Goal: Task Accomplishment & Management: Use online tool/utility

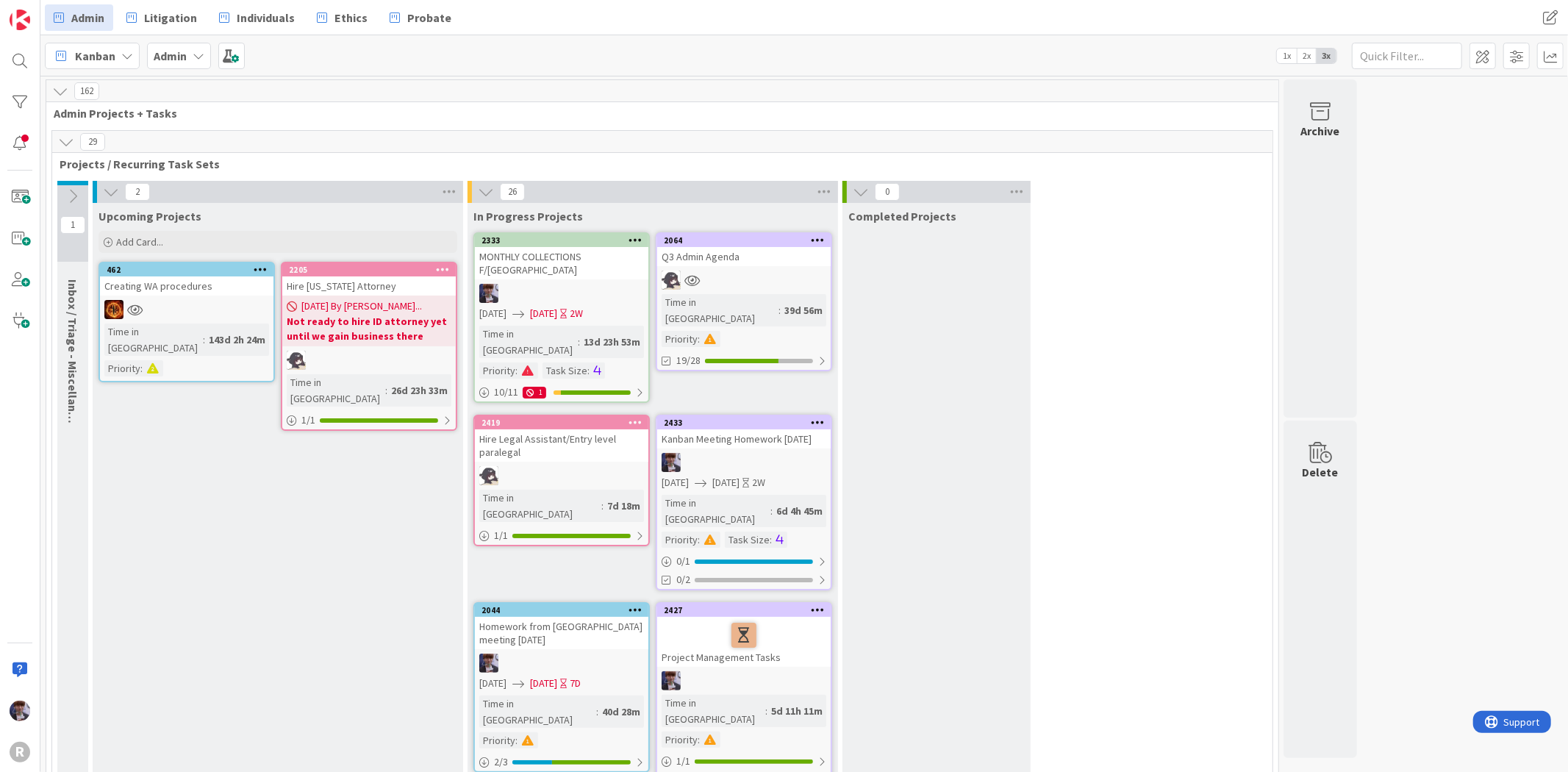
click at [523, 284] on div at bounding box center [561, 293] width 173 height 19
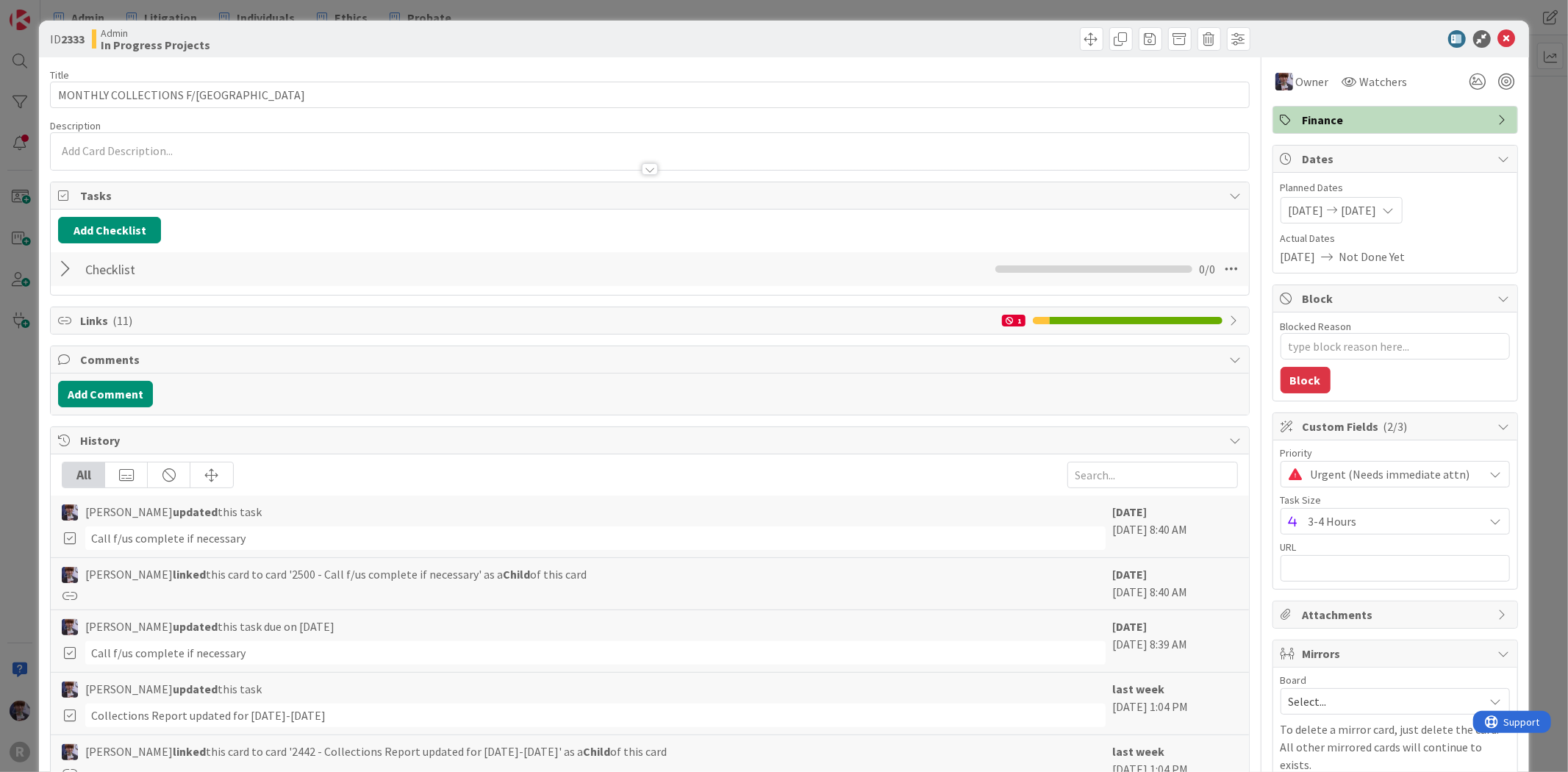
click at [59, 276] on div at bounding box center [68, 269] width 19 height 27
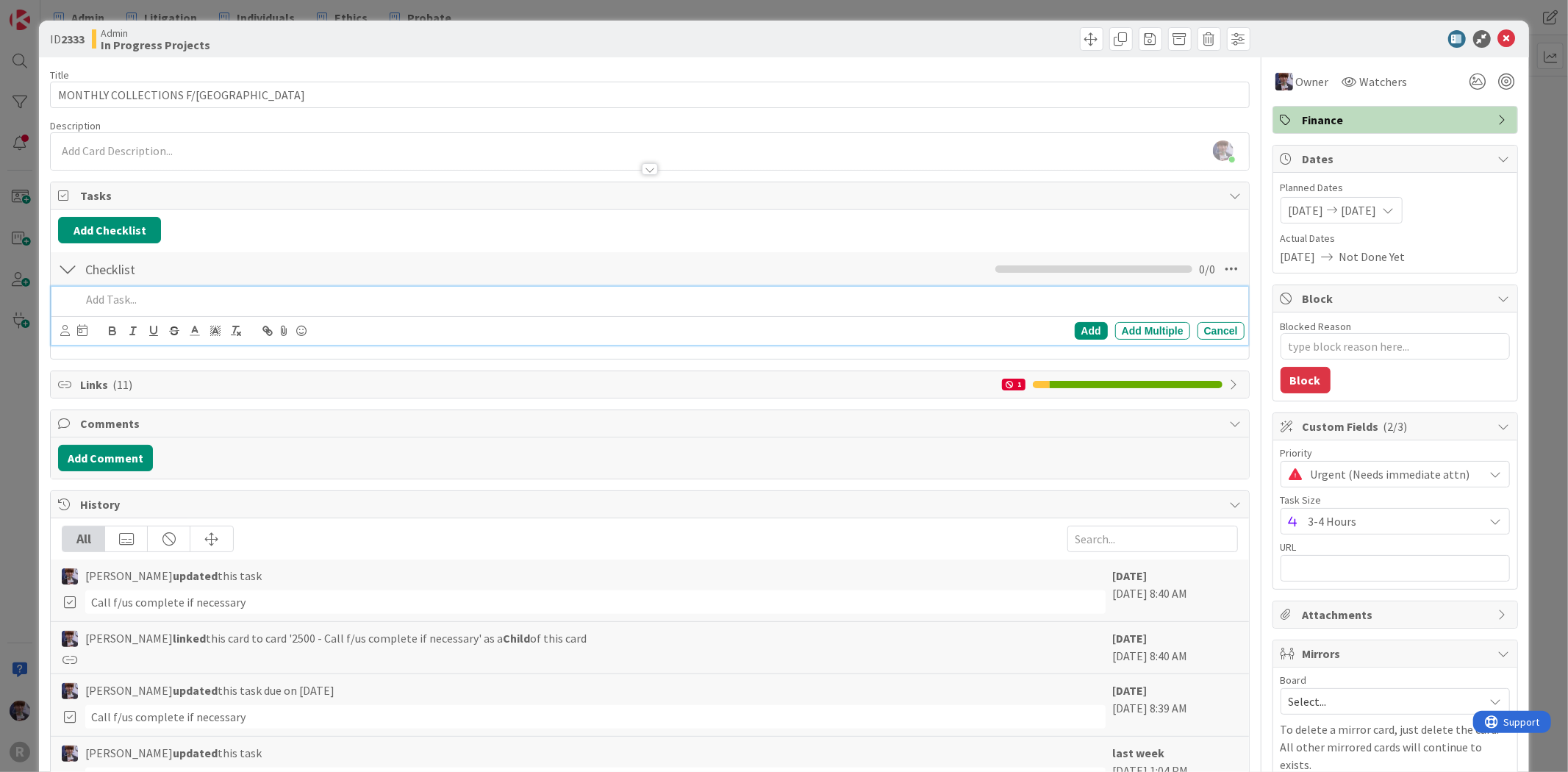
click at [108, 292] on p at bounding box center [659, 299] width 1157 height 17
click at [72, 275] on div at bounding box center [68, 269] width 19 height 27
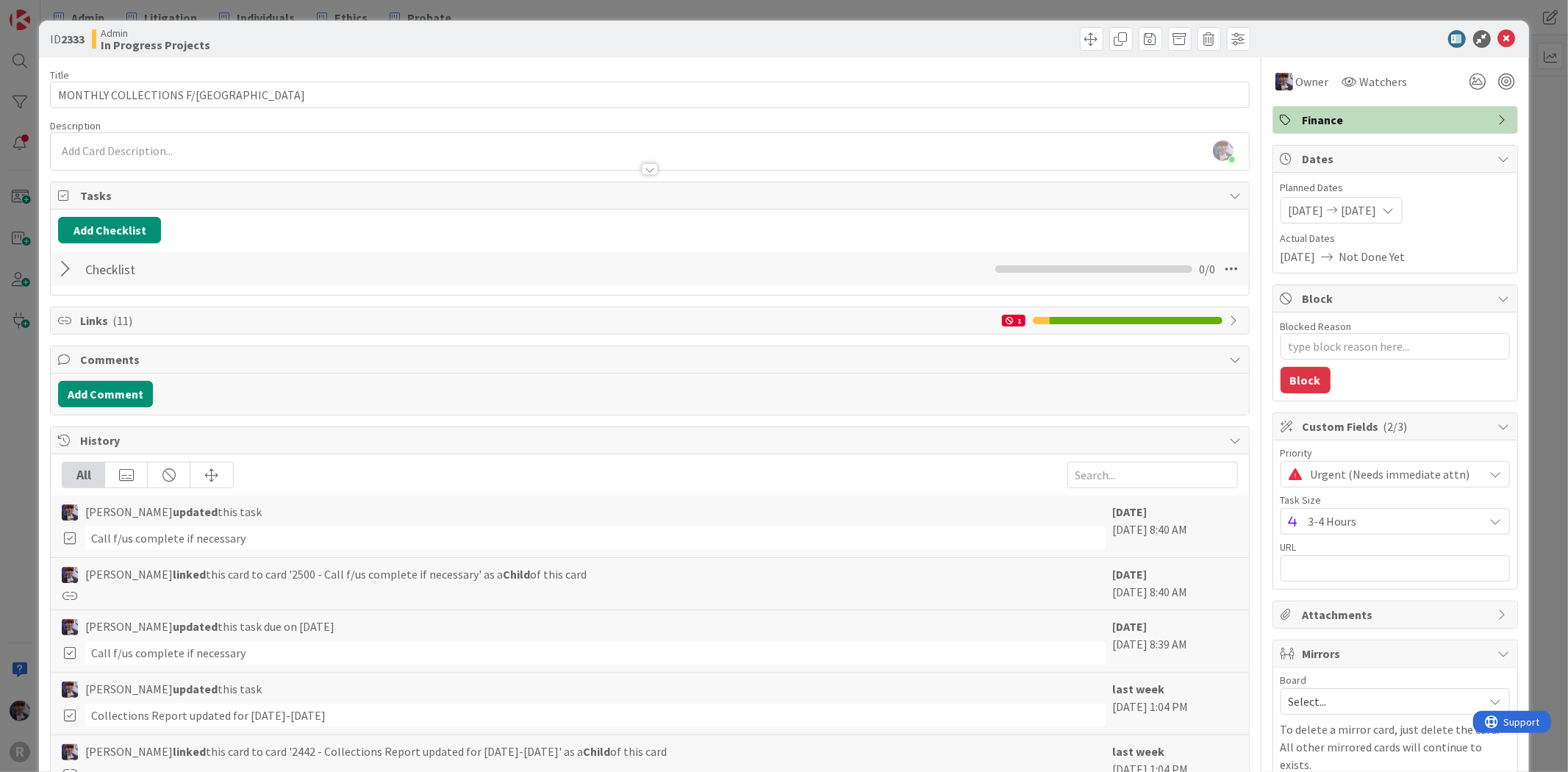
click at [74, 326] on div "Links ( 11 ) 1" at bounding box center [649, 320] width 1197 height 27
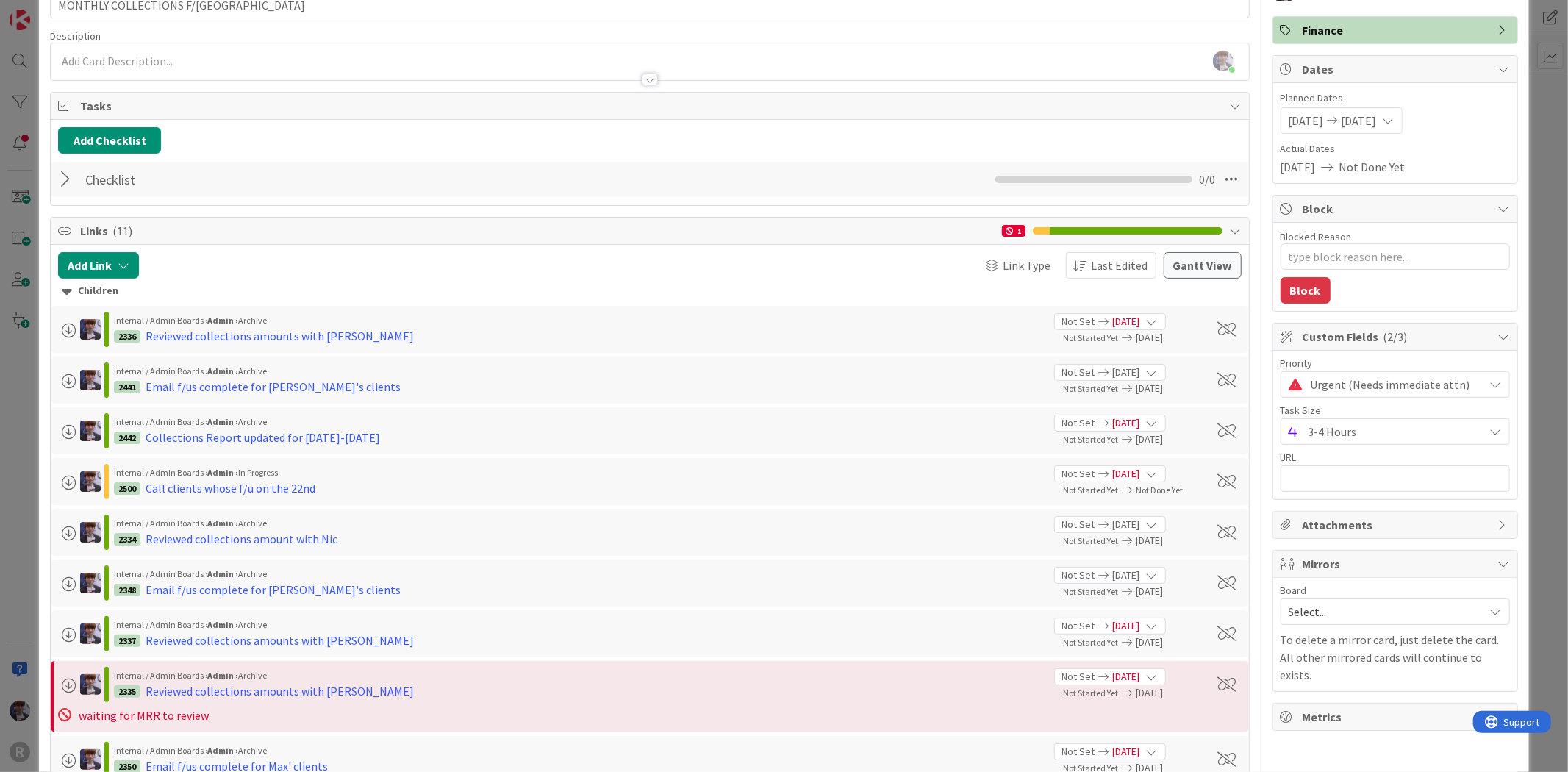
scroll to position [163, 0]
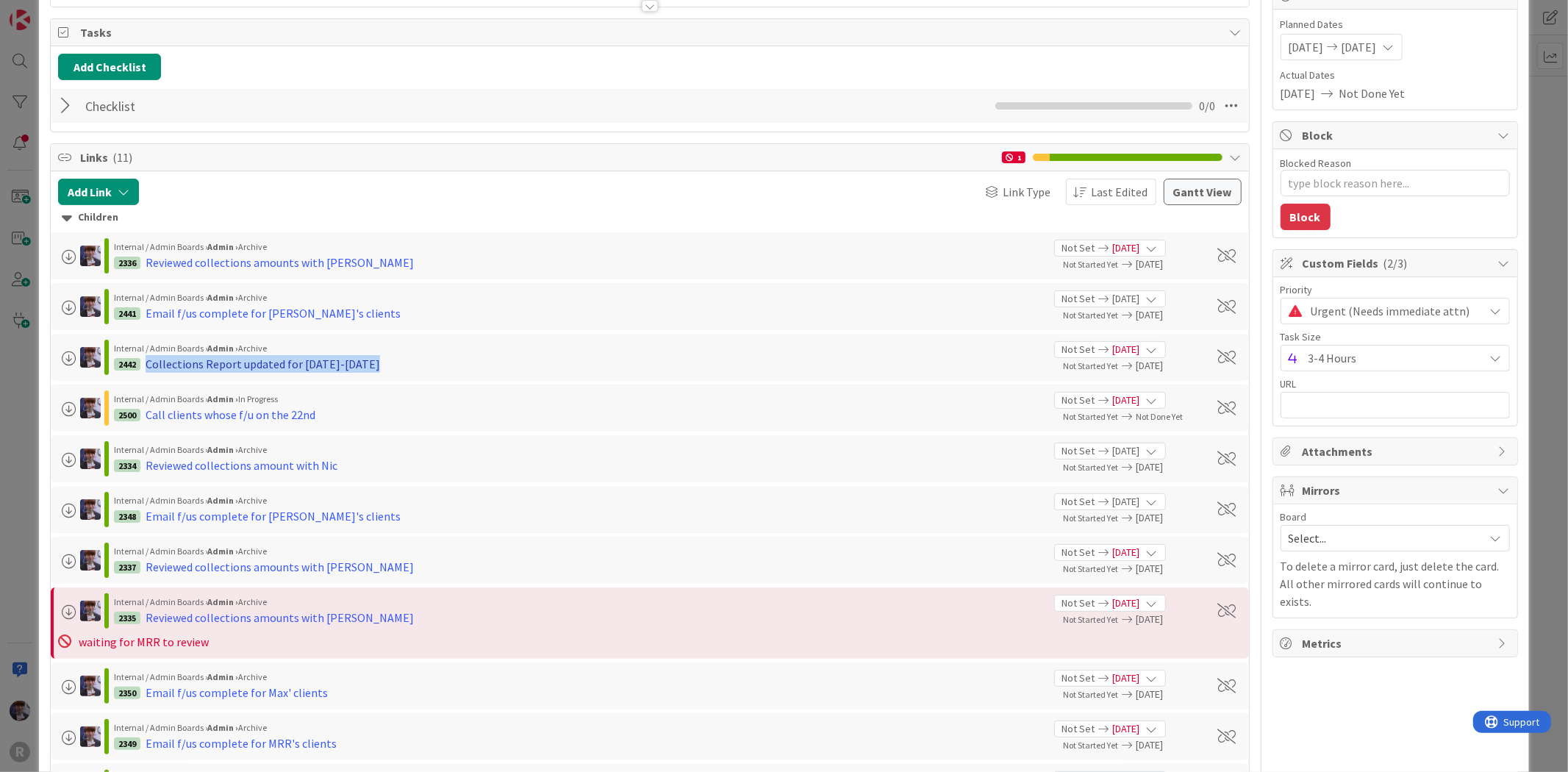
drag, startPoint x: 385, startPoint y: 361, endPoint x: 147, endPoint y: 362, distance: 238.0
click at [147, 362] on div "2442 Collections Report updated for [DATE]-[DATE]" at bounding box center [578, 364] width 928 height 18
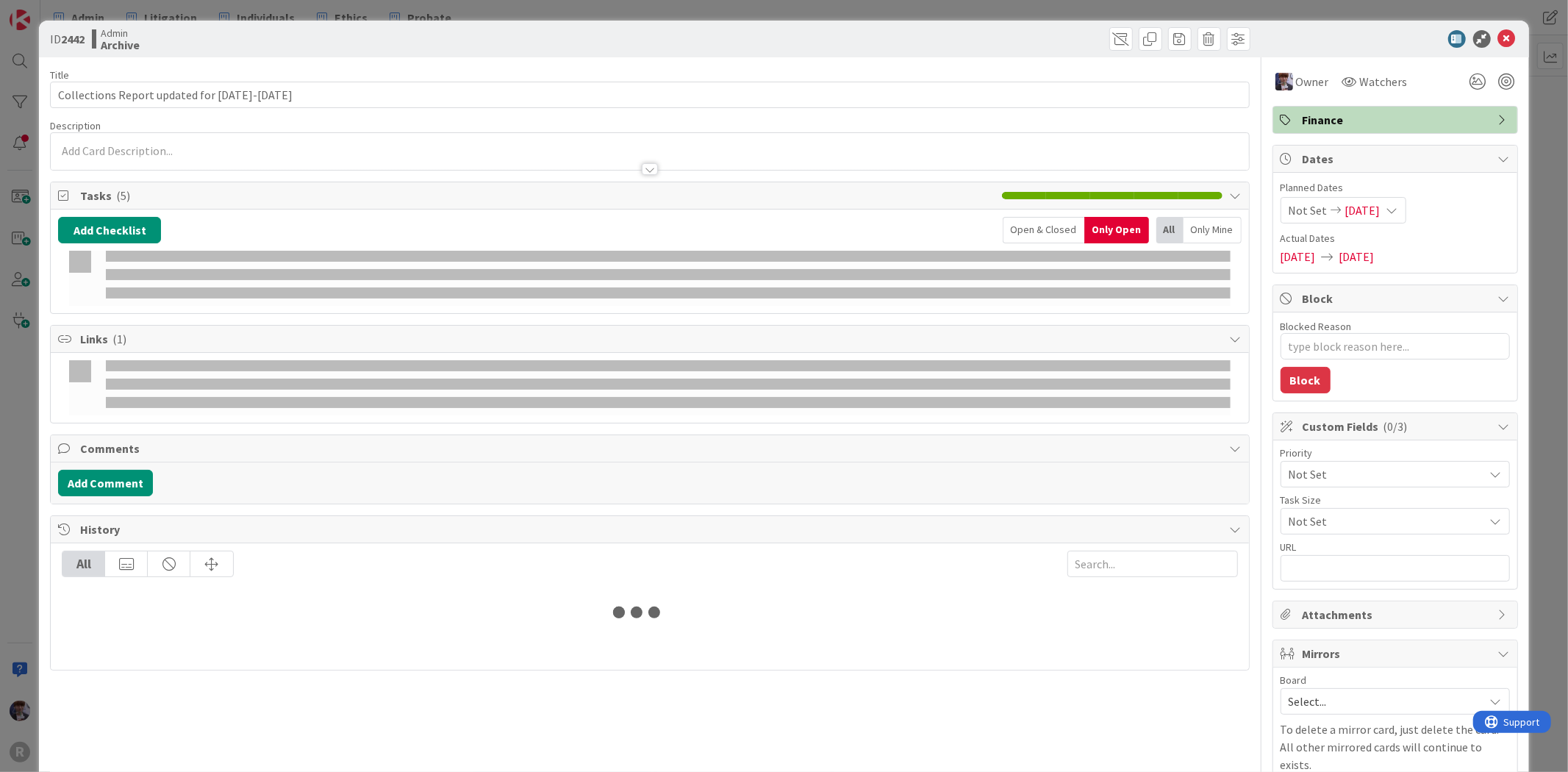
type textarea "x"
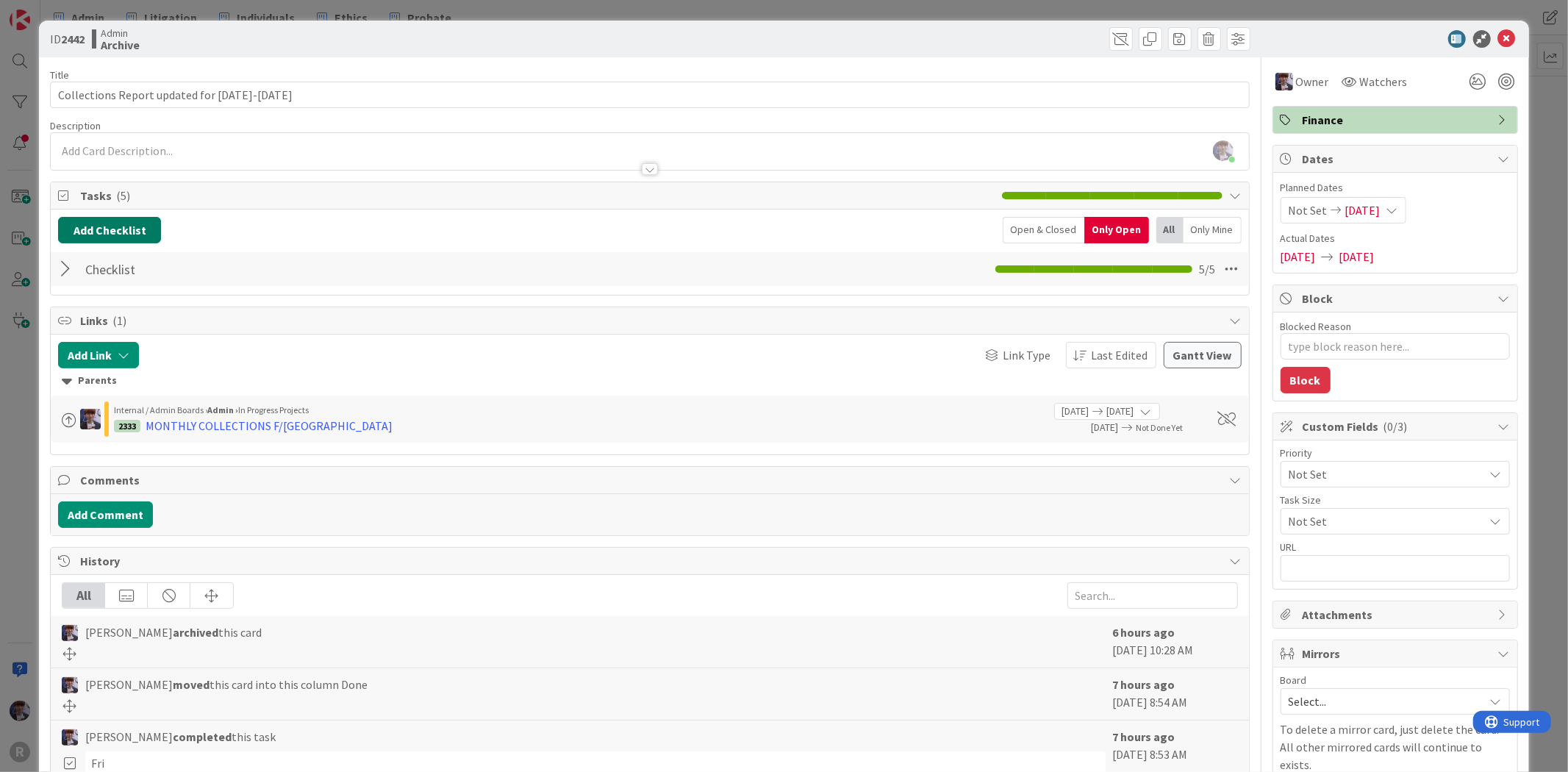
click at [131, 234] on button "Add Checklist" at bounding box center [110, 230] width 103 height 27
drag, startPoint x: 318, startPoint y: 217, endPoint x: 309, endPoint y: 217, distance: 9.0
click at [318, 216] on div "Add Checklist Add Checklist Checklist Name (needed before adding tasks) 0 / 64 …" at bounding box center [649, 252] width 1197 height 85
click at [71, 265] on div at bounding box center [68, 269] width 19 height 27
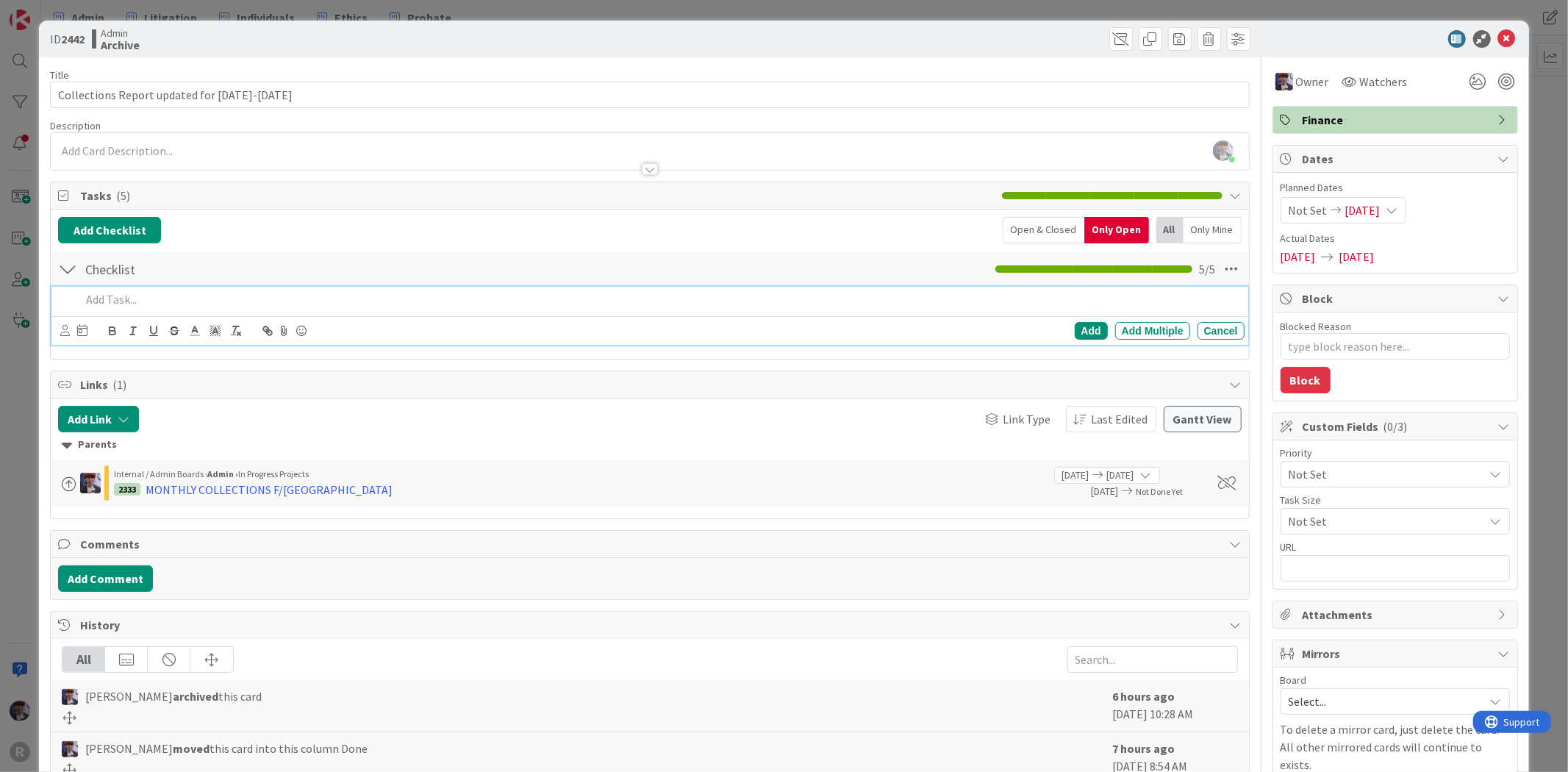
click at [118, 296] on p at bounding box center [659, 299] width 1157 height 17
paste div
click at [148, 298] on p "Collections reort updated for" at bounding box center [659, 299] width 1157 height 17
click at [245, 297] on p "Collections report updated for" at bounding box center [659, 299] width 1157 height 17
click at [326, 294] on p "Collections report updated for [DATE]-" at bounding box center [659, 299] width 1157 height 17
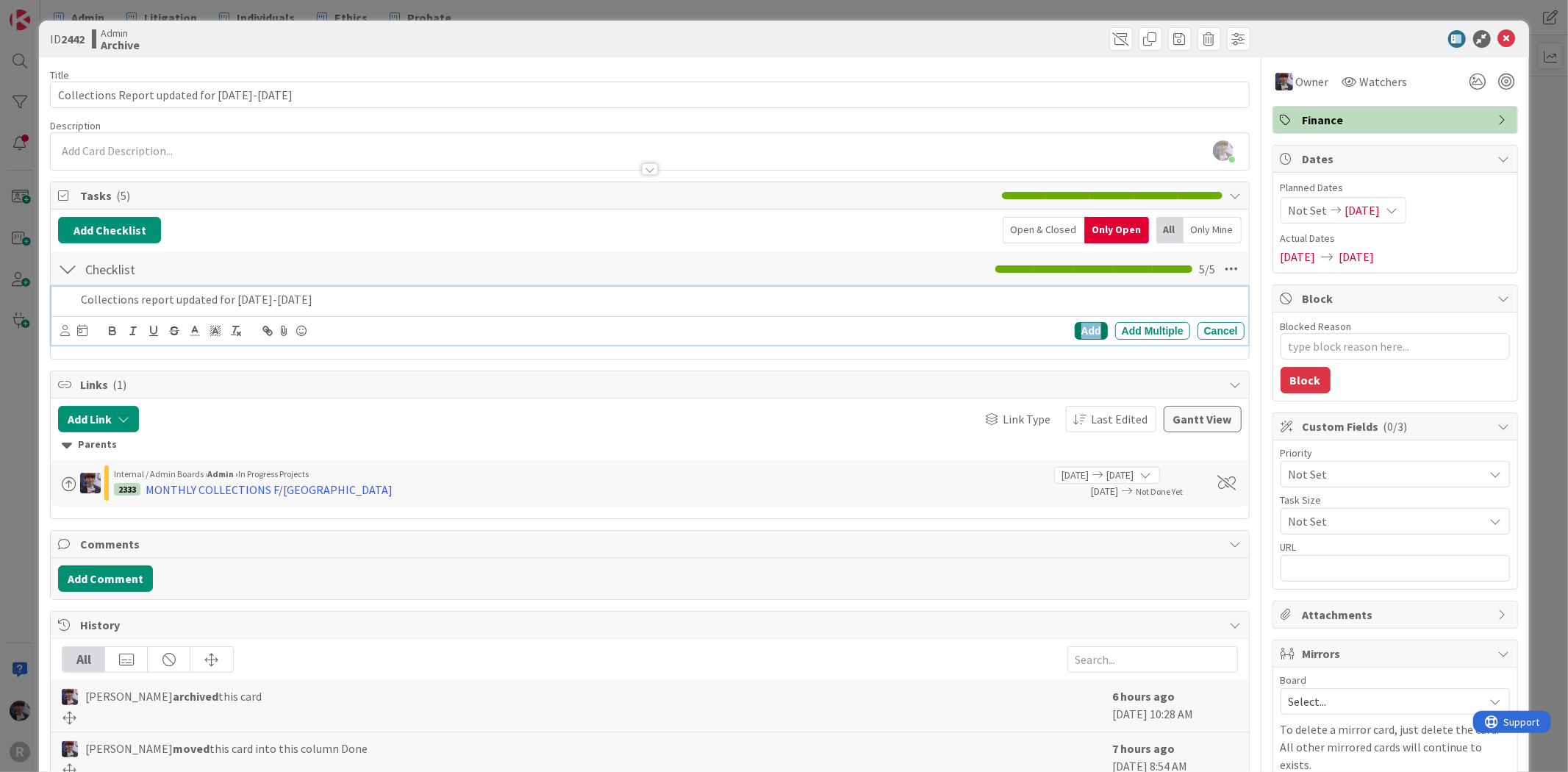
click at [1079, 328] on div "Add" at bounding box center [1091, 331] width 33 height 18
click at [283, 315] on div "Collections report updated for [DATE]-[DATE] Update Cancel Add Add Multiple Can…" at bounding box center [649, 317] width 1183 height 63
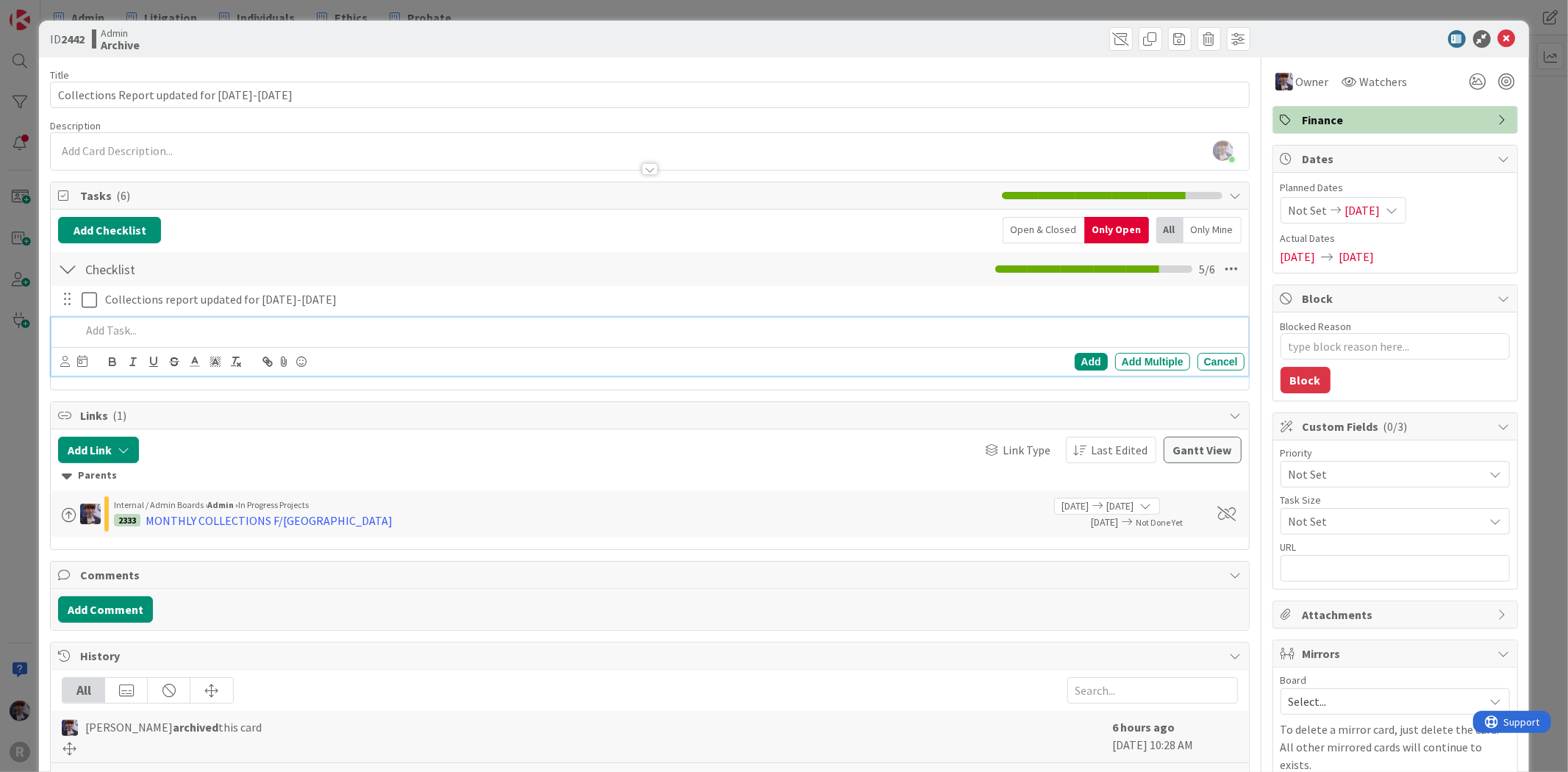
click at [276, 323] on p at bounding box center [659, 330] width 1157 height 17
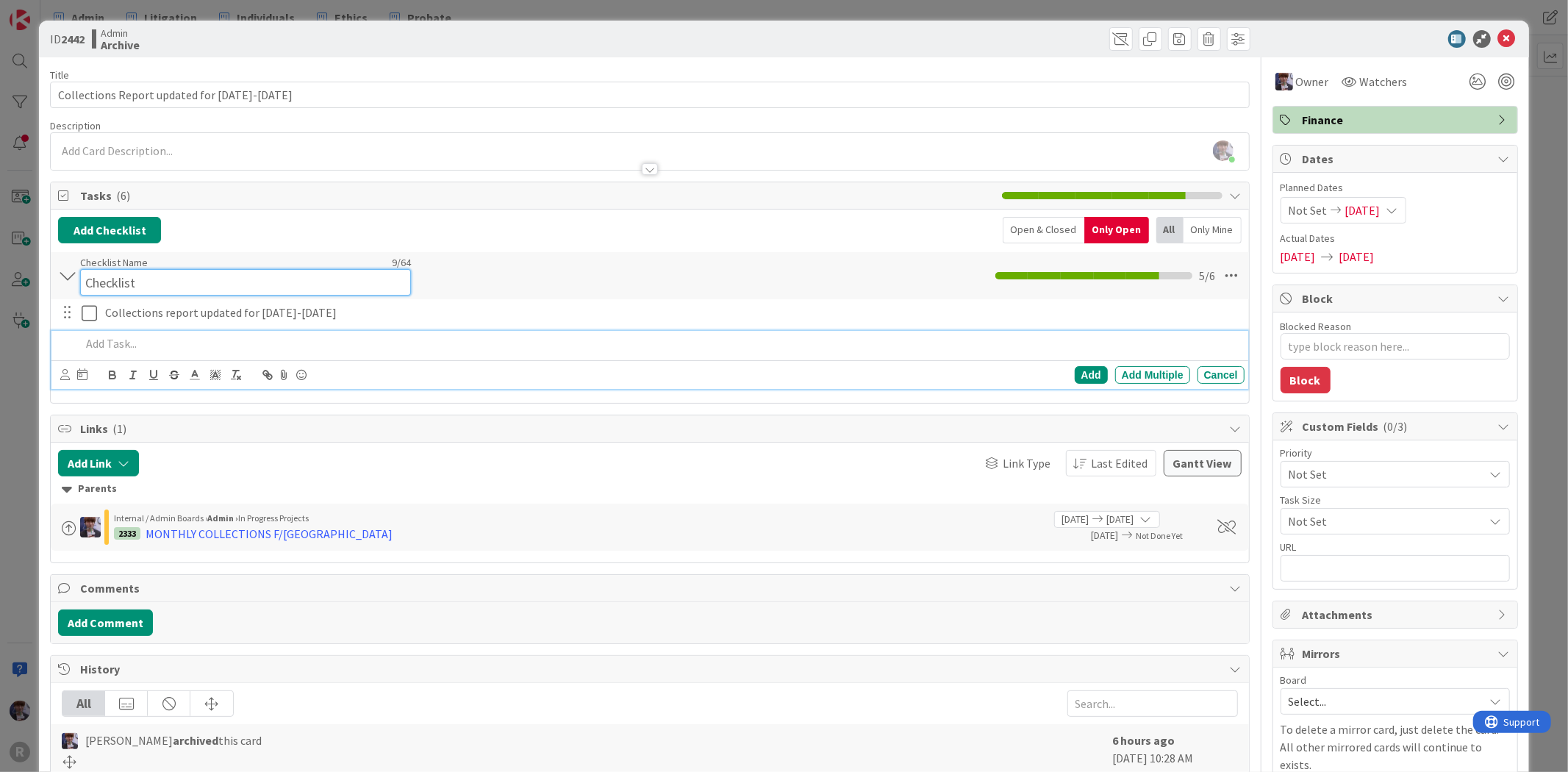
click at [112, 277] on input "Checklist" at bounding box center [245, 282] width 331 height 27
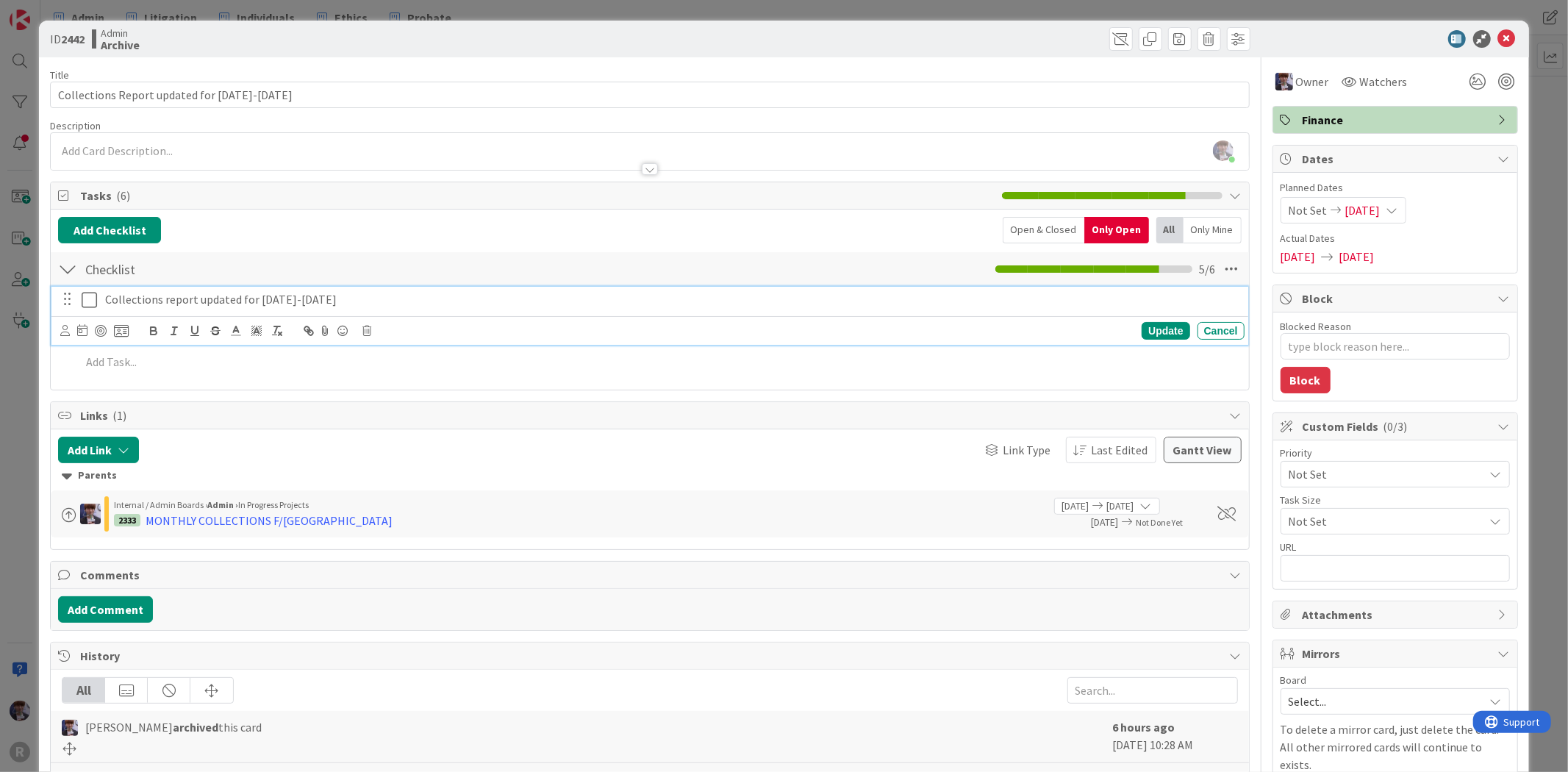
click at [122, 311] on div "Collections report updated for [DATE]-[DATE]" at bounding box center [672, 299] width 1145 height 26
click at [71, 326] on div at bounding box center [94, 331] width 69 height 18
click at [67, 331] on icon at bounding box center [65, 330] width 10 height 11
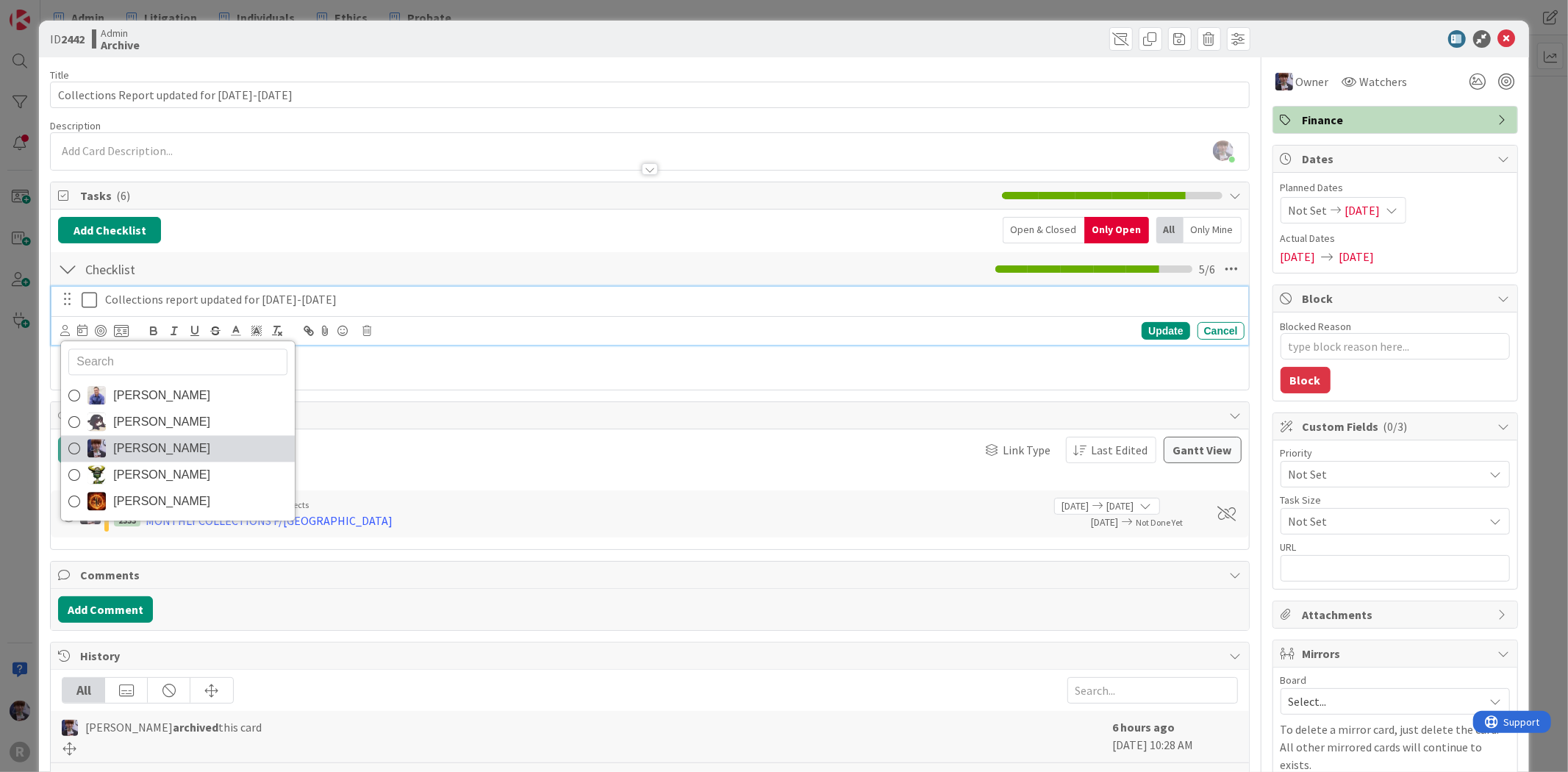
click at [174, 446] on span "[PERSON_NAME]" at bounding box center [162, 449] width 97 height 22
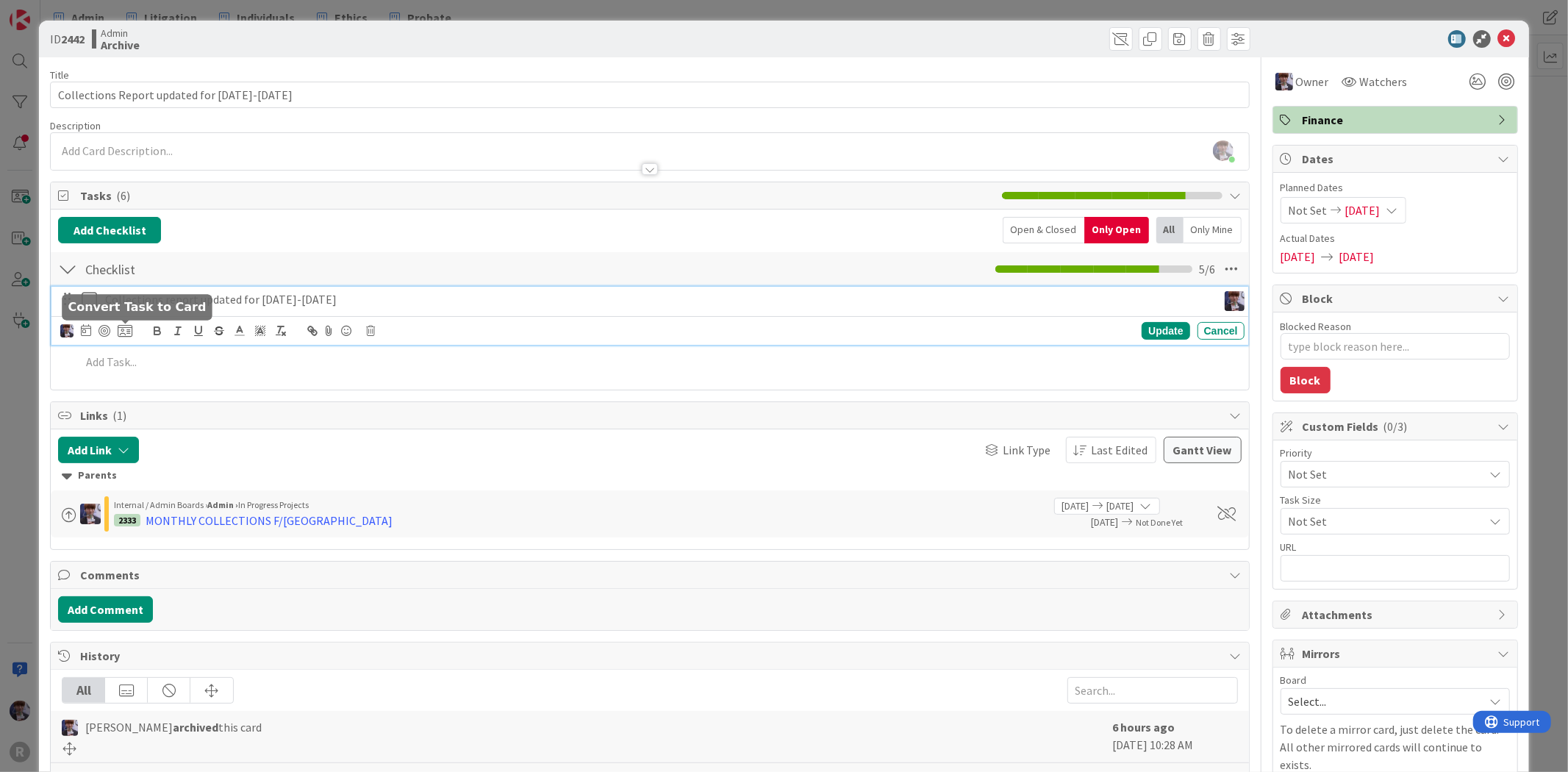
click at [121, 332] on icon at bounding box center [125, 331] width 15 height 13
type textarea "x"
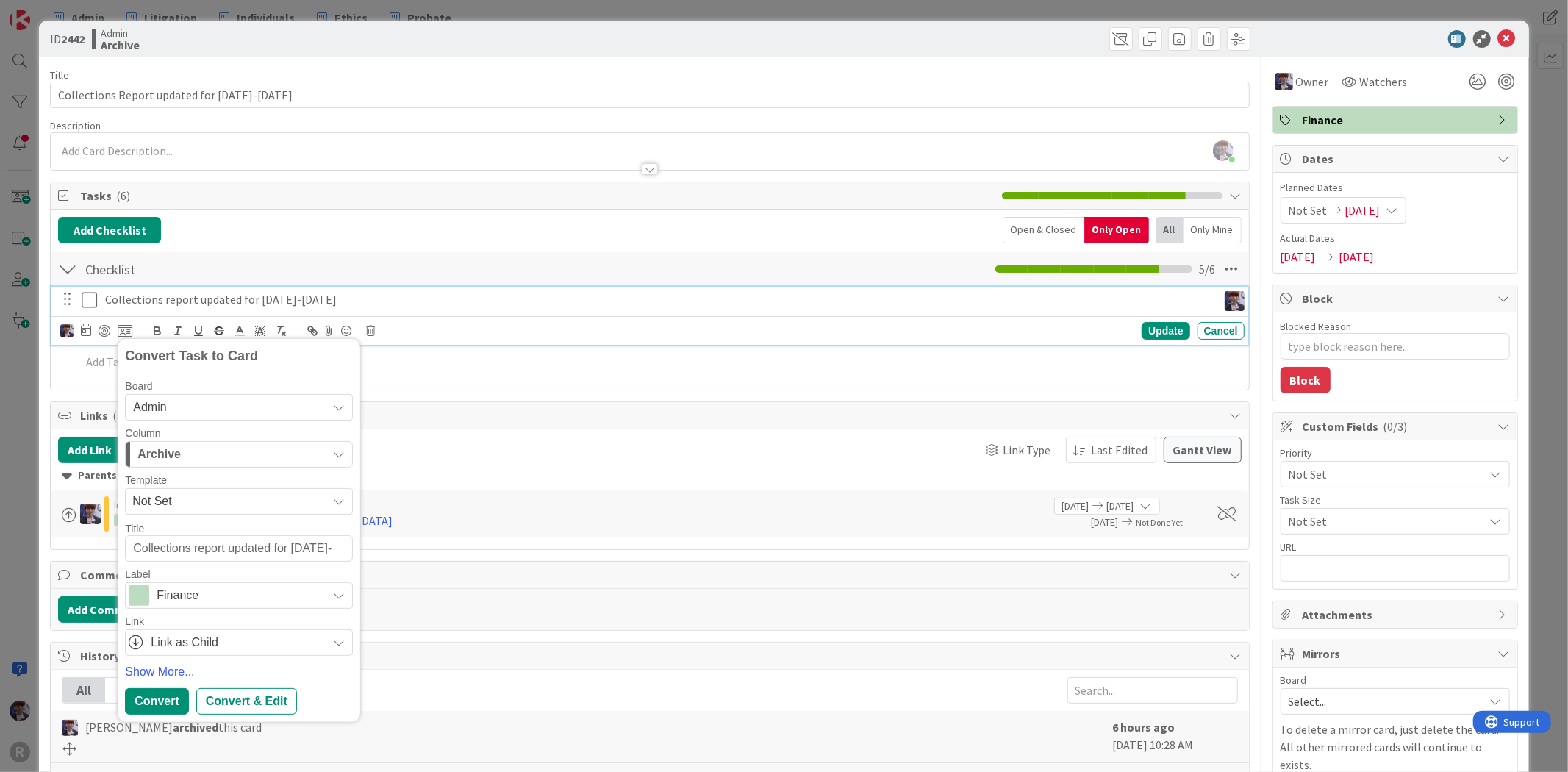
click at [86, 335] on icon at bounding box center [86, 330] width 10 height 12
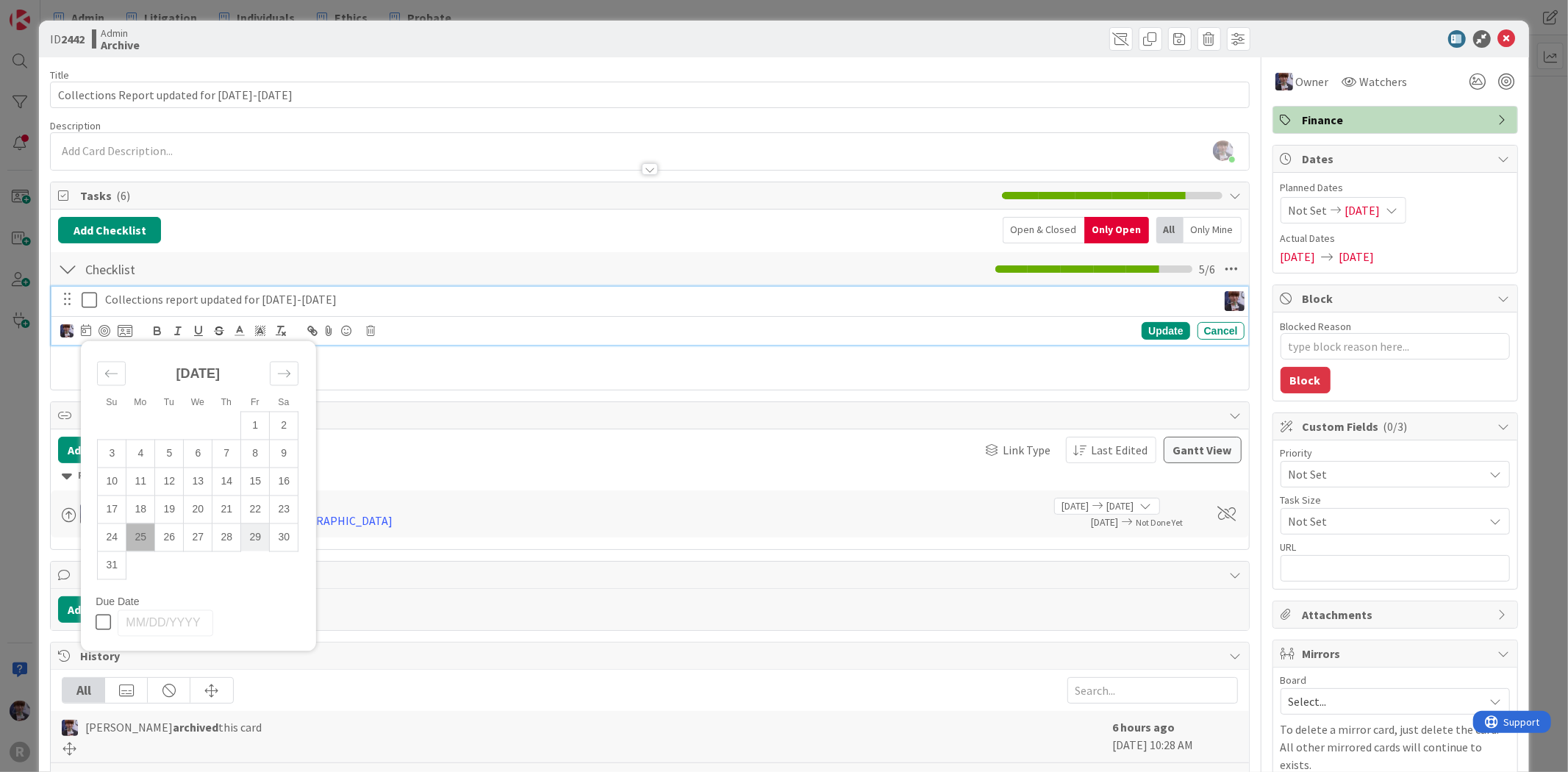
click at [245, 536] on td "29" at bounding box center [255, 537] width 29 height 28
type input "[DATE]"
click at [553, 322] on div "[PERSON_NAME] [PERSON_NAME] Minka [PERSON_NAME] Nic [PERSON_NAME] [PERSON_NAME]…" at bounding box center [652, 331] width 1183 height 21
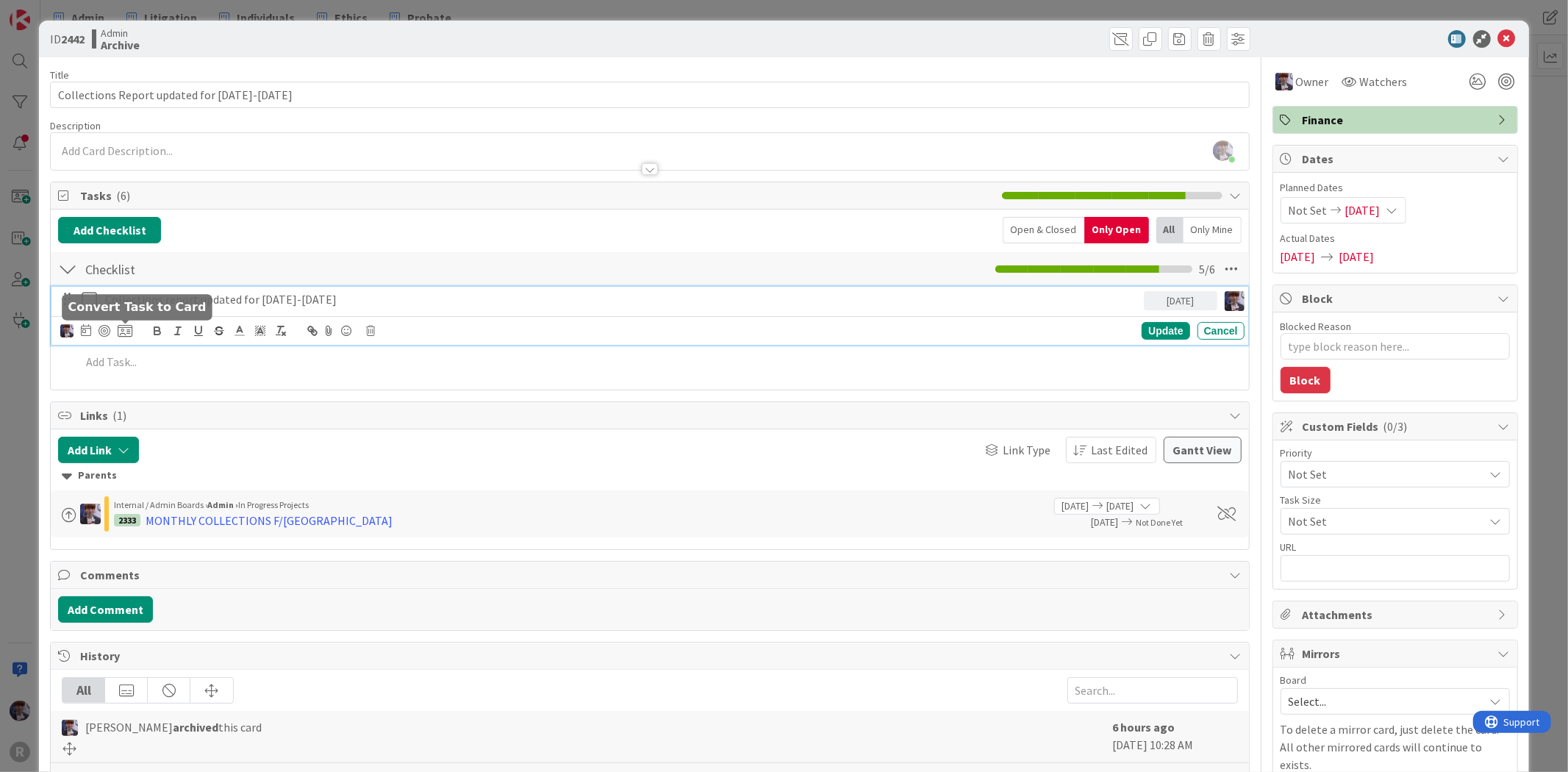
click at [119, 329] on icon at bounding box center [125, 331] width 15 height 13
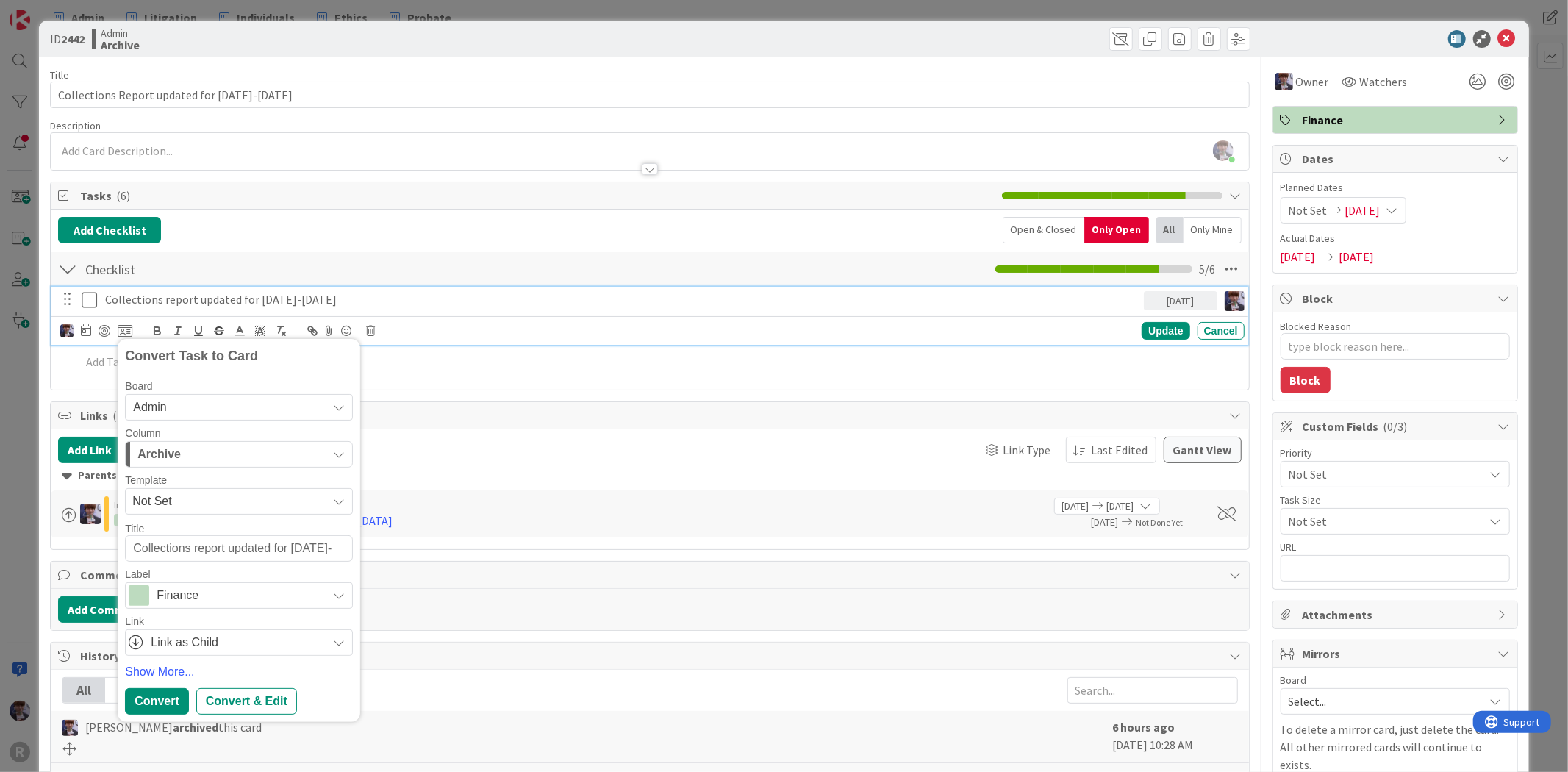
click at [203, 486] on div "Template Not Set" at bounding box center [239, 495] width 228 height 40
click at [215, 453] on div "Archive" at bounding box center [231, 455] width 193 height 24
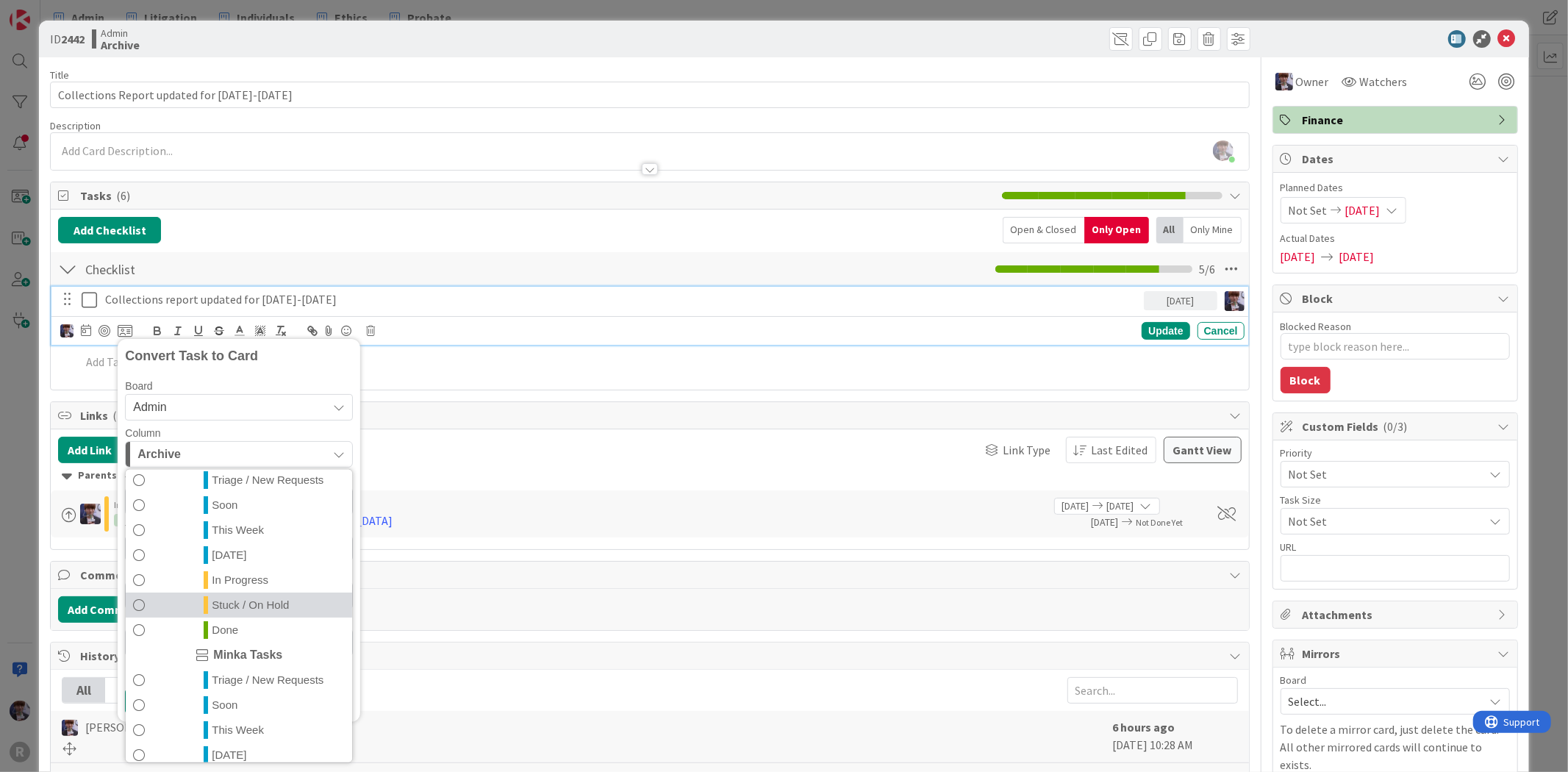
scroll to position [318, 0]
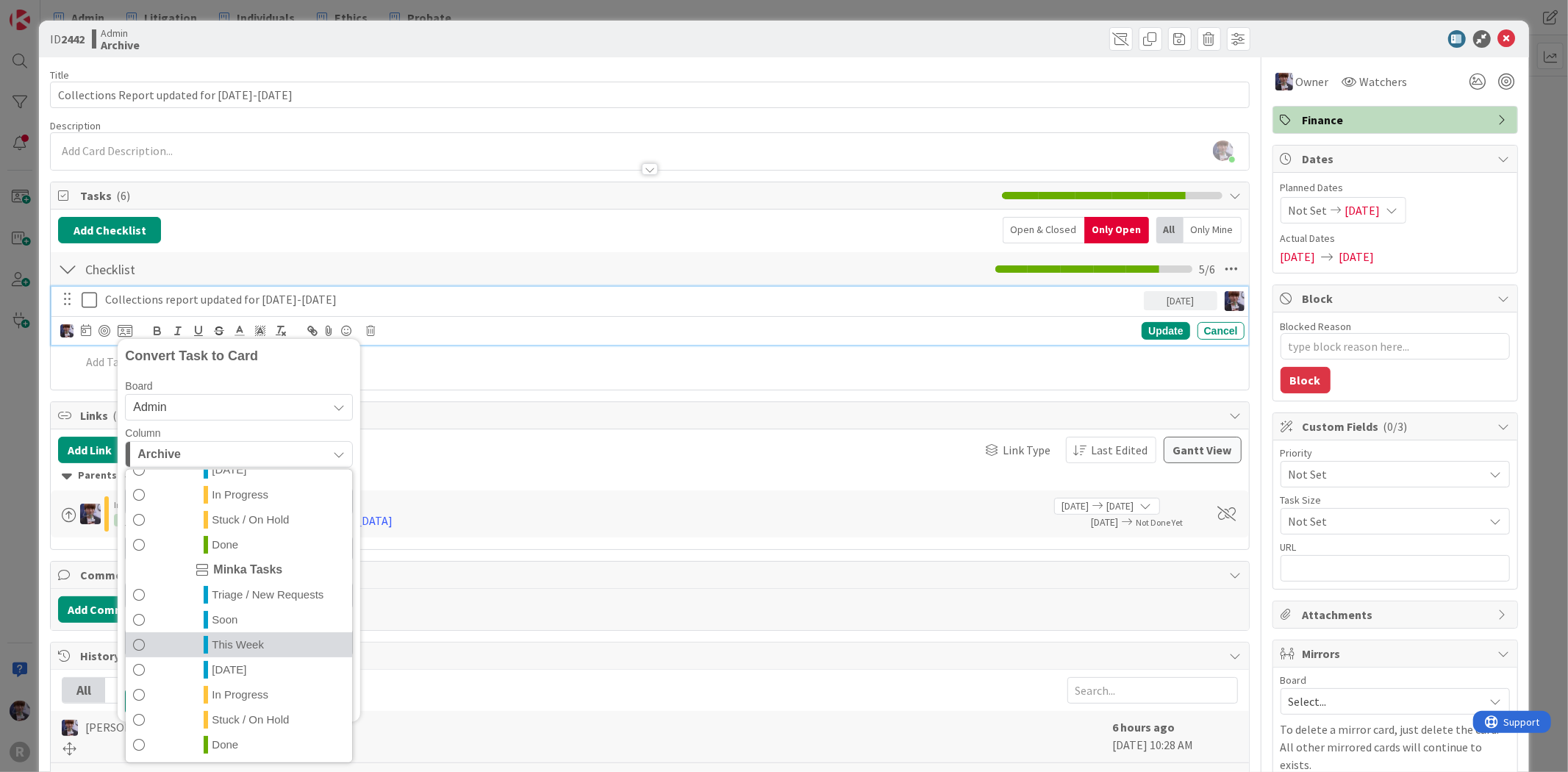
click at [236, 645] on span "This Week" at bounding box center [237, 644] width 52 height 18
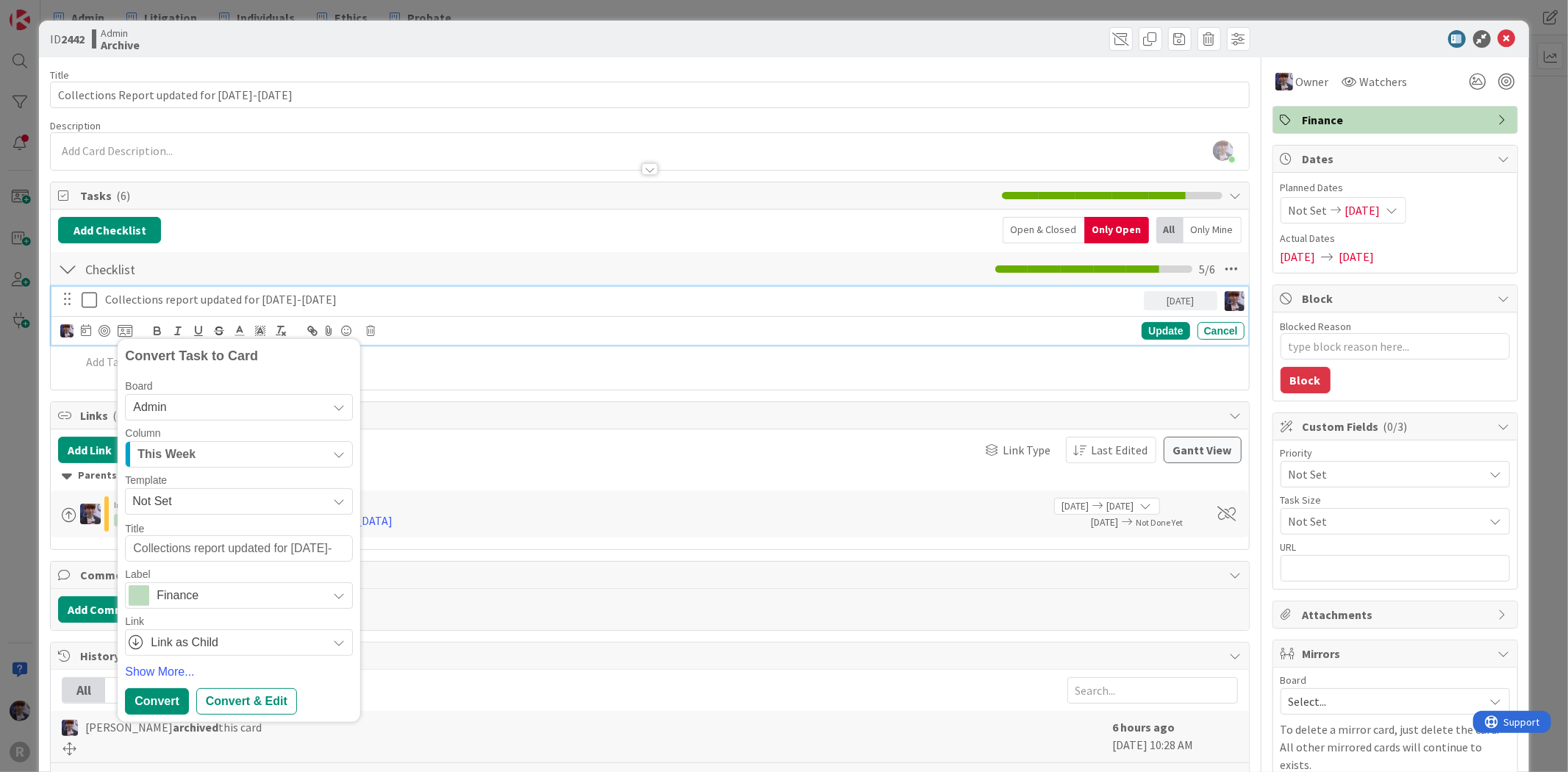
click at [238, 457] on div "This Week" at bounding box center [231, 455] width 193 height 24
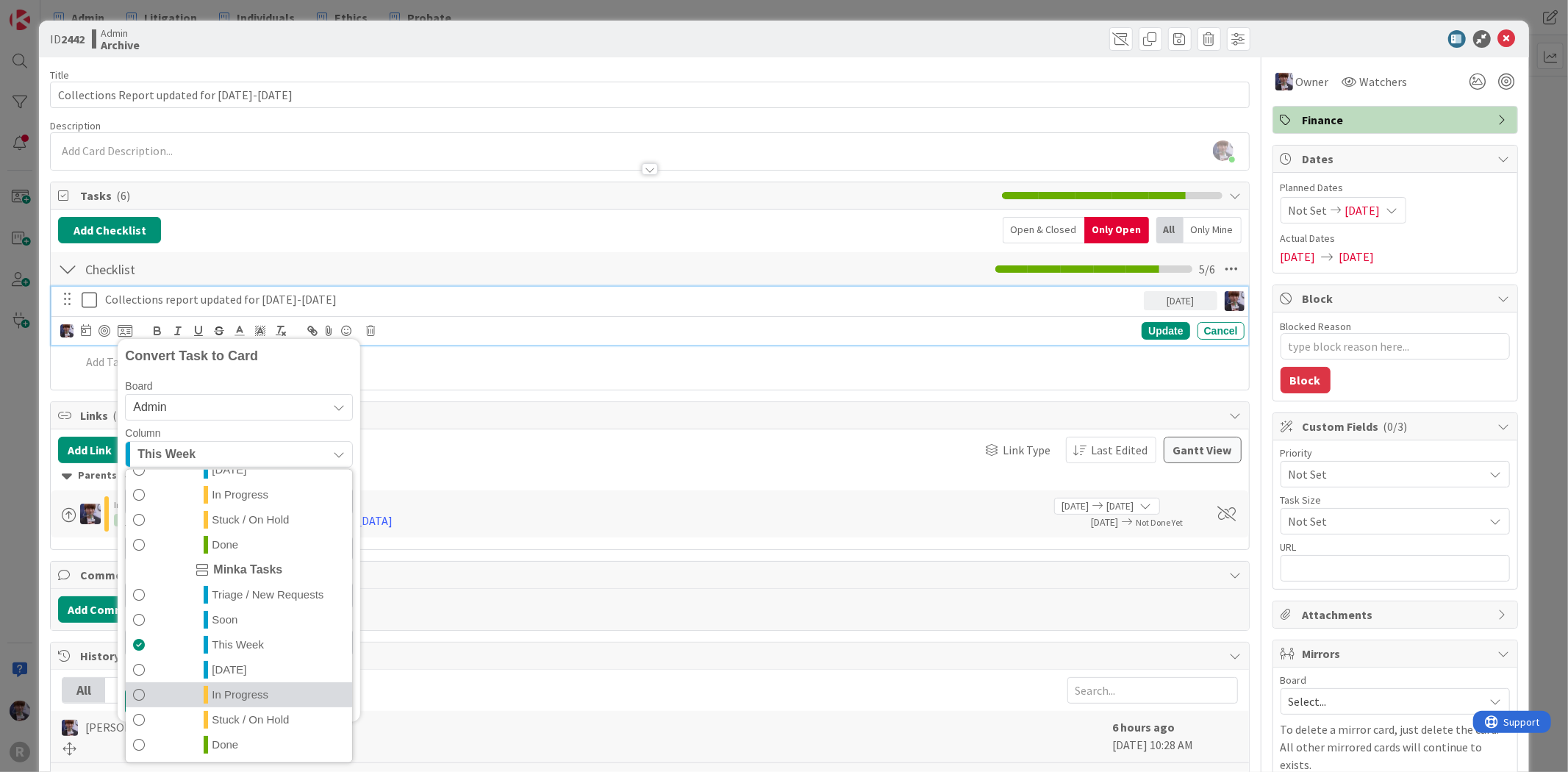
click at [240, 692] on span "In Progress" at bounding box center [239, 694] width 57 height 18
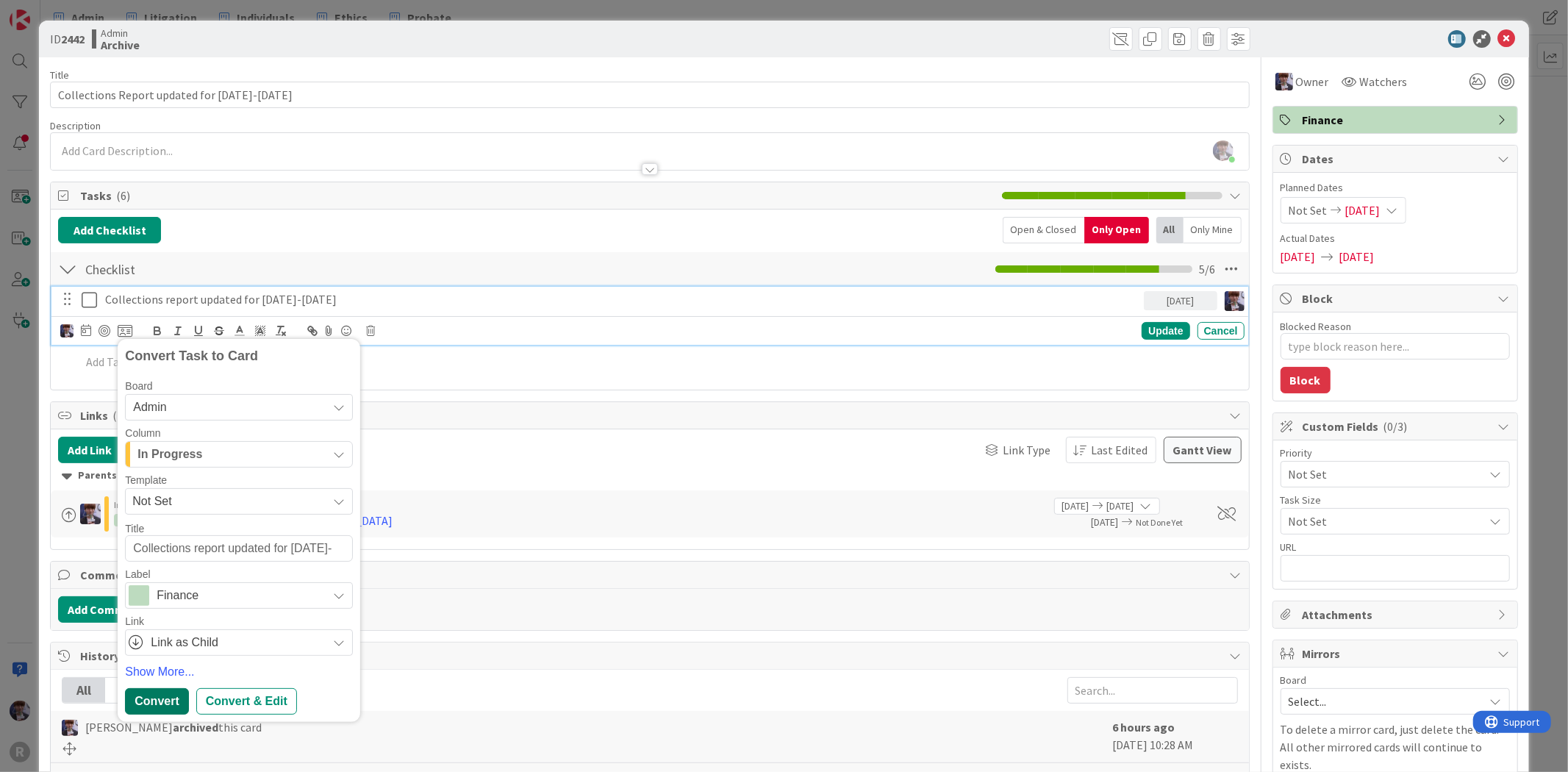
click at [161, 689] on div "Convert" at bounding box center [157, 701] width 63 height 27
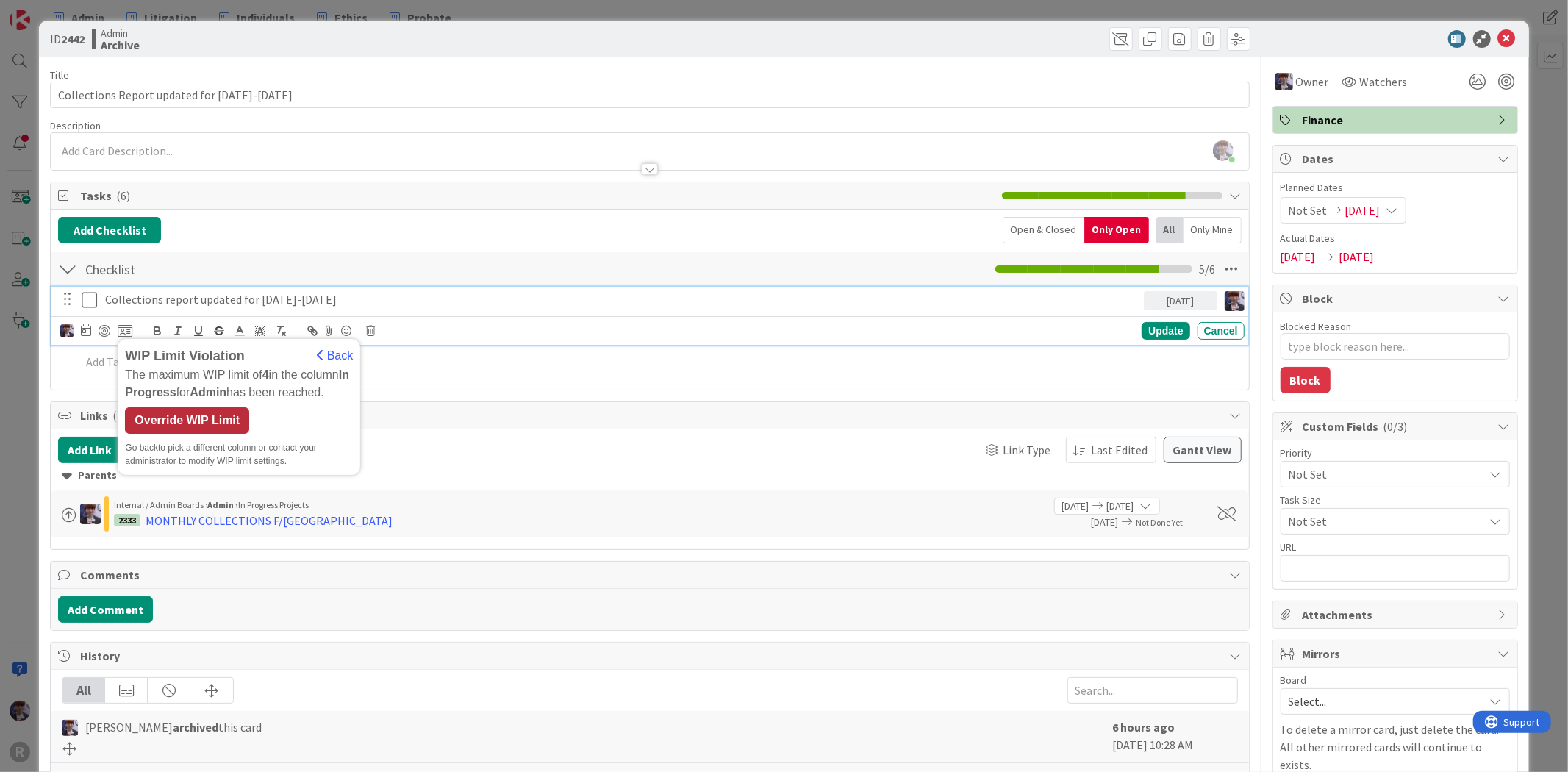
click at [208, 424] on div "Override WIP Limit" at bounding box center [187, 421] width 125 height 27
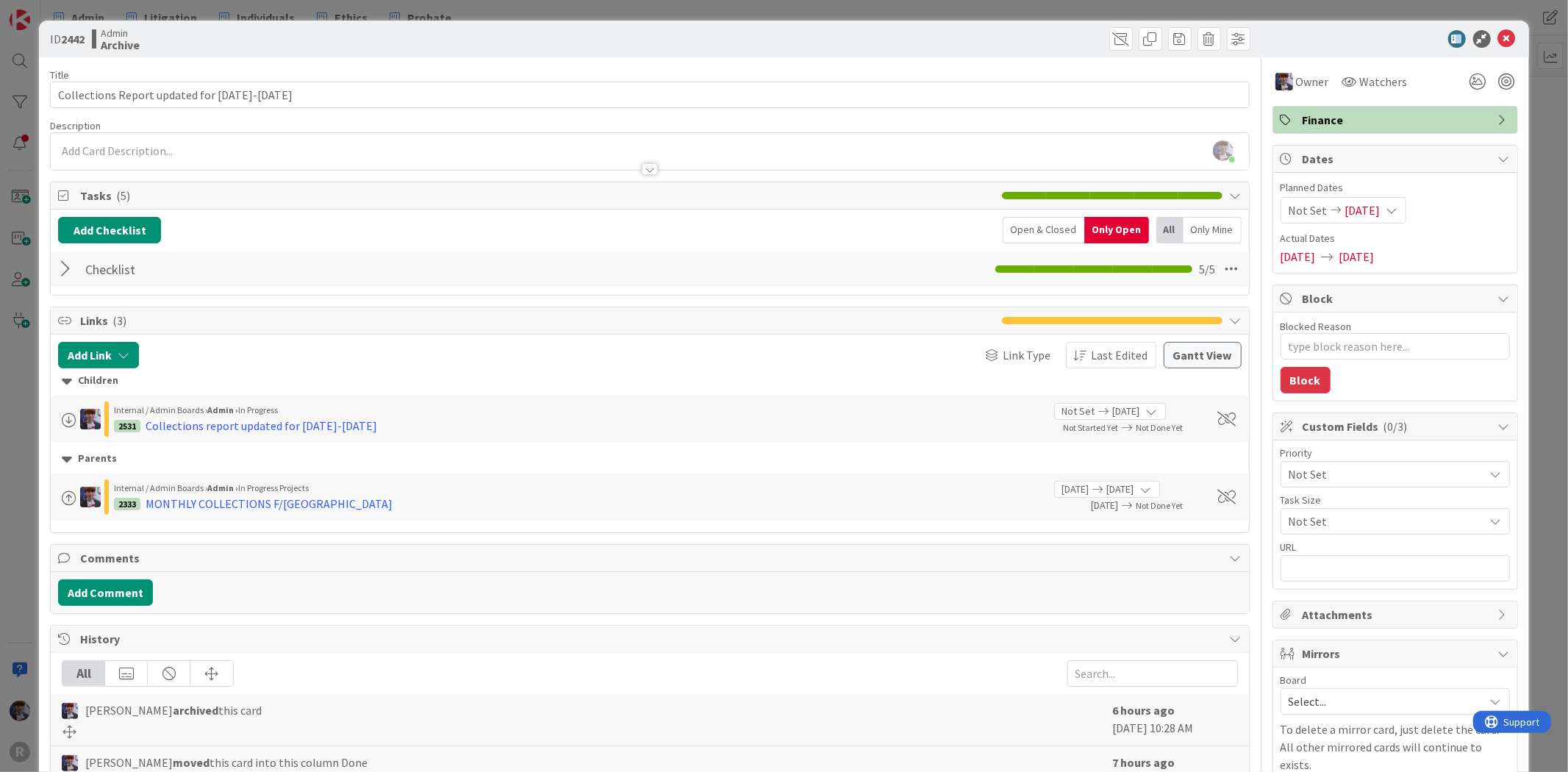
click at [31, 371] on div "ID 2442 Admin Archive Title 44 / 128 Collections Report updated for [DATE]-[DAT…" at bounding box center [784, 386] width 1568 height 772
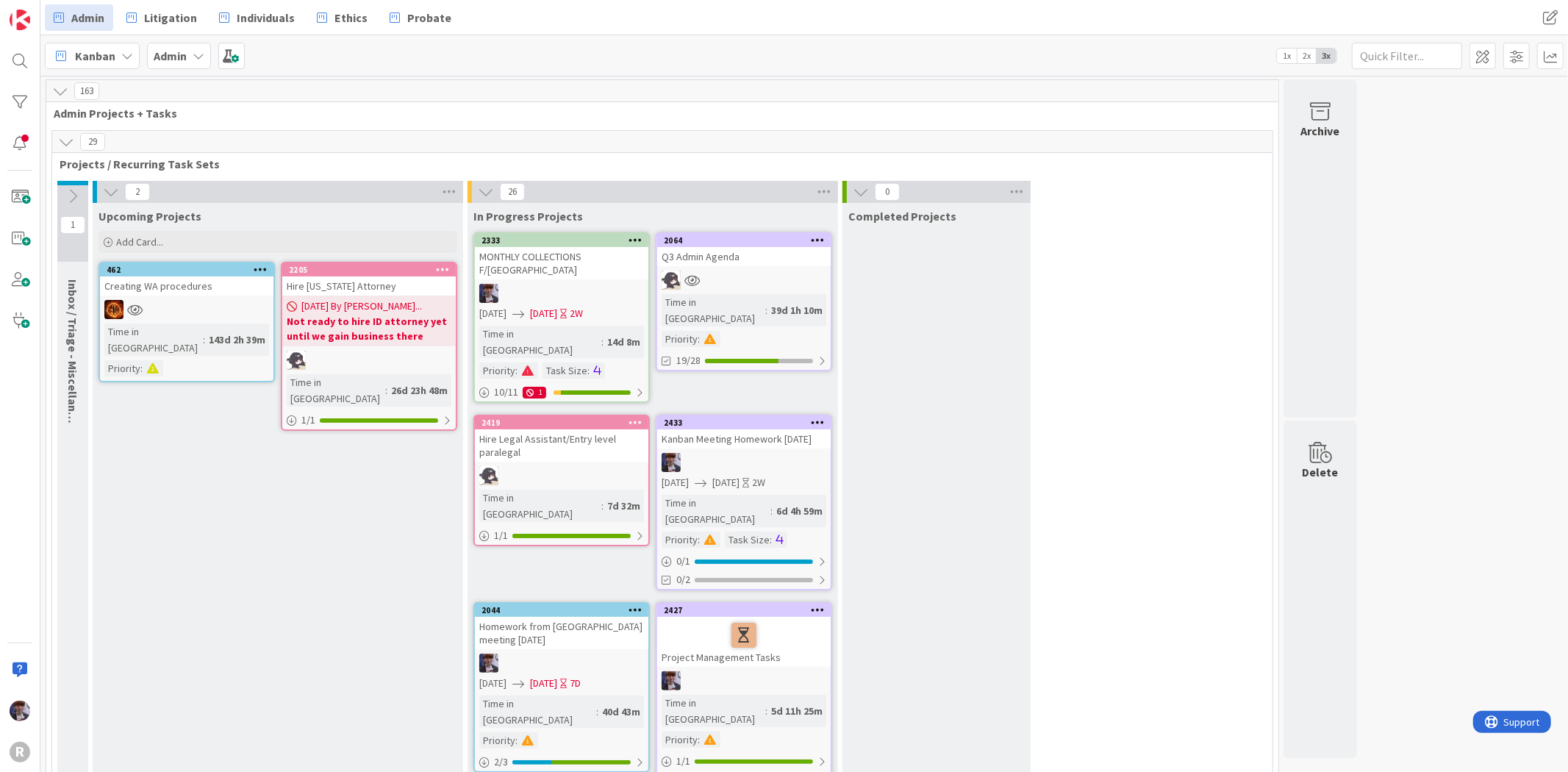
click at [64, 144] on icon at bounding box center [66, 142] width 16 height 16
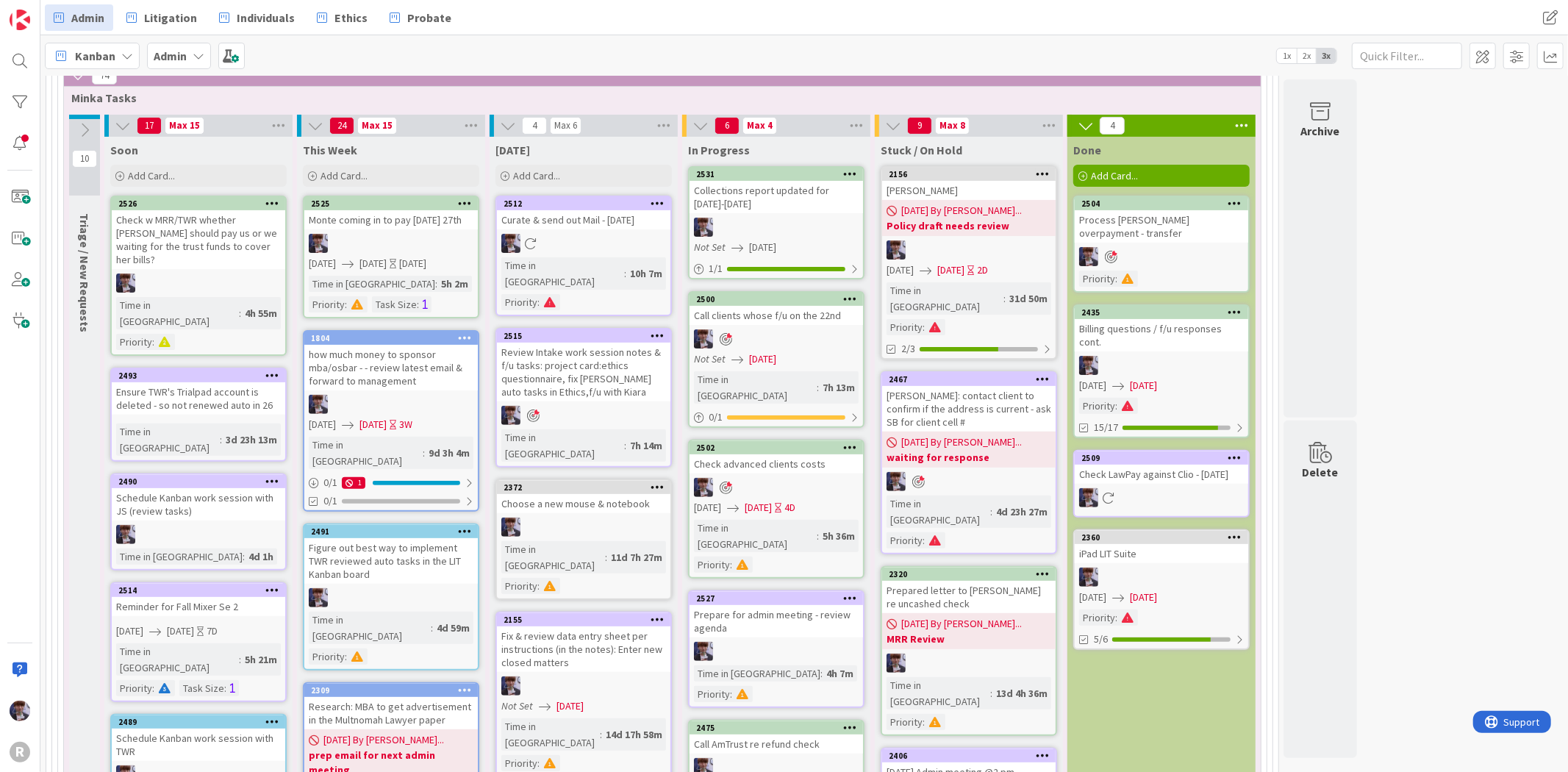
scroll to position [272, 0]
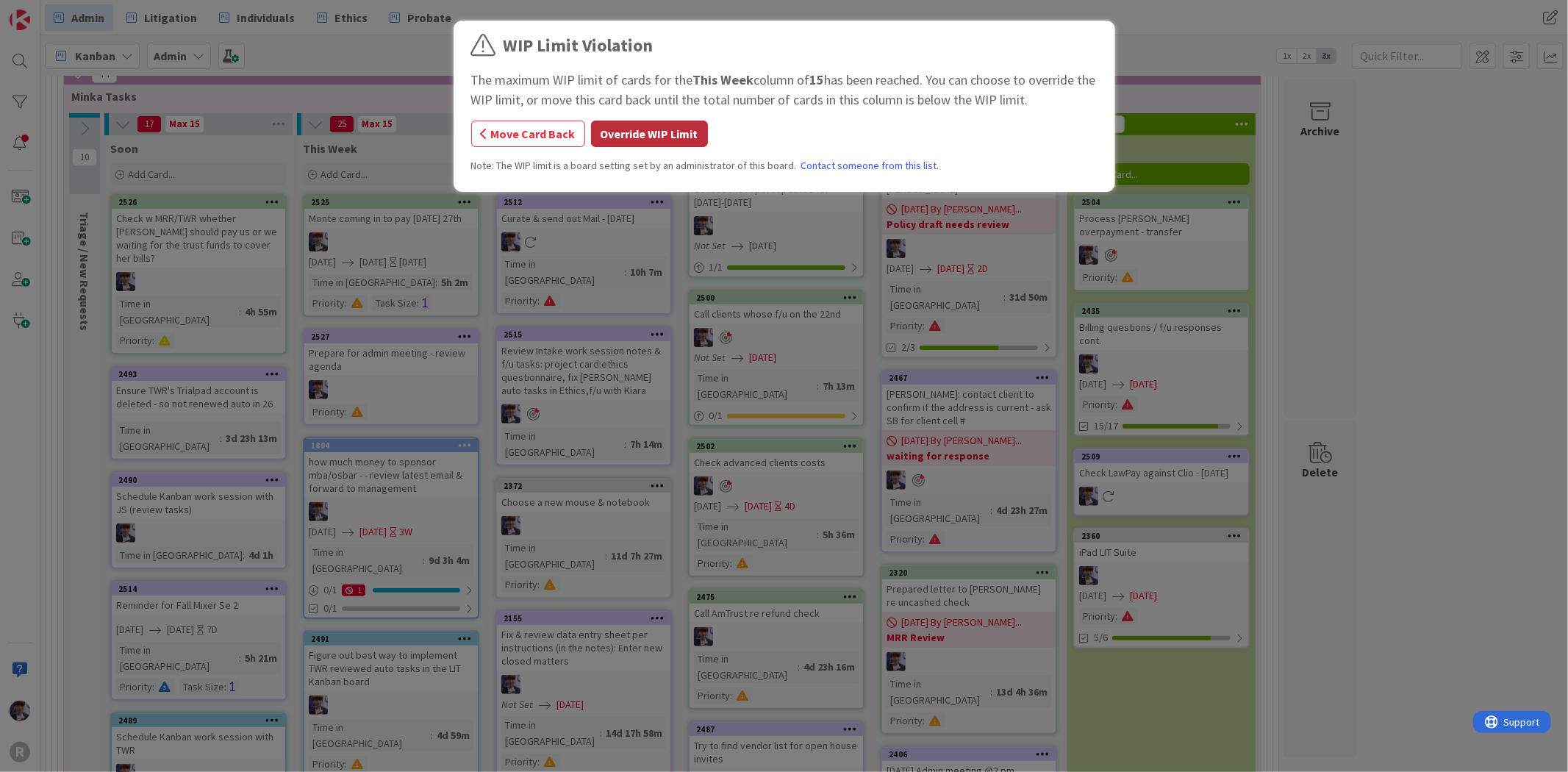
click at [651, 134] on button "Override WIP Limit" at bounding box center [649, 134] width 117 height 27
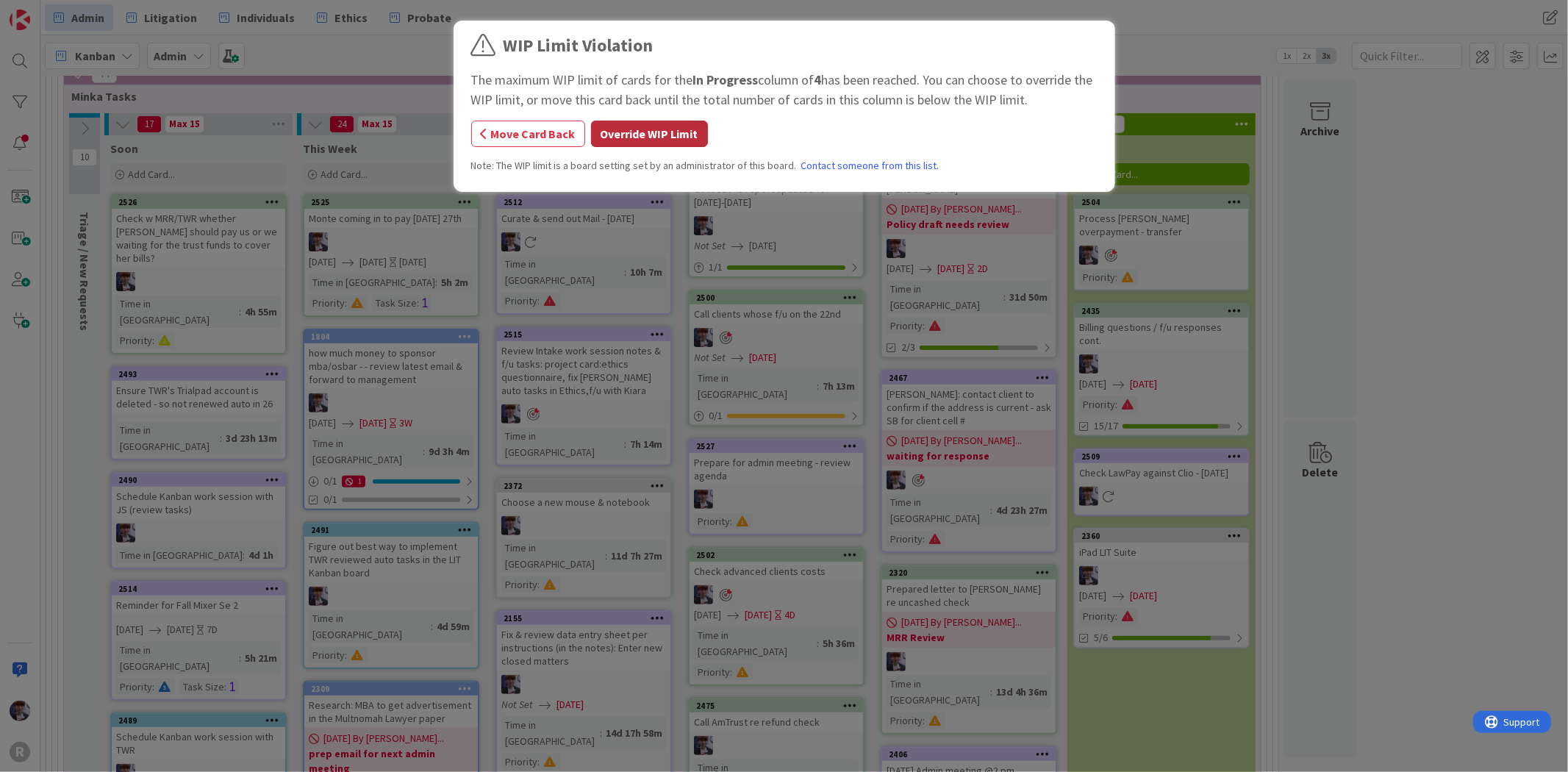
click at [686, 141] on button "Override WIP Limit" at bounding box center [649, 134] width 117 height 27
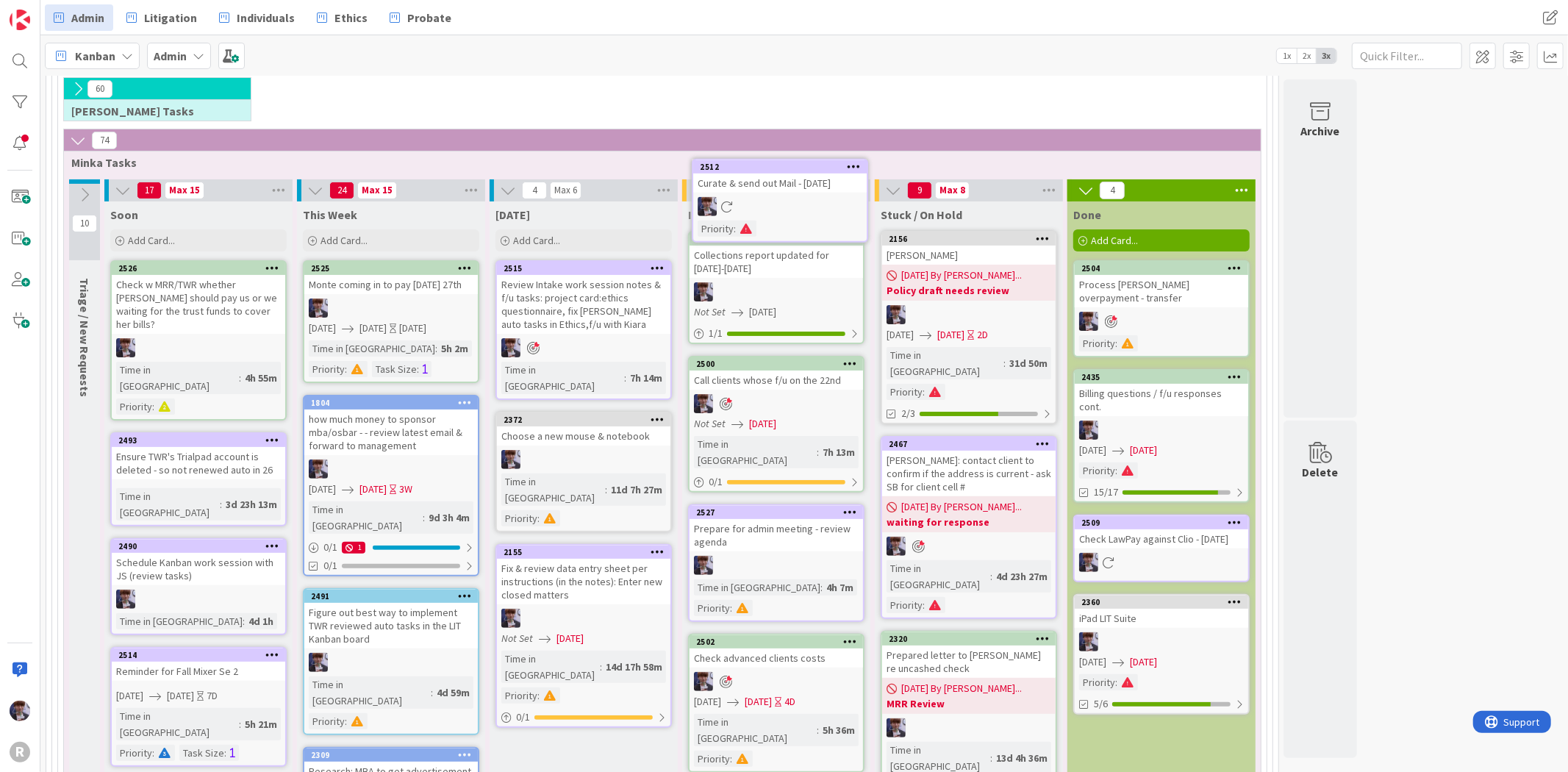
scroll to position [187, 0]
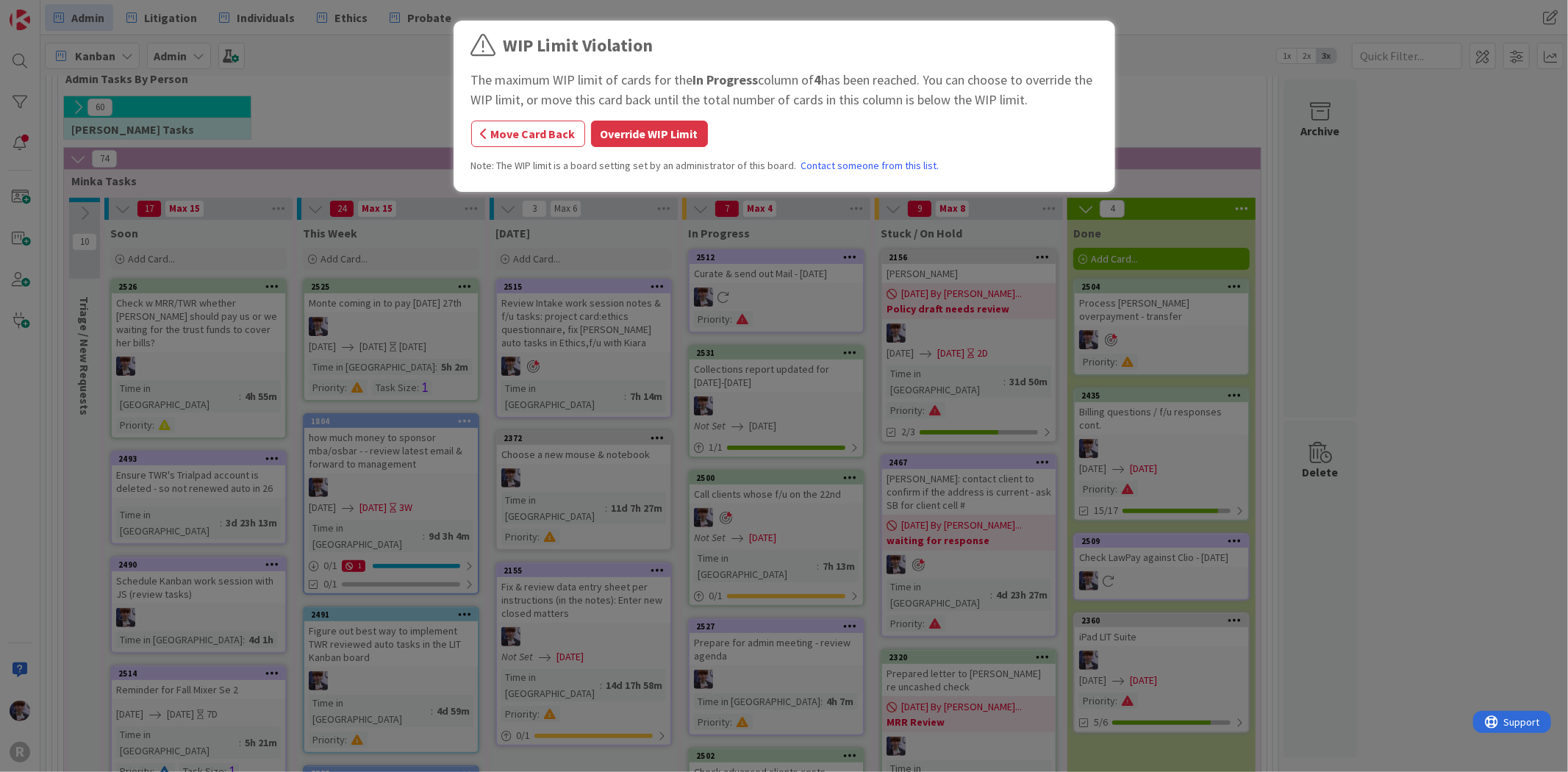
click at [643, 130] on button "Override WIP Limit" at bounding box center [649, 134] width 117 height 27
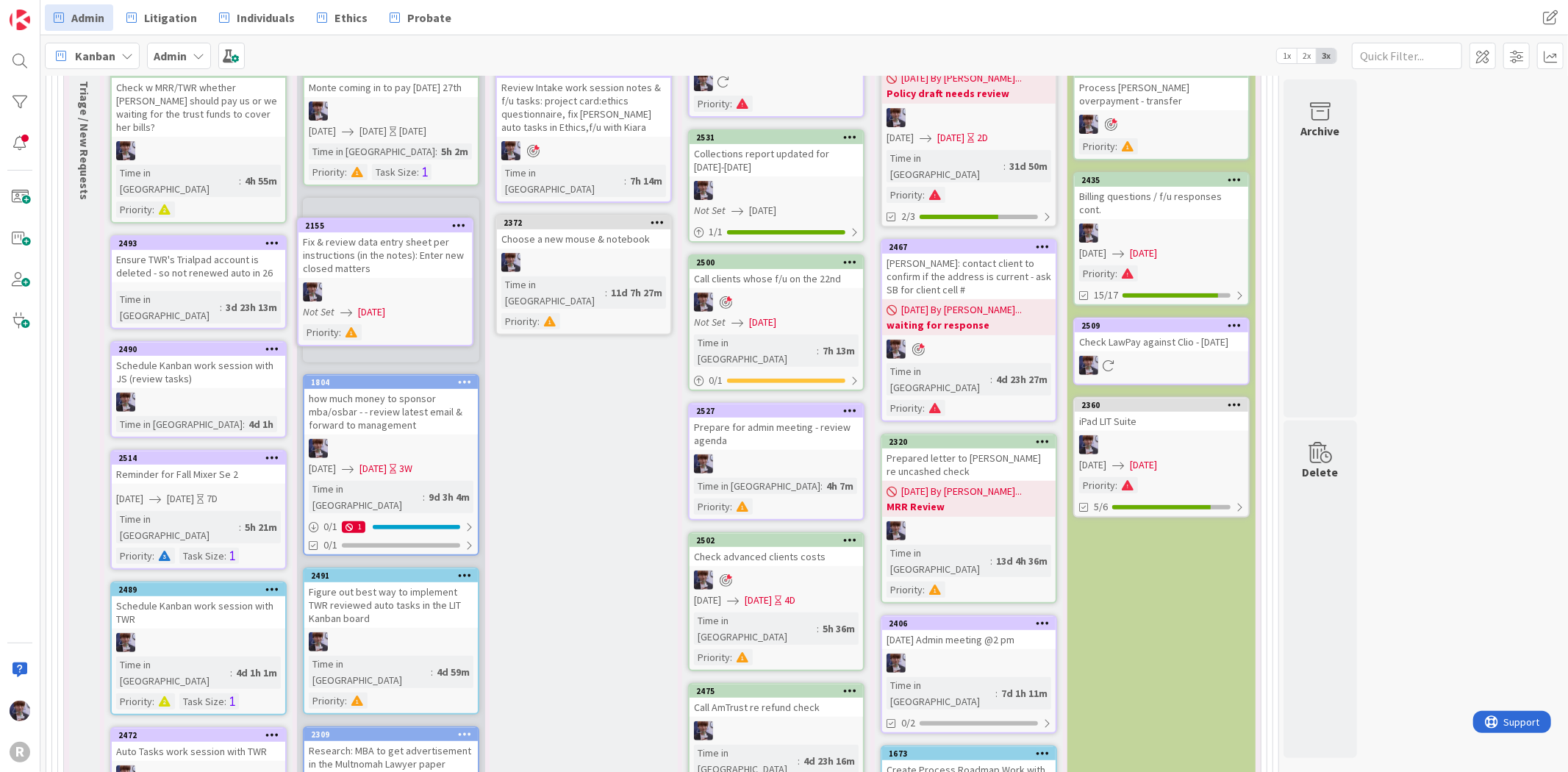
scroll to position [399, 0]
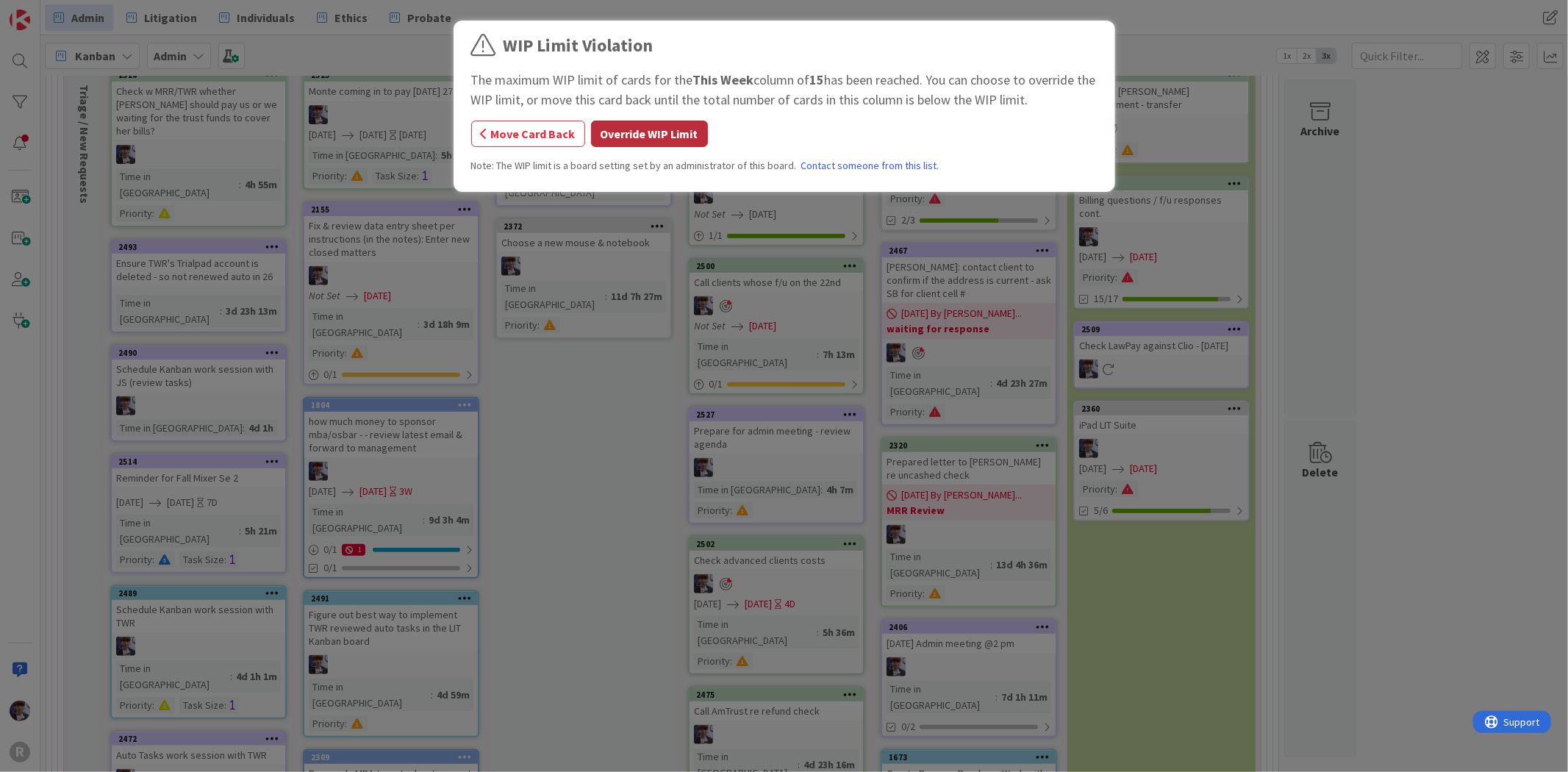
click at [679, 138] on button "Override WIP Limit" at bounding box center [649, 134] width 117 height 27
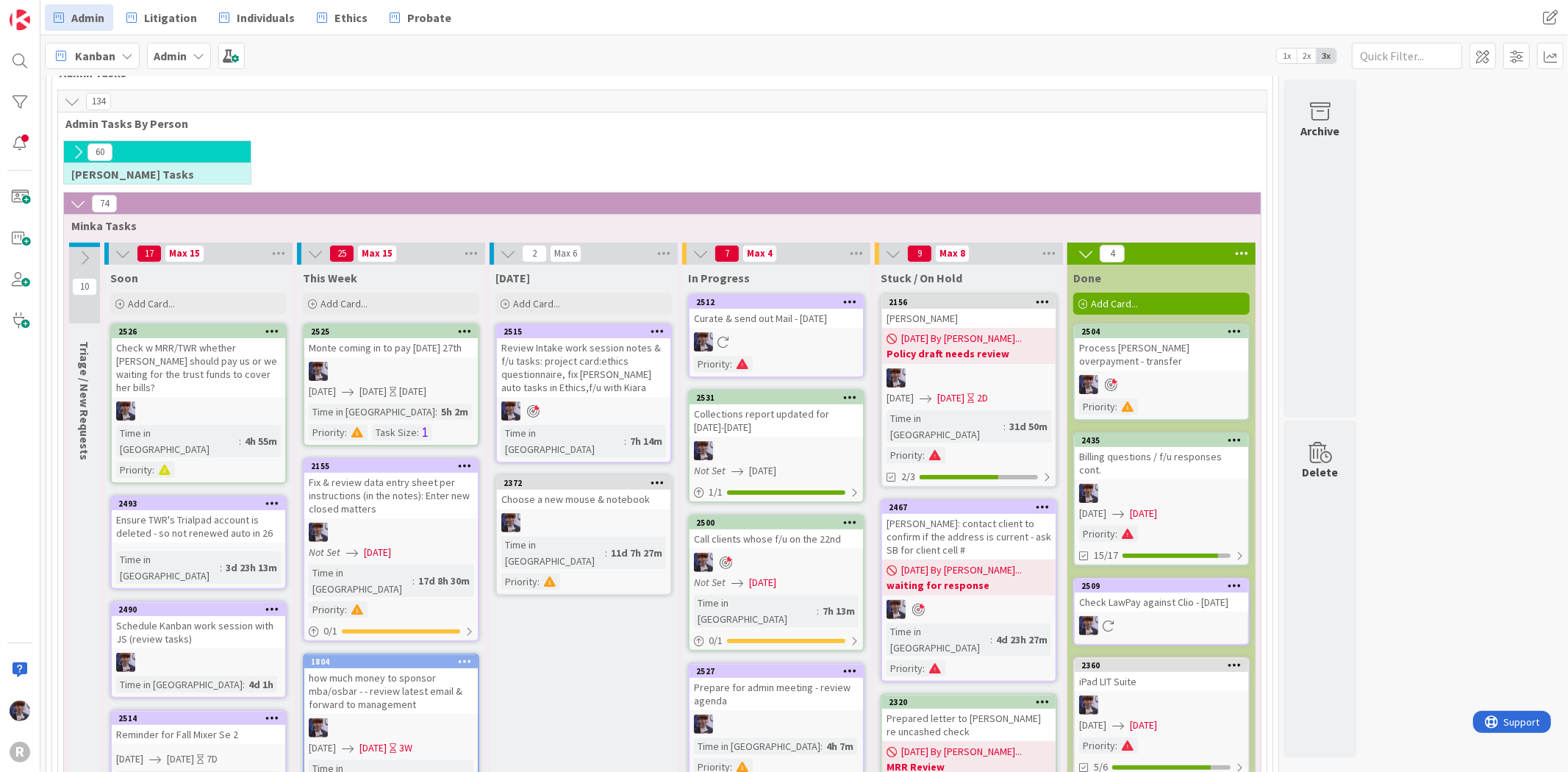
scroll to position [163, 0]
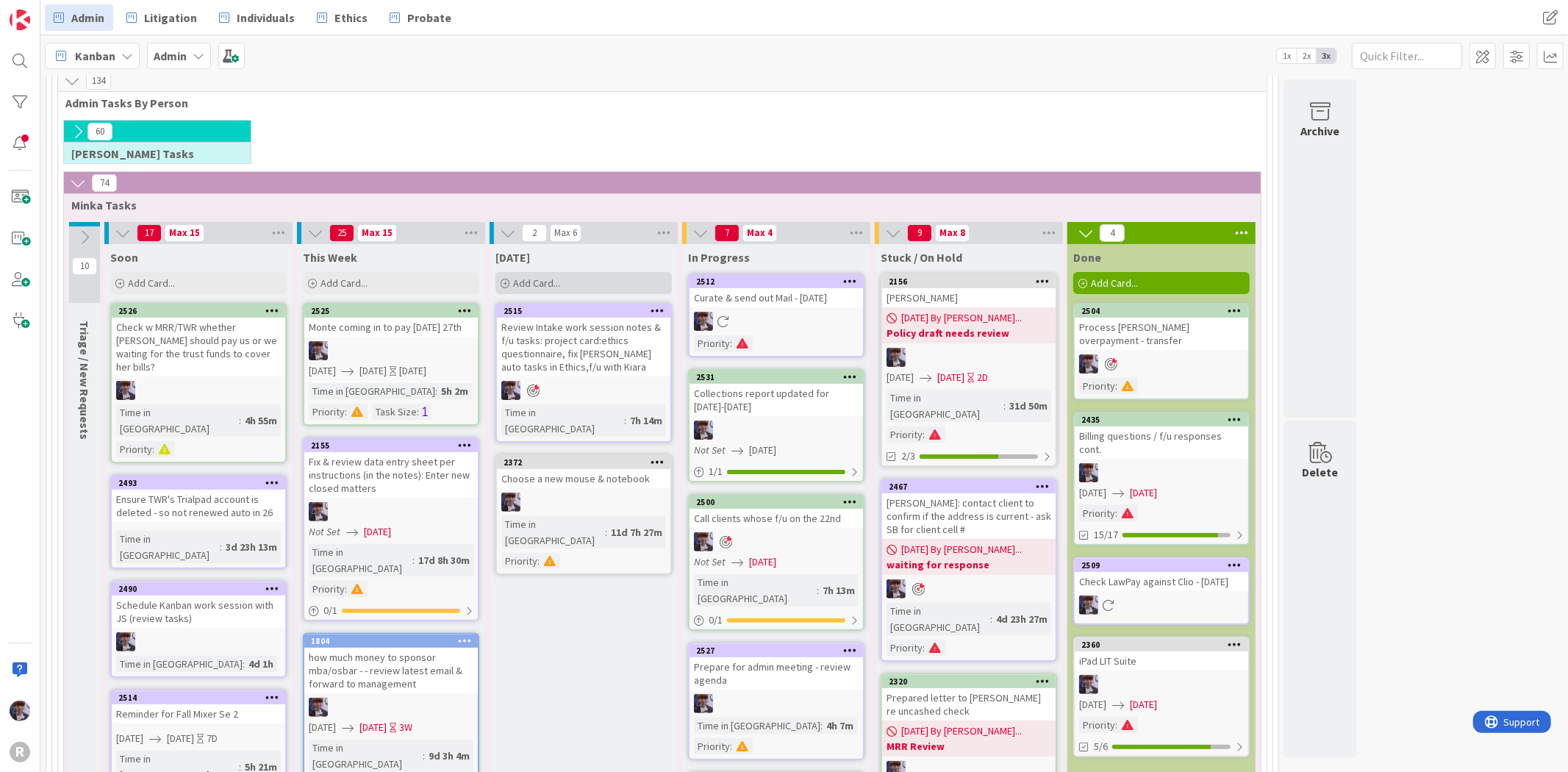
click at [542, 276] on span "Add Card..." at bounding box center [536, 283] width 47 height 13
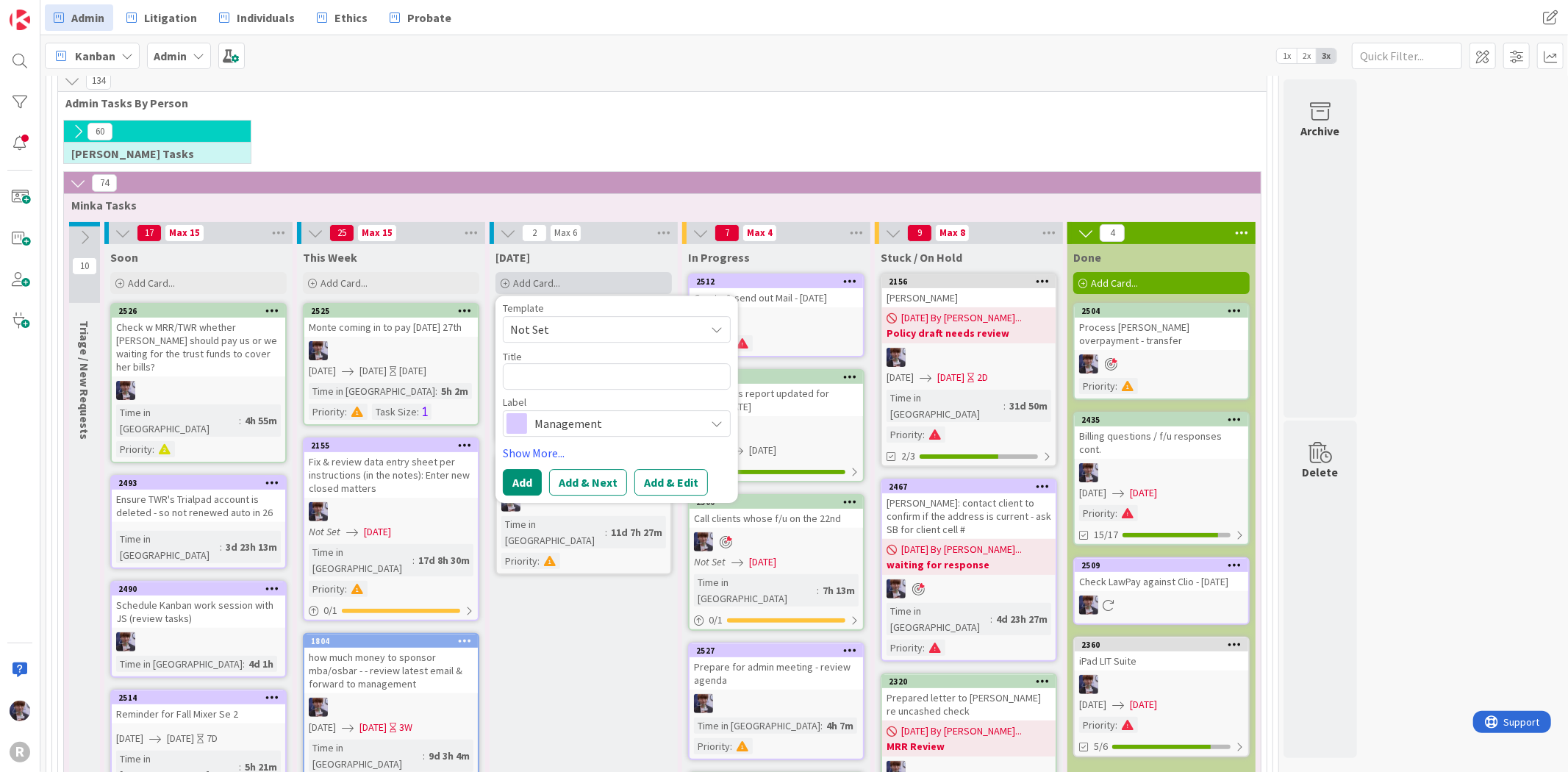
type textarea "x"
type textarea "D"
type textarea "x"
type textarea "Di"
type textarea "x"
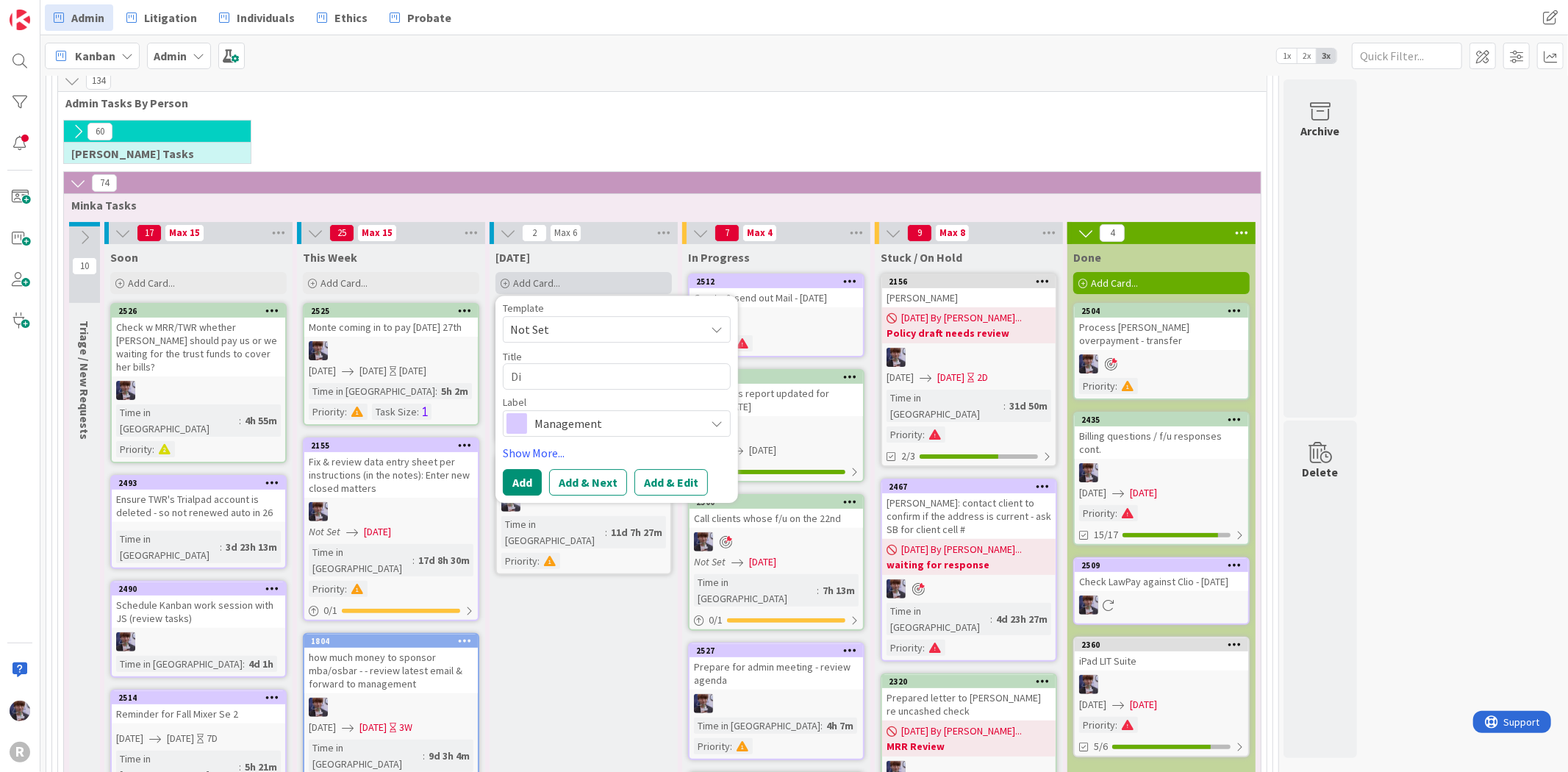
type textarea "Dis"
type textarea "x"
type textarea "Disc"
type textarea "x"
type textarea "Discu"
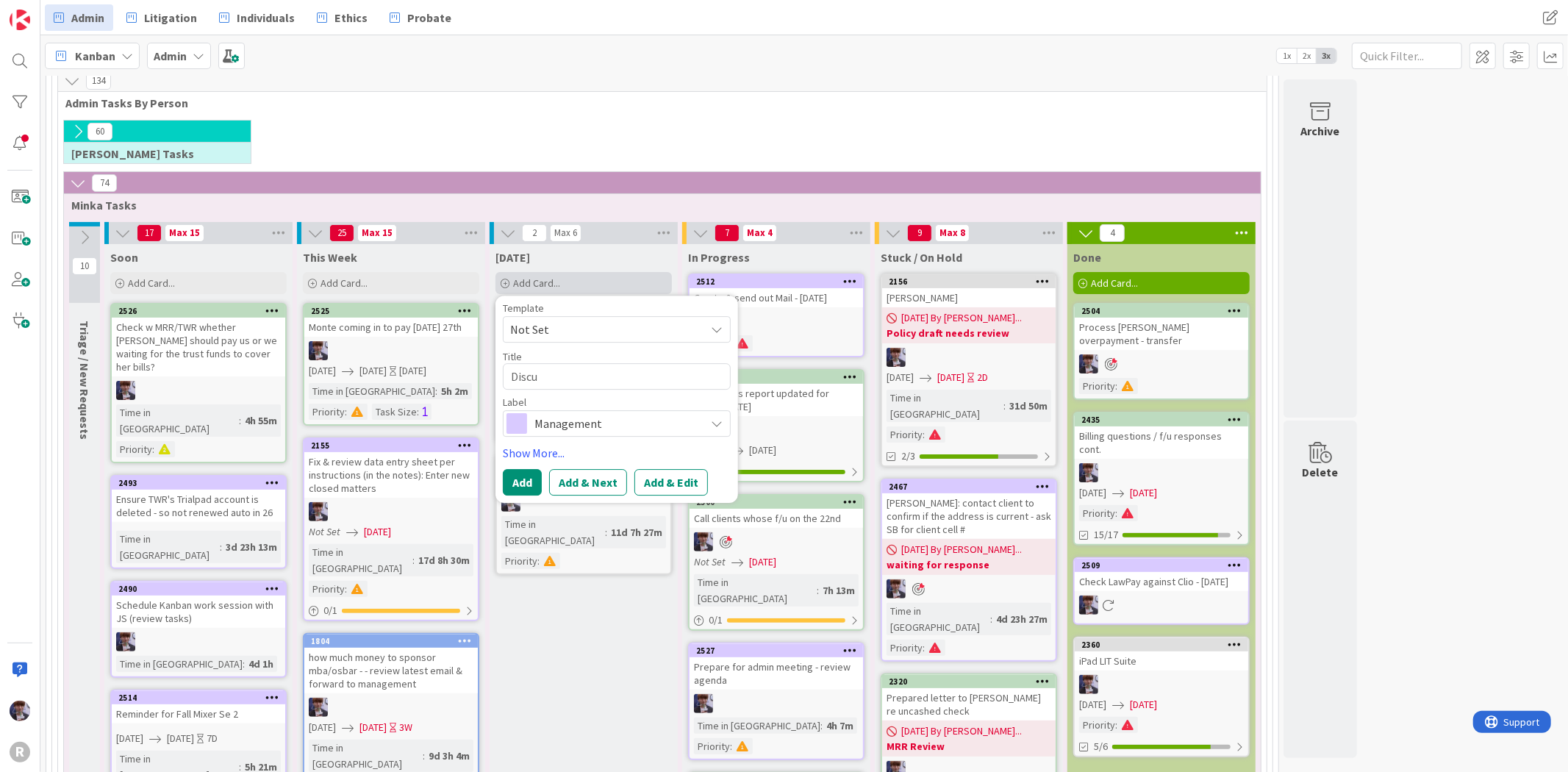
type textarea "x"
type textarea "Discus"
type textarea "x"
type textarea "Discuss"
type textarea "x"
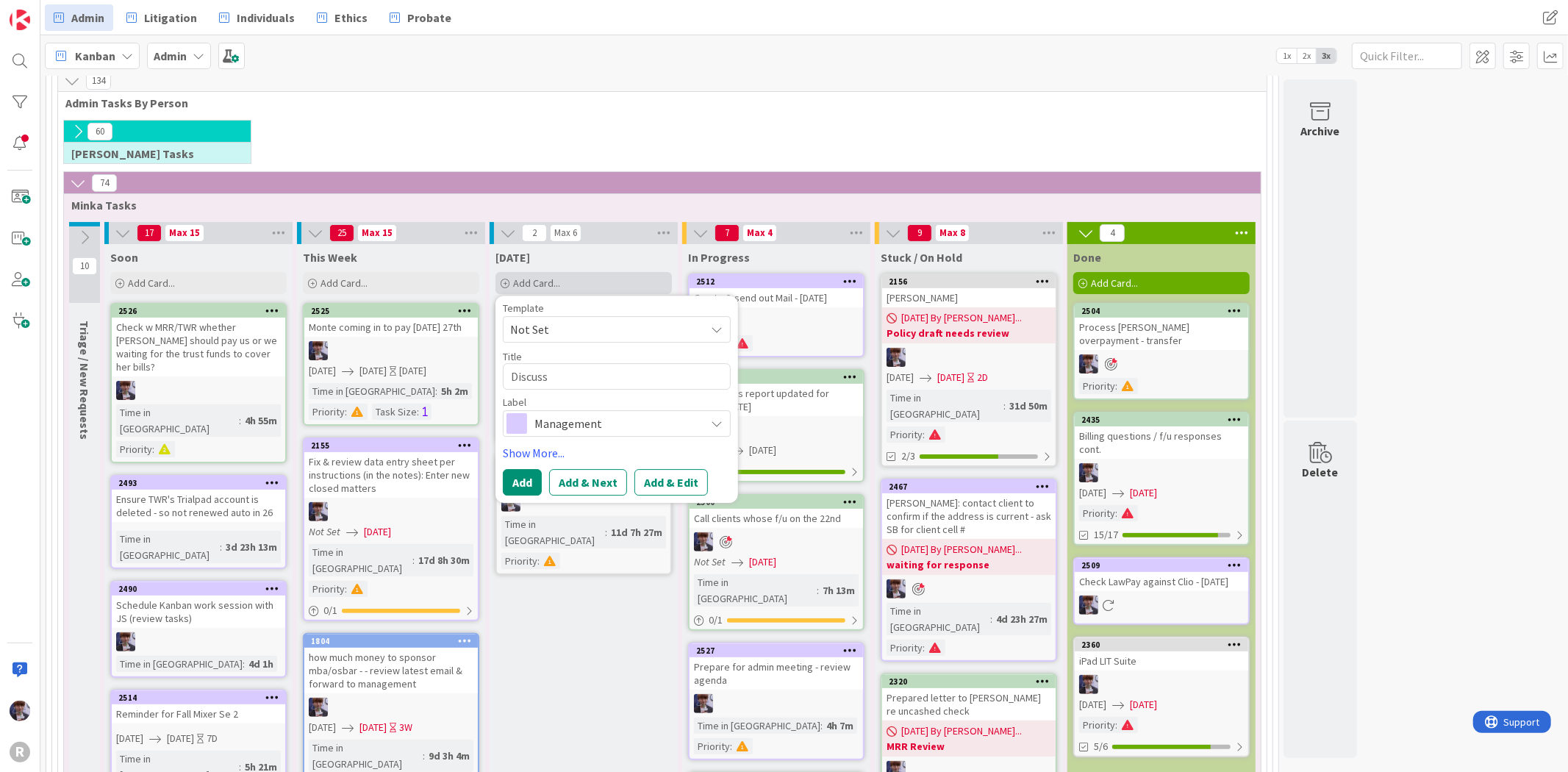
type textarea "Discuss"
type textarea "x"
type textarea "Discuss C"
type textarea "x"
type textarea "Discuss Ca"
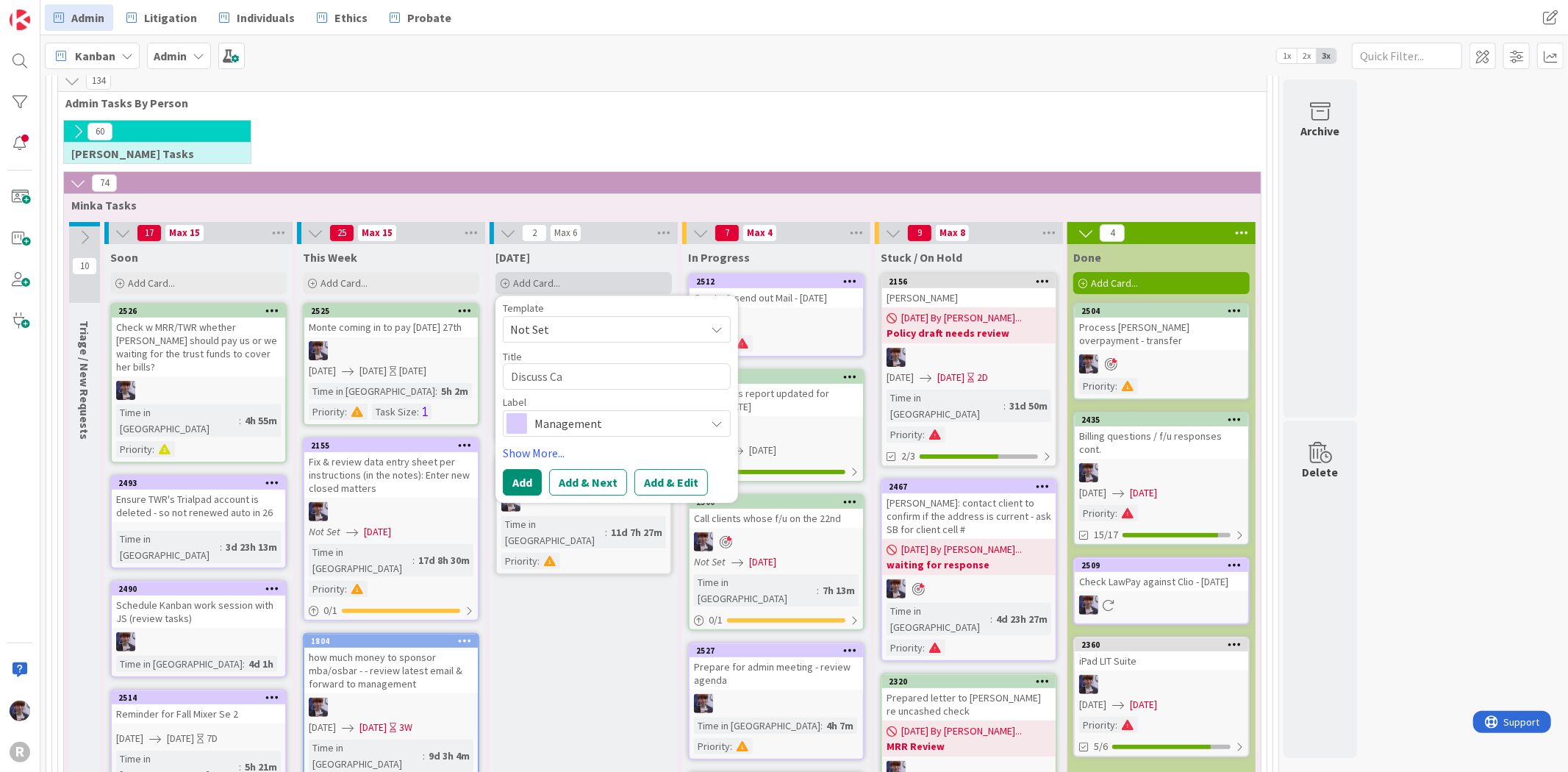
type textarea "x"
type textarea "Discuss Cat"
type textarea "x"
type textarea "Discuss Cate"
type textarea "x"
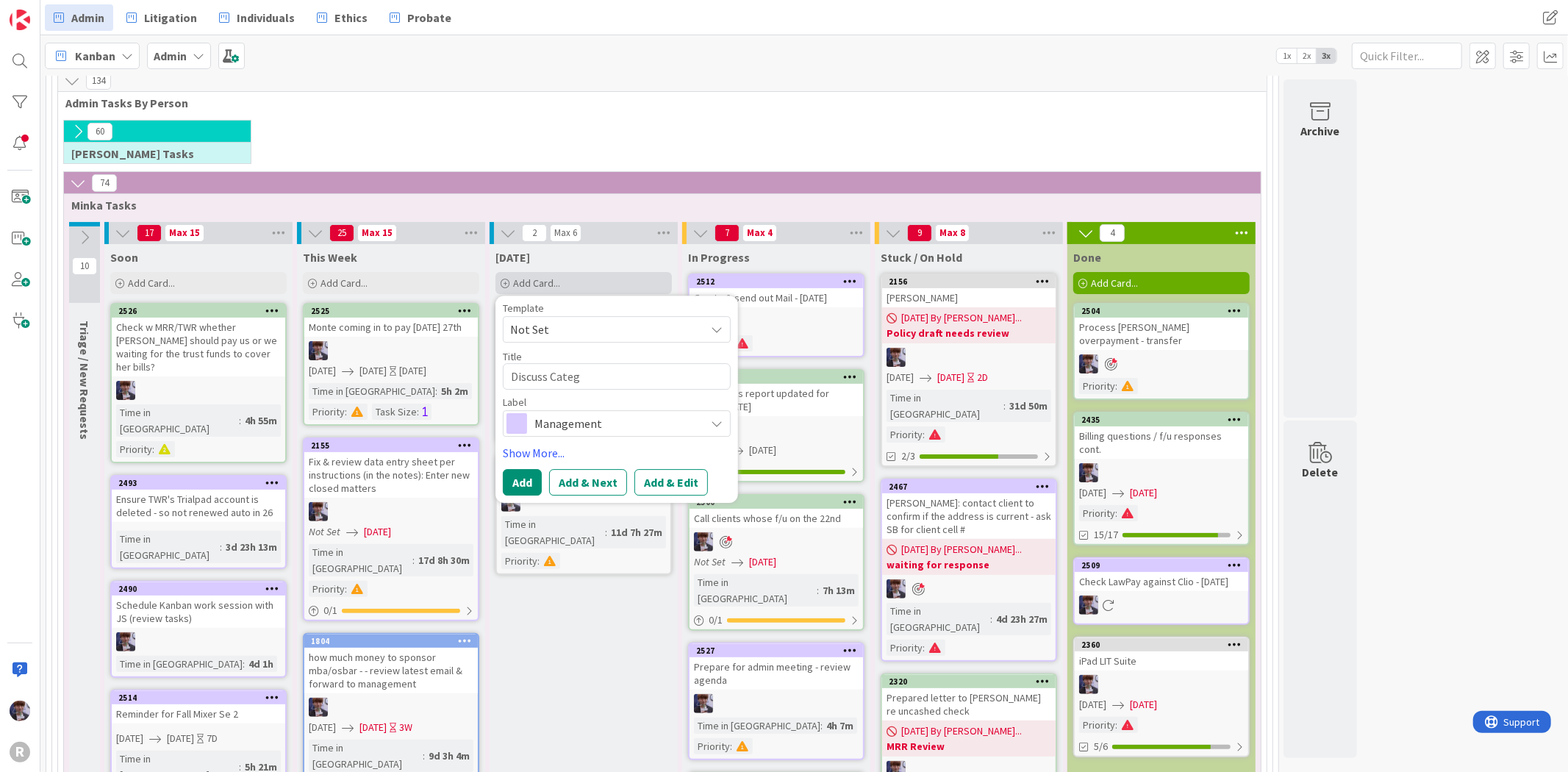
type textarea "Discuss Catego"
type textarea "x"
type textarea "Discuss Categor"
type textarea "x"
type textarea "Discuss Categori"
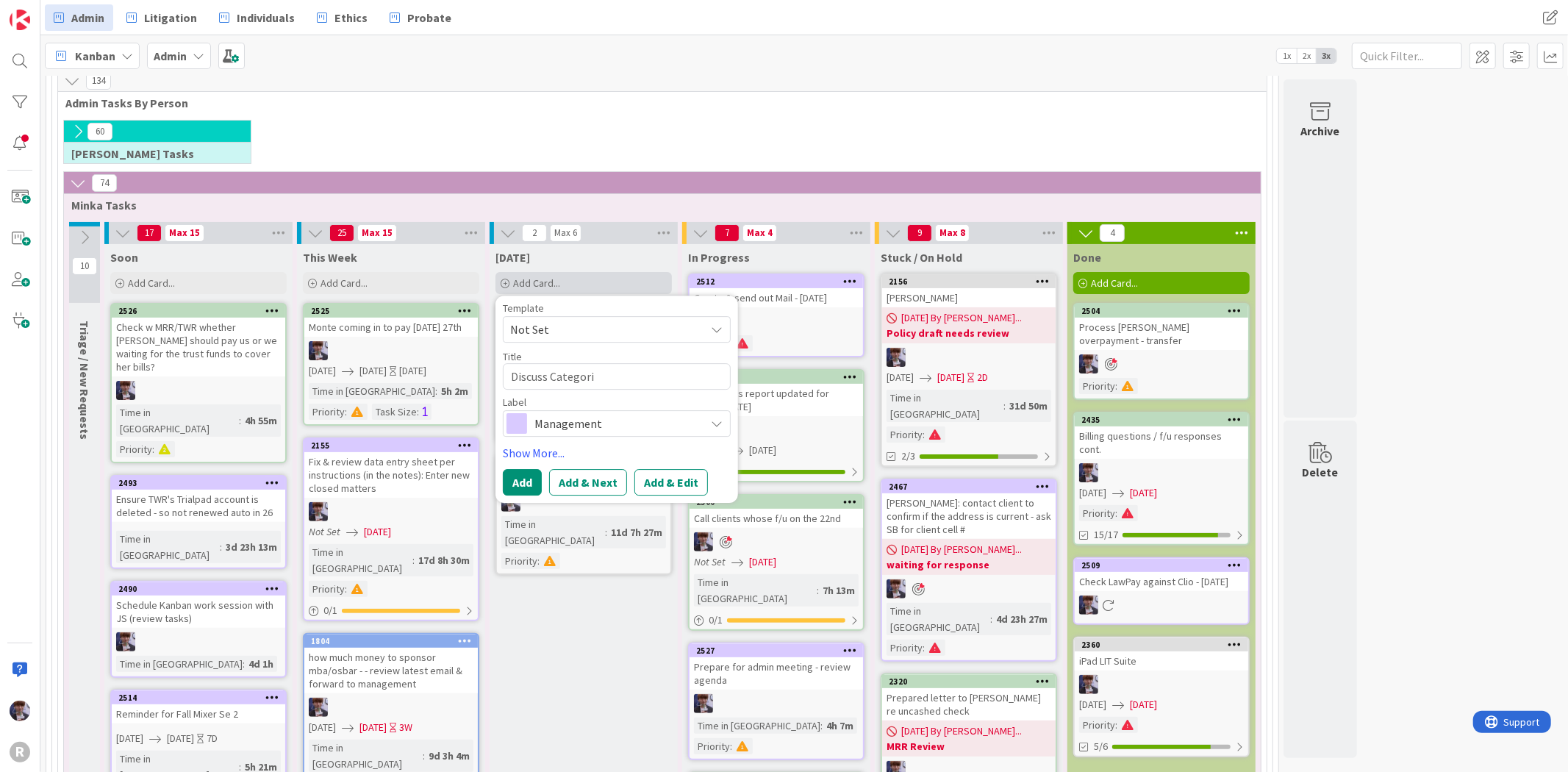
type textarea "x"
type textarea "Discuss Categorie"
type textarea "x"
type textarea "Discuss Categories"
type textarea "x"
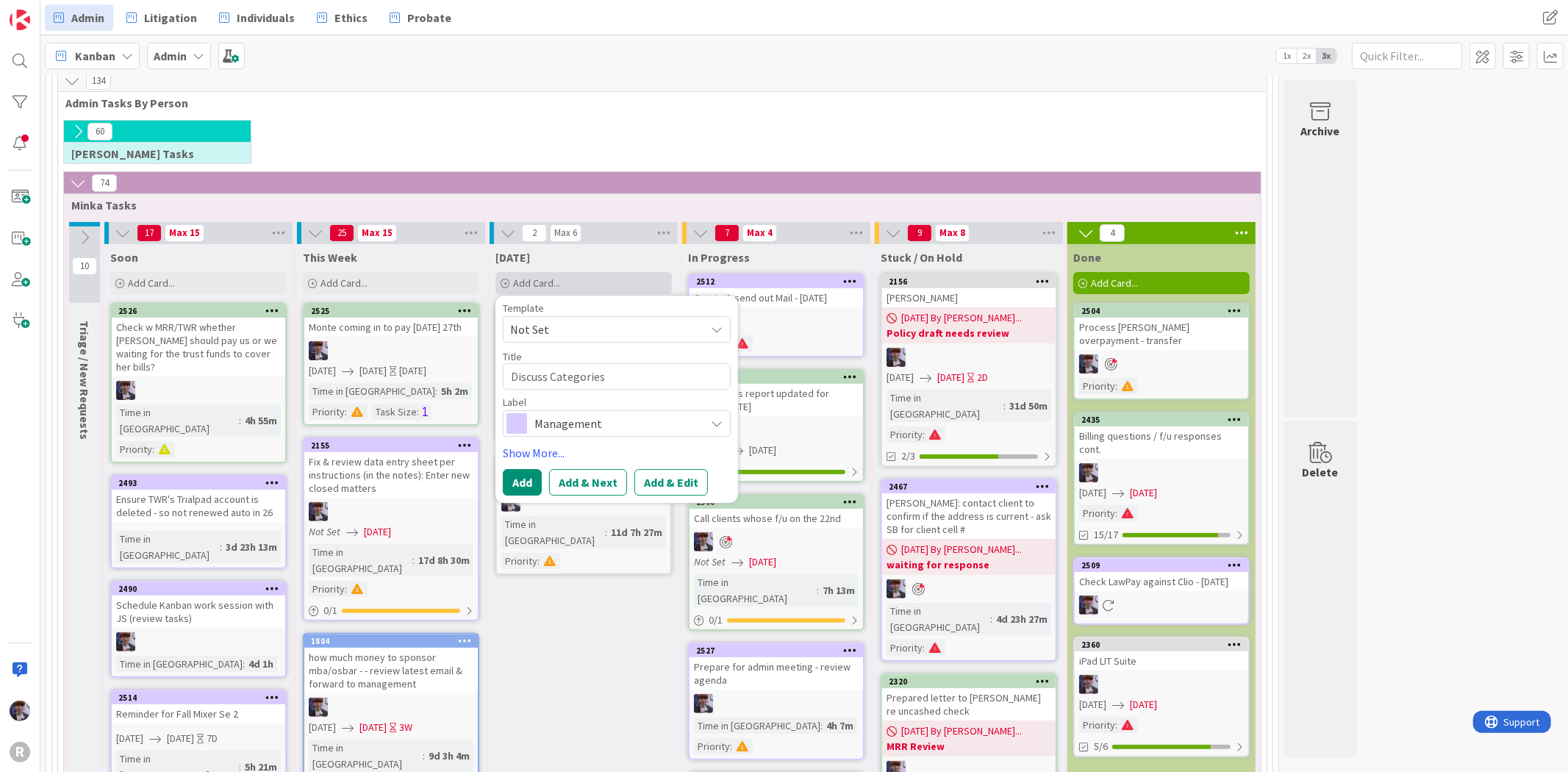
type textarea "Discuss Categories"
type textarea "x"
type textarea "Discuss Categories w"
type textarea "x"
type textarea "Discuss Categories wi"
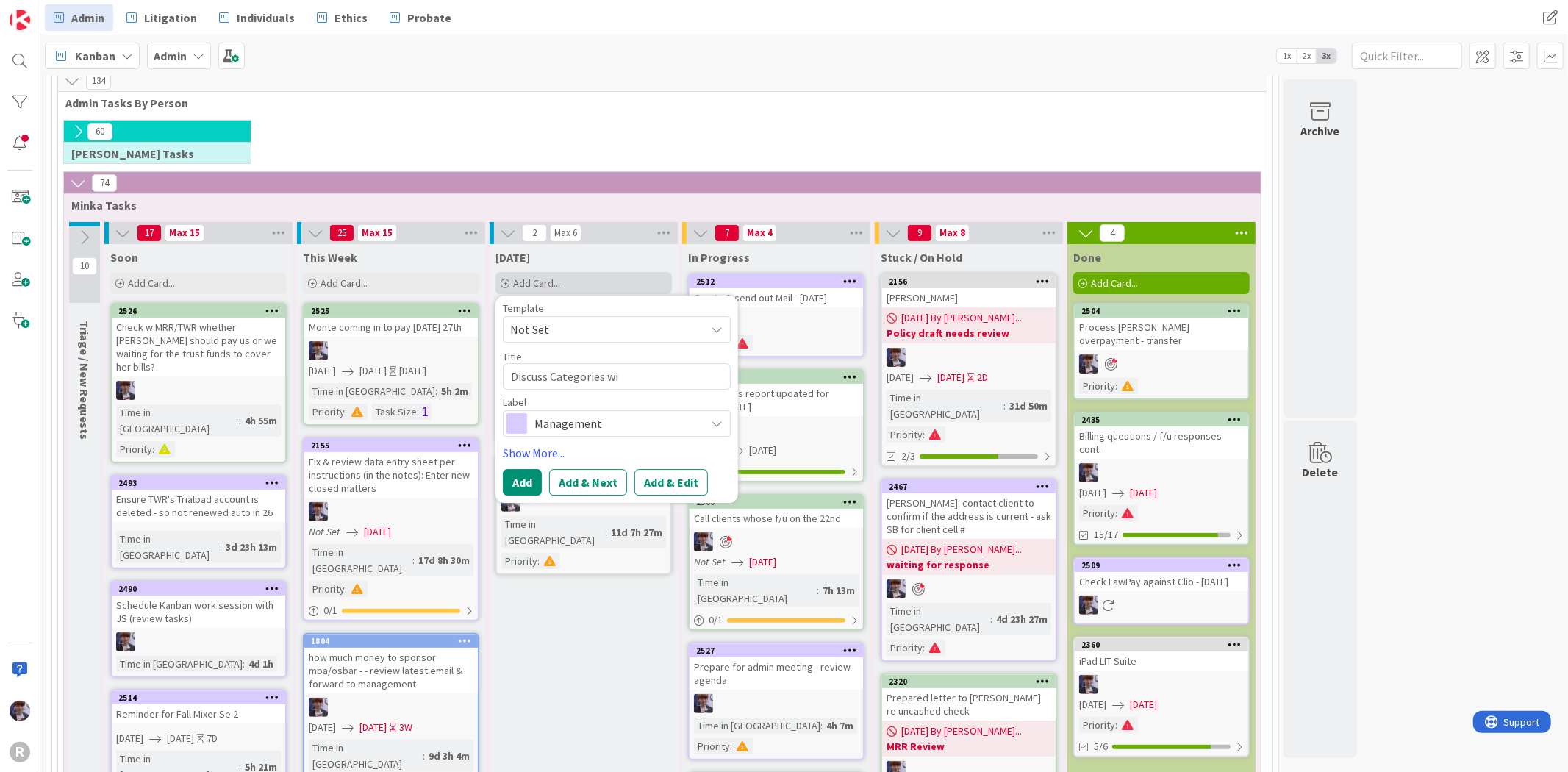
type textarea "x"
type textarea "Discuss Categories wit"
type textarea "x"
type textarea "Discuss Categories with"
type textarea "x"
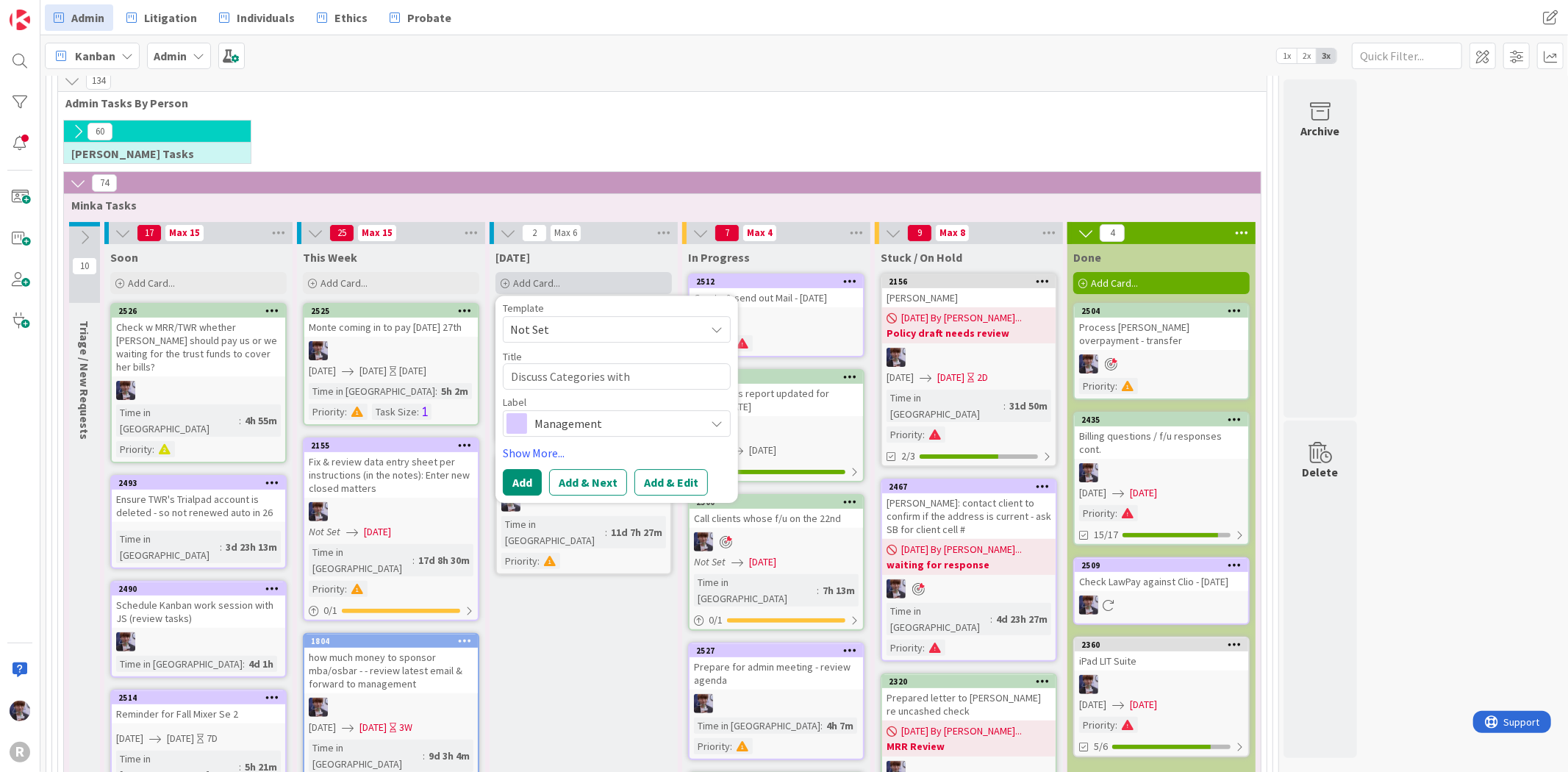
type textarea "Discuss Categories with"
type textarea "x"
type textarea "Discuss Categories with K"
type textarea "x"
type textarea "Discuss Categories with KP"
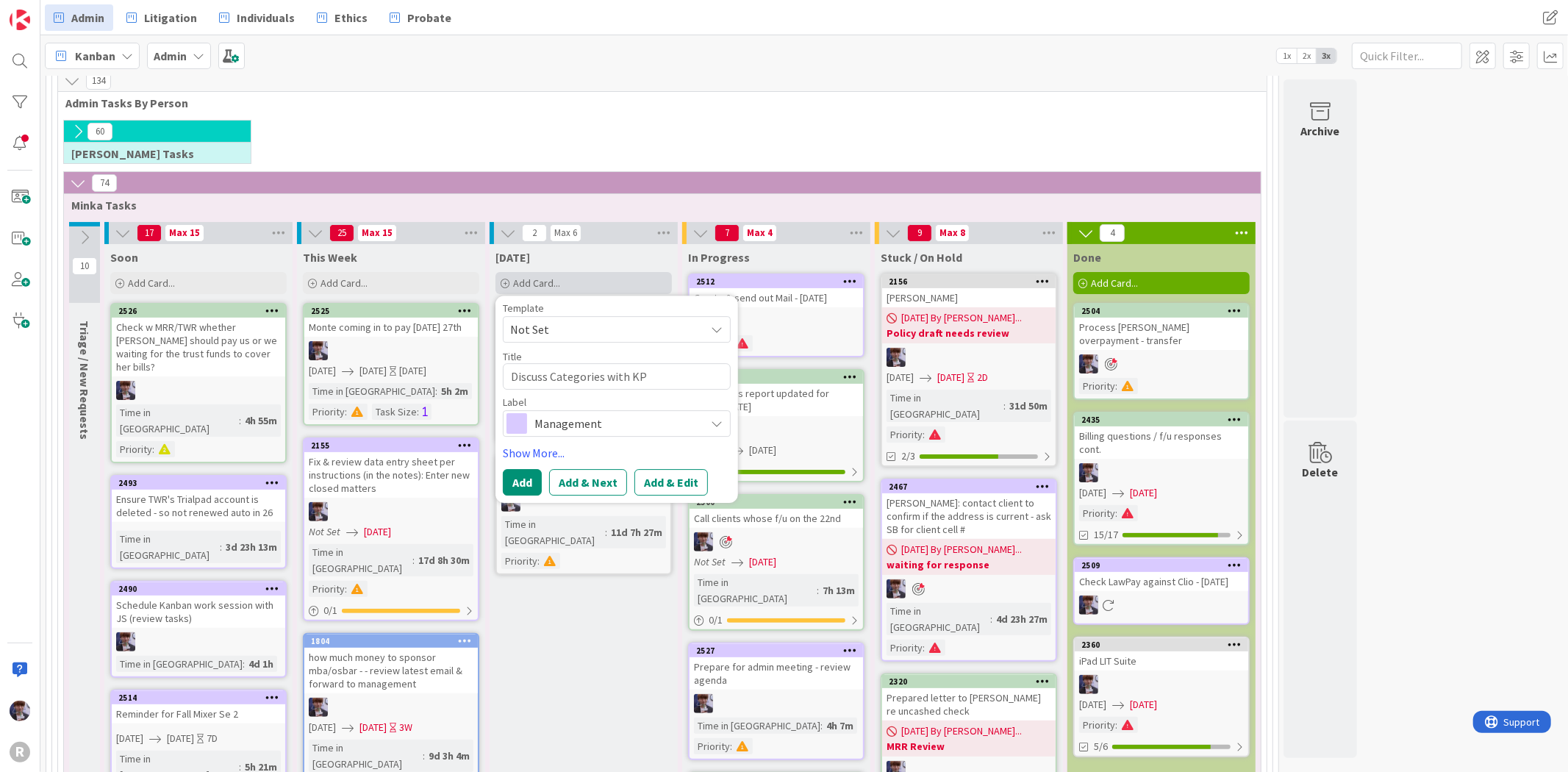
type textarea "x"
type textarea "Discuss Categories with KPN"
type textarea "x"
type textarea "Discuss Categories with KPN"
type textarea "x"
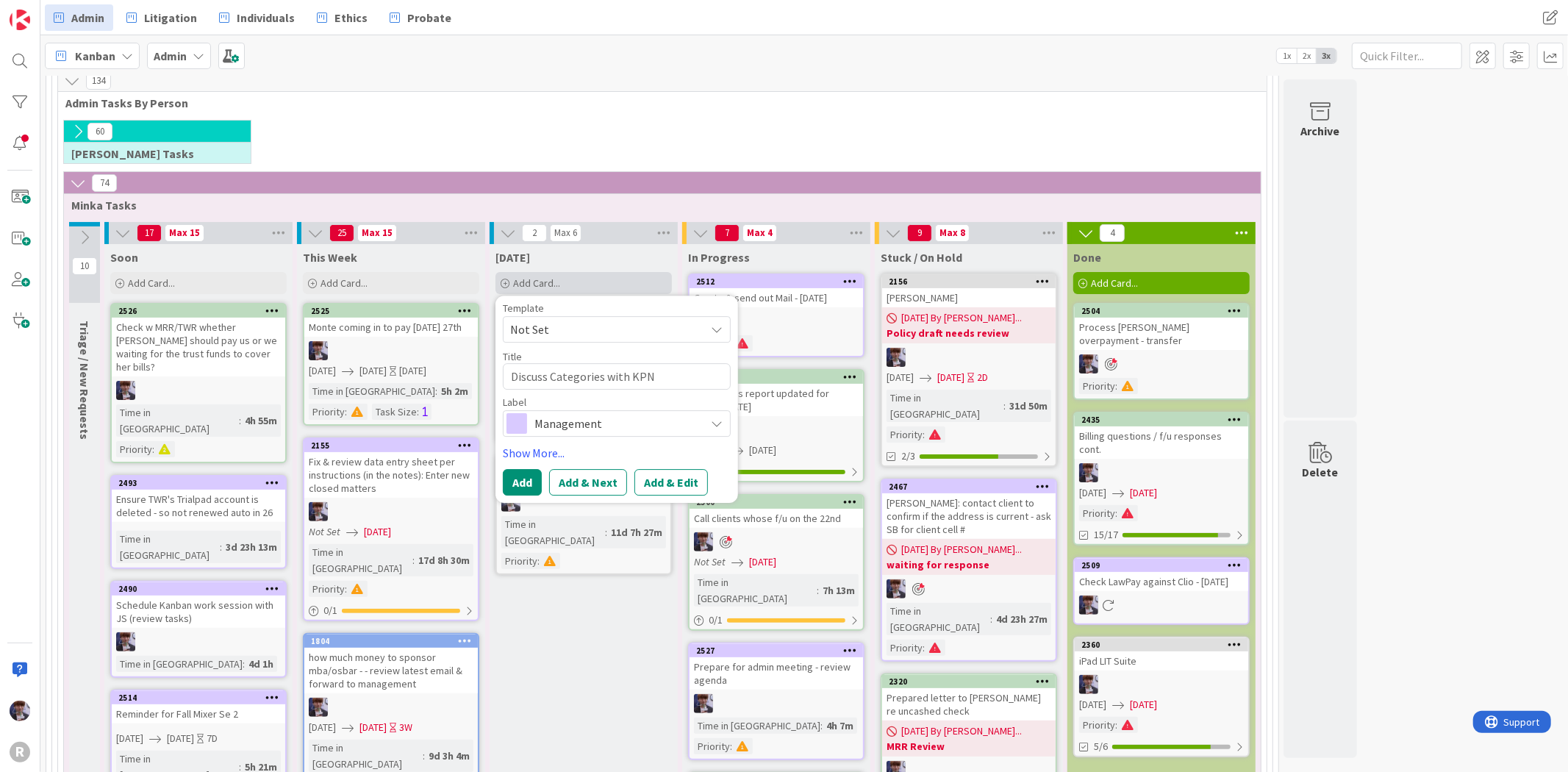
type textarea "Discuss Categories with KPN -"
type textarea "x"
type textarea "Discuss Categories with KPN -"
type textarea "x"
type textarea "Discuss Categories with KPN - r"
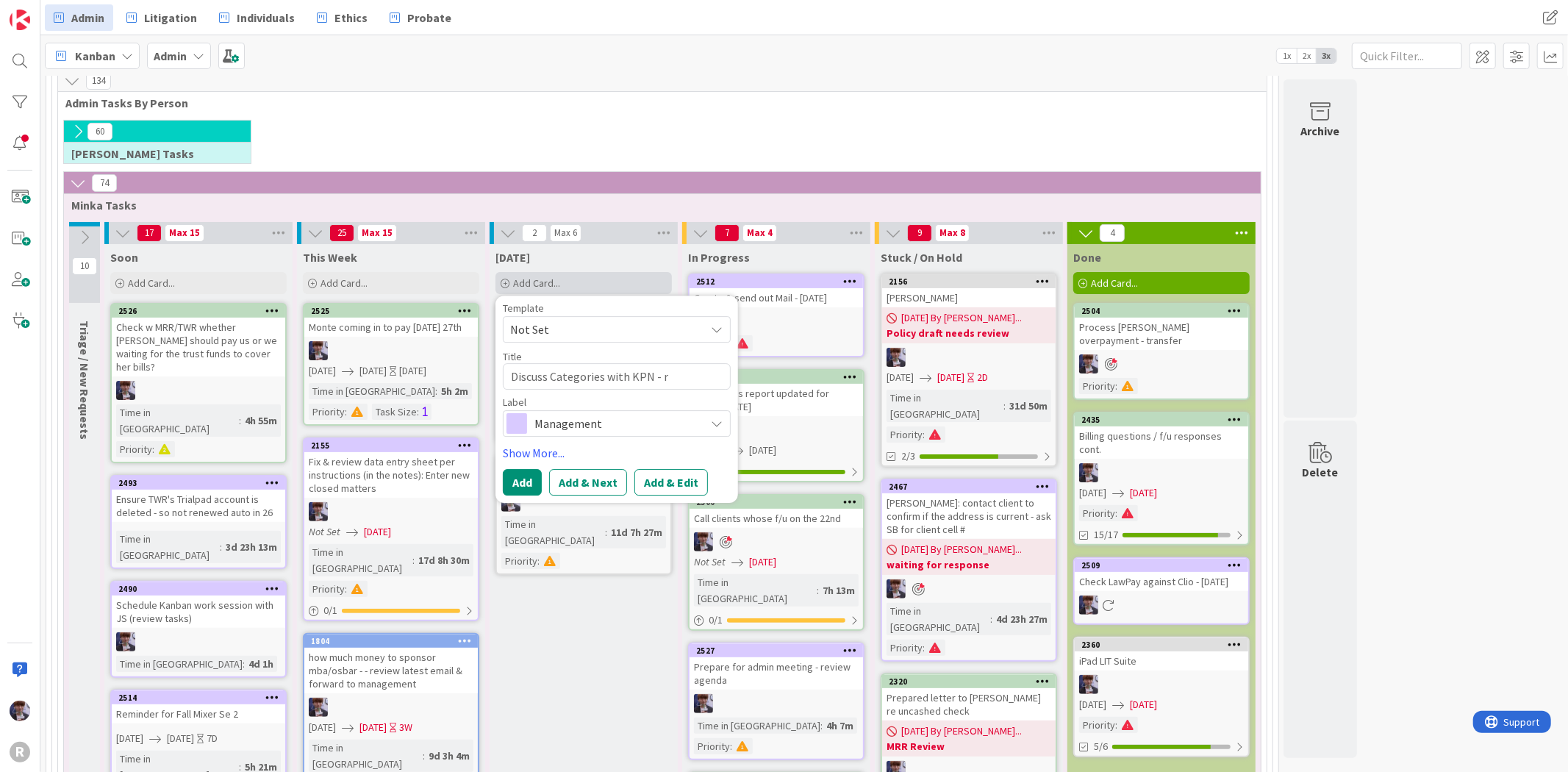
type textarea "x"
type textarea "Discuss Categories with KPN - re"
type textarea "x"
type textarea "Discuss Categories with KPN - rev"
type textarea "x"
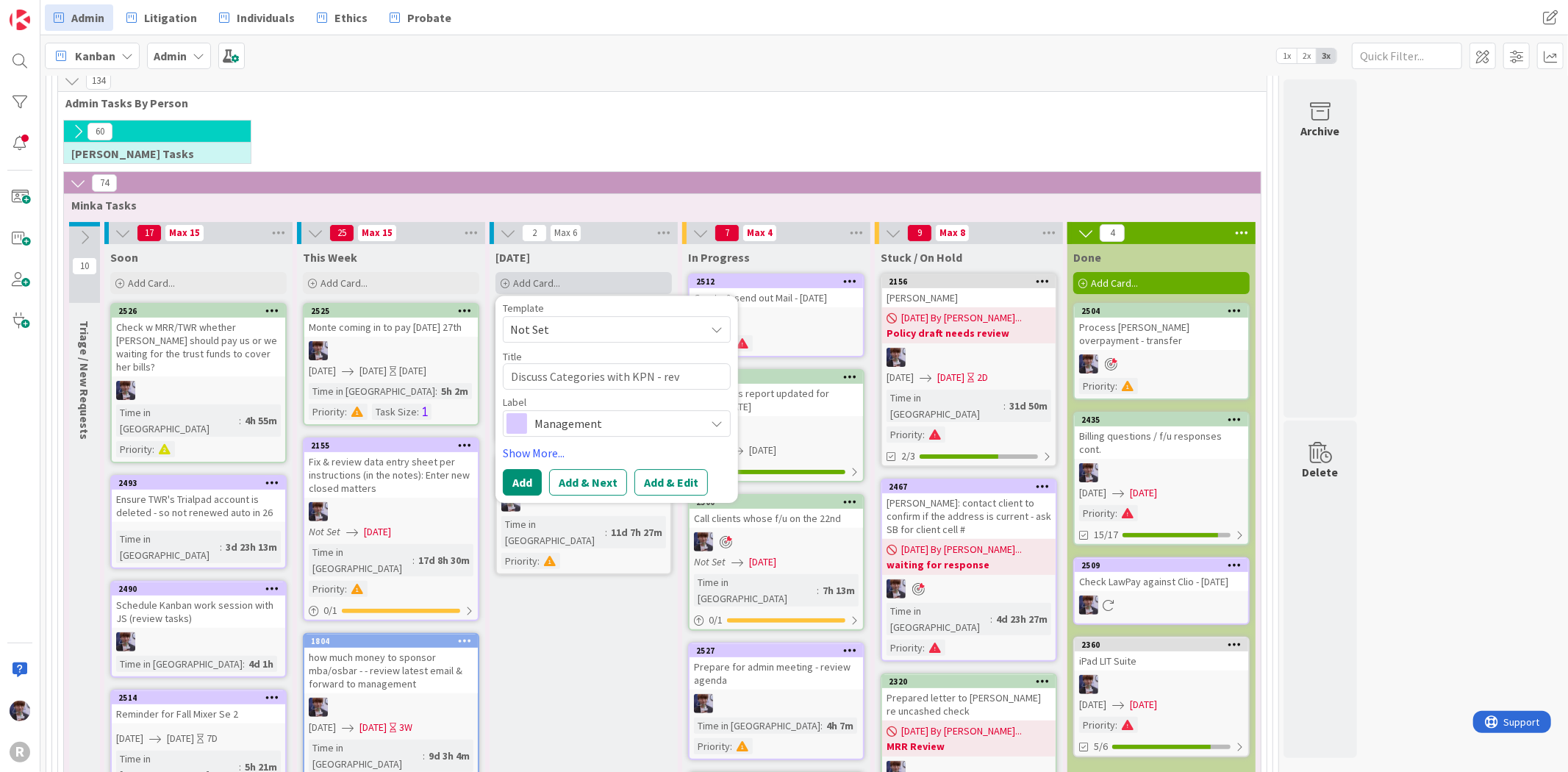
type textarea "Discuss Categories with KPN - revi"
type textarea "x"
type textarea "Discuss Categories with KPN - revie"
type textarea "x"
type textarea "Discuss Categories with KPN - review"
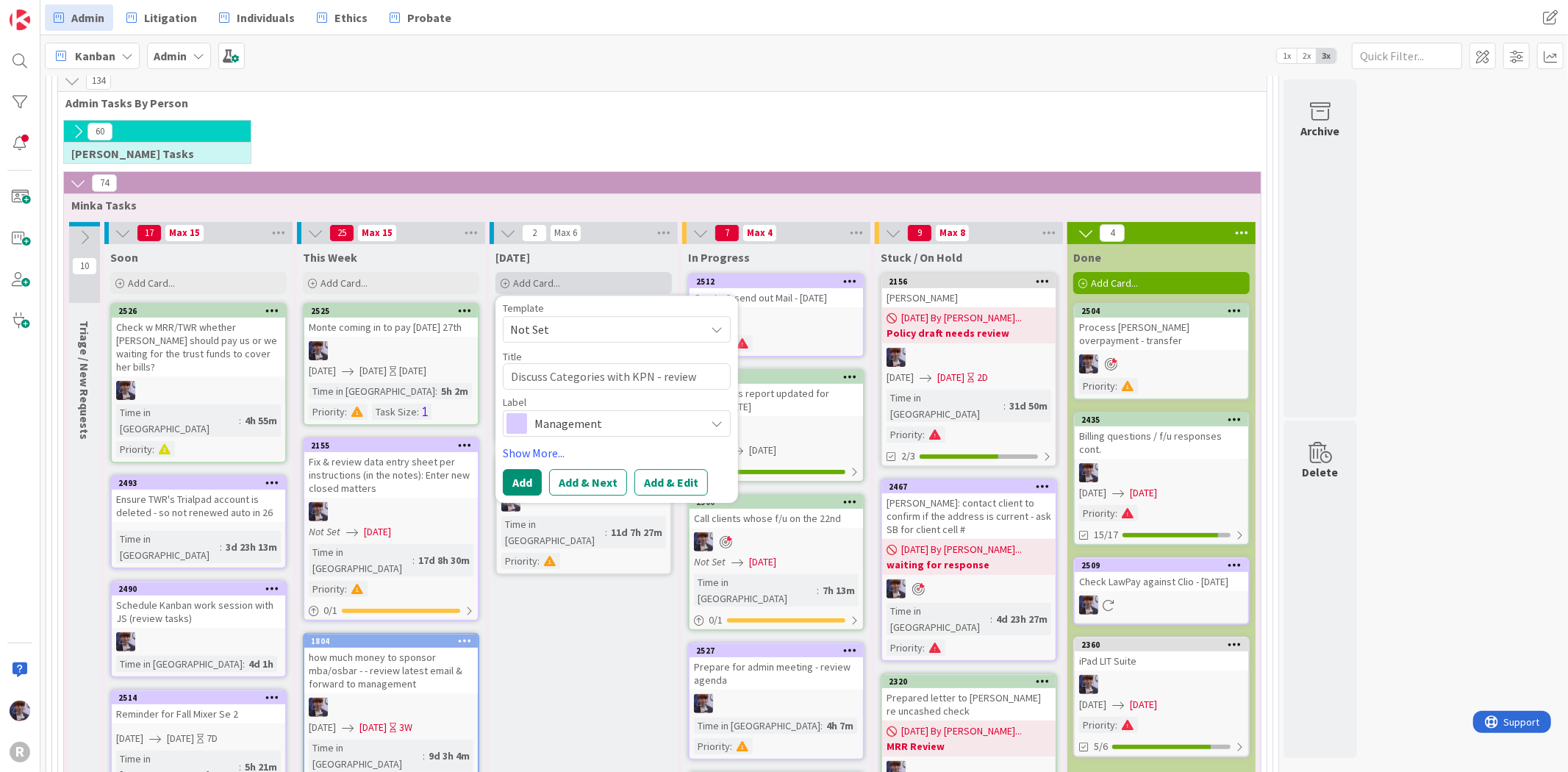
type textarea "x"
type textarea "Discuss Categories with KPN - review"
type textarea "x"
type textarea "Discuss Categories with KPN - review L"
type textarea "x"
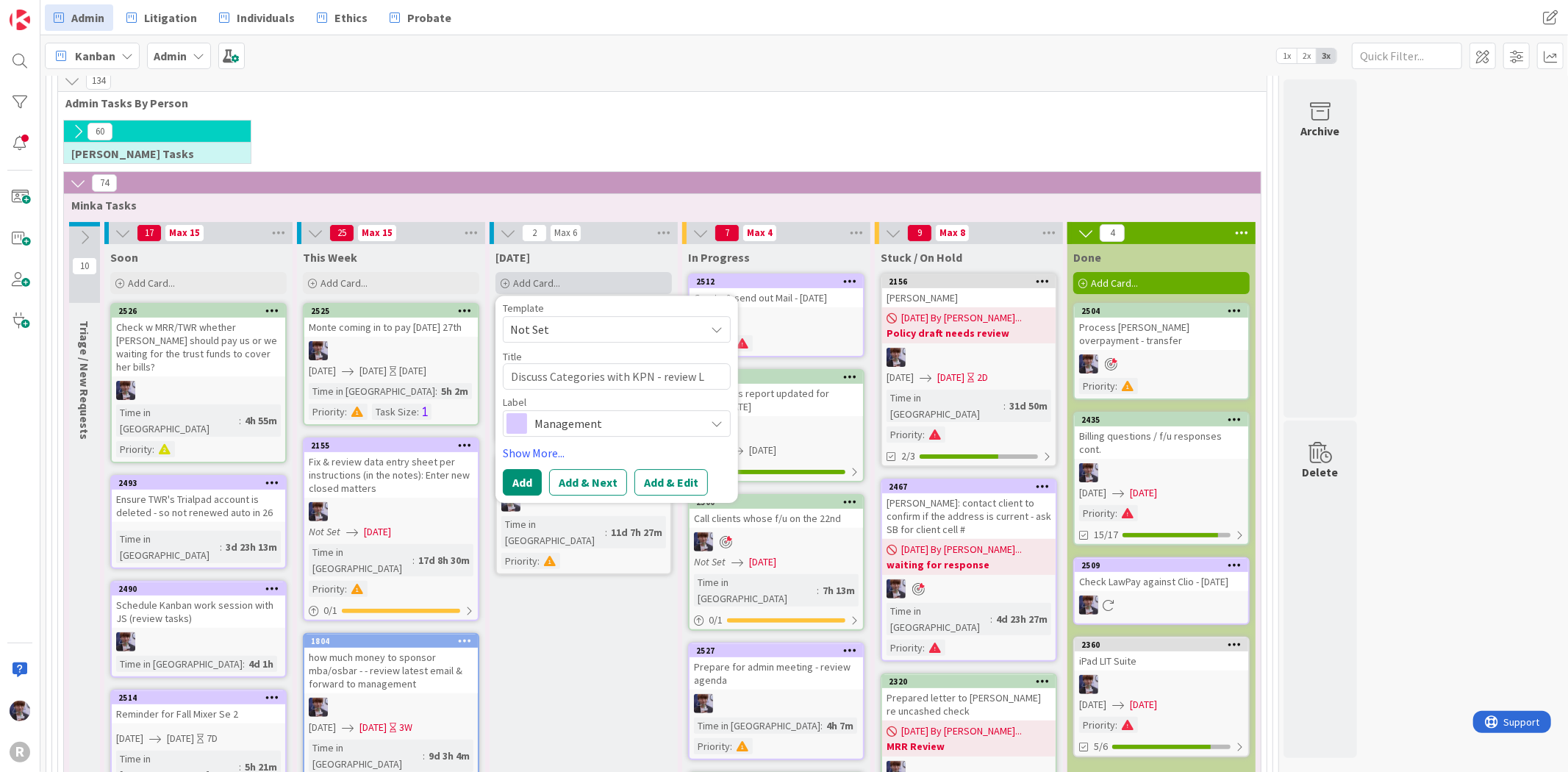
type textarea "Discuss Categories with KPN - review Li"
type textarea "x"
type textarea "Discuss Categories with KPN - review Lis"
type textarea "x"
type textarea "Discuss Categories with KPN - review [PERSON_NAME]"
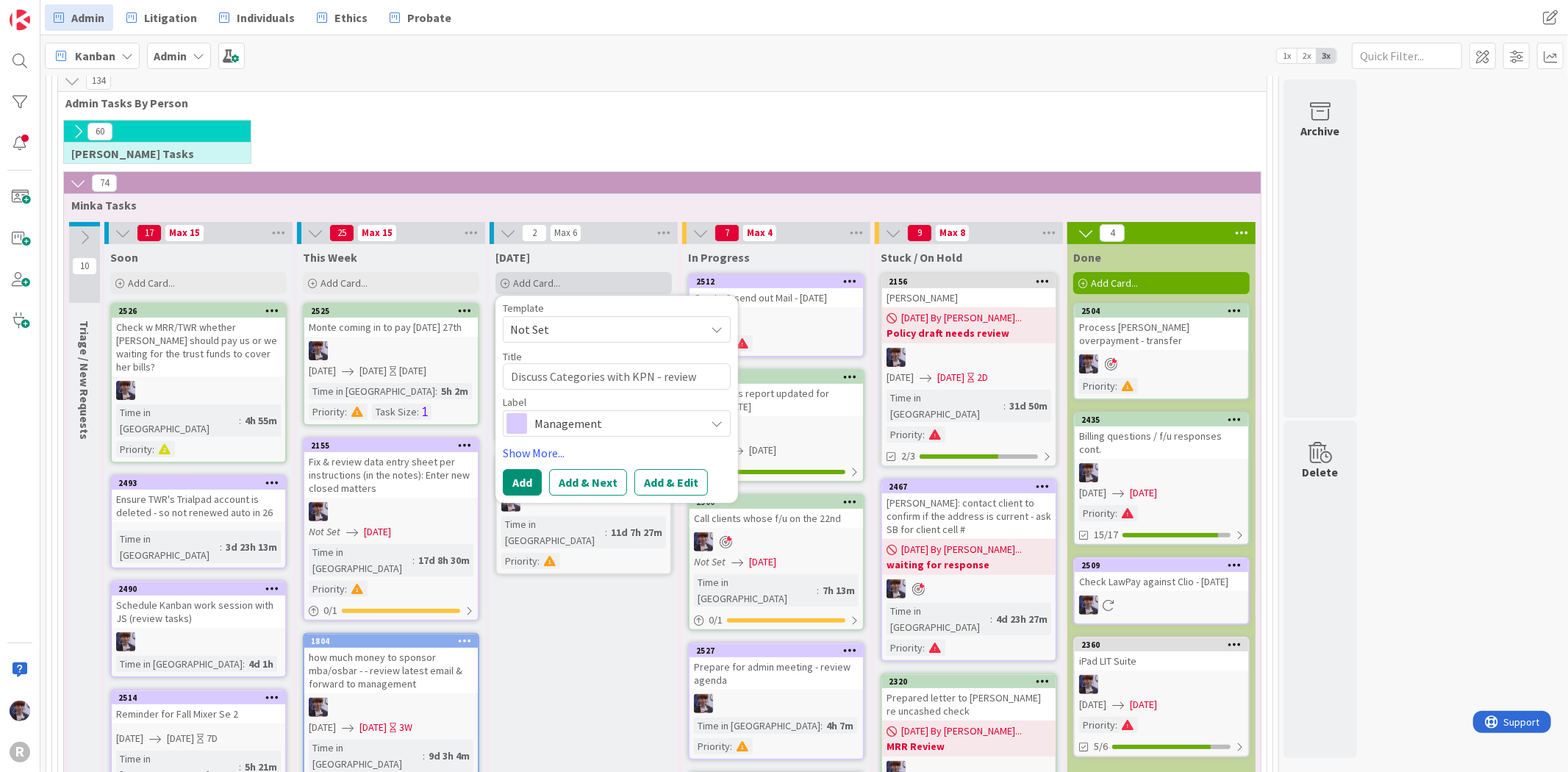
type textarea "x"
type textarea "Discuss Categories with KPN - review [PERSON_NAME]'"
type textarea "x"
type textarea "Discuss Categories with KPN - review [PERSON_NAME]'s"
type textarea "x"
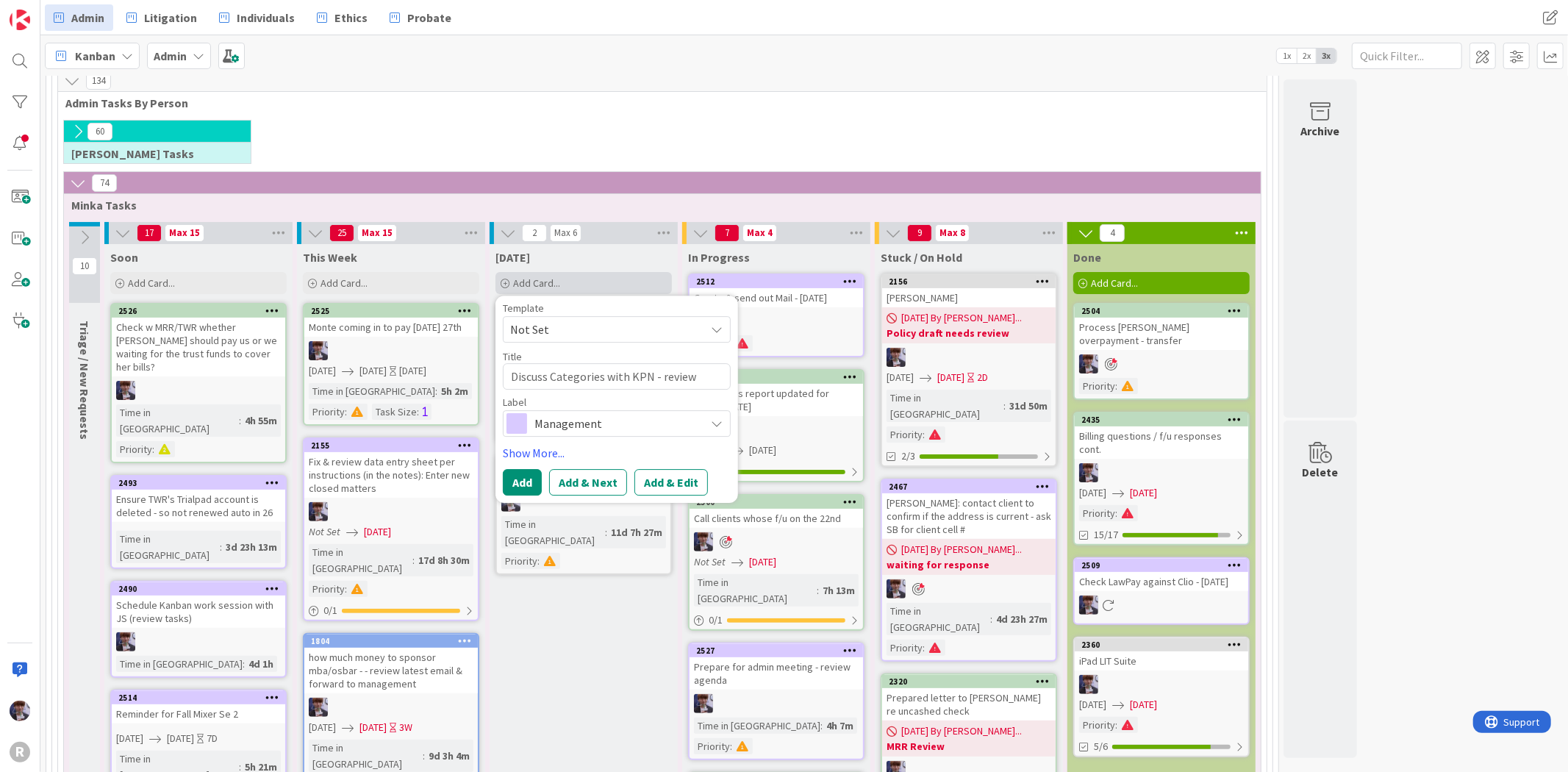
type textarea "Discuss Categories with KPN - review [PERSON_NAME]'s"
type textarea "x"
type textarea "Discuss Categories with KPN - review [PERSON_NAME]'s e"
type textarea "x"
type textarea "Discuss Categories with KPN - review [PERSON_NAME]'s em"
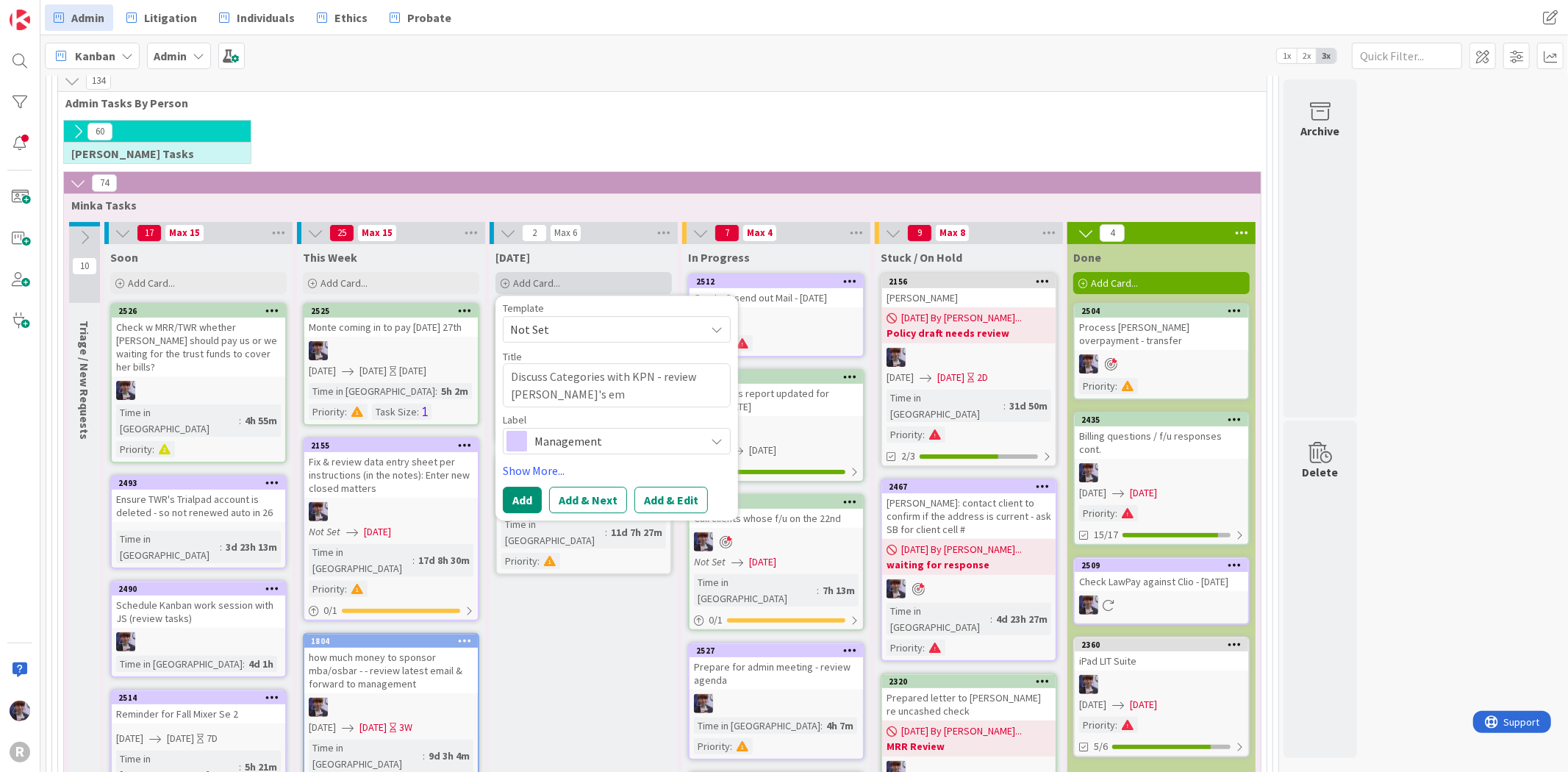
type textarea "x"
type textarea "Discuss Categories with KPN - review [PERSON_NAME]'s ema"
type textarea "x"
type textarea "Discuss Categories with KPN - review [PERSON_NAME]'s emai"
type textarea "x"
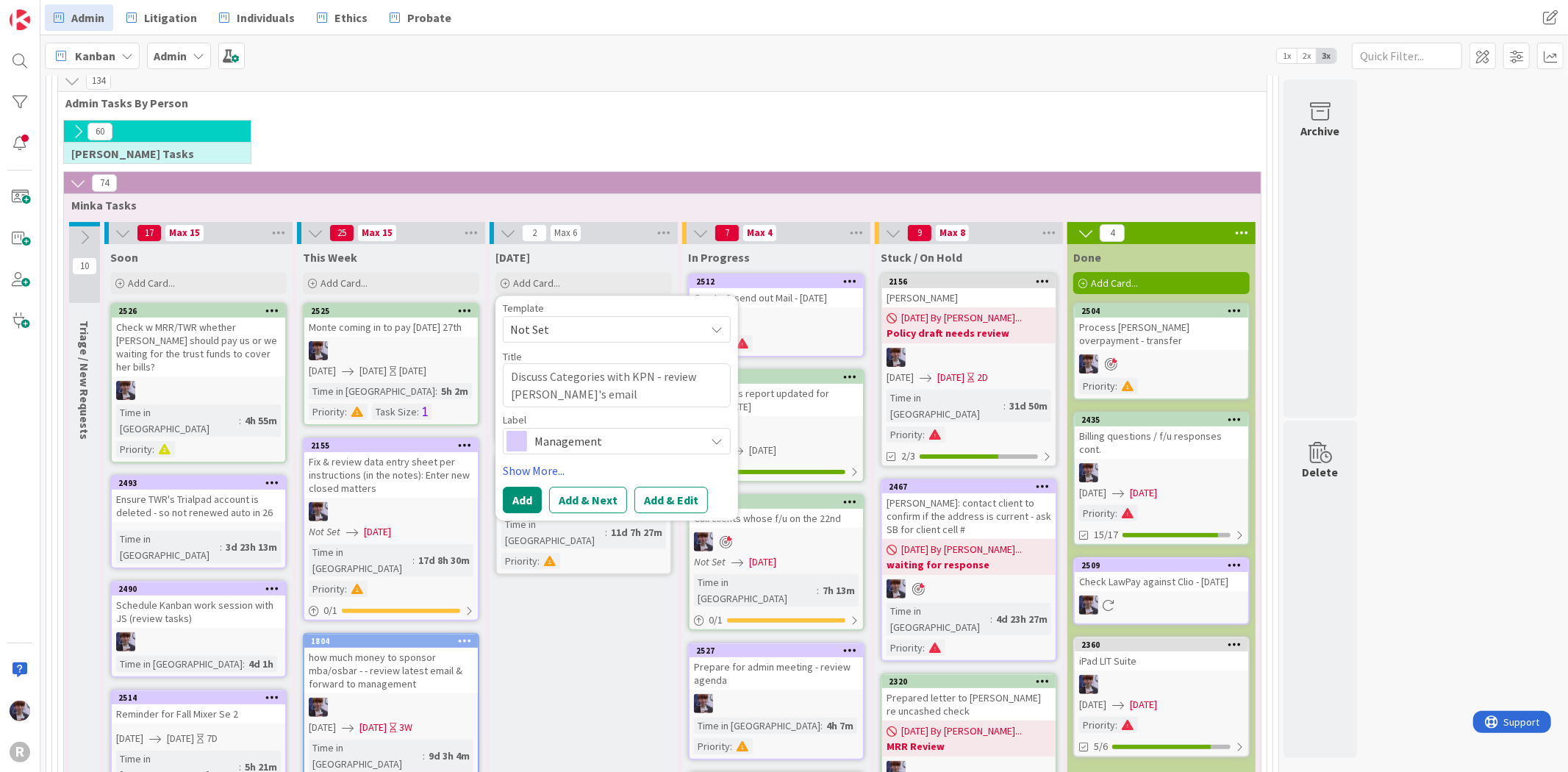
type textarea "Discuss Categories with KPN - review [PERSON_NAME]'s email"
click at [655, 443] on span "Management" at bounding box center [615, 441] width 163 height 21
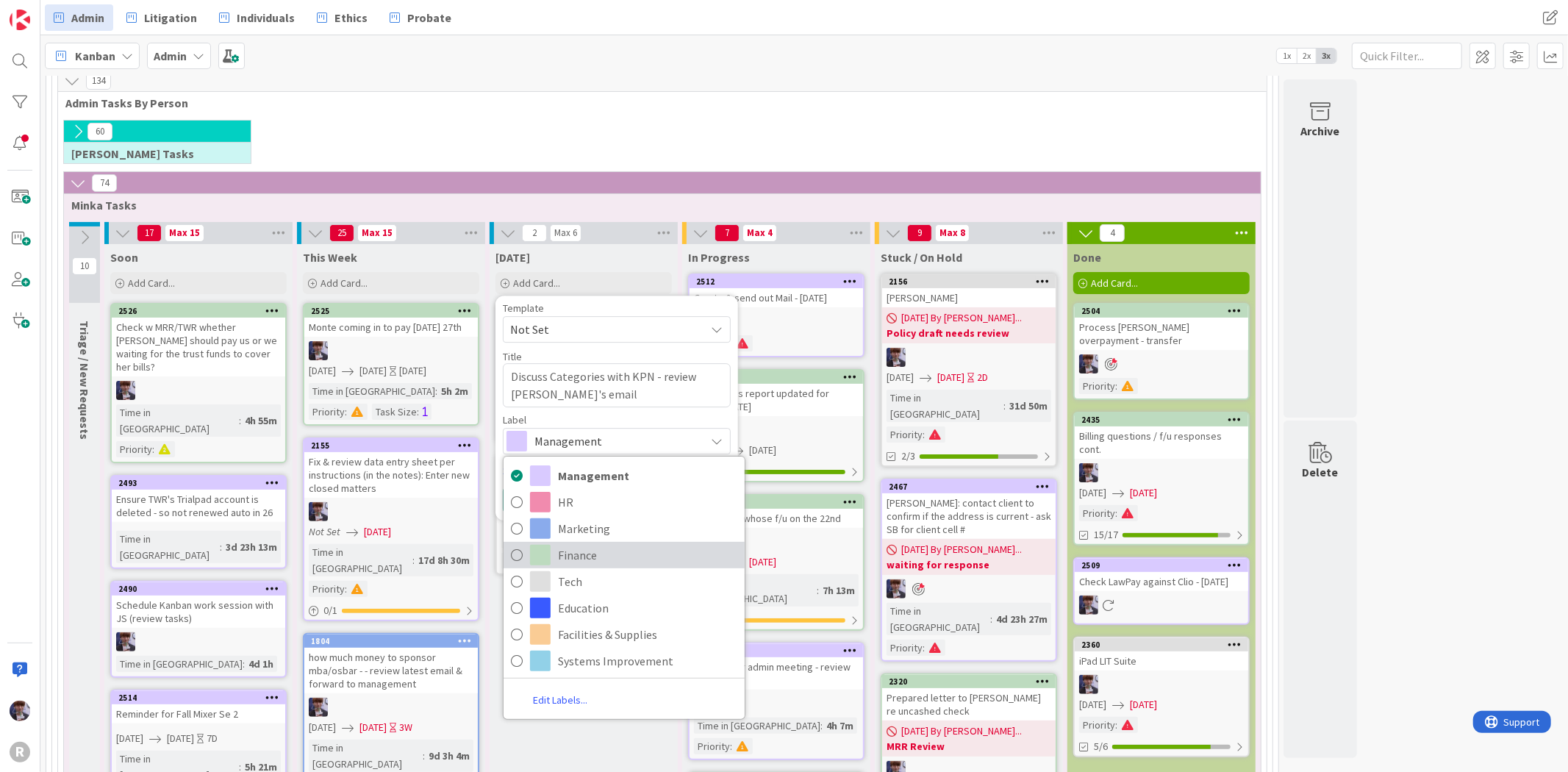
click at [582, 551] on span "Finance" at bounding box center [647, 555] width 179 height 22
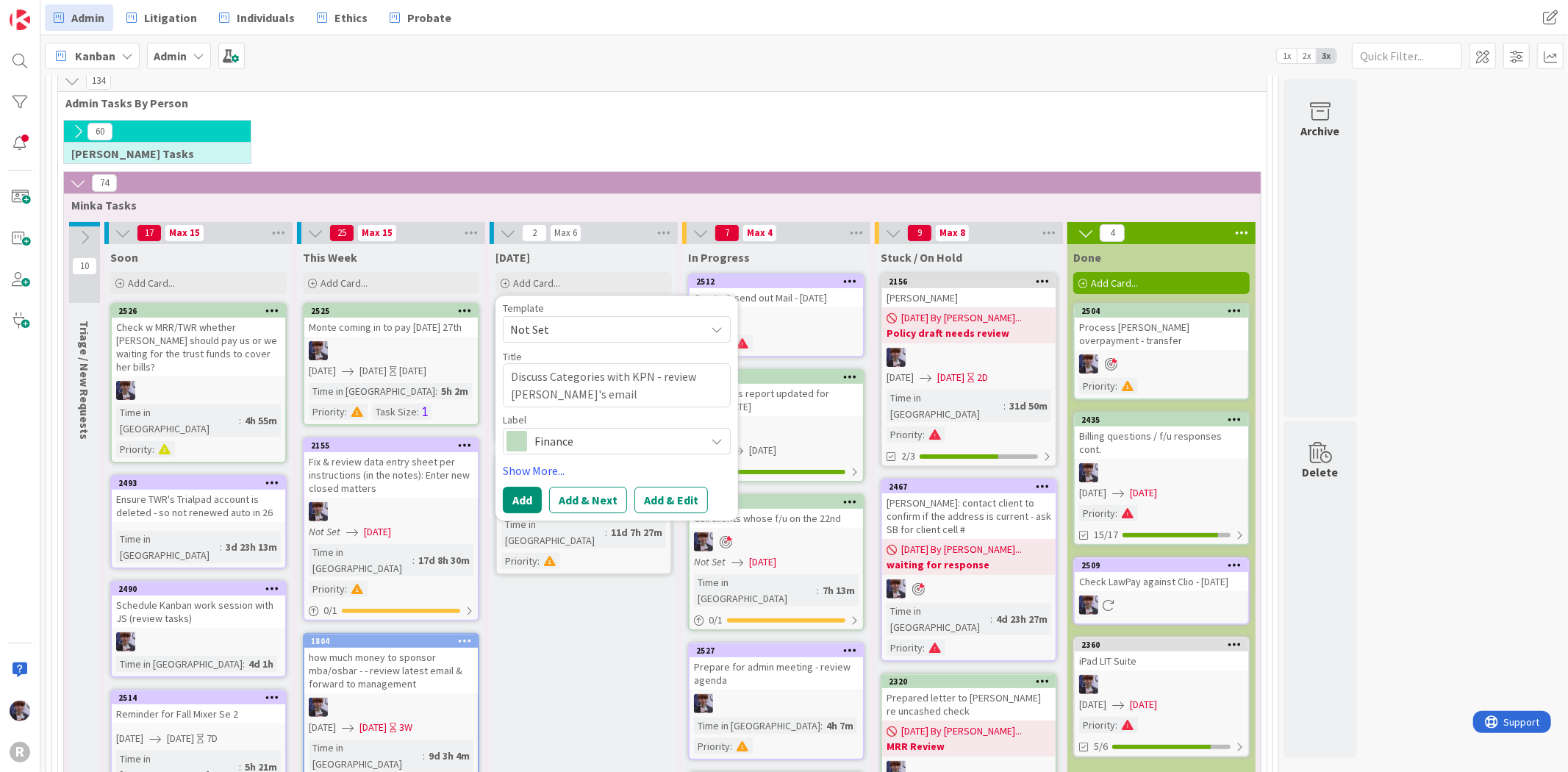
click at [572, 447] on span "Finance" at bounding box center [615, 441] width 163 height 21
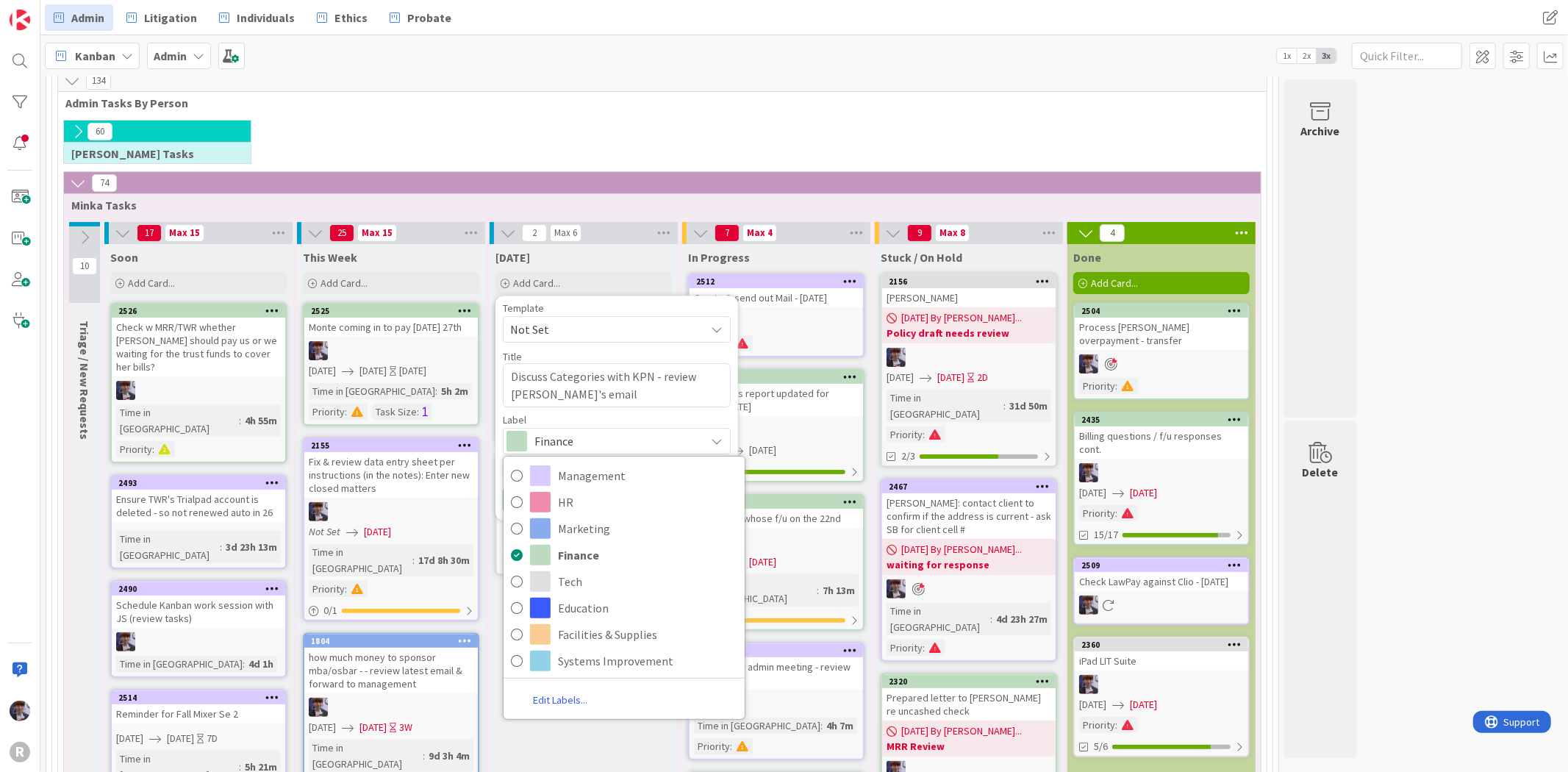
click at [572, 447] on span "Finance" at bounding box center [615, 441] width 163 height 21
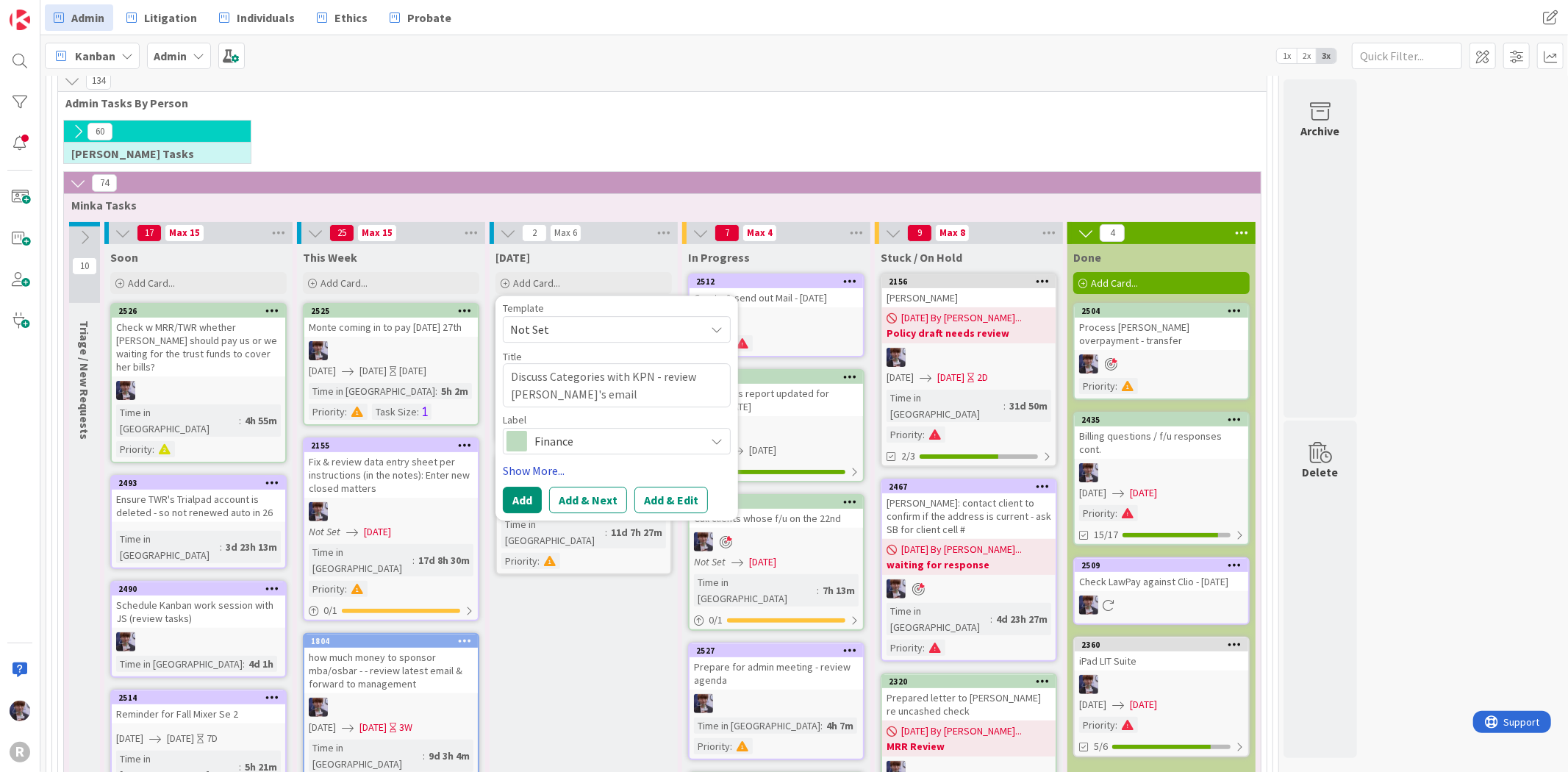
click at [546, 471] on link "Show More..." at bounding box center [616, 471] width 228 height 18
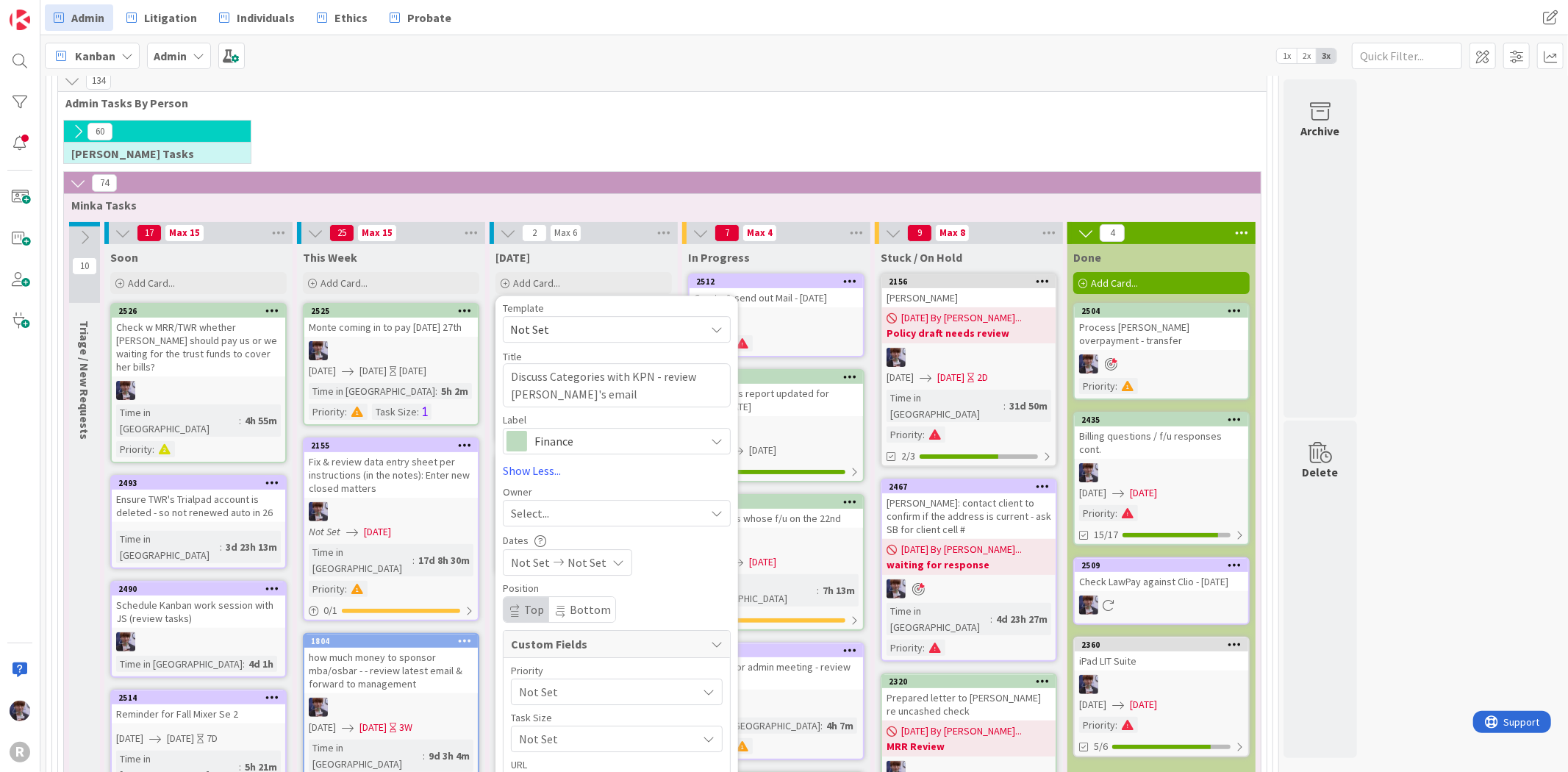
click at [547, 504] on div "Select..." at bounding box center [616, 513] width 228 height 27
click at [599, 628] on span "[PERSON_NAME]" at bounding box center [595, 636] width 71 height 22
click at [608, 446] on span "Finance" at bounding box center [615, 441] width 163 height 21
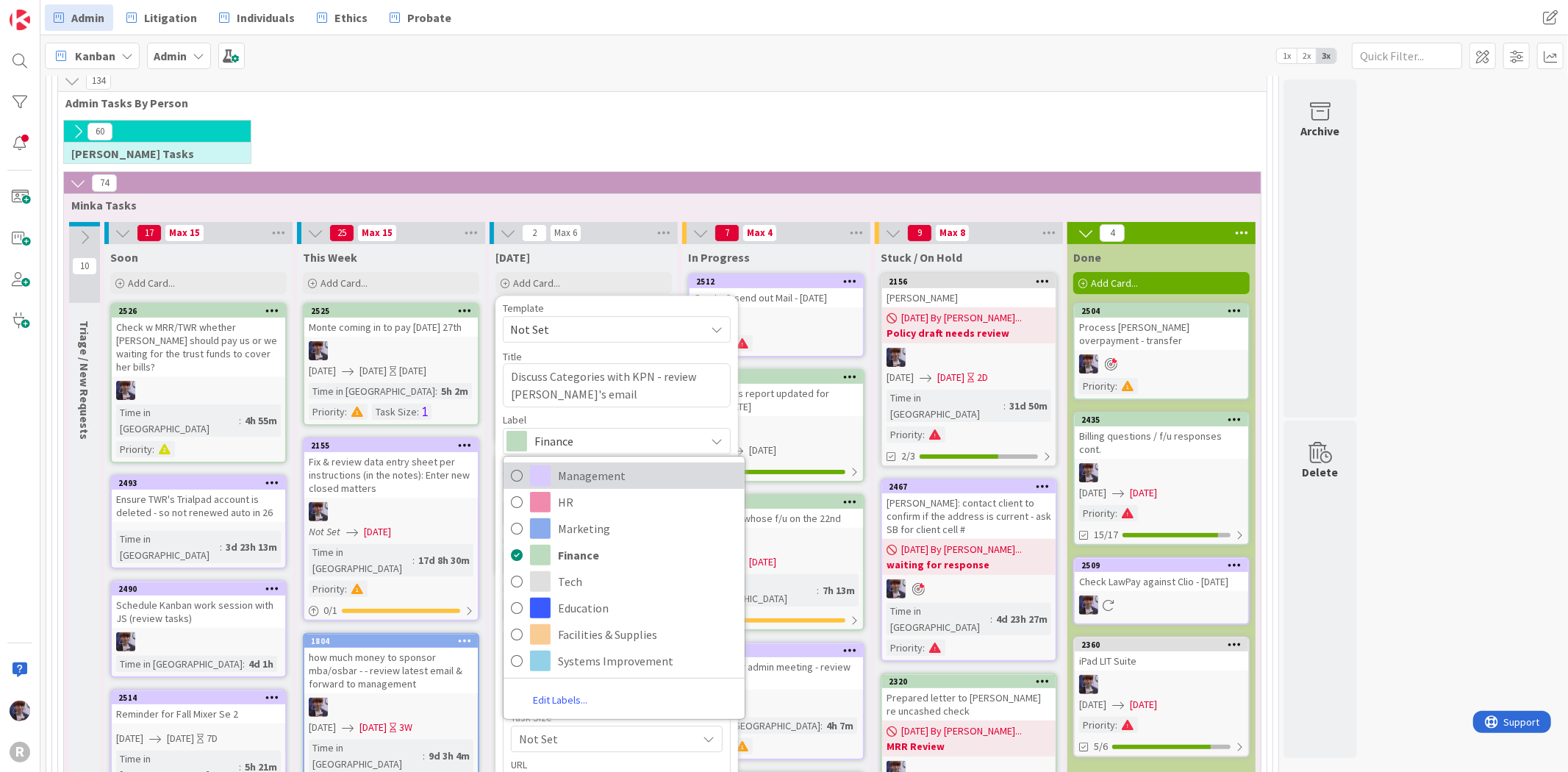
click at [597, 483] on span "Management" at bounding box center [647, 476] width 179 height 22
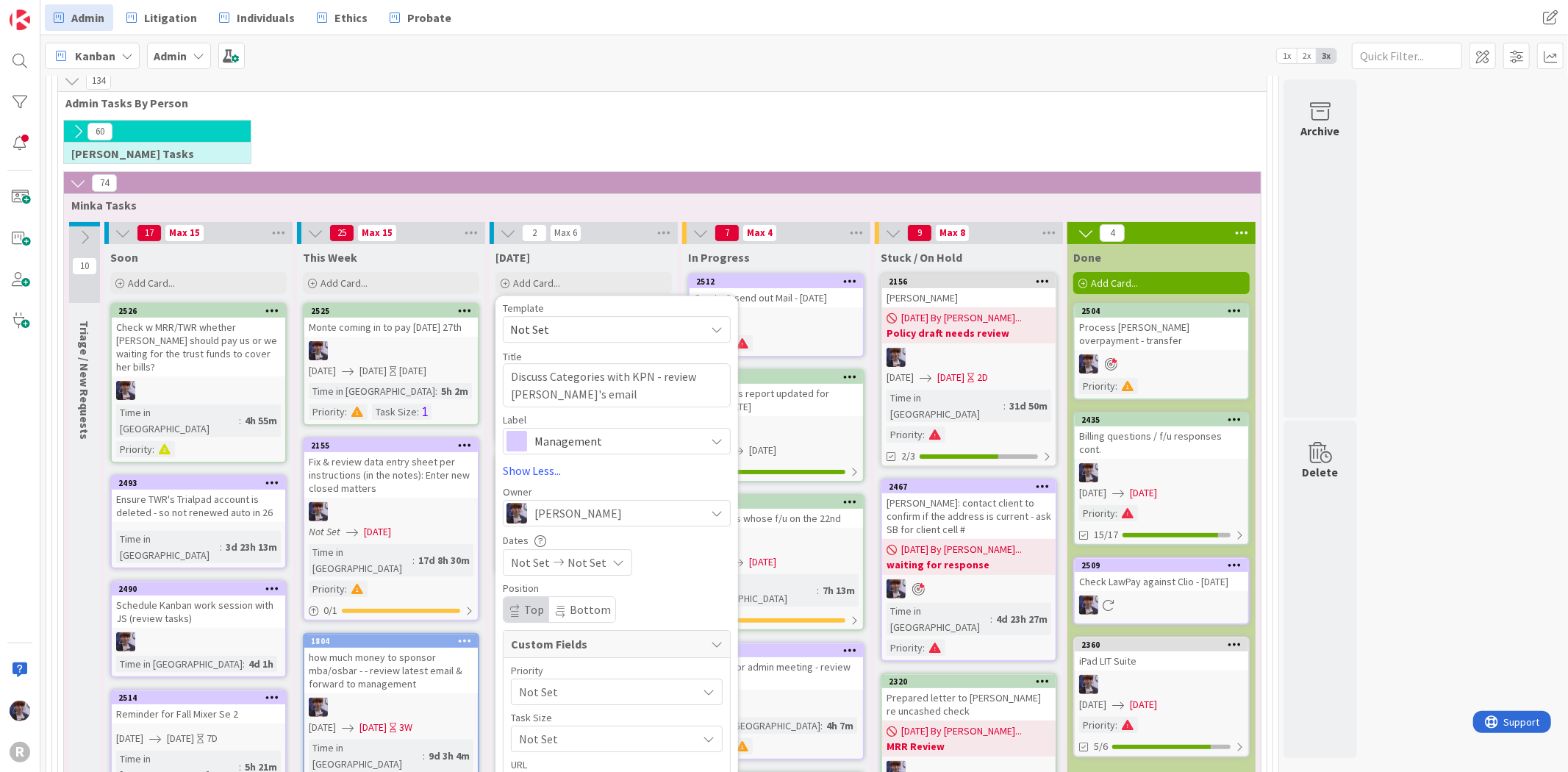
scroll to position [245, 0]
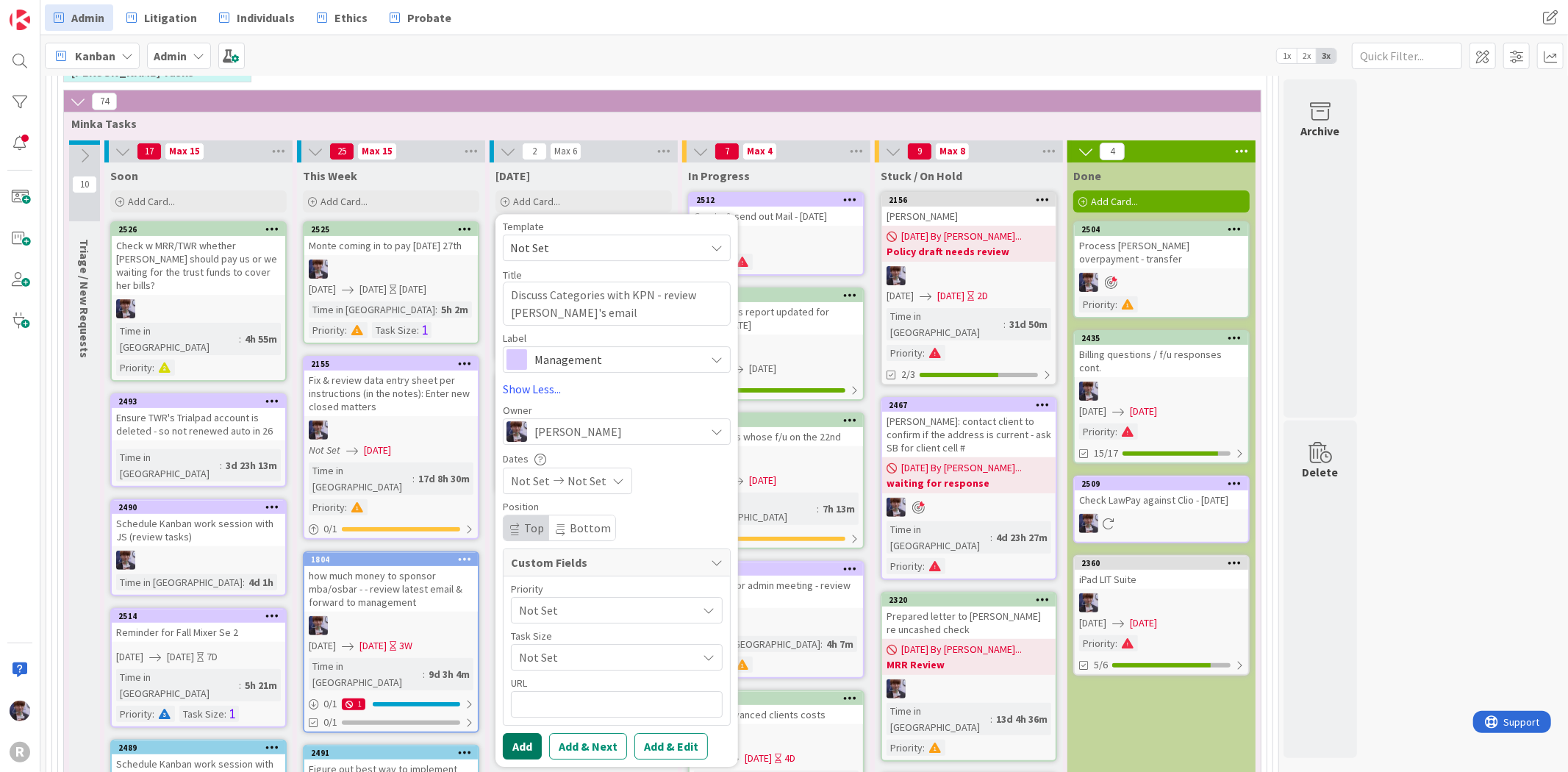
click at [515, 748] on button "Add" at bounding box center [522, 746] width 39 height 27
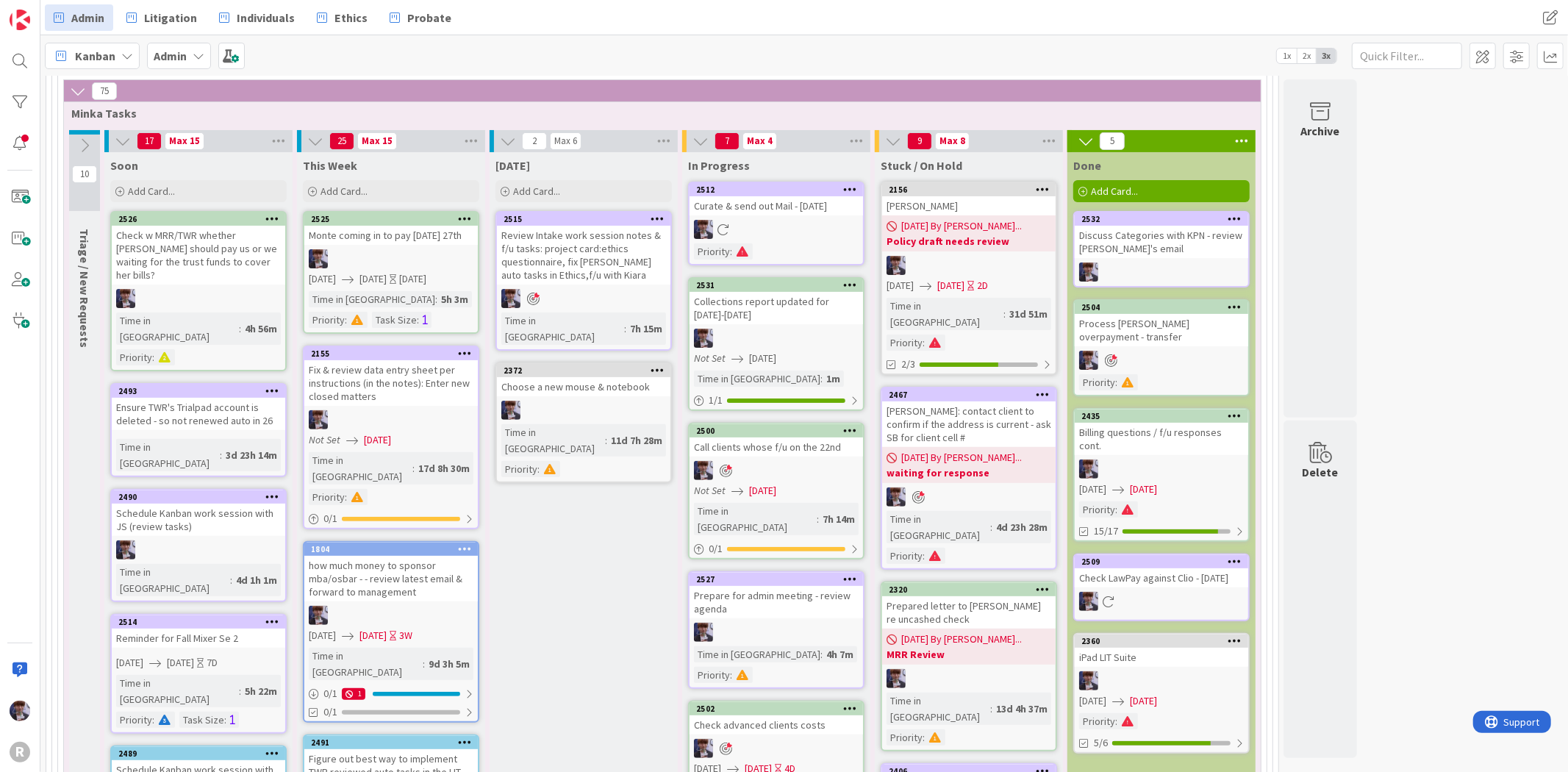
scroll to position [284, 0]
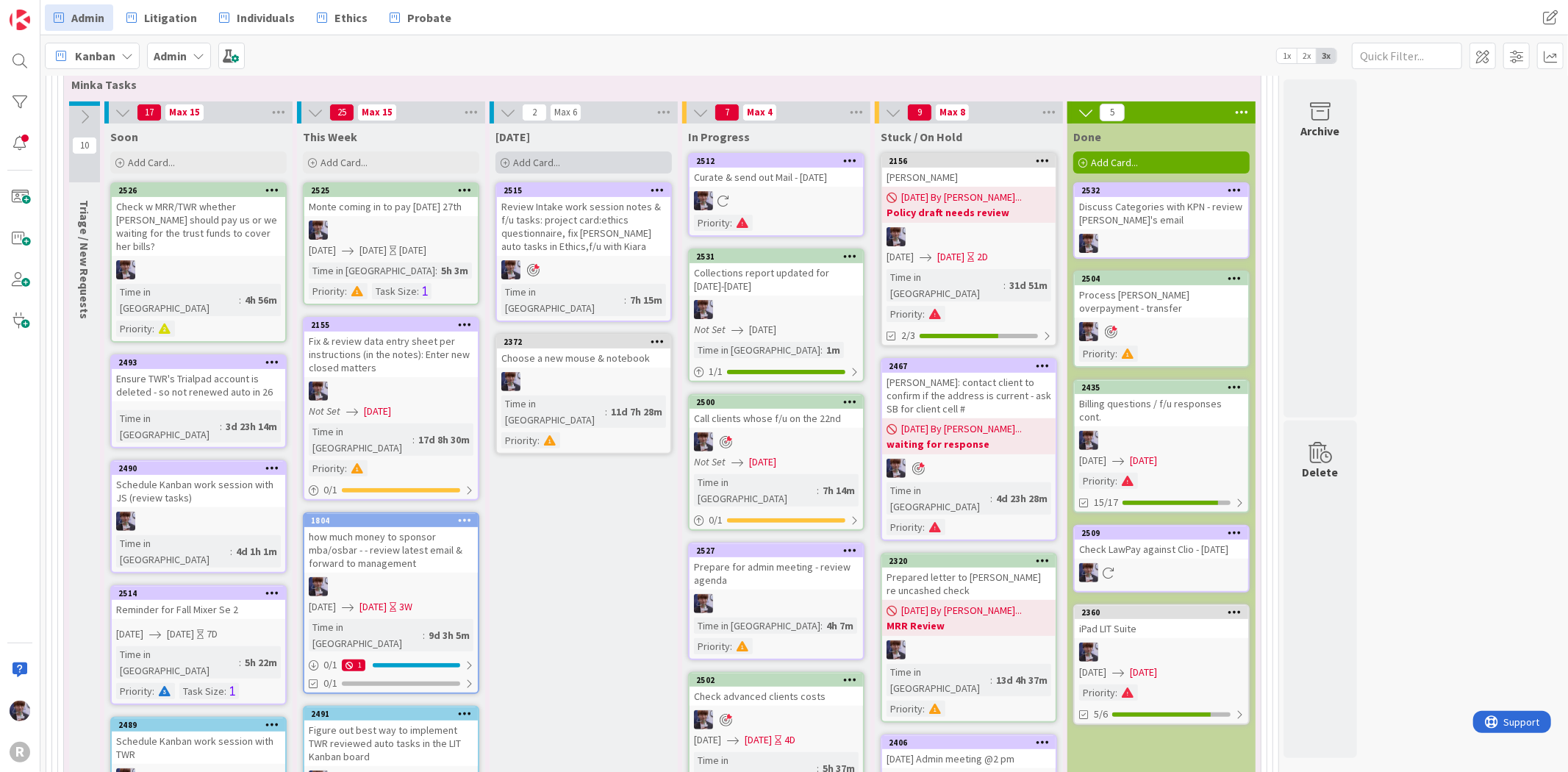
click at [593, 152] on div "Add Card..." at bounding box center [583, 163] width 176 height 22
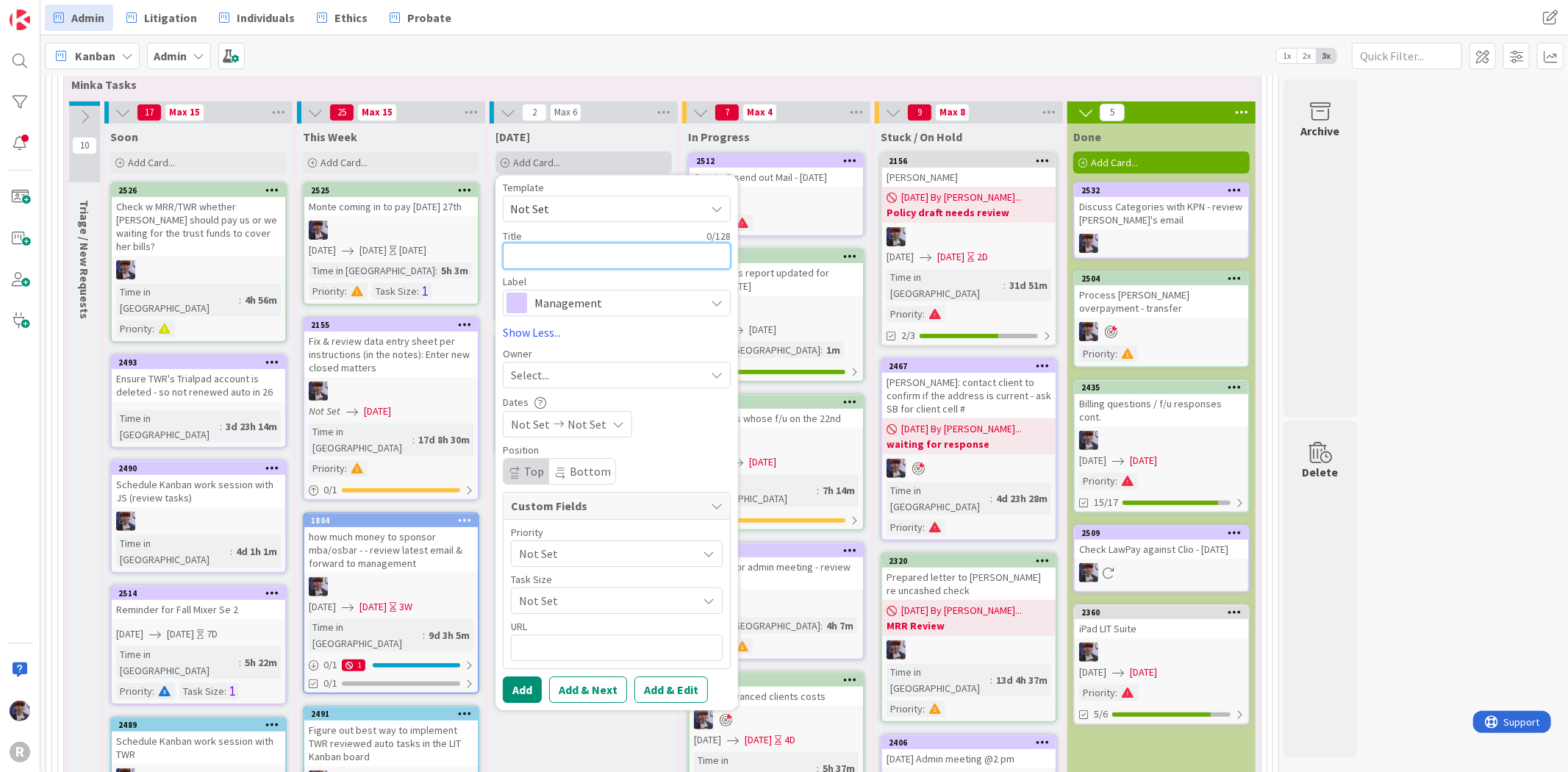
type textarea "x"
type textarea "B"
type textarea "x"
type textarea "Bi"
type textarea "x"
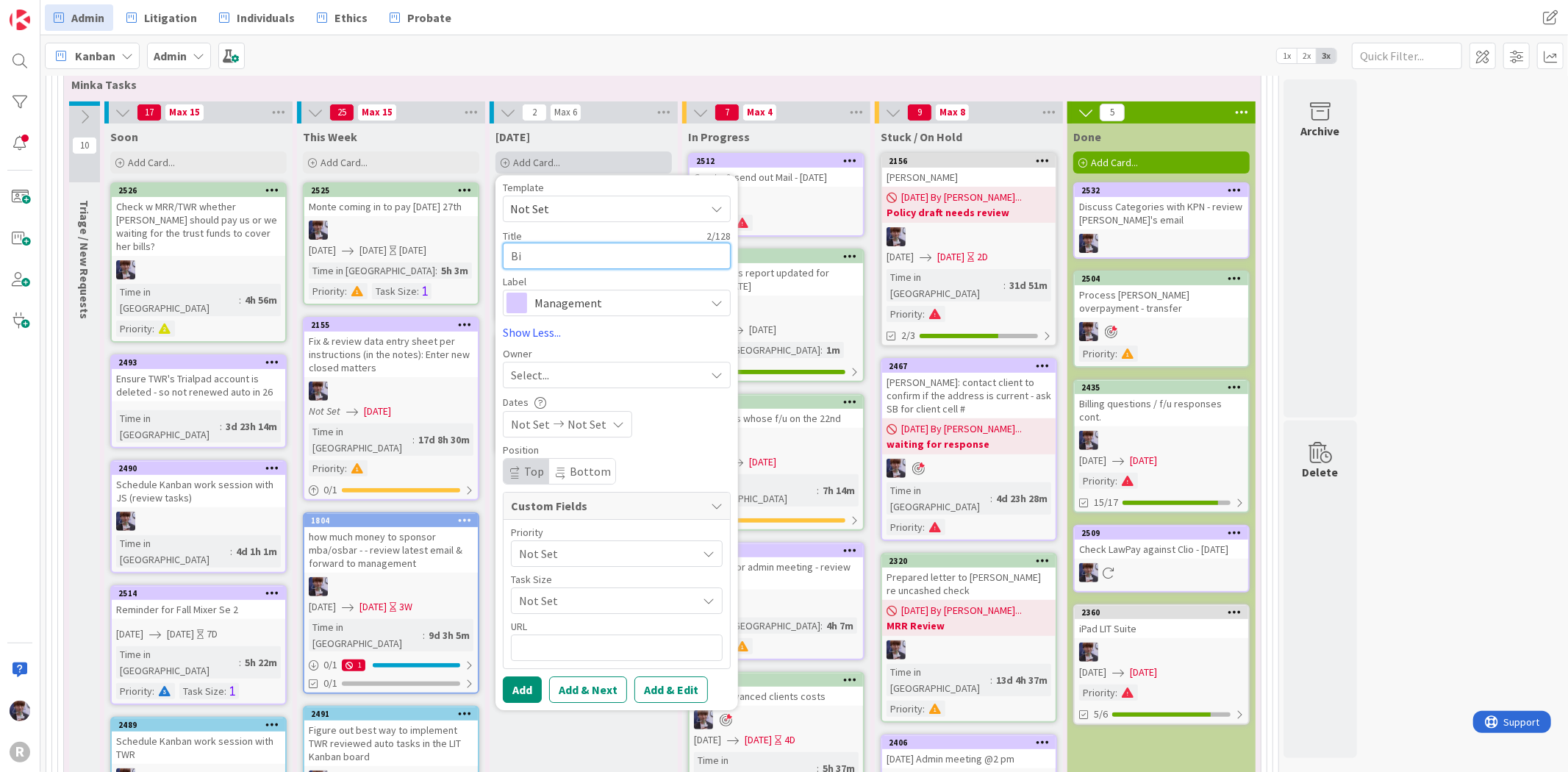
type textarea "Bil"
type textarea "x"
type textarea "Bill"
type textarea "x"
type textarea "Billi"
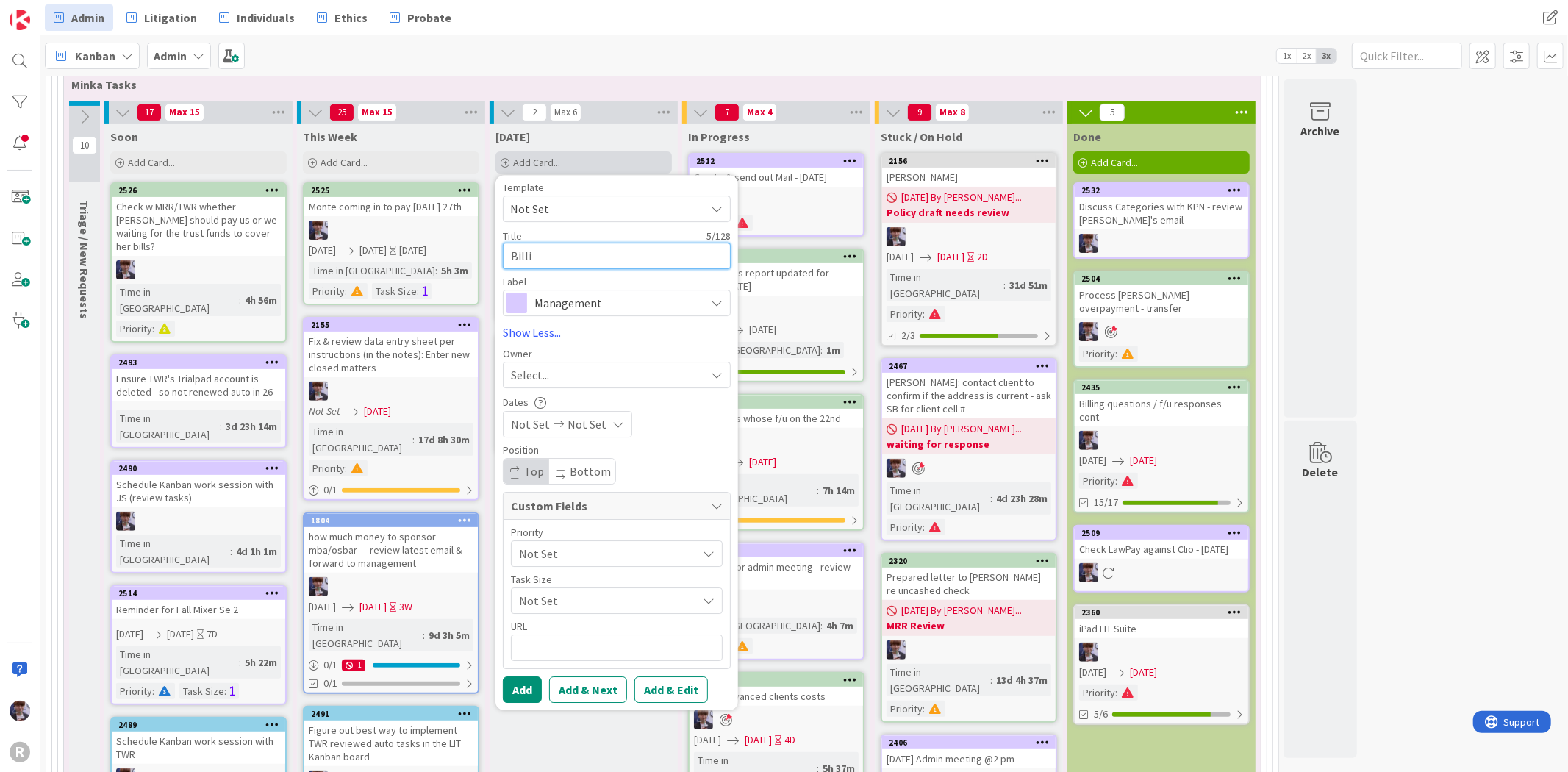
type textarea "x"
type textarea "Billing"
type textarea "x"
type textarea "Billing"
type textarea "x"
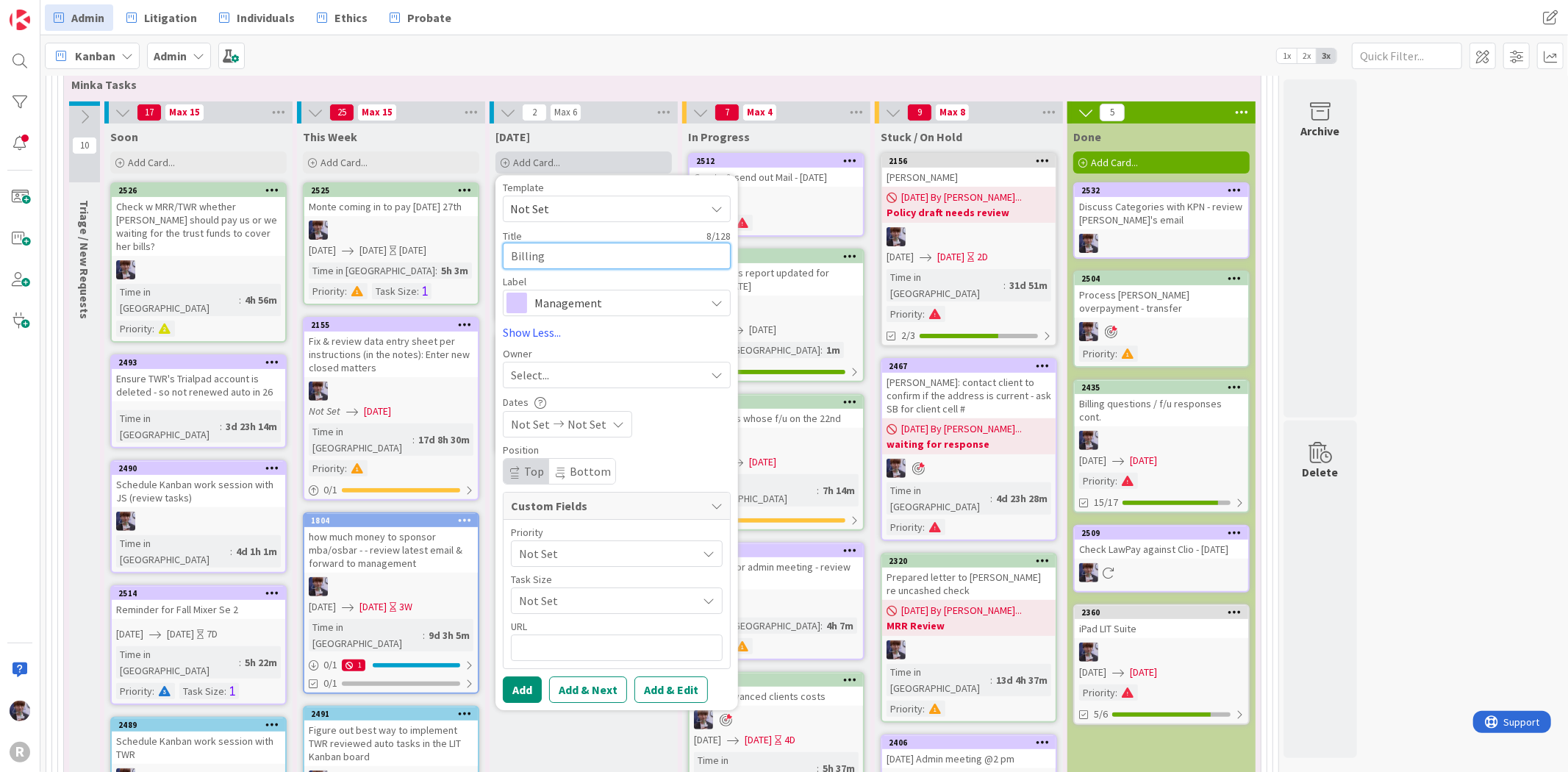
type textarea "Billing q"
type textarea "x"
type textarea "Billing qu"
type textarea "x"
type textarea "Billing que"
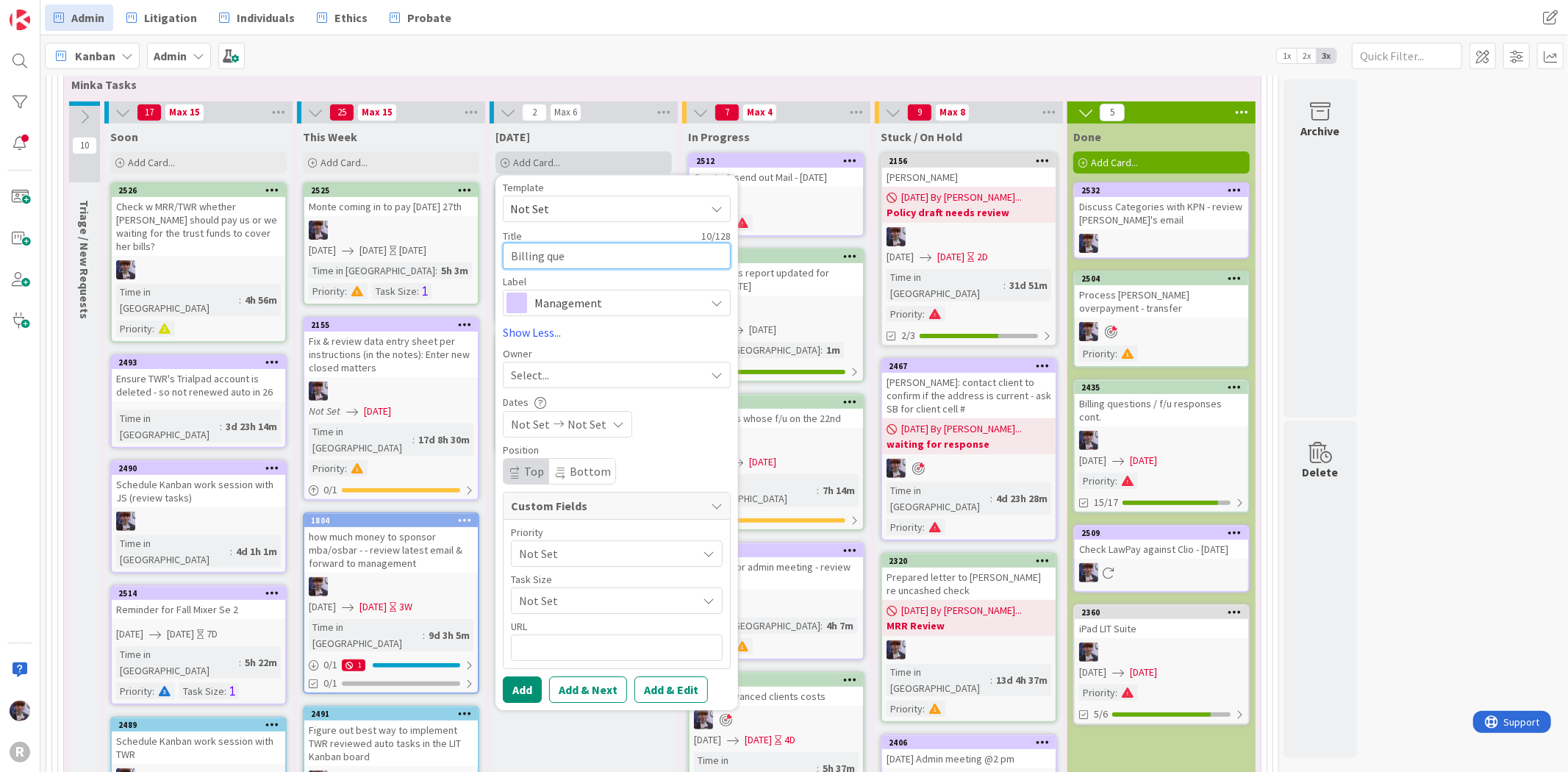
type textarea "x"
type textarea "Billing ques"
type textarea "x"
type textarea "Billing quest"
type textarea "x"
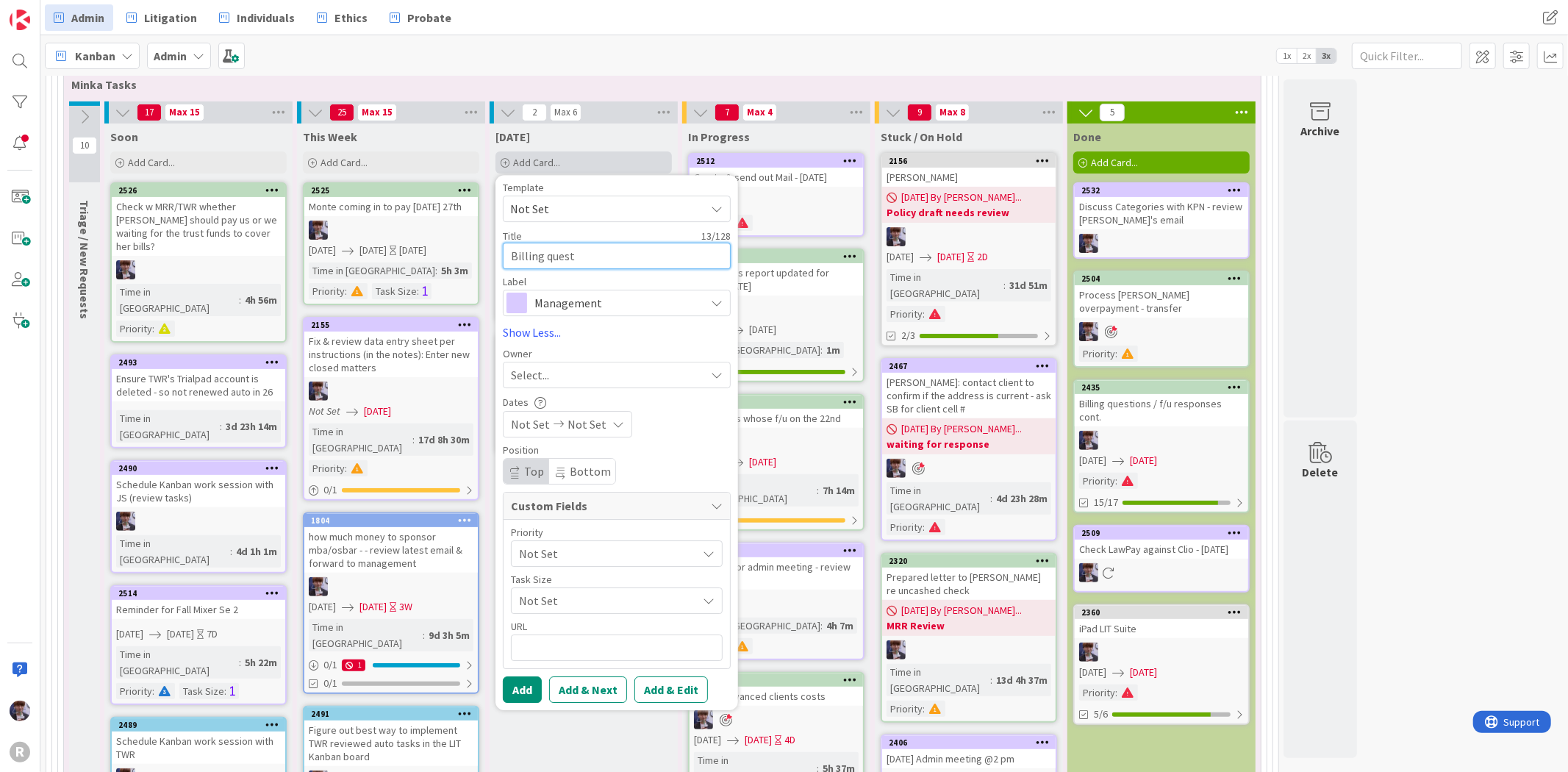
type textarea "Billing questi"
type textarea "x"
type textarea "Billing questio"
type textarea "x"
type textarea "Billing question"
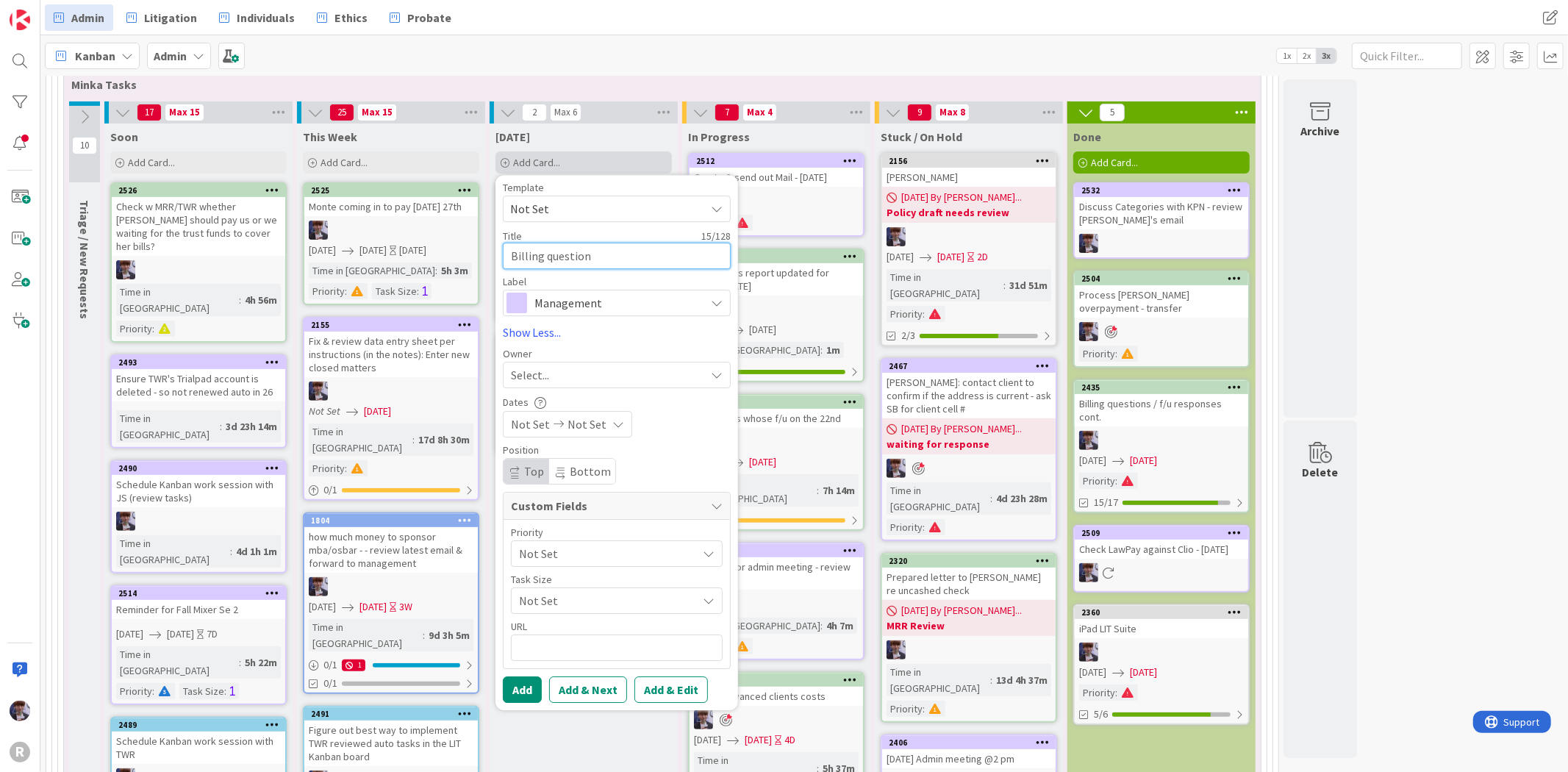
type textarea "x"
type textarea "Billing questions"
type textarea "x"
type textarea "Billing questions"
type textarea "x"
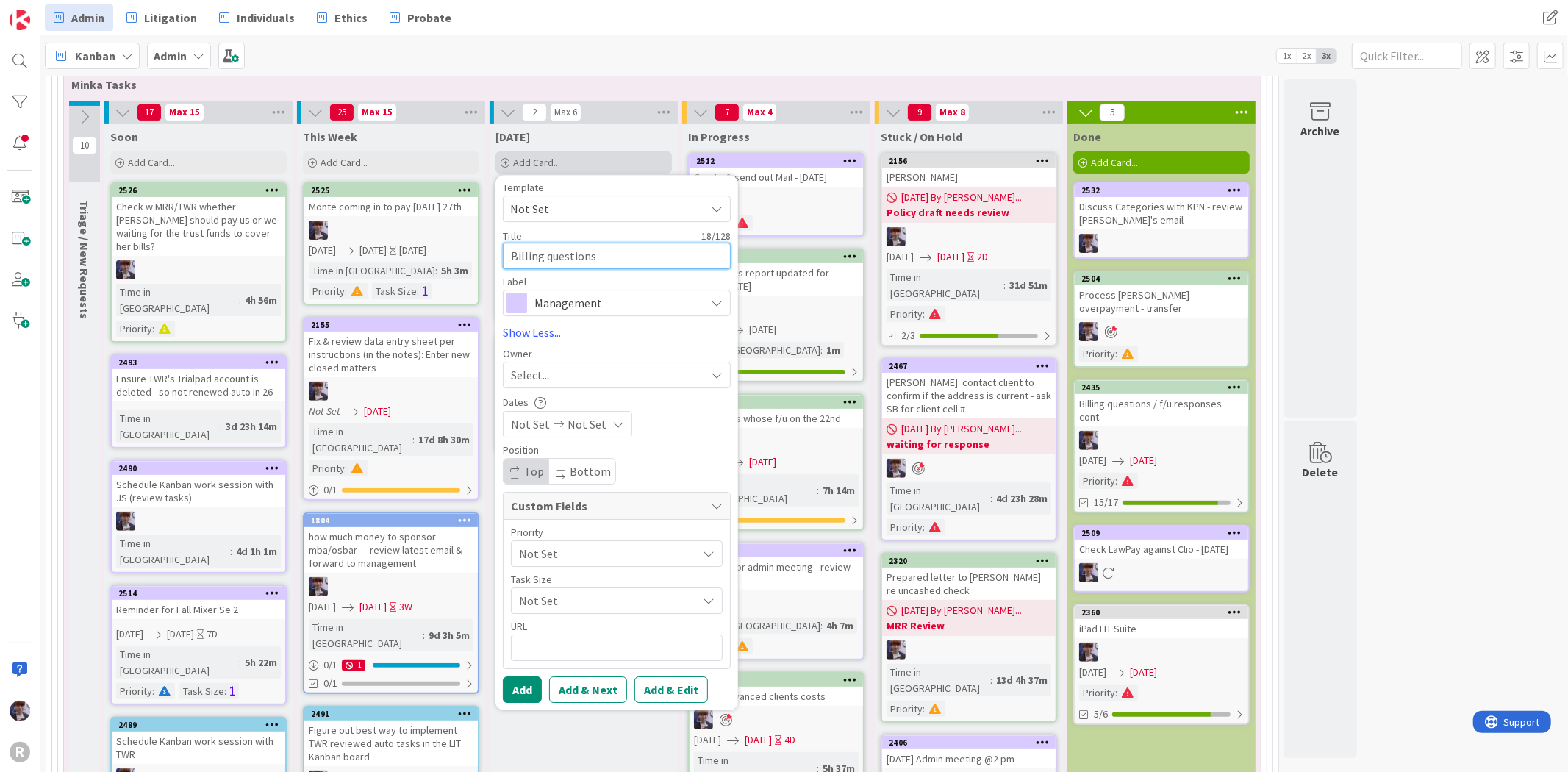
type textarea "Billing questions f"
type textarea "x"
type textarea "Billing questions fo"
type textarea "x"
type textarea "Billing questions for"
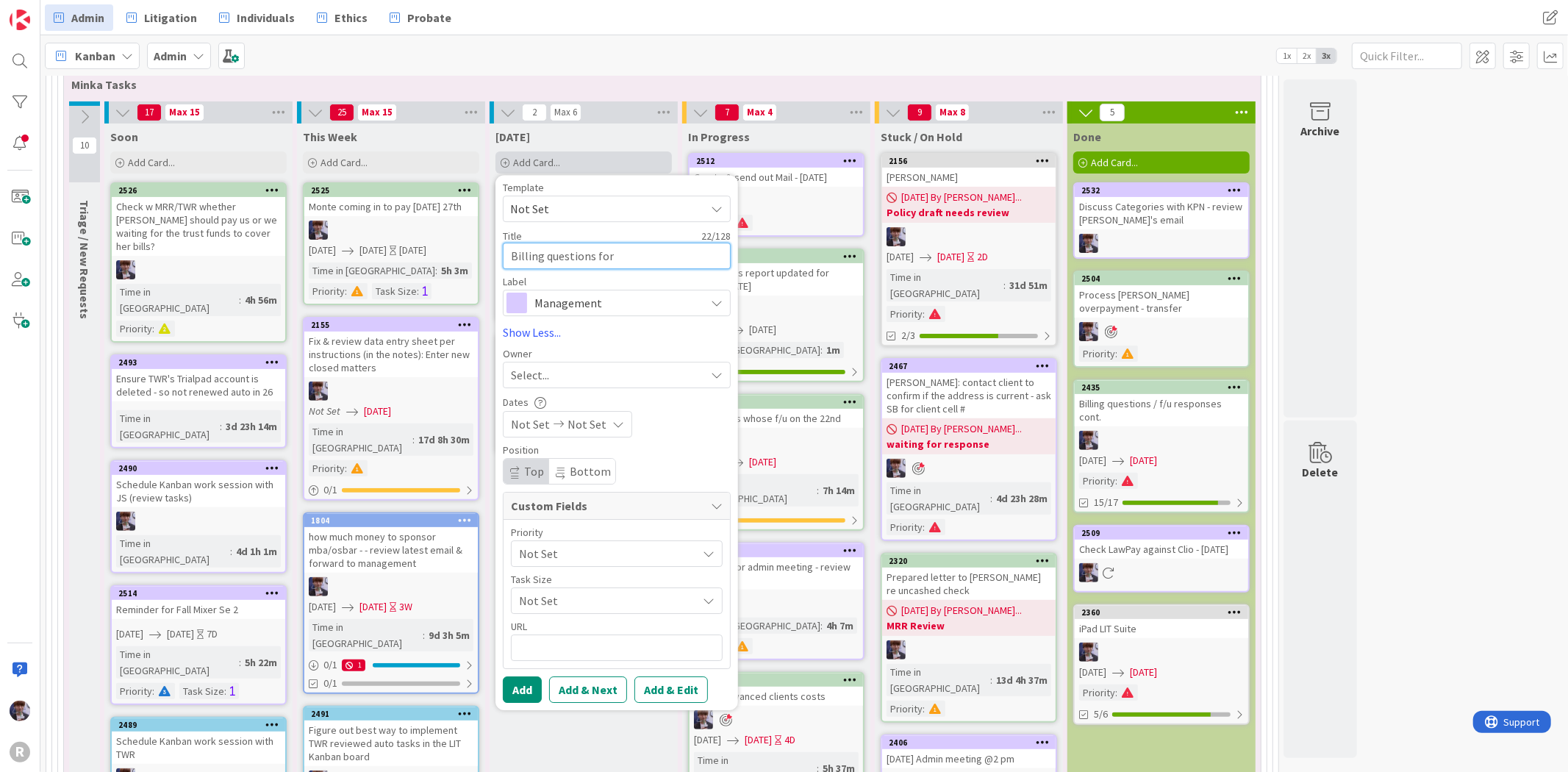
type textarea "x"
type textarea "Billing questions for"
type textarea "x"
type textarea "Billing questions for A"
type textarea "x"
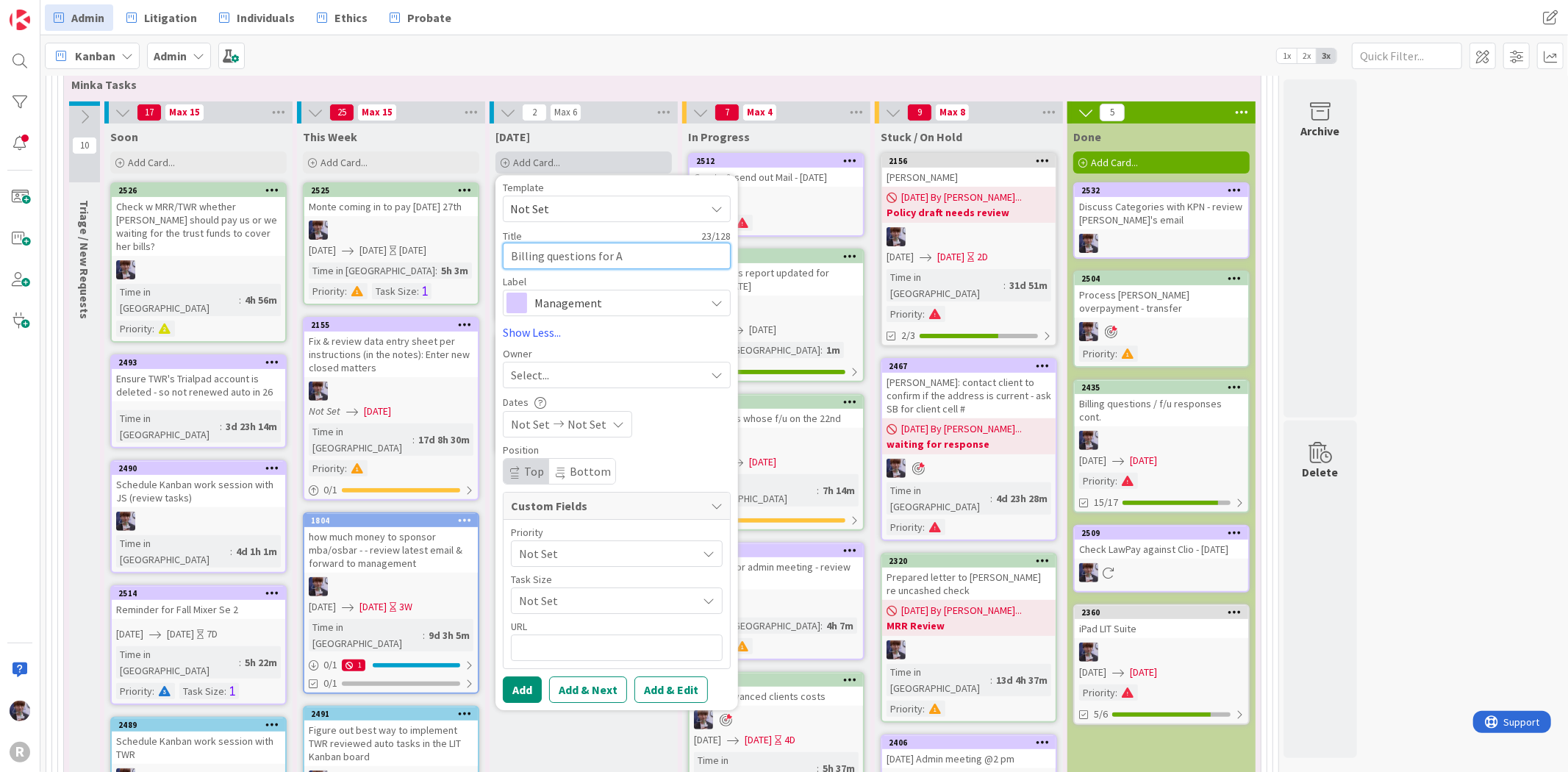
type textarea "Billing questions for Au"
type textarea "x"
type textarea "Billing questions for Aug"
type textarea "x"
type textarea "Billing questions for Aug"
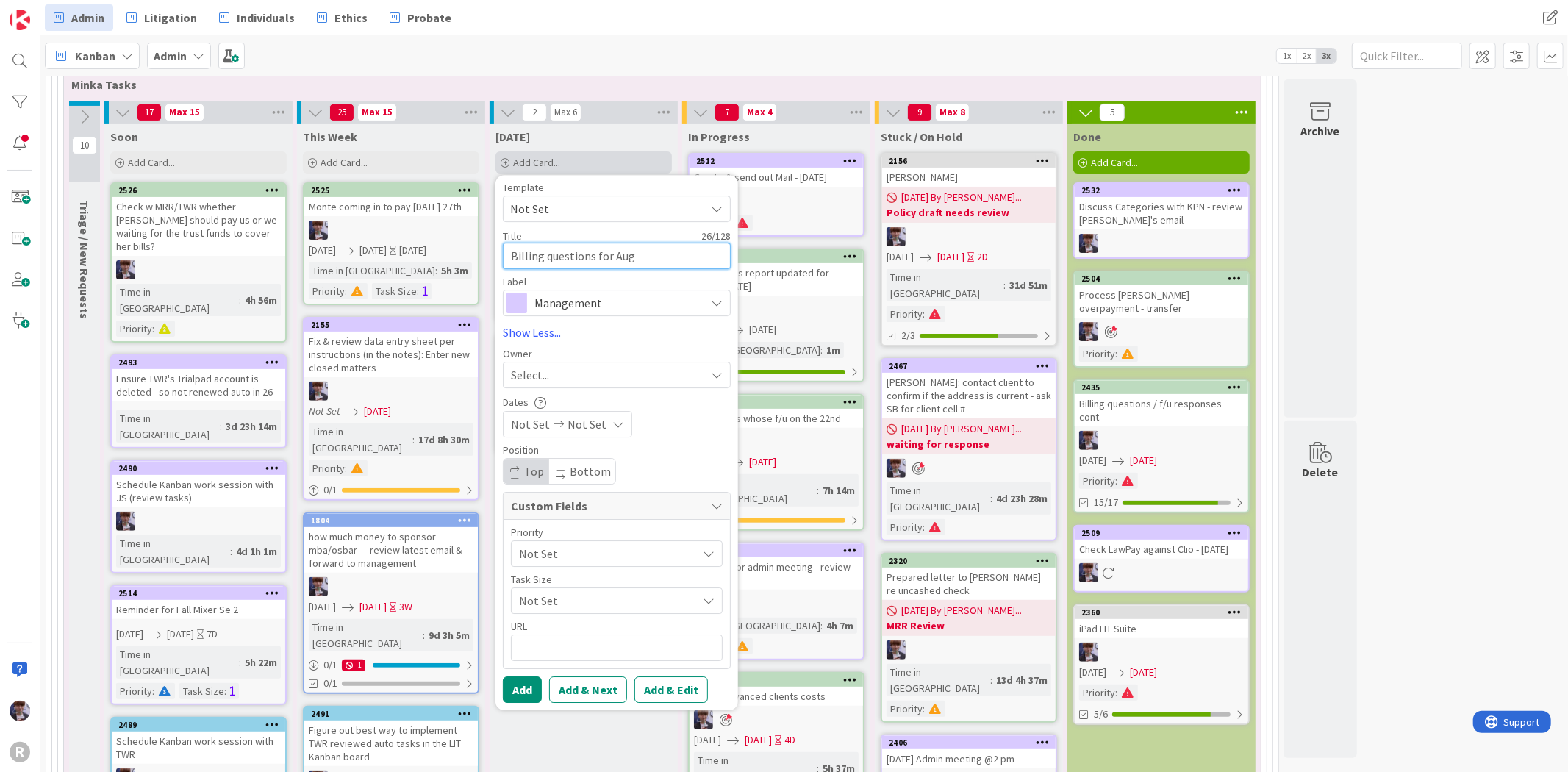
type textarea "x"
type textarea "Billing questions for [DATE]"
type textarea "x"
type textarea "Billing questions for [DATE]"
type textarea "x"
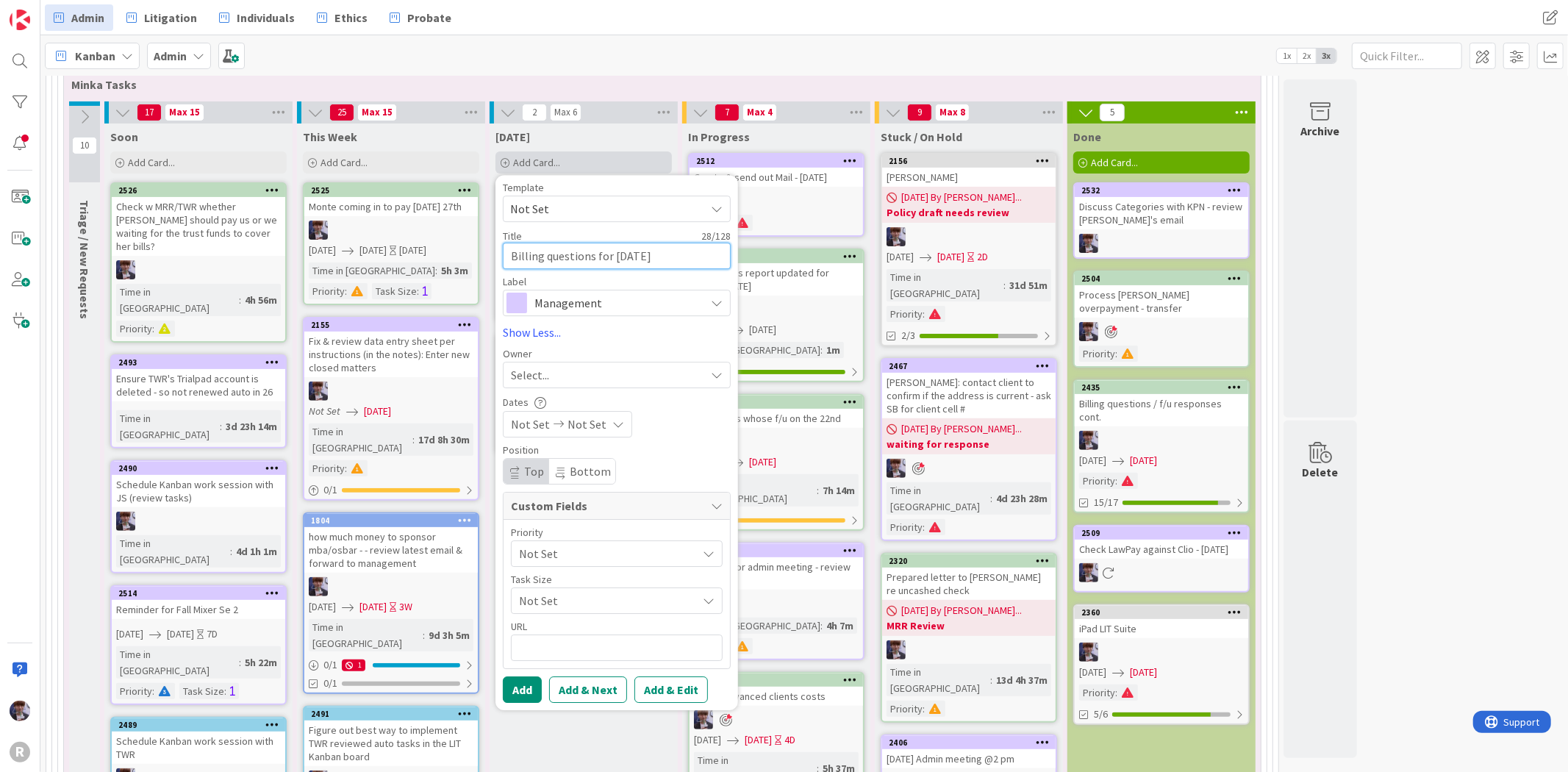
type textarea "Billing questions for [DATE]-"
type textarea "x"
type textarea "Billing questions for Aug 25-2"
type textarea "x"
type textarea "Billing questions for [DATE]-[DATE]"
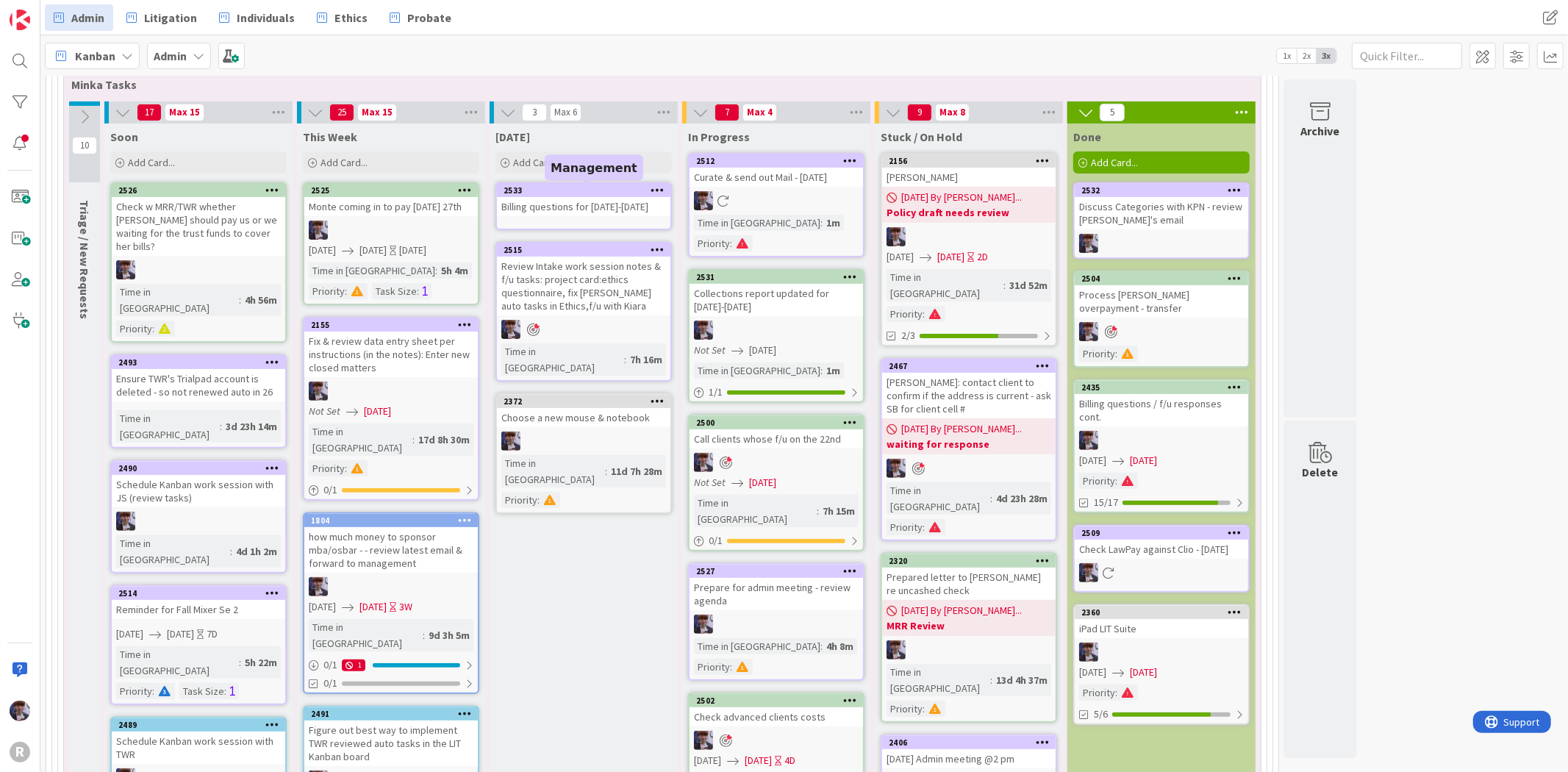
click at [562, 198] on div "Billing questions for [DATE]-[DATE]" at bounding box center [583, 206] width 173 height 19
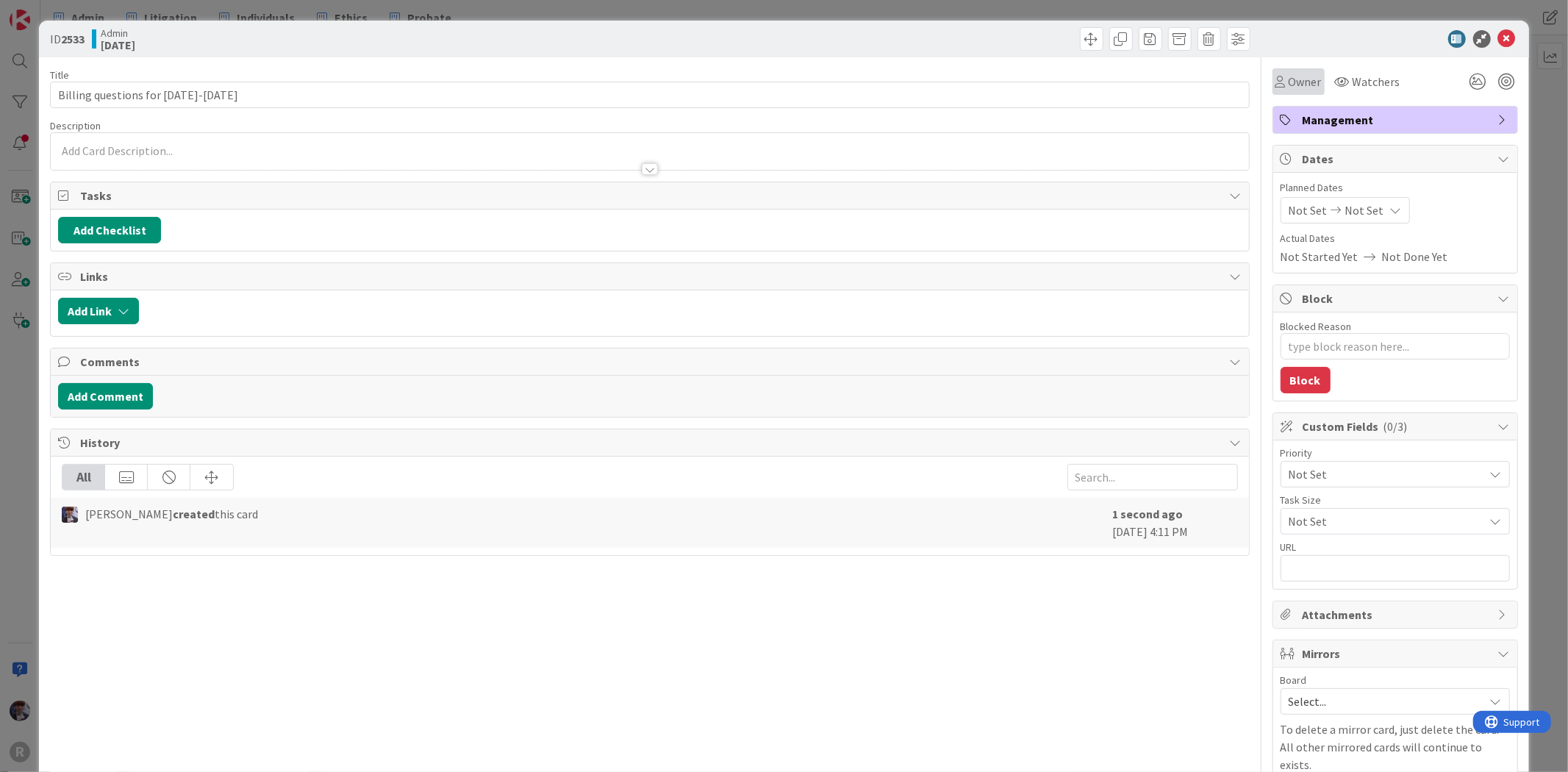
click at [1312, 84] on div "Owner" at bounding box center [1298, 82] width 52 height 27
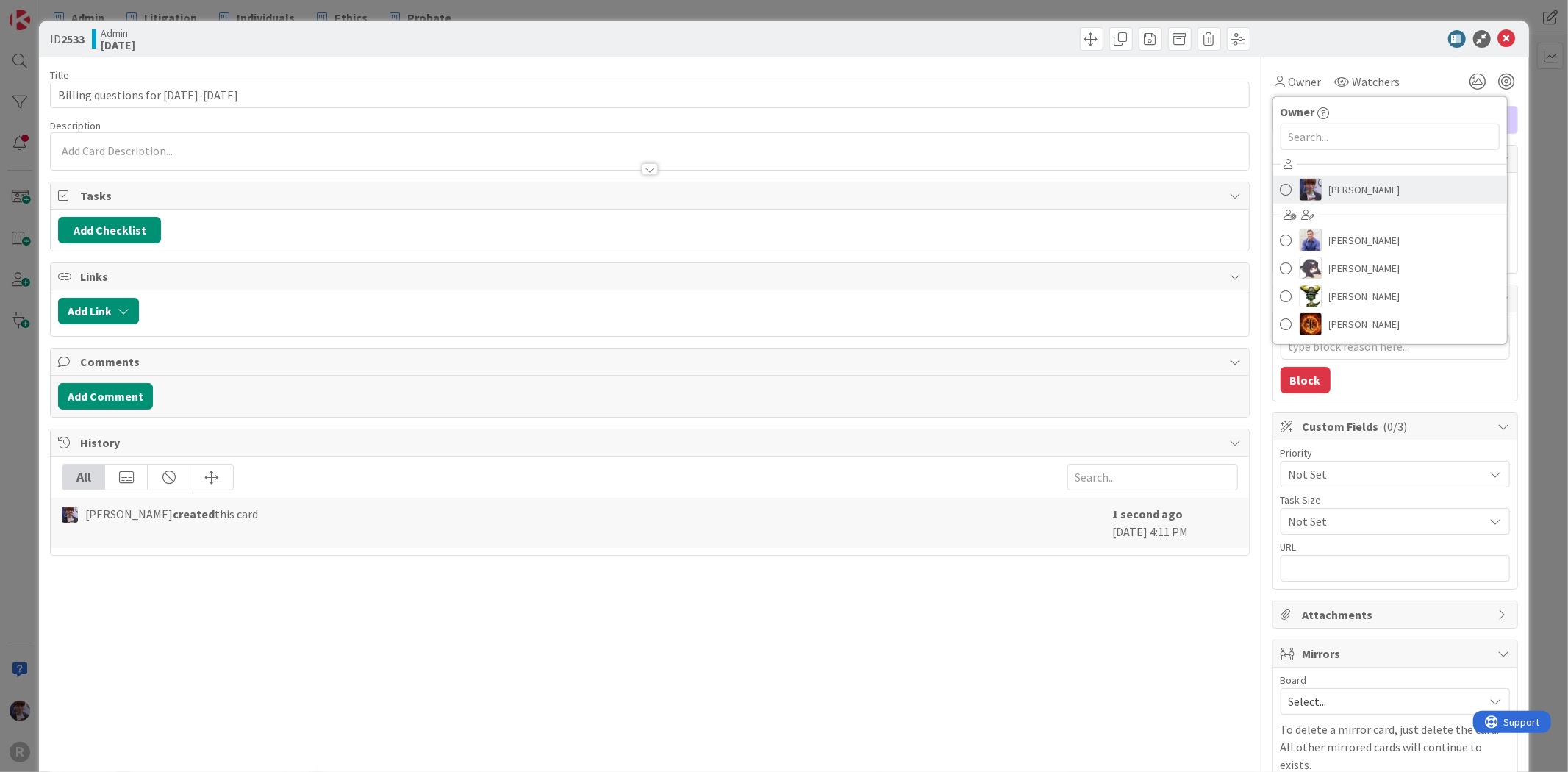
click at [1340, 196] on span "[PERSON_NAME]" at bounding box center [1365, 189] width 71 height 22
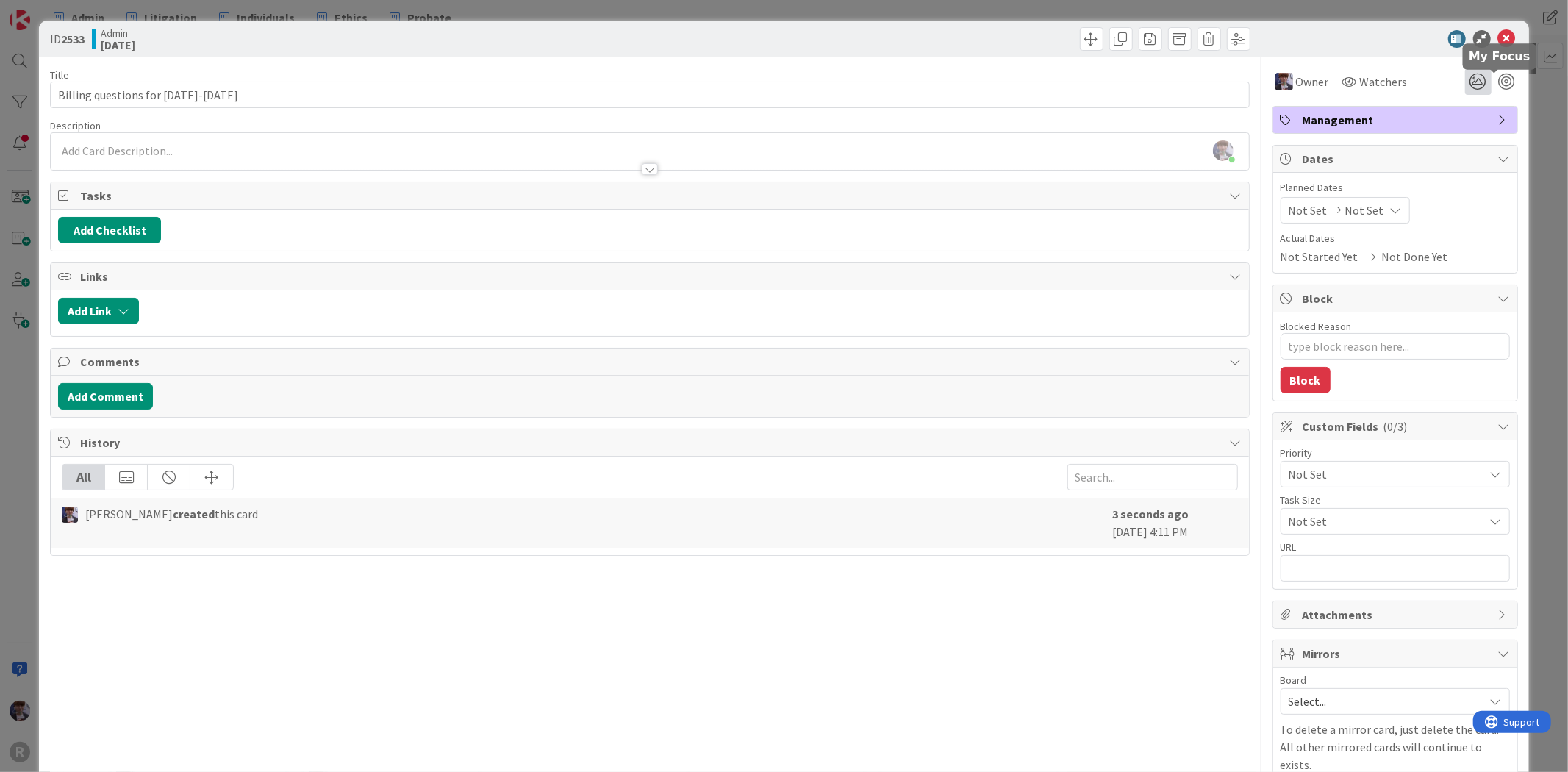
click at [1471, 83] on icon at bounding box center [1479, 82] width 27 height 27
click at [1499, 74] on div at bounding box center [1507, 82] width 16 height 16
click at [1379, 40] on div at bounding box center [1387, 39] width 260 height 18
click at [1329, 105] on div "Owner Owner Remove Set as Watcher [PERSON_NAME] [PERSON_NAME] [PERSON_NAME] [PE…" at bounding box center [1395, 439] width 245 height 763
click at [1343, 115] on span "Management" at bounding box center [1396, 120] width 188 height 18
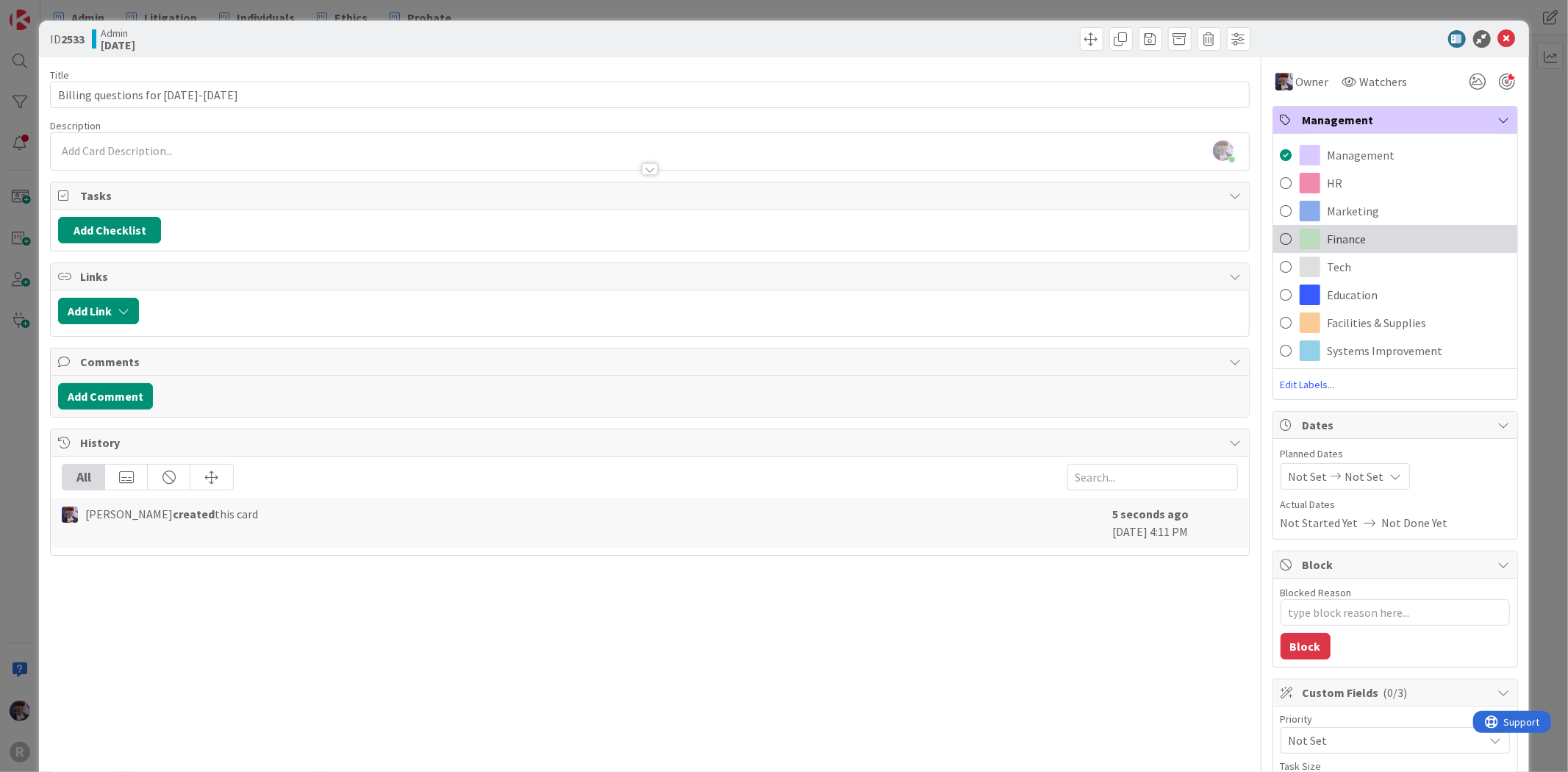
click at [1338, 239] on span "Finance" at bounding box center [1347, 239] width 39 height 18
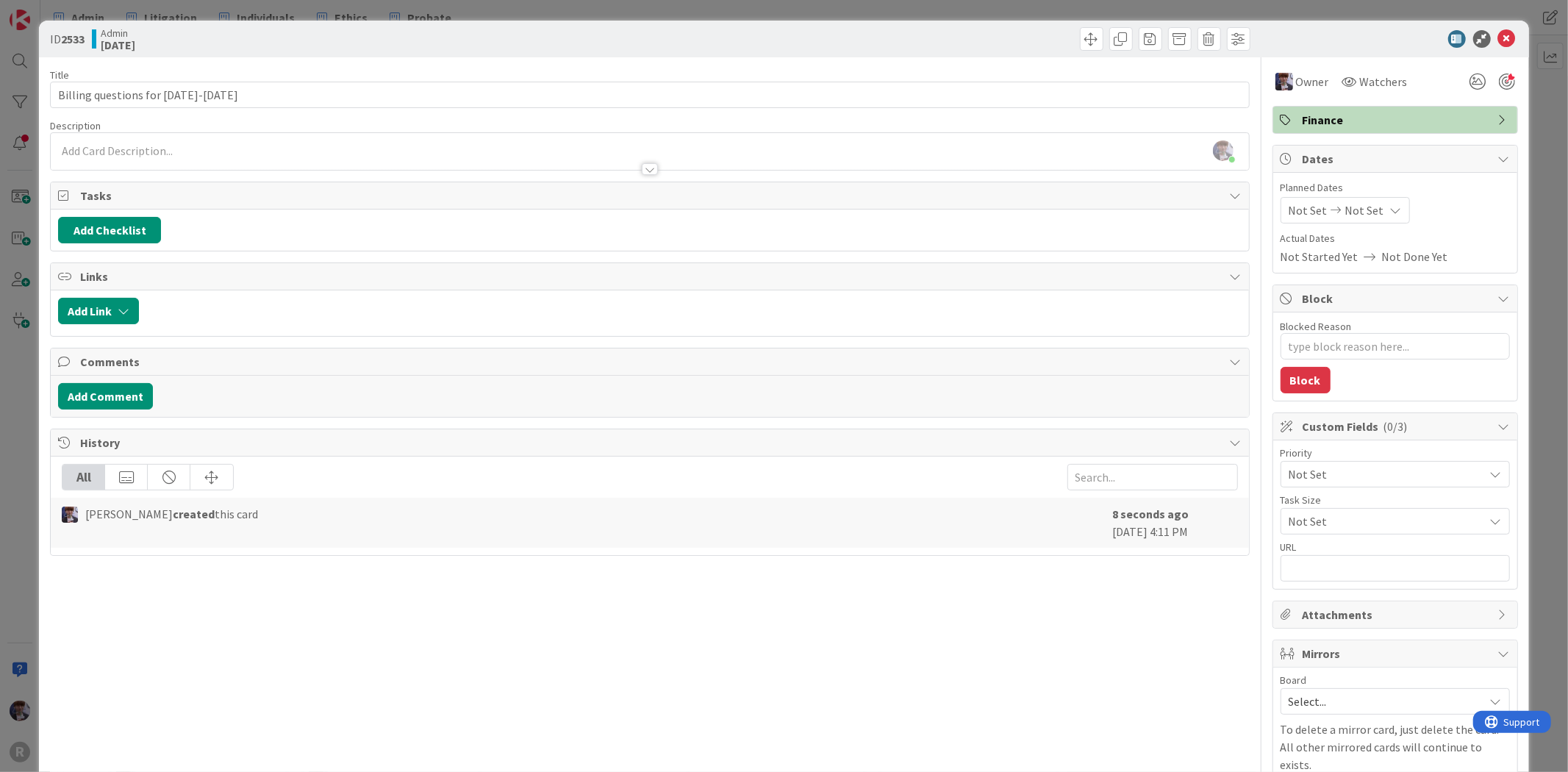
type textarea "x"
click at [100, 226] on button "Add Checklist" at bounding box center [110, 230] width 103 height 27
type input "Clients"
type textarea "x"
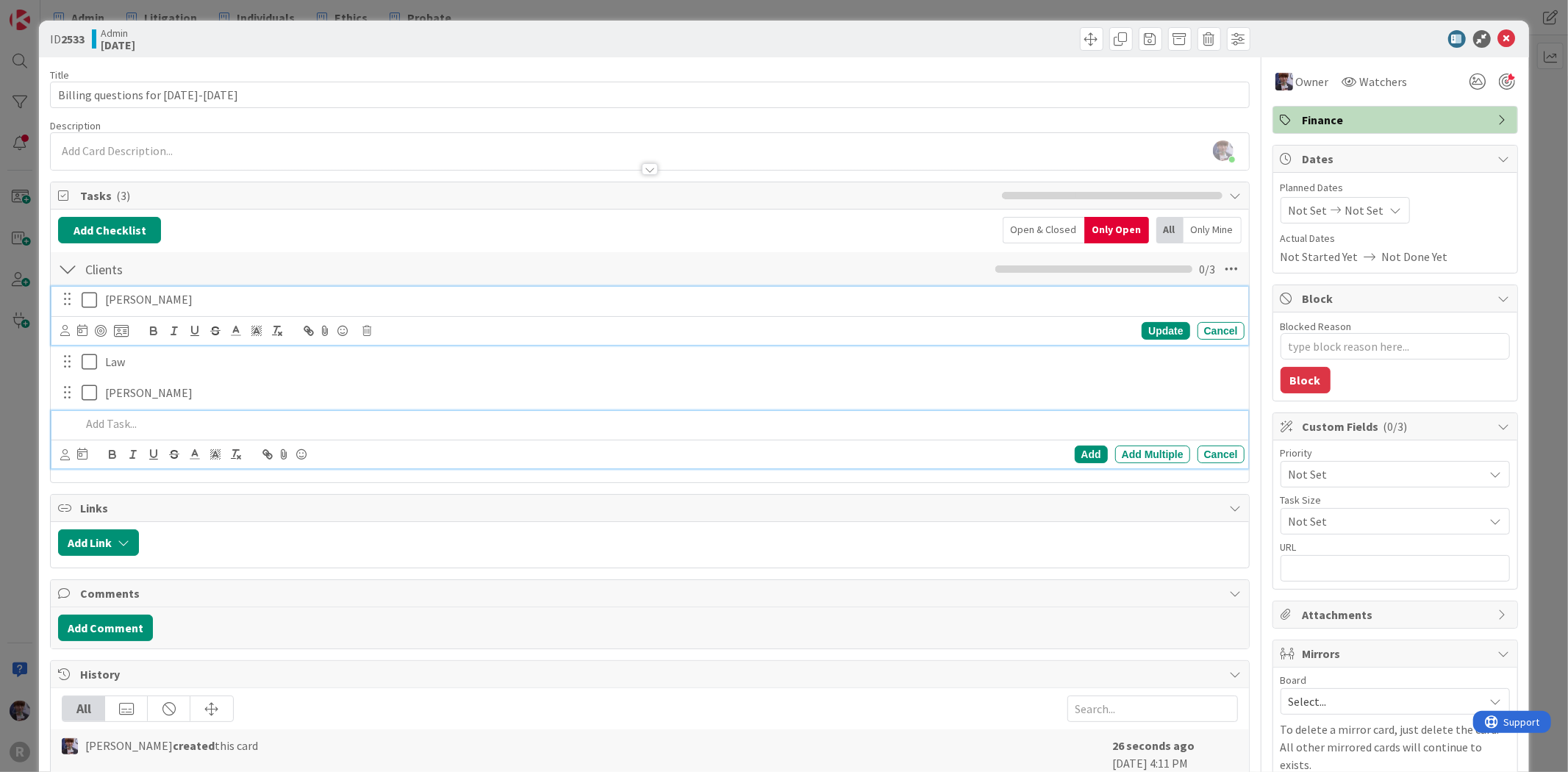
click at [91, 303] on icon at bounding box center [93, 300] width 22 height 18
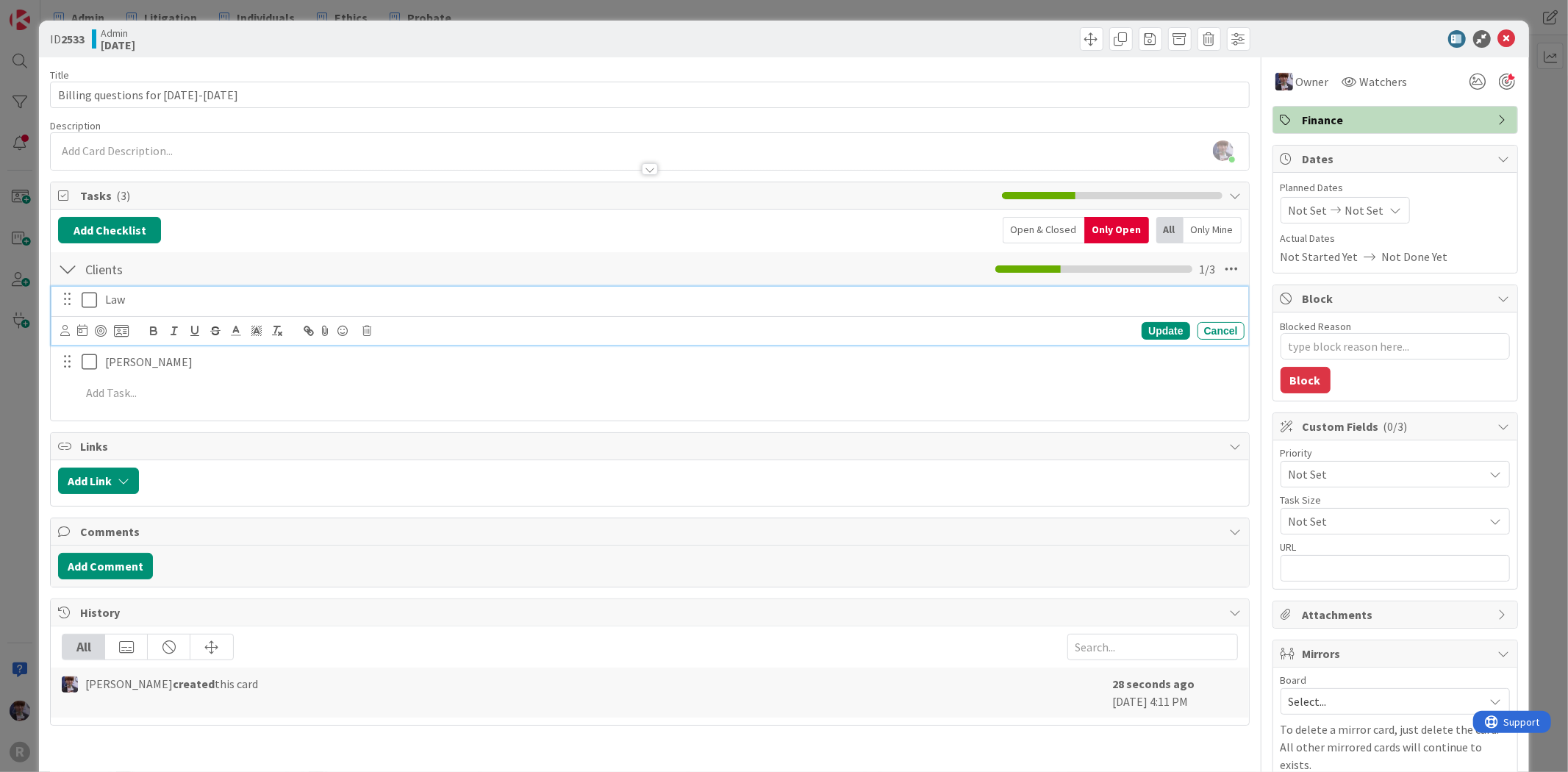
click at [91, 306] on icon at bounding box center [93, 300] width 22 height 18
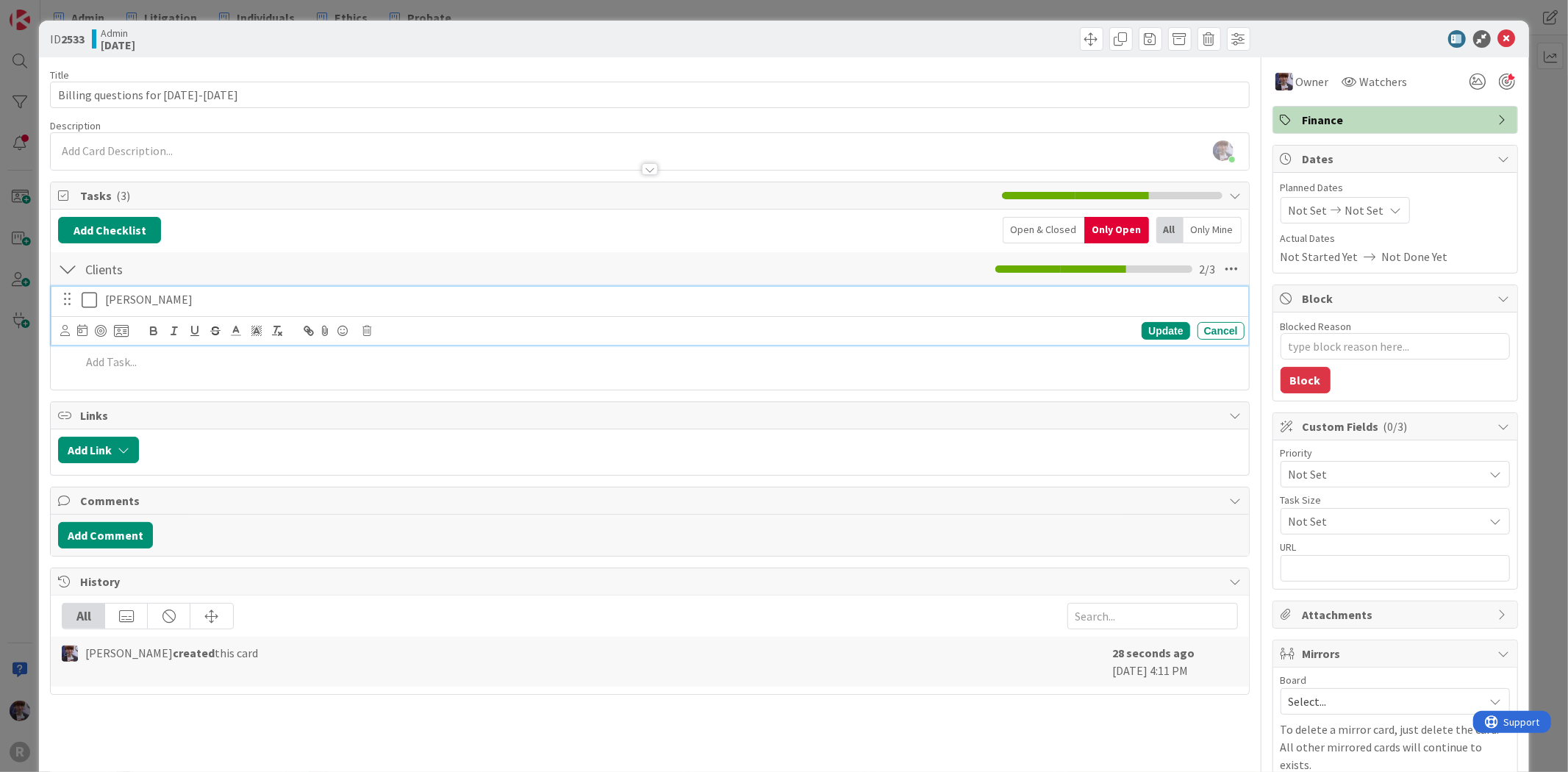
click at [92, 301] on icon at bounding box center [93, 300] width 22 height 18
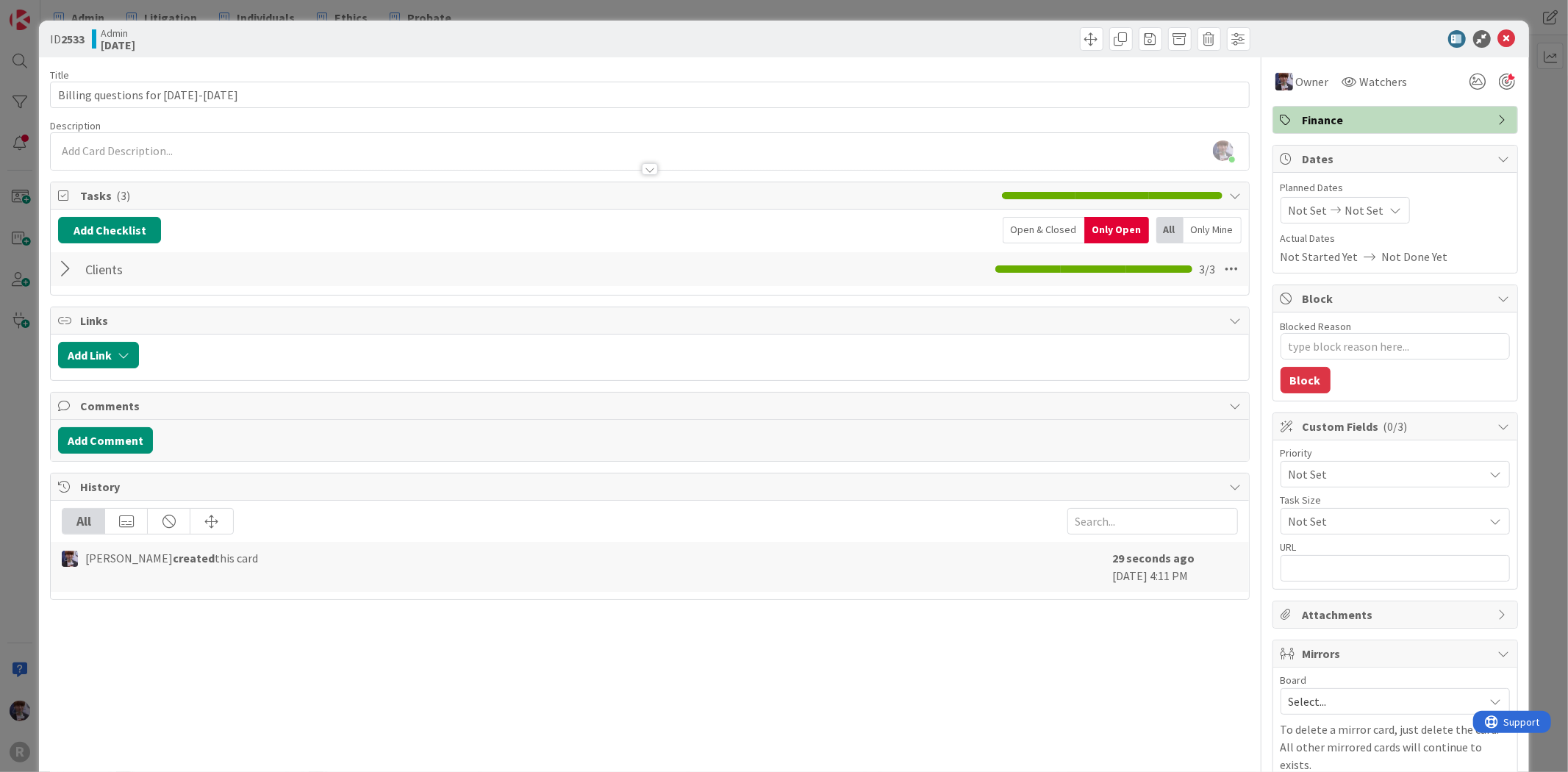
click at [30, 363] on div "ID 2533 Admin [DATE] Title 31 / 128 Billing questions for [DATE]-[DATE] Descrip…" at bounding box center [784, 386] width 1568 height 772
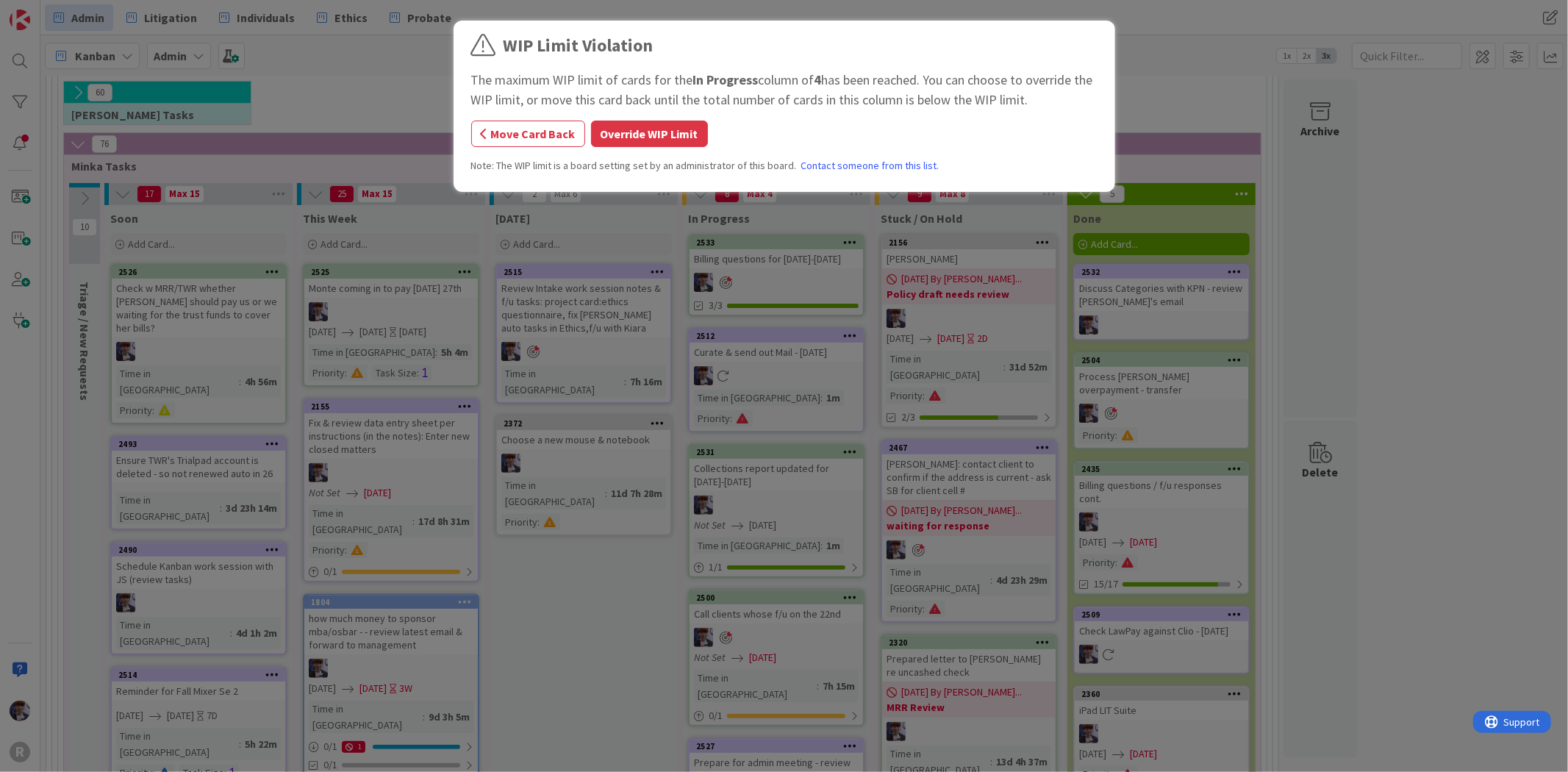
scroll to position [195, 0]
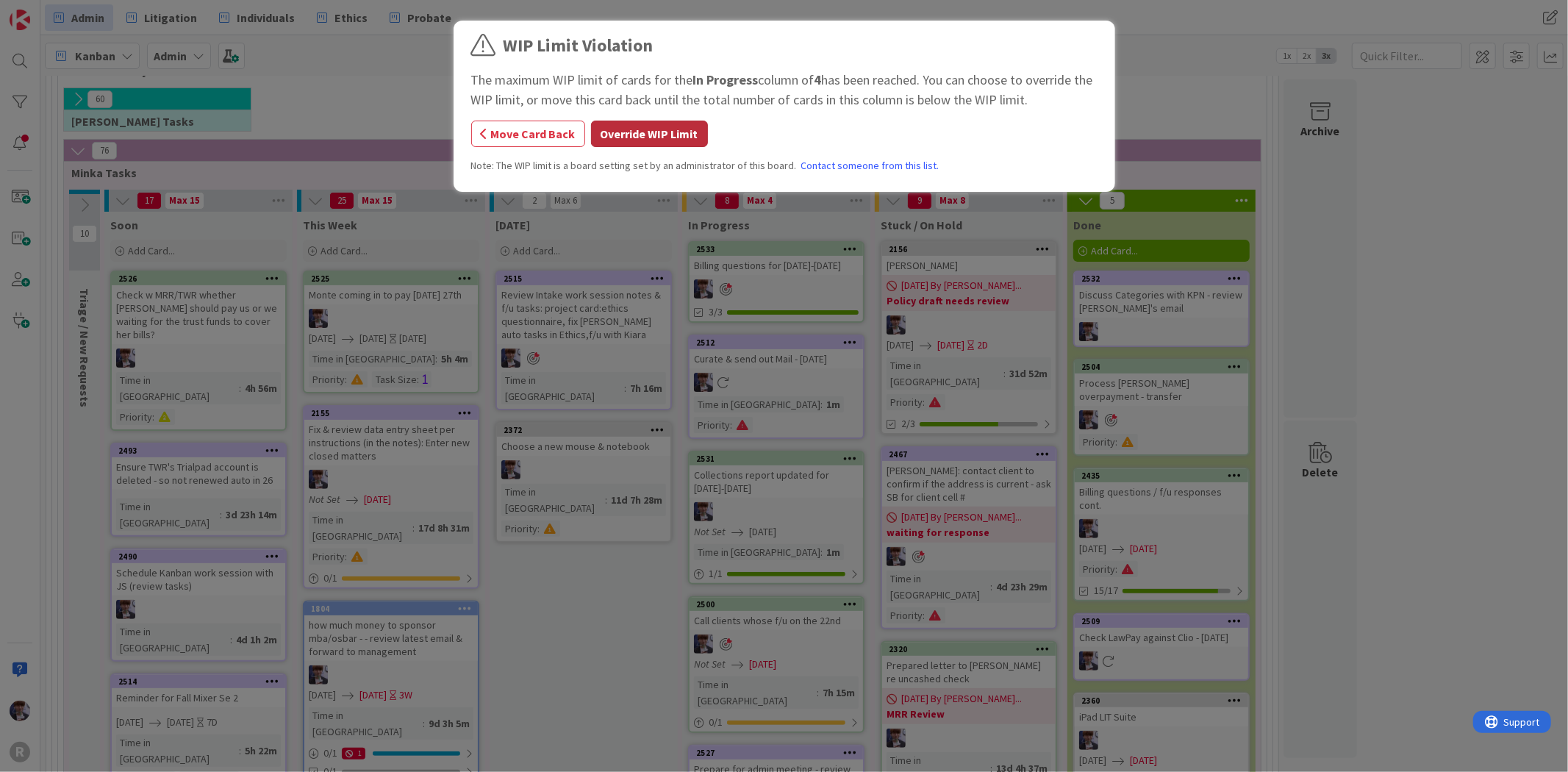
click at [669, 144] on button "Override WIP Limit" at bounding box center [649, 134] width 117 height 27
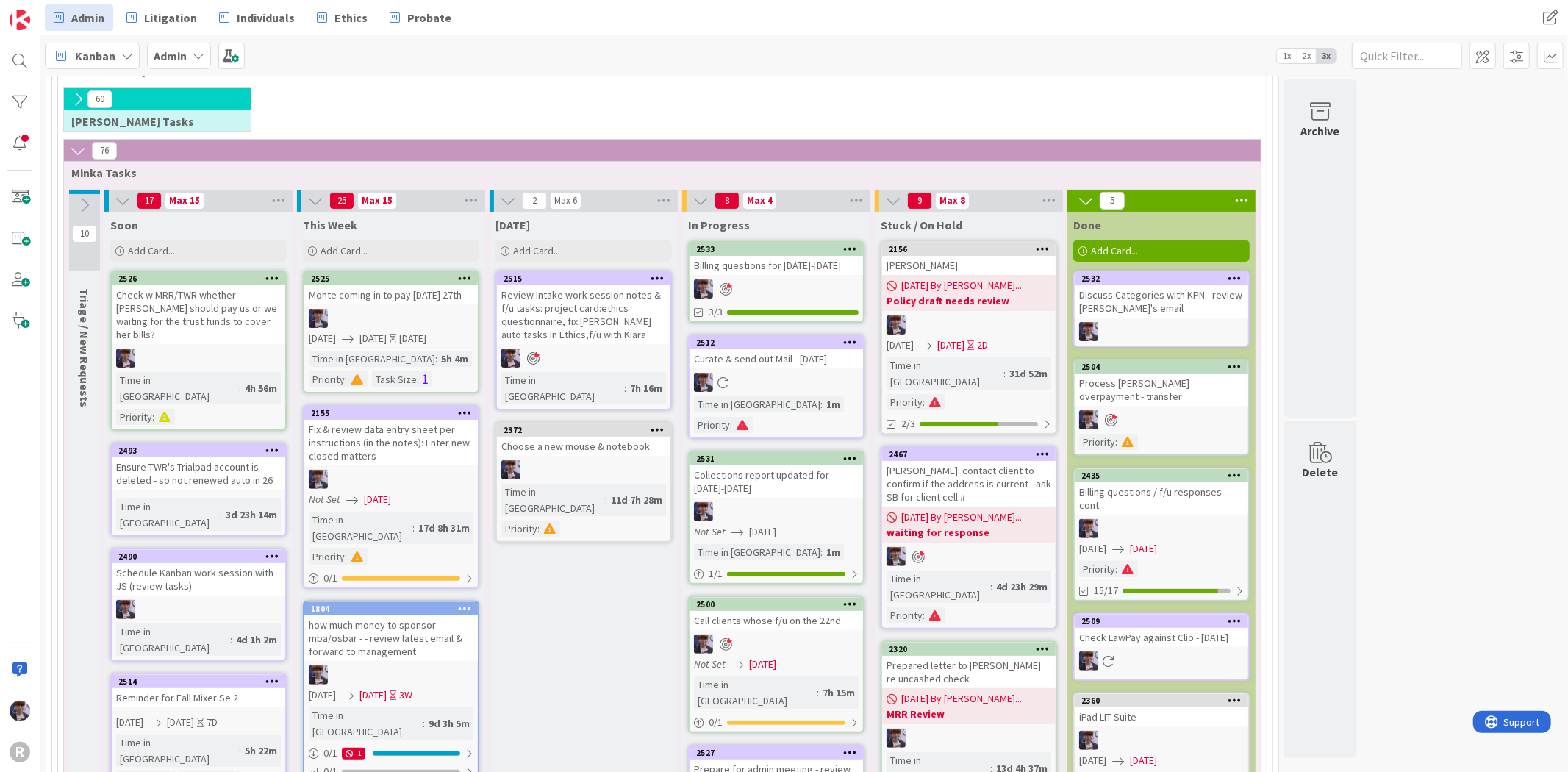
click at [828, 276] on link "2533 Billing questions for [DATE]-[DATE] 3/3" at bounding box center [776, 281] width 176 height 82
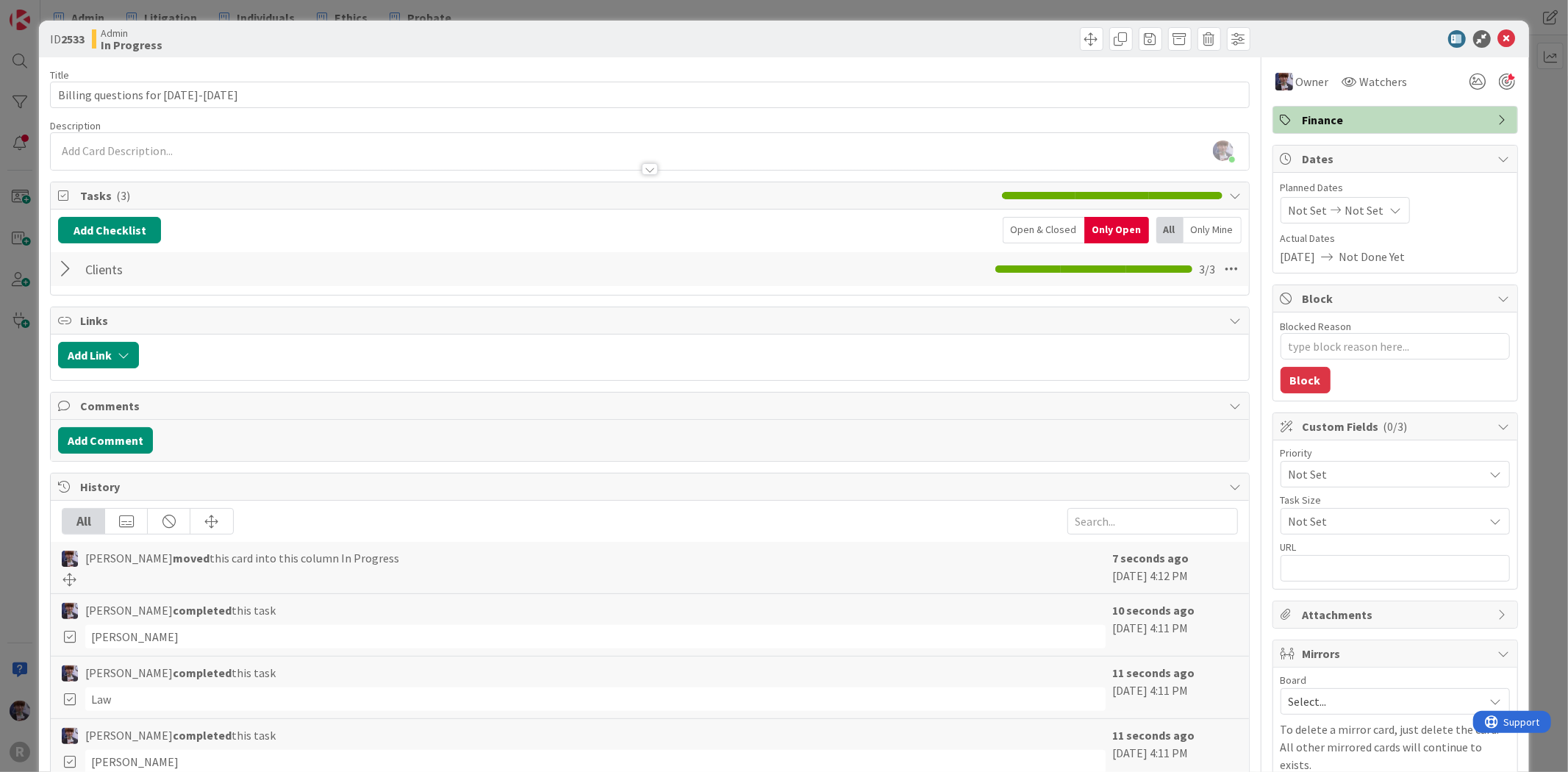
click at [68, 270] on div at bounding box center [68, 269] width 19 height 27
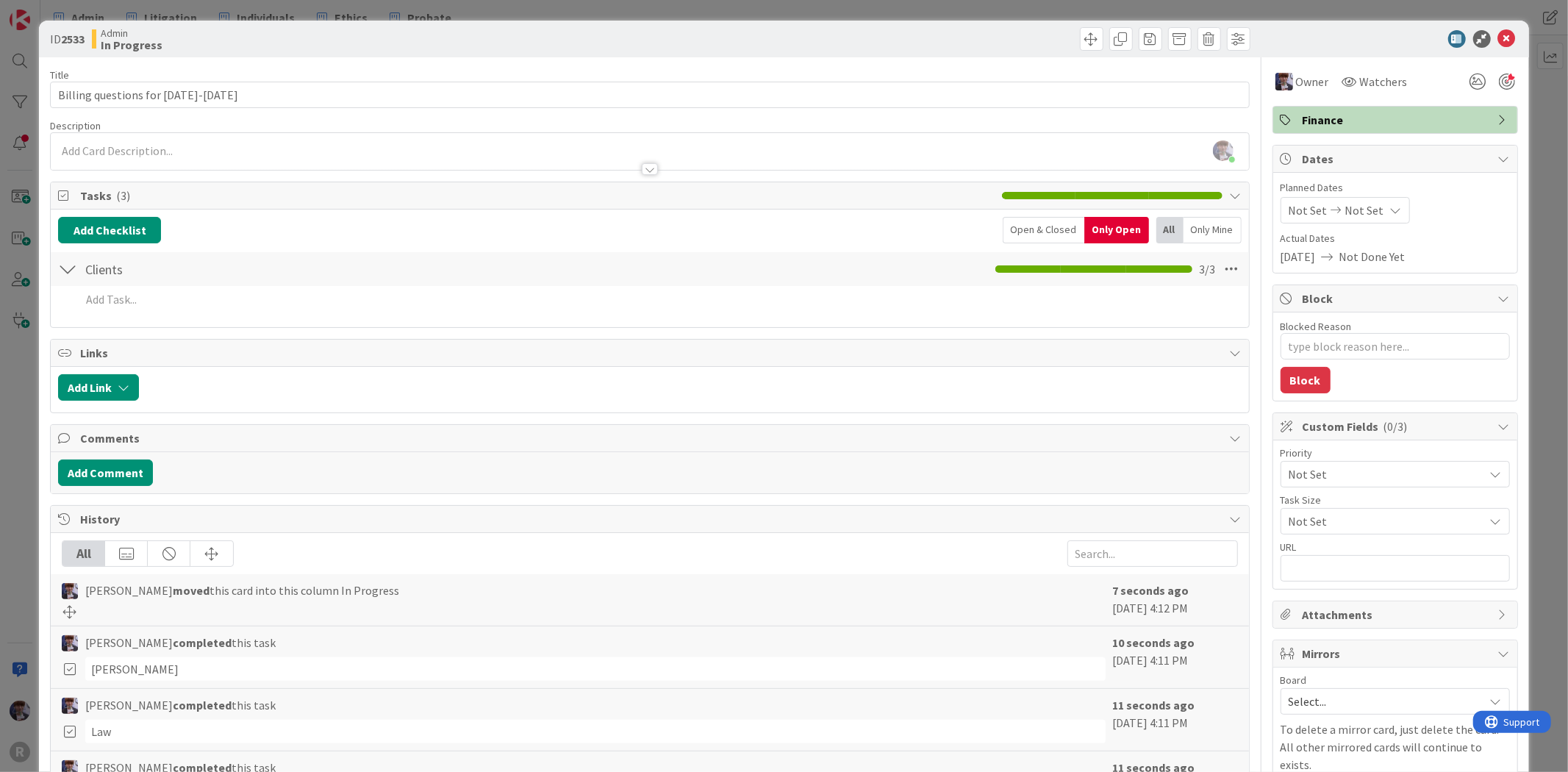
click at [8, 381] on div "ID 2533 Admin In Progress Title 31 / 128 Billing questions for [DATE]-[DATE] De…" at bounding box center [784, 386] width 1568 height 772
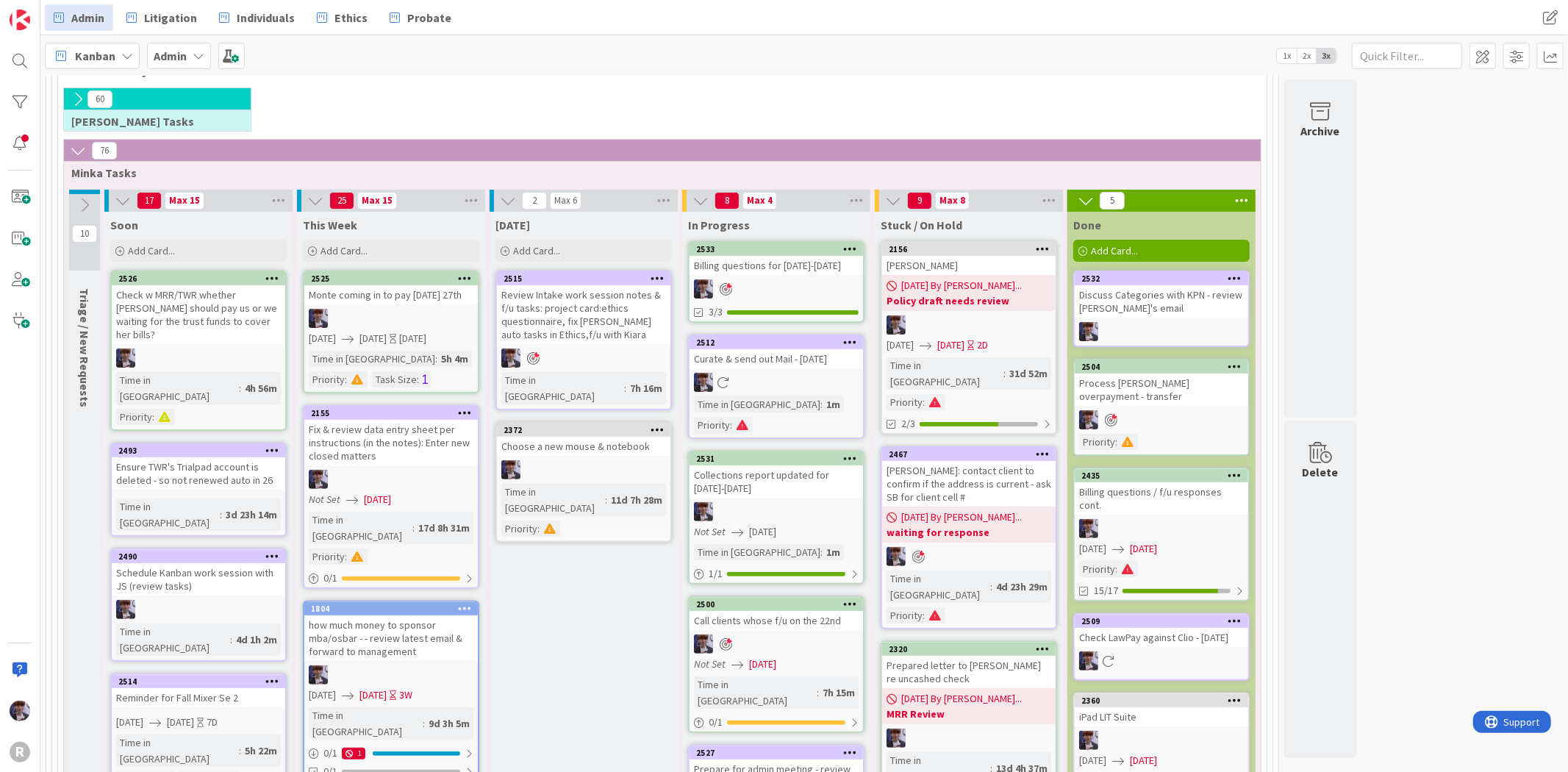
click at [1128, 482] on div "Billing questions / f/u responses cont." at bounding box center [1161, 499] width 173 height 32
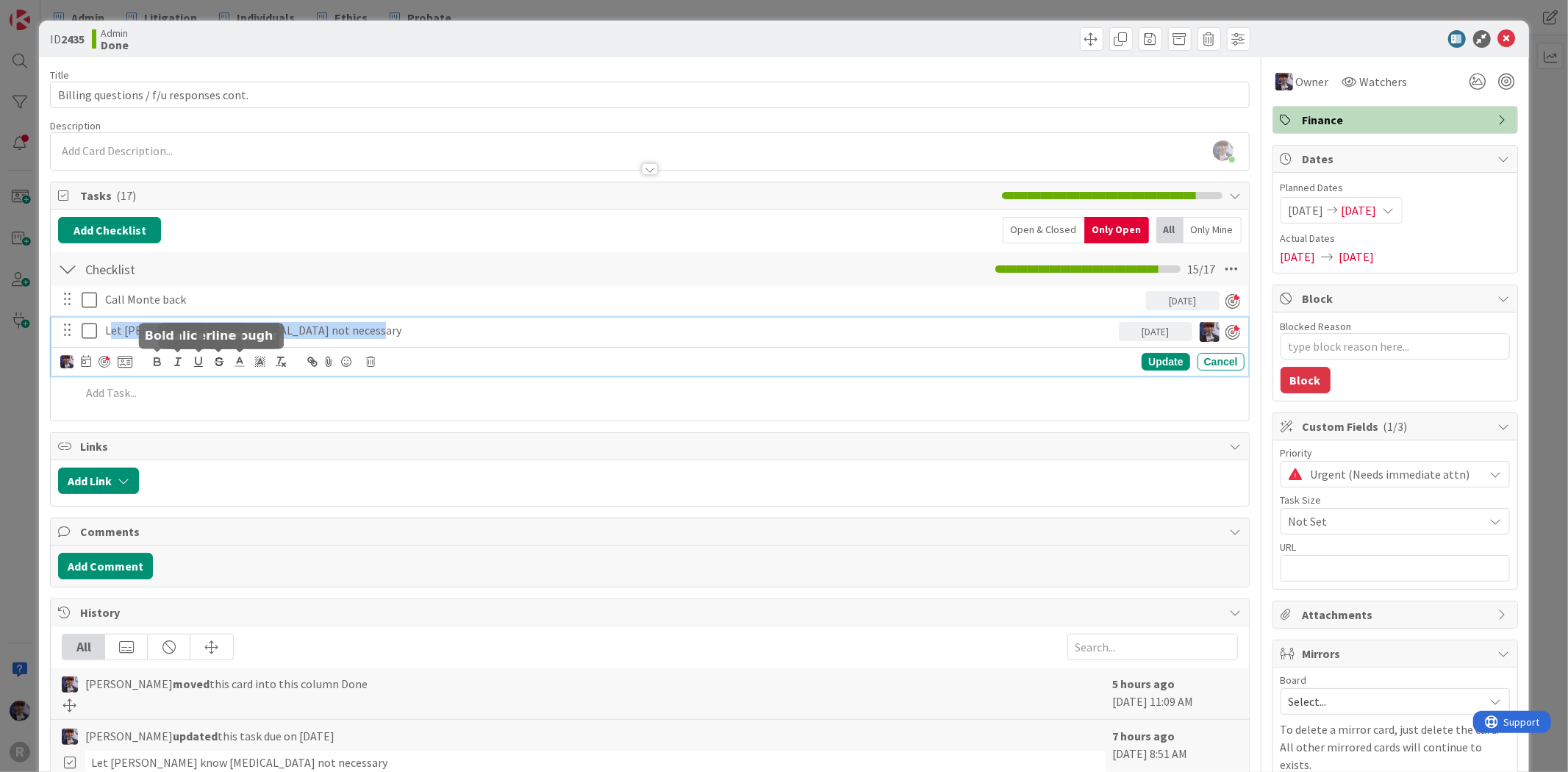
drag, startPoint x: 371, startPoint y: 334, endPoint x: 108, endPoint y: 358, distance: 264.1
click at [108, 358] on div "Let [PERSON_NAME] know [MEDICAL_DATA] not necessary [DATE] Update Cancel" at bounding box center [649, 346] width 1196 height 58
copy p "et [PERSON_NAME] know [MEDICAL_DATA] not necessary"
click at [376, 360] on div "Update Cancel" at bounding box center [652, 362] width 1183 height 21
click at [371, 365] on icon at bounding box center [371, 362] width 9 height 10
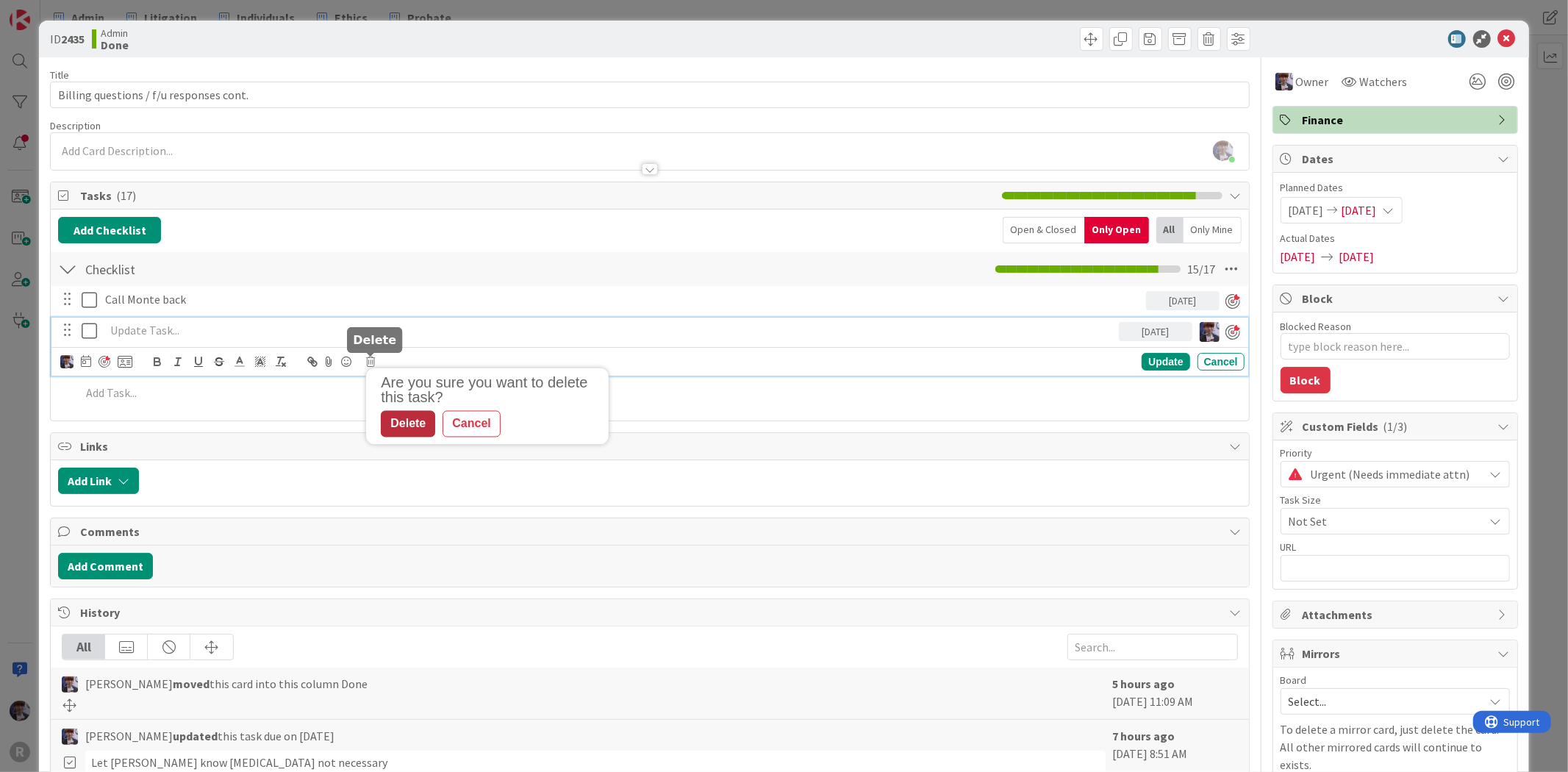
click at [399, 419] on div "Delete" at bounding box center [408, 424] width 55 height 27
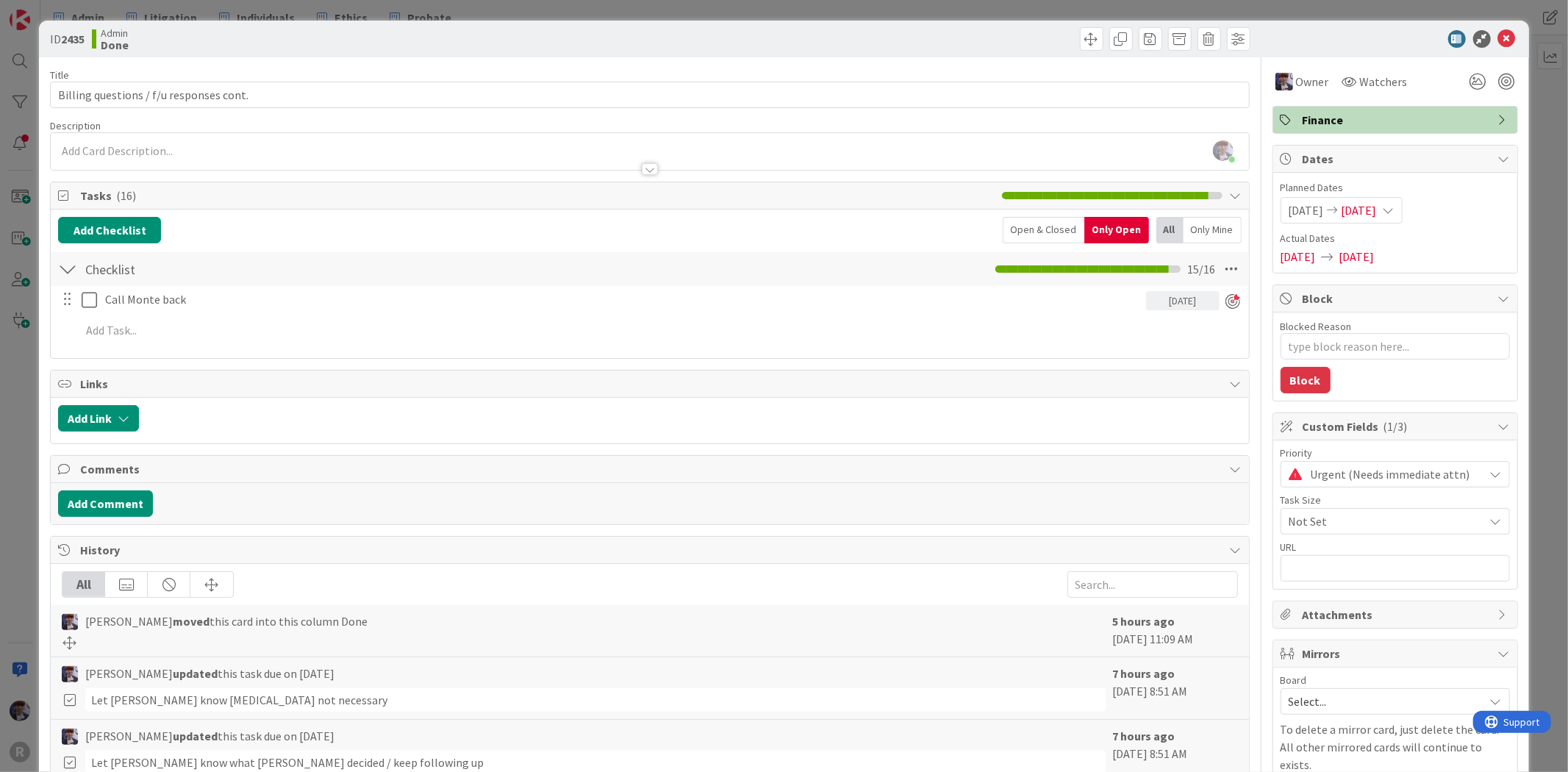
click at [4, 398] on div "ID 2435 Admin Done Title 39 / 128 Billing questions / f/u responses cont. Descr…" at bounding box center [784, 386] width 1568 height 772
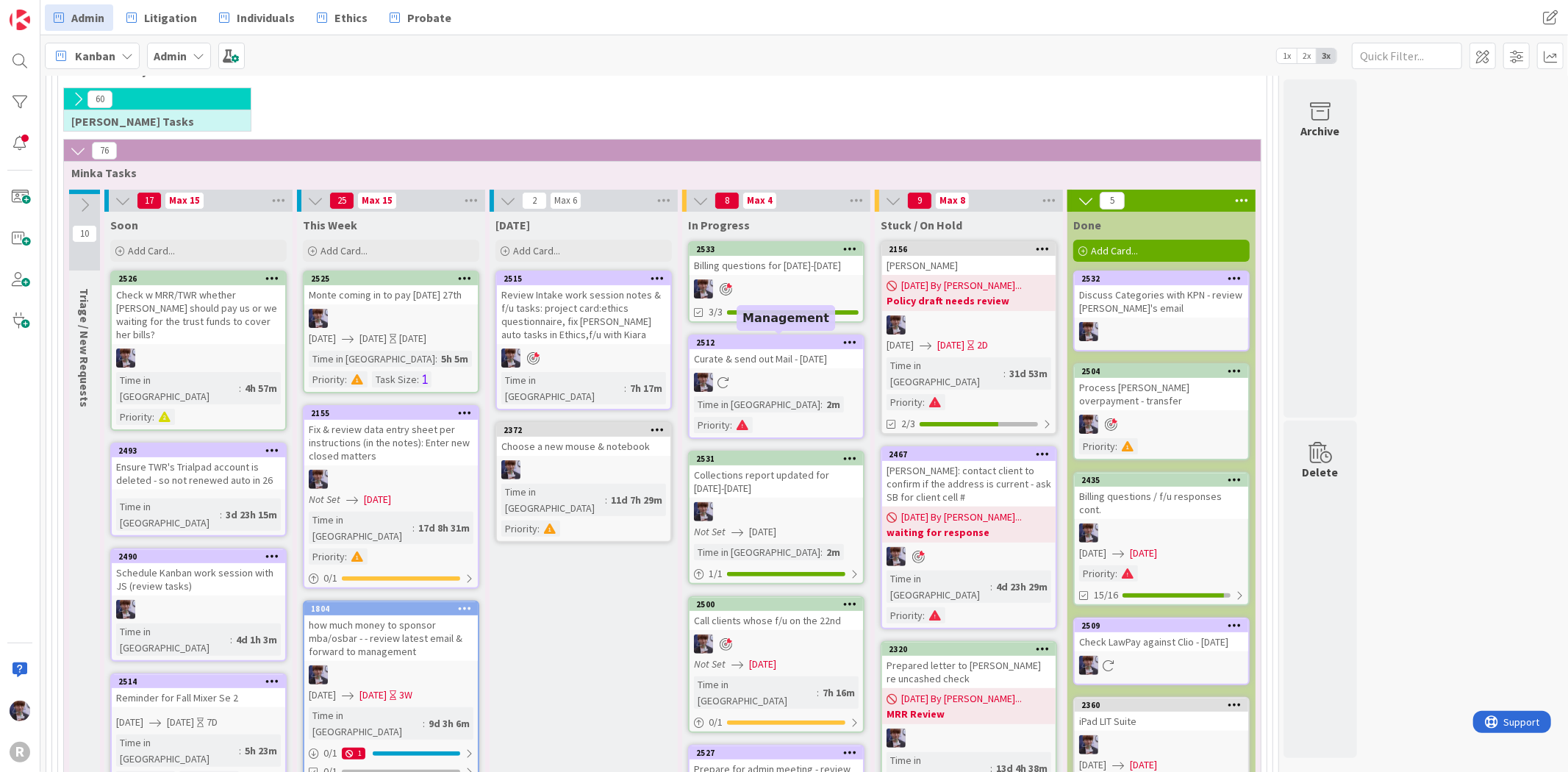
click at [749, 269] on div "Billing questions for [DATE]-[DATE]" at bounding box center [776, 265] width 173 height 19
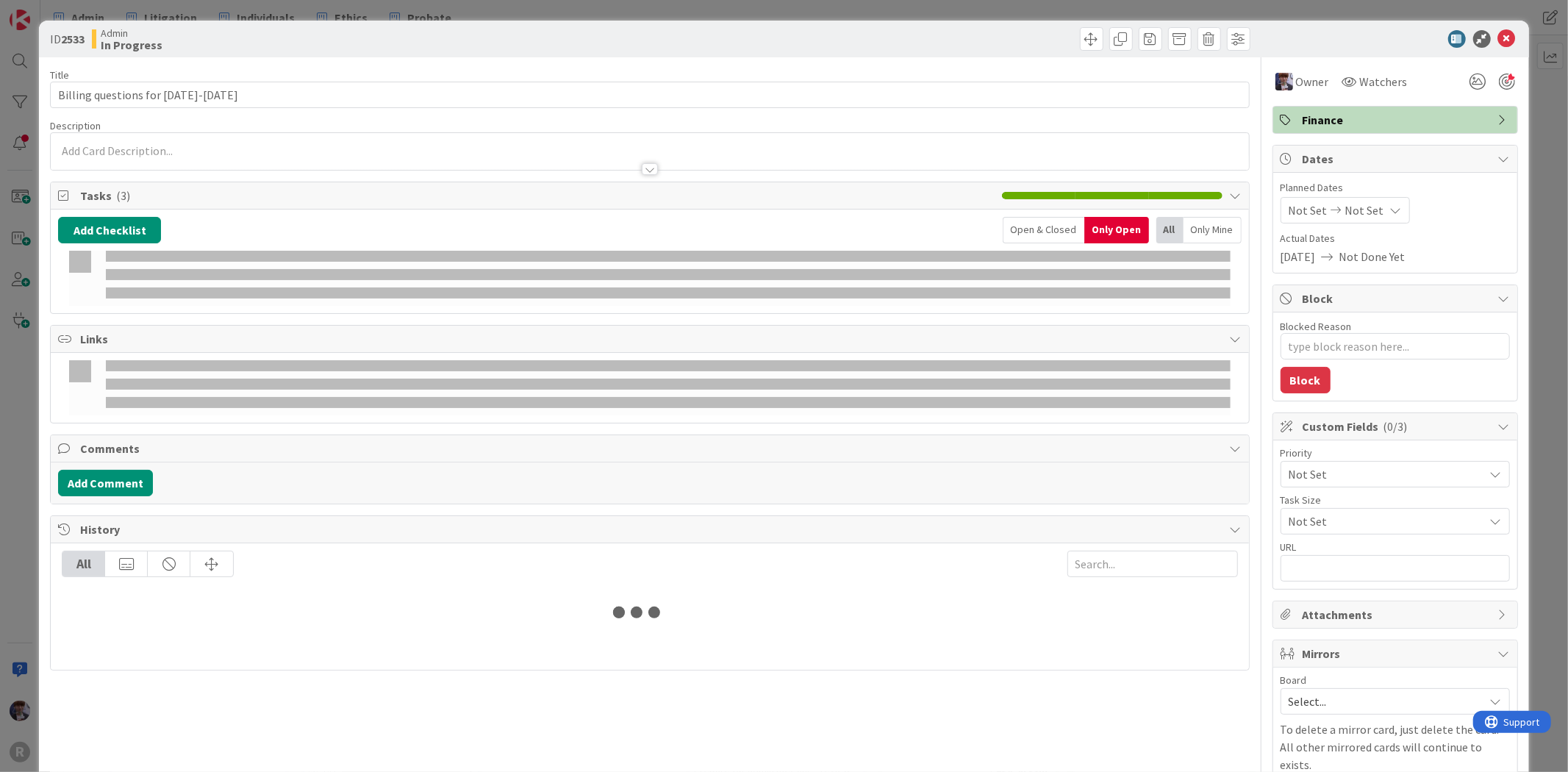
type textarea "x"
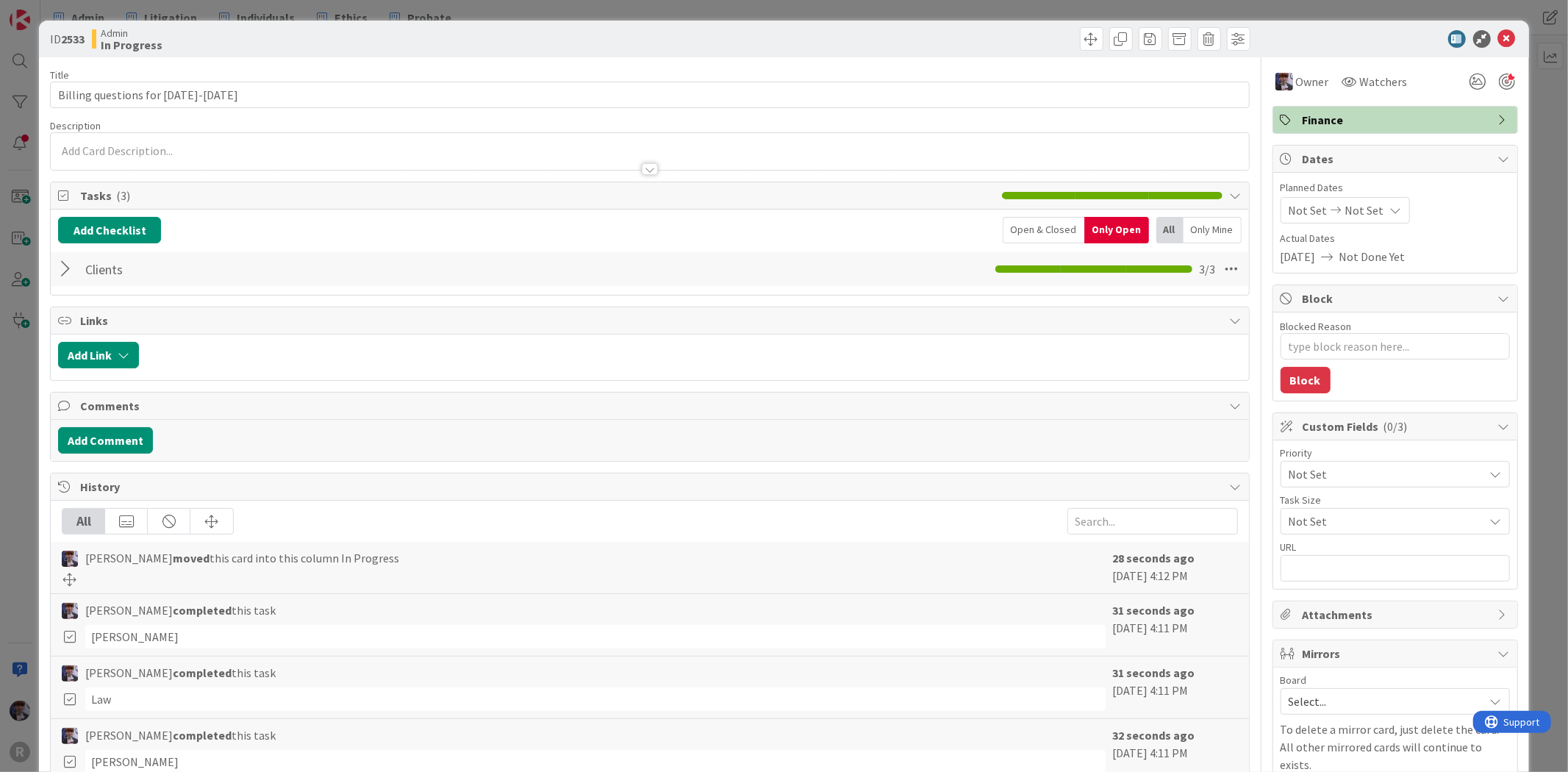
click at [76, 276] on div at bounding box center [68, 269] width 19 height 27
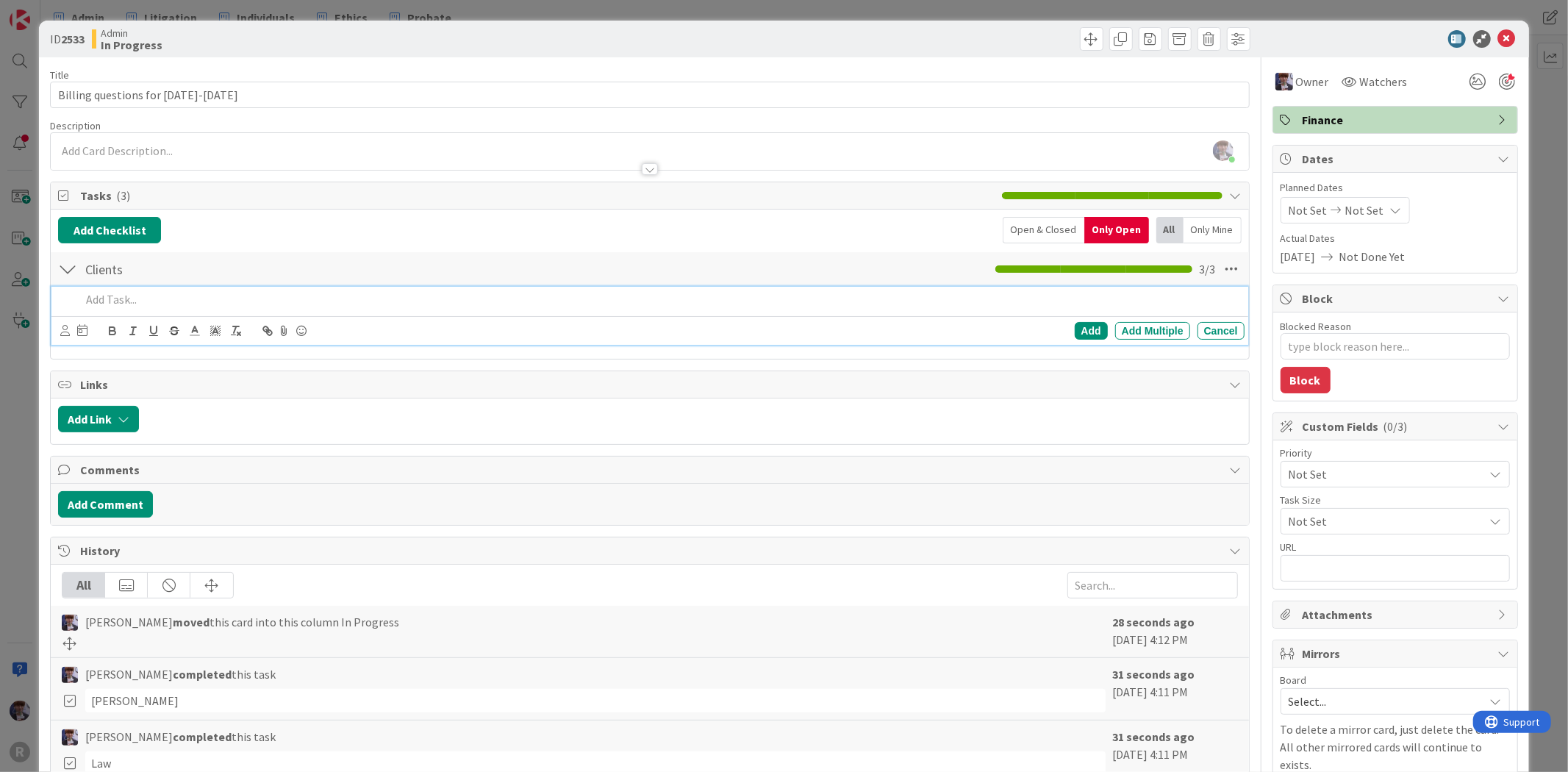
click at [136, 309] on div at bounding box center [659, 299] width 1169 height 26
paste div
click at [77, 303] on div "et [PERSON_NAME] know [MEDICAL_DATA] not necessary" at bounding box center [659, 299] width 1169 height 26
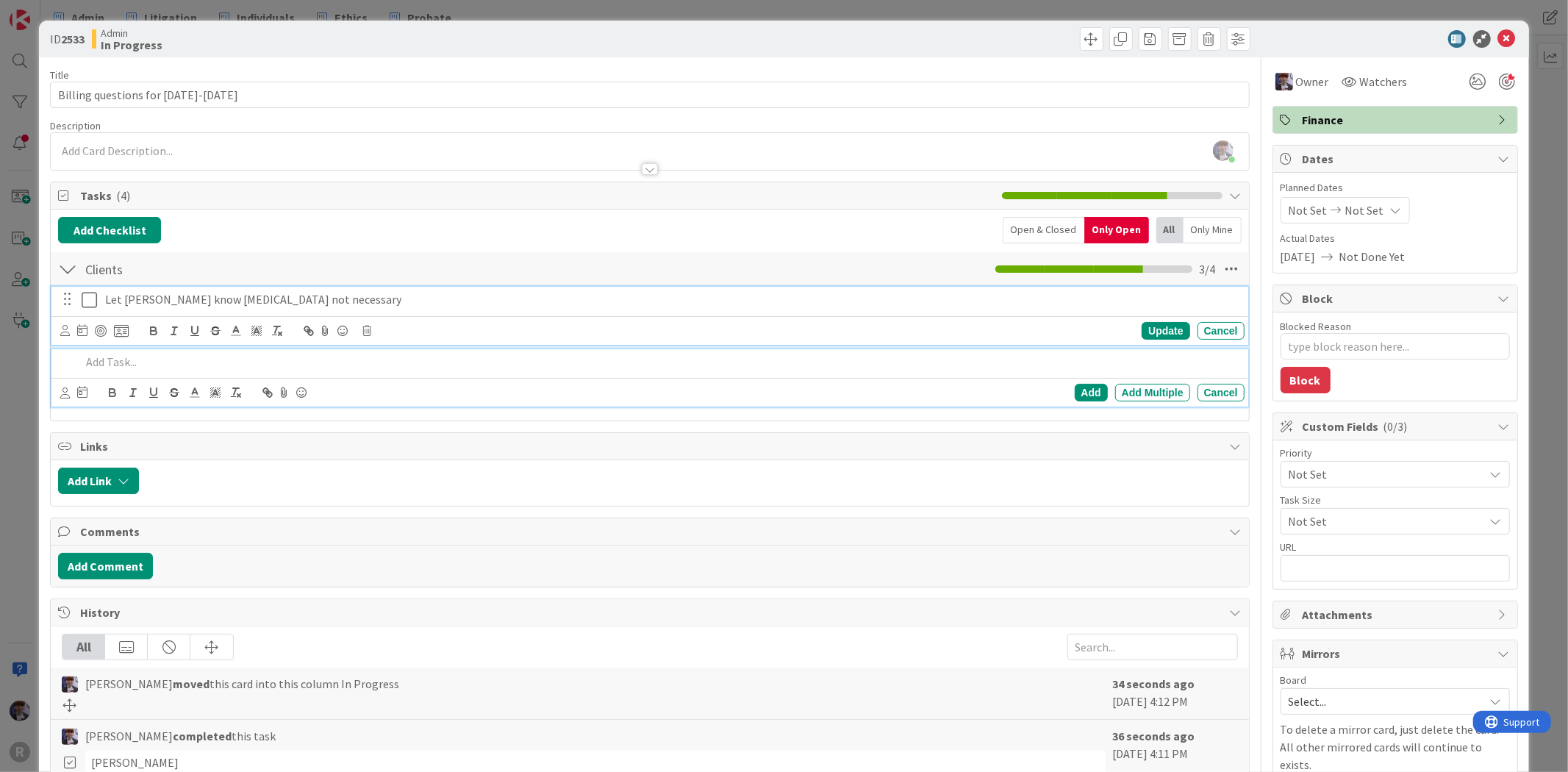
click at [120, 305] on p "Let [PERSON_NAME] know [MEDICAL_DATA] not necessary" at bounding box center [672, 299] width 1134 height 17
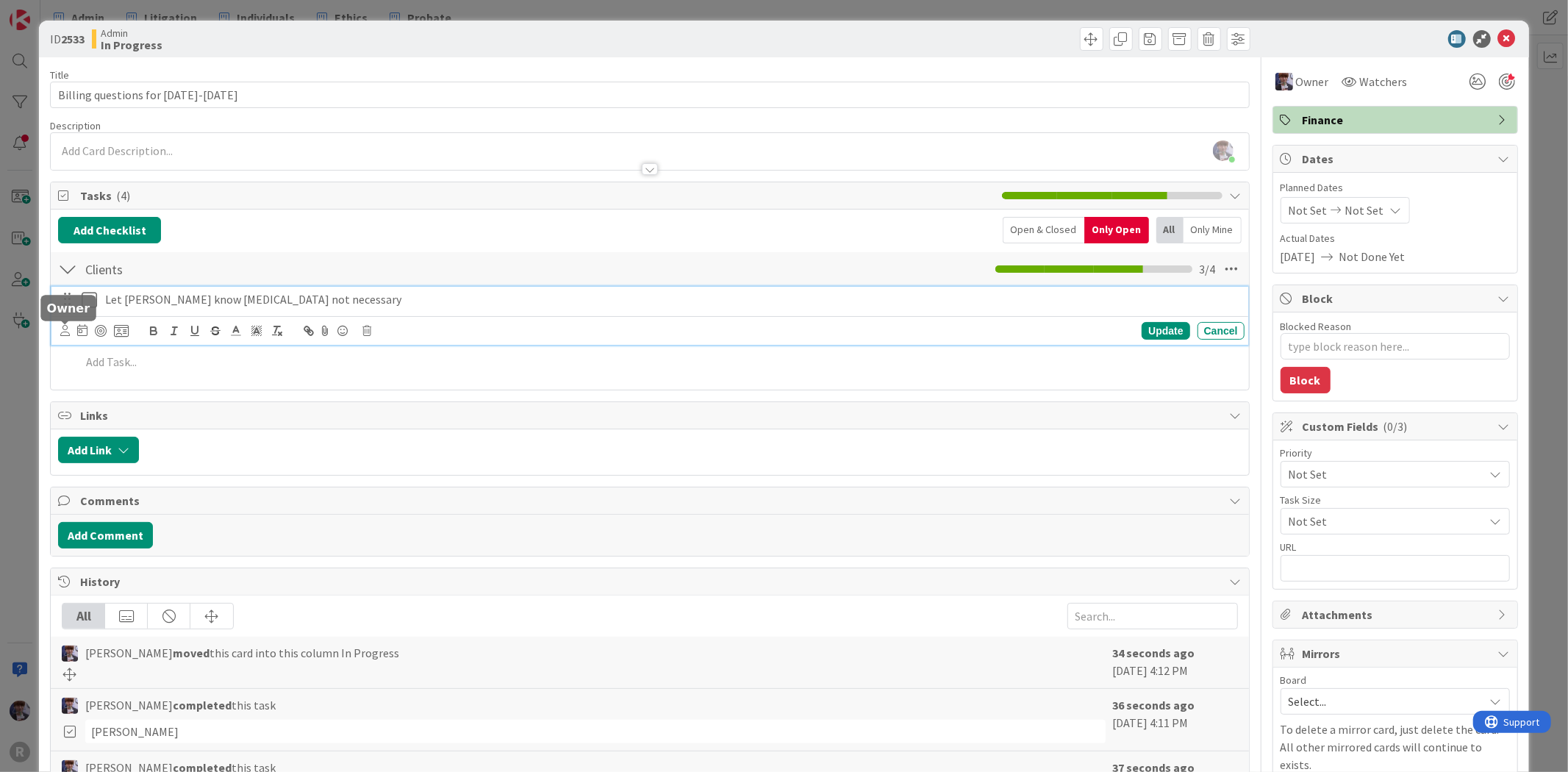
click at [63, 331] on icon at bounding box center [65, 330] width 10 height 11
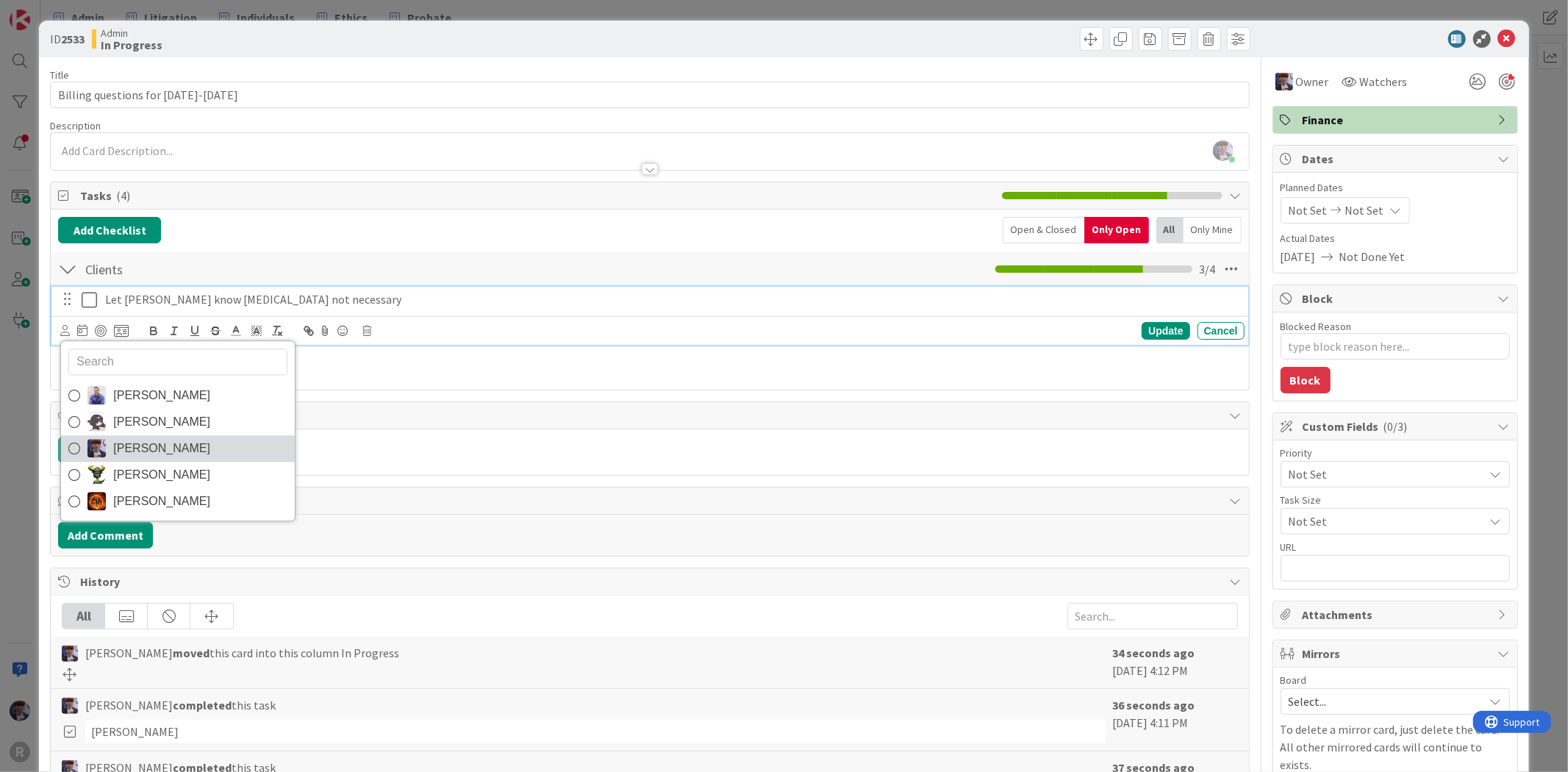
click at [130, 451] on span "[PERSON_NAME]" at bounding box center [162, 449] width 97 height 22
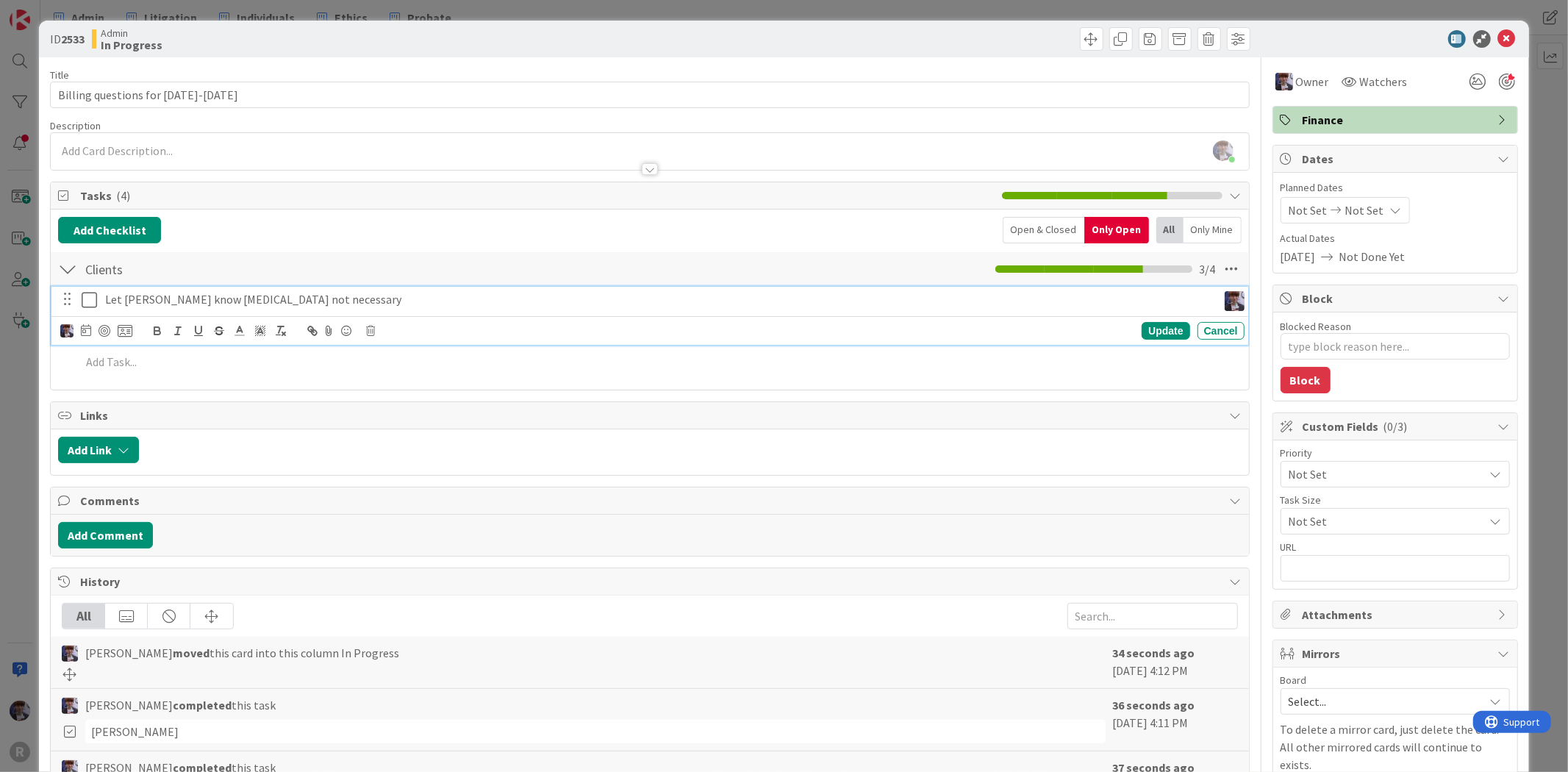
type textarea "x"
click at [80, 326] on div "[PERSON_NAME] [PERSON_NAME] [PERSON_NAME] [PERSON_NAME] [PERSON_NAME]" at bounding box center [97, 331] width 72 height 18
click at [83, 329] on icon at bounding box center [86, 330] width 10 height 12
click at [140, 531] on td "25" at bounding box center [141, 537] width 29 height 28
type input "[DATE]"
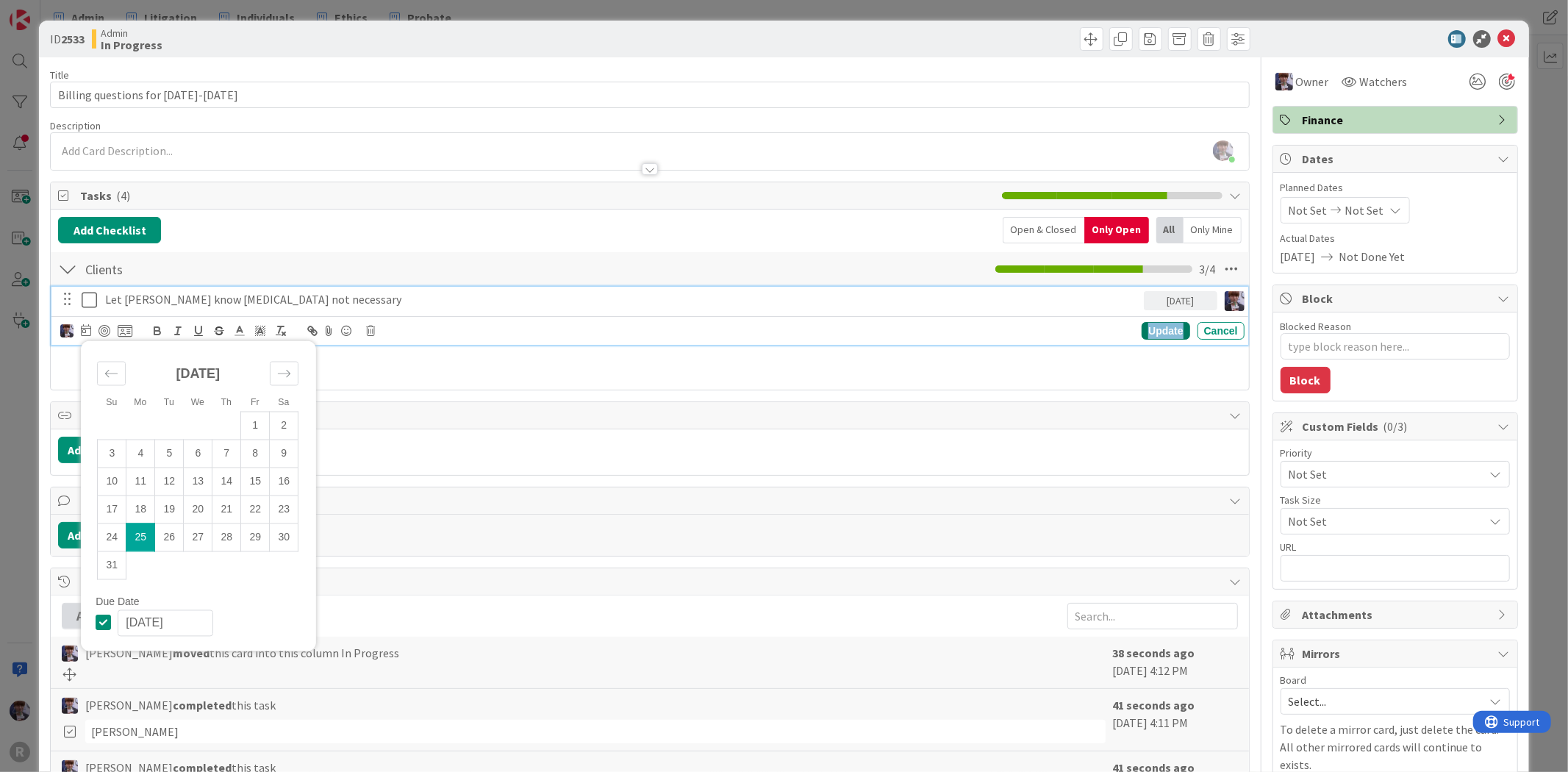
click at [1154, 331] on div "Update" at bounding box center [1165, 331] width 48 height 18
click at [85, 299] on icon at bounding box center [93, 300] width 22 height 18
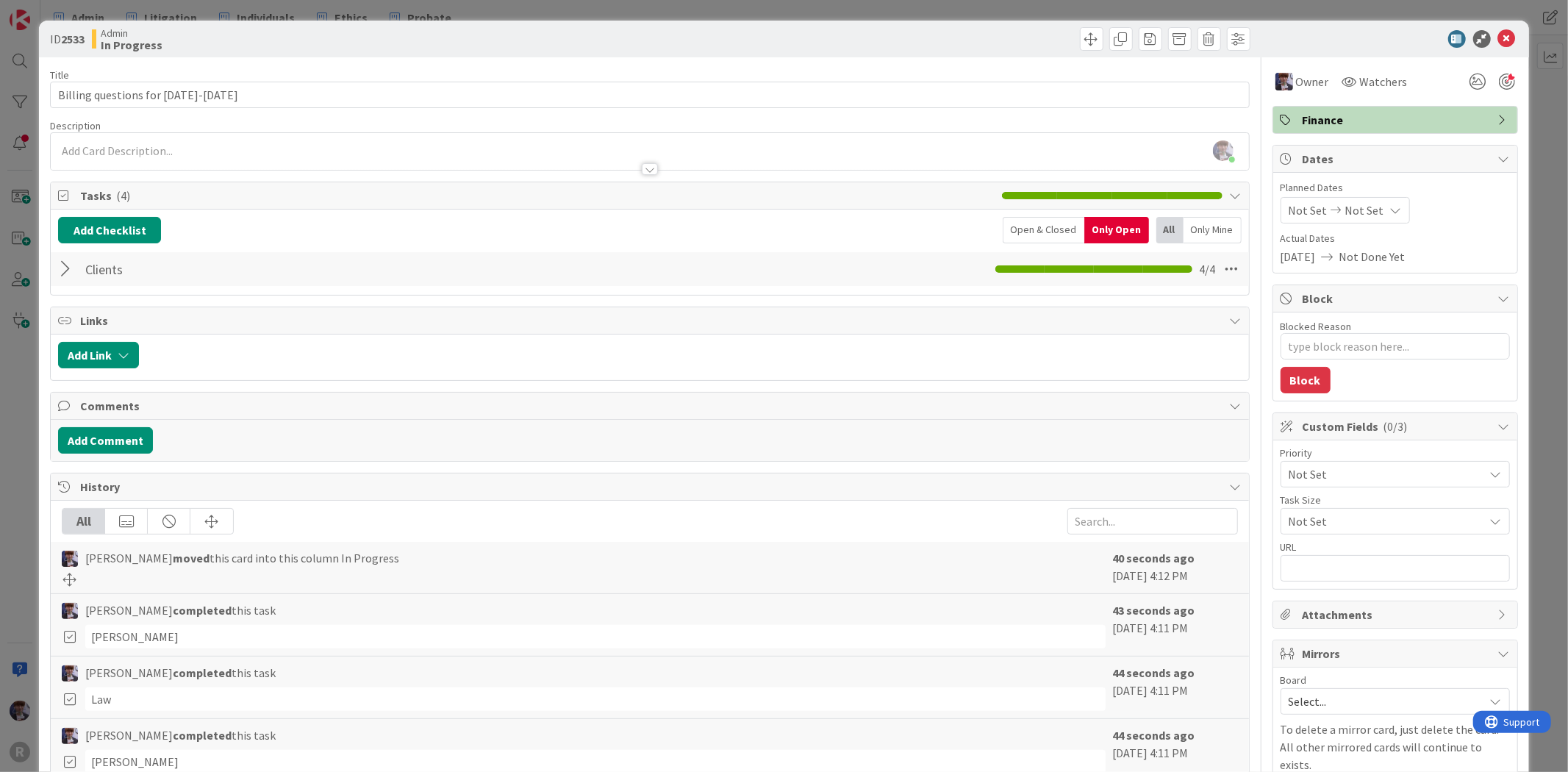
click at [32, 373] on div "ID 2533 Admin In Progress Title 31 / 128 Billing questions for [DATE]-[DATE] De…" at bounding box center [784, 386] width 1568 height 772
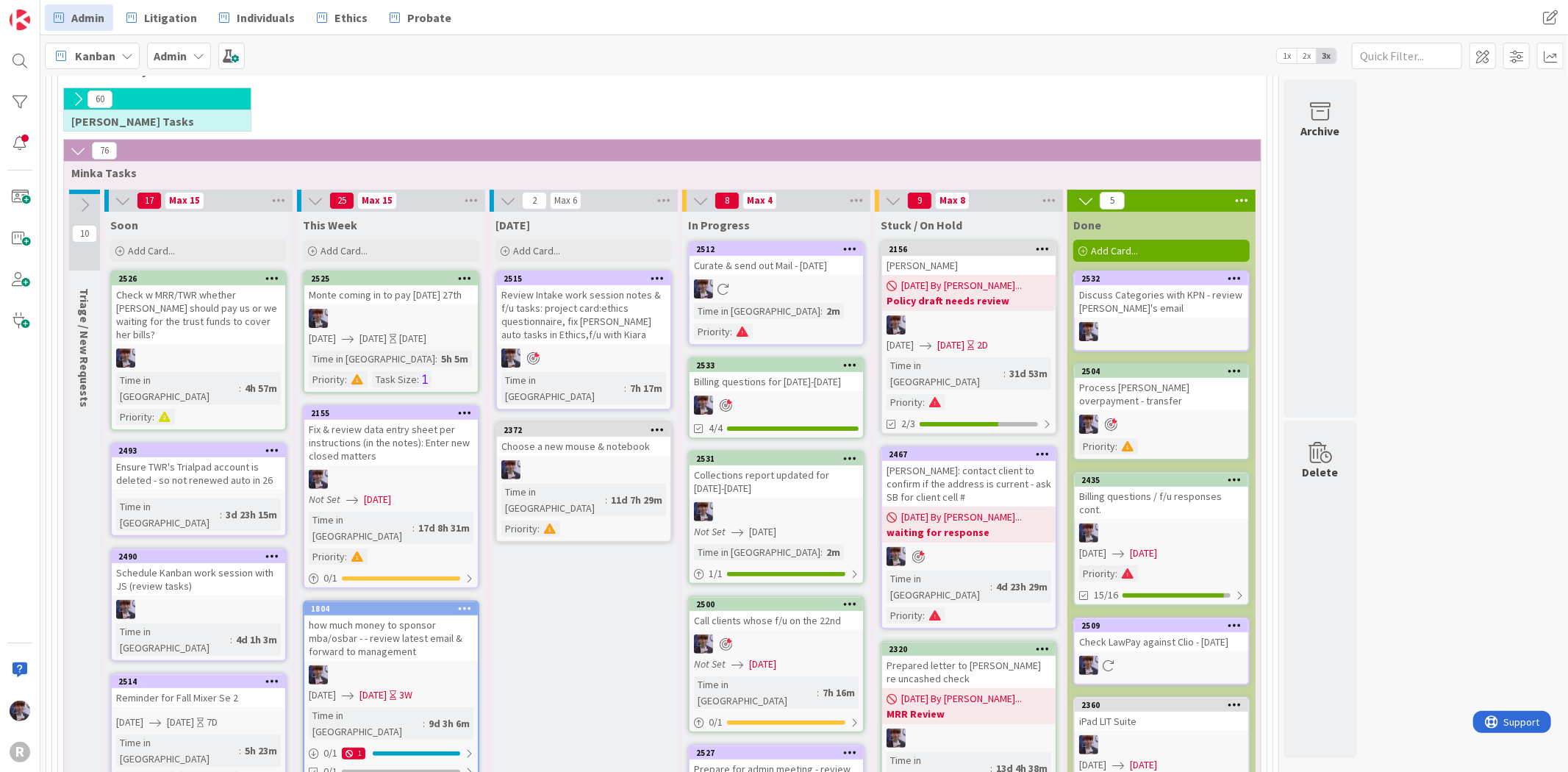
click at [817, 256] on div "Curate & send out Mail - [DATE]" at bounding box center [776, 265] width 173 height 19
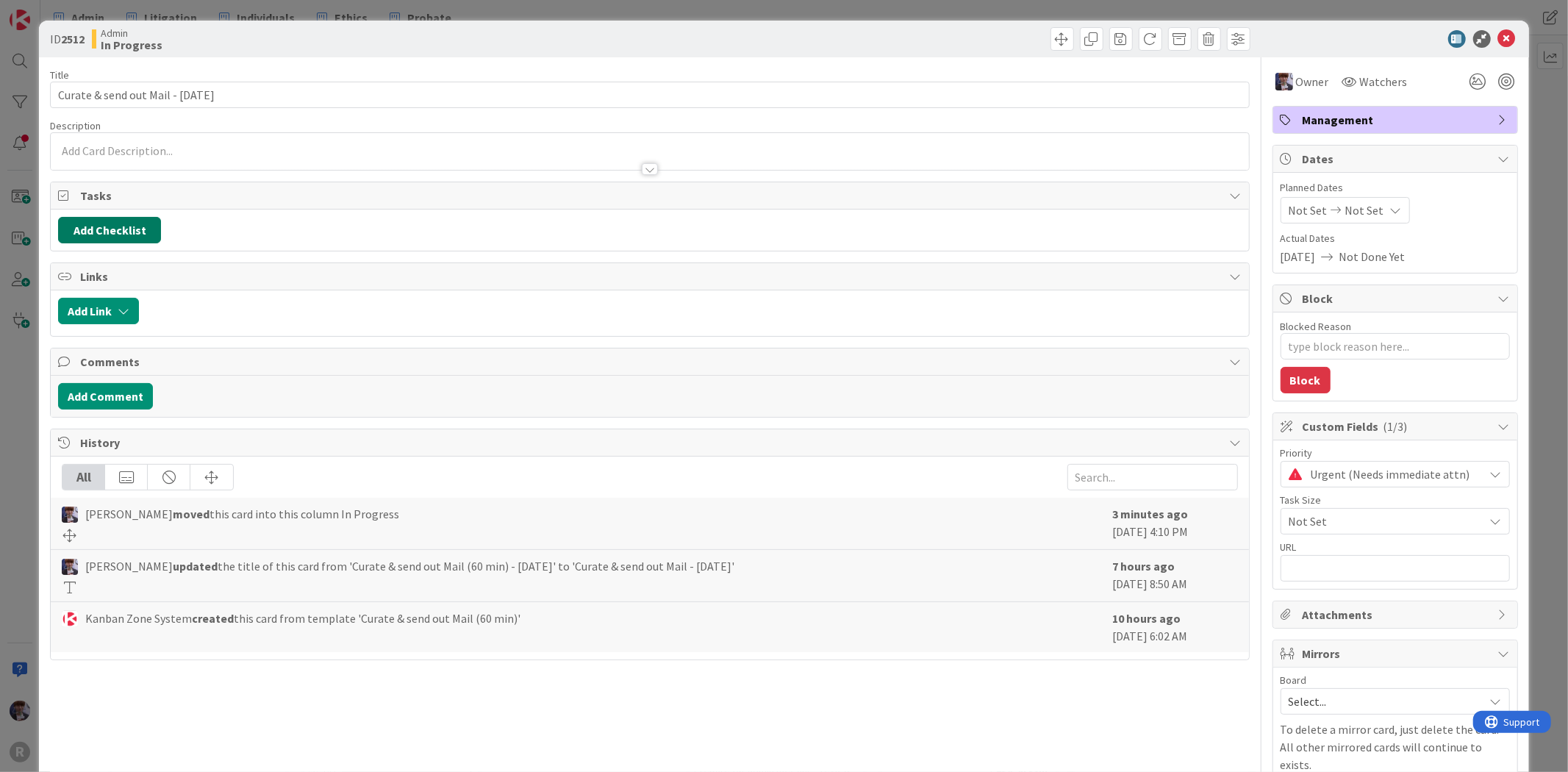
click at [127, 239] on button "Add Checklist" at bounding box center [110, 230] width 103 height 27
type textarea "x"
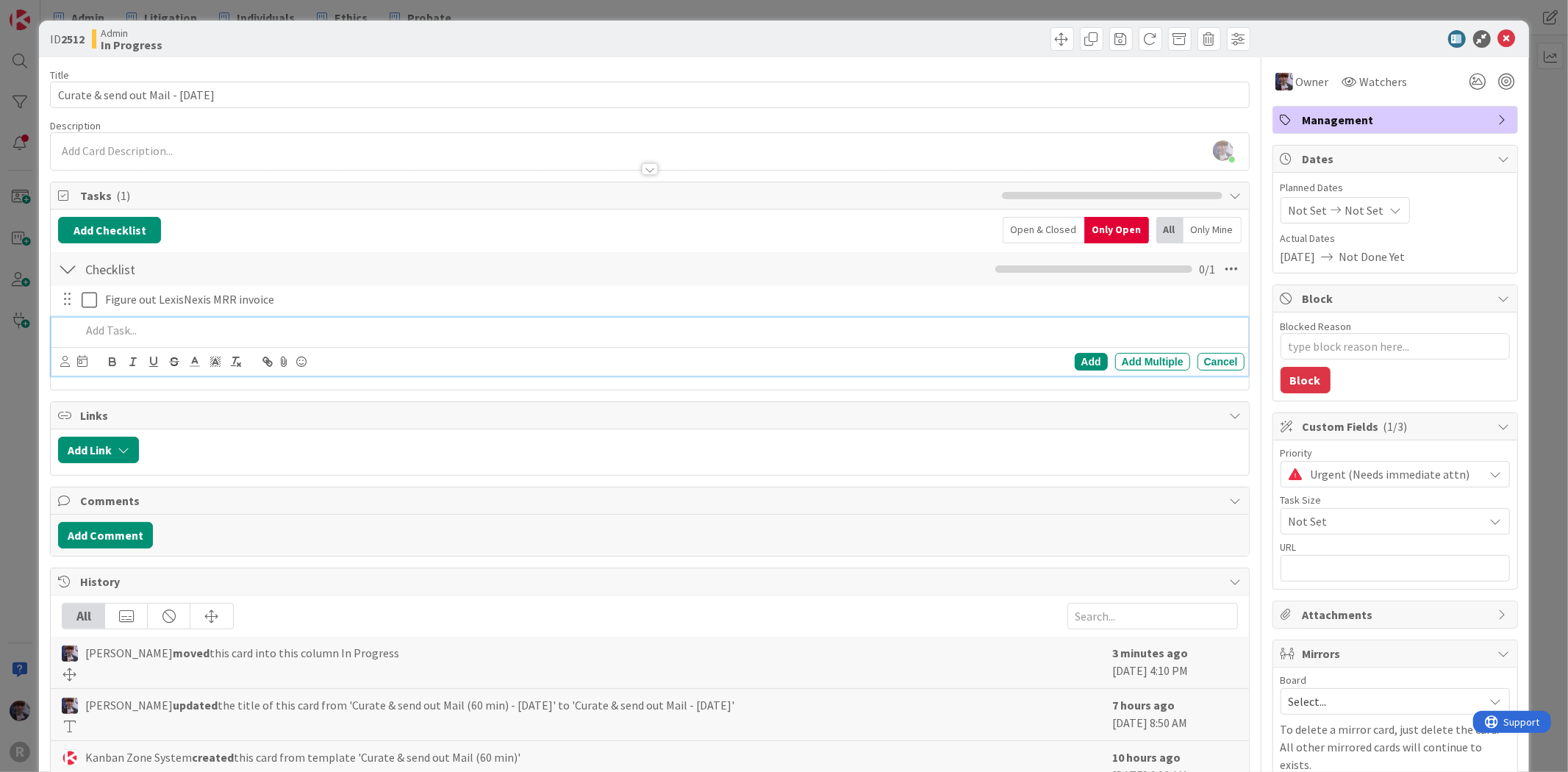
click at [22, 407] on div "ID 2512 Admin In Progress Title 35 / 128 Curate & send out Mail - [DATE] Descri…" at bounding box center [784, 386] width 1568 height 772
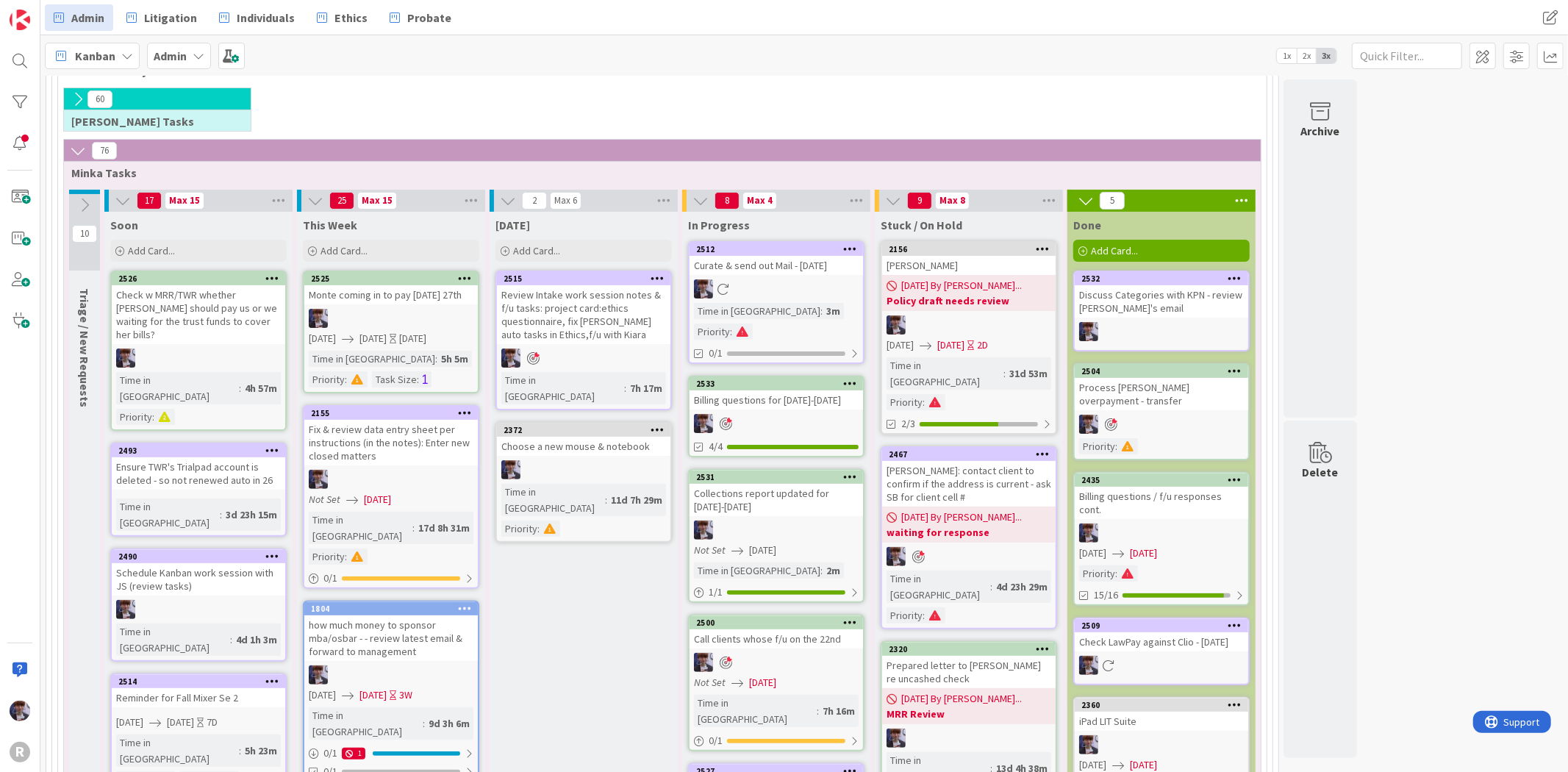
click at [795, 270] on div "Curate & send out Mail - [DATE]" at bounding box center [776, 265] width 173 height 19
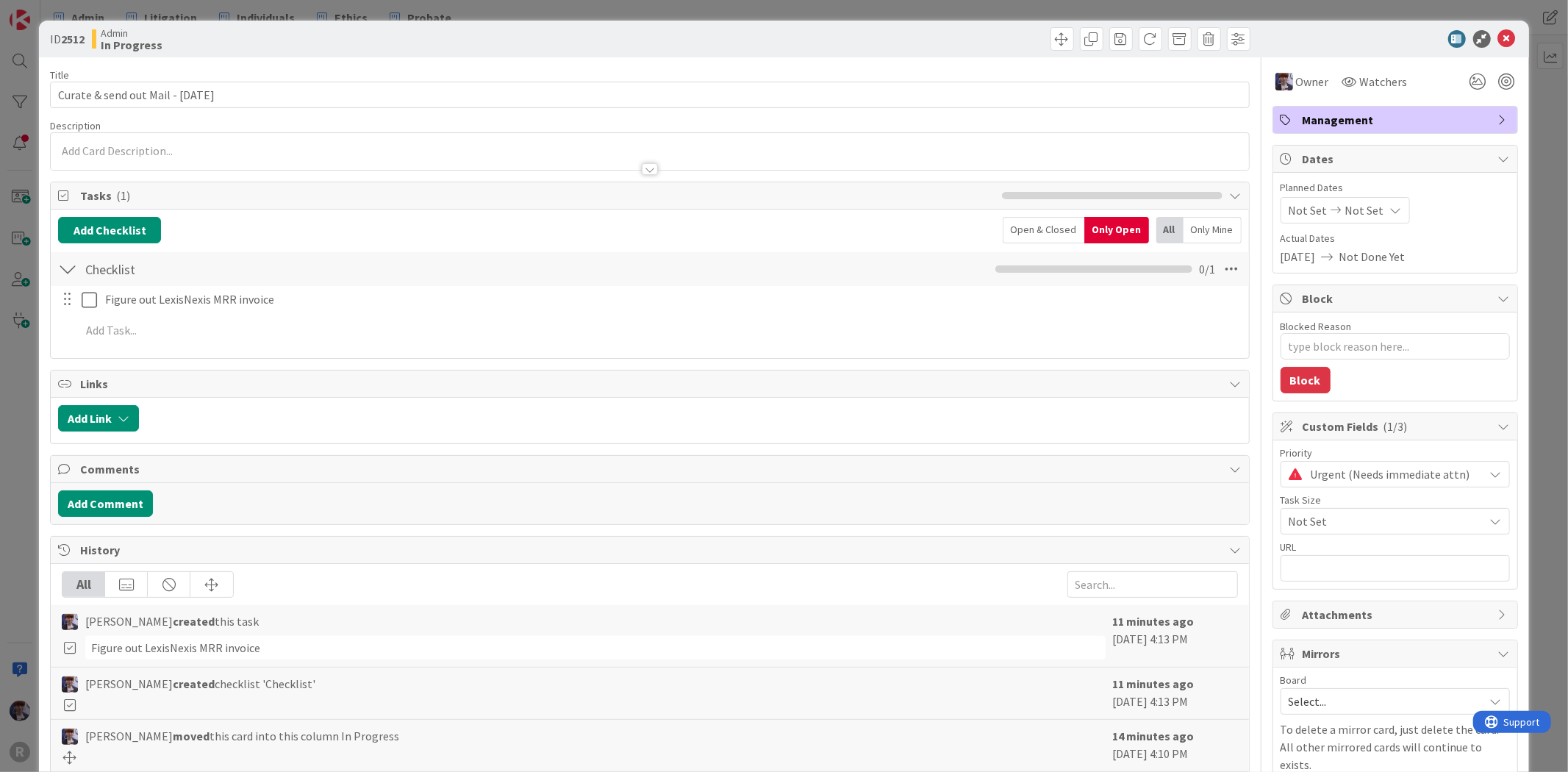
click at [21, 387] on div "ID 2512 Admin In Progress Title 35 / 128 Curate & send out Mail - [DATE] Descri…" at bounding box center [784, 386] width 1568 height 772
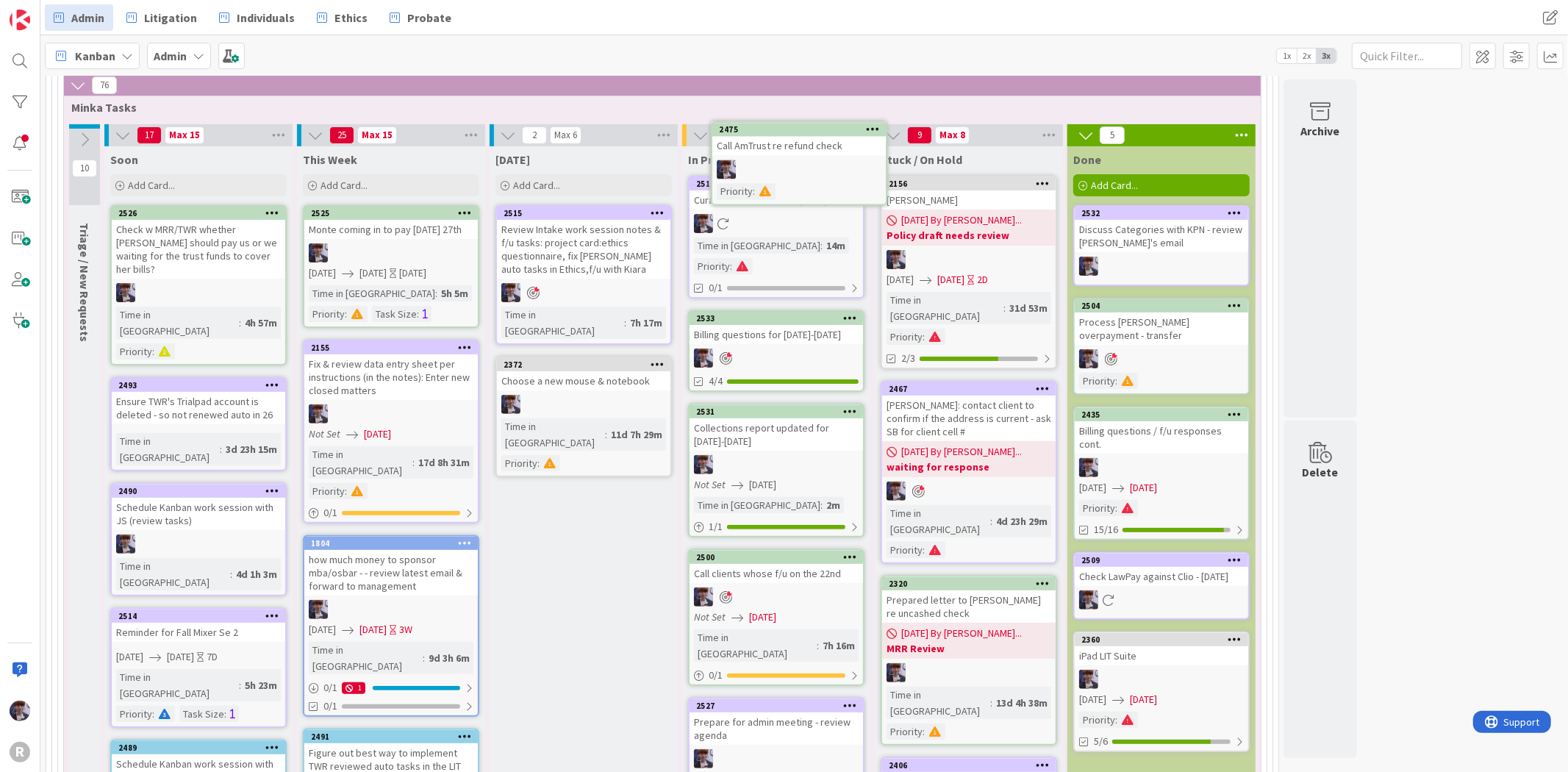
scroll to position [173, 0]
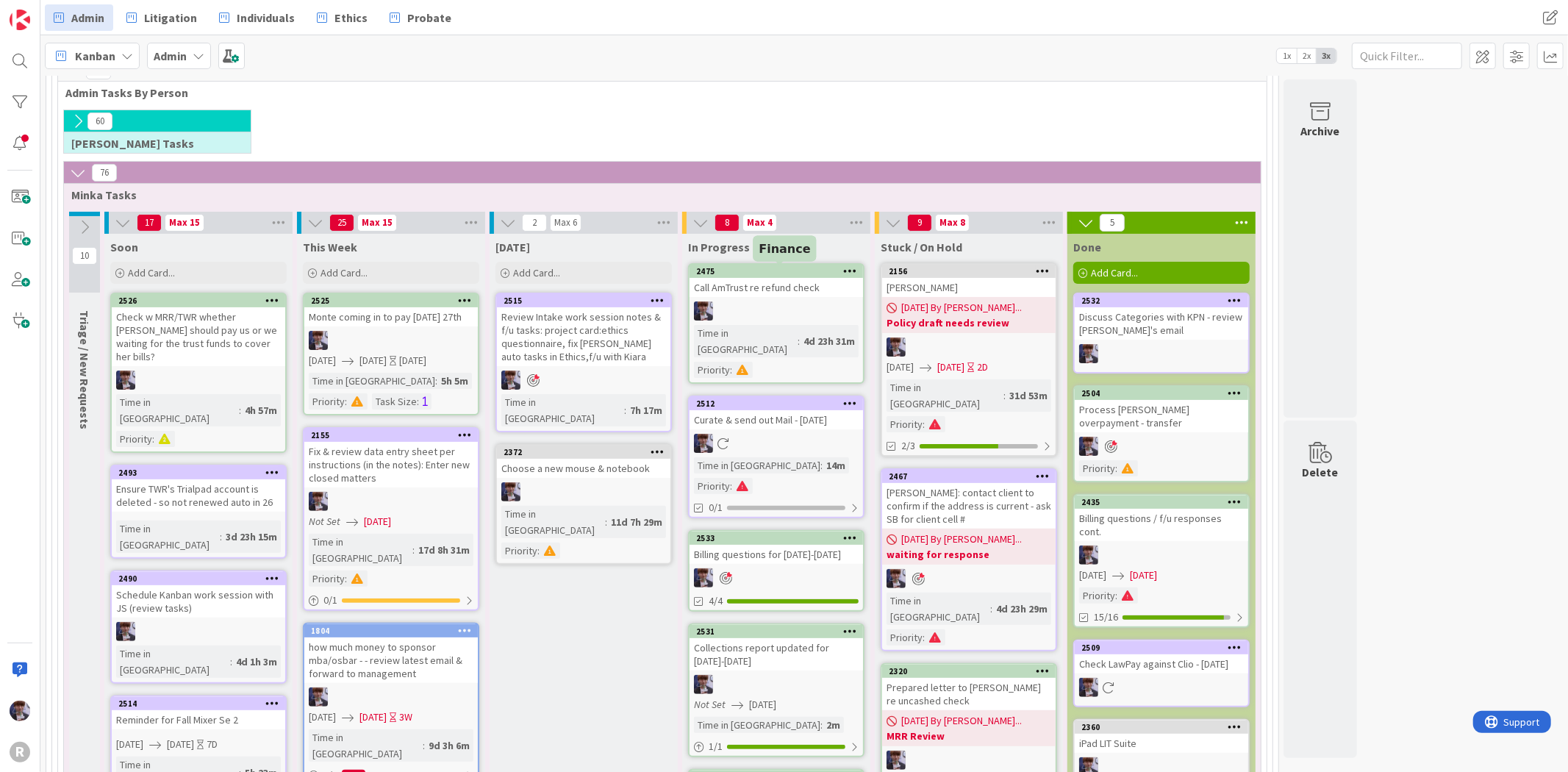
click at [847, 268] on icon at bounding box center [850, 270] width 14 height 10
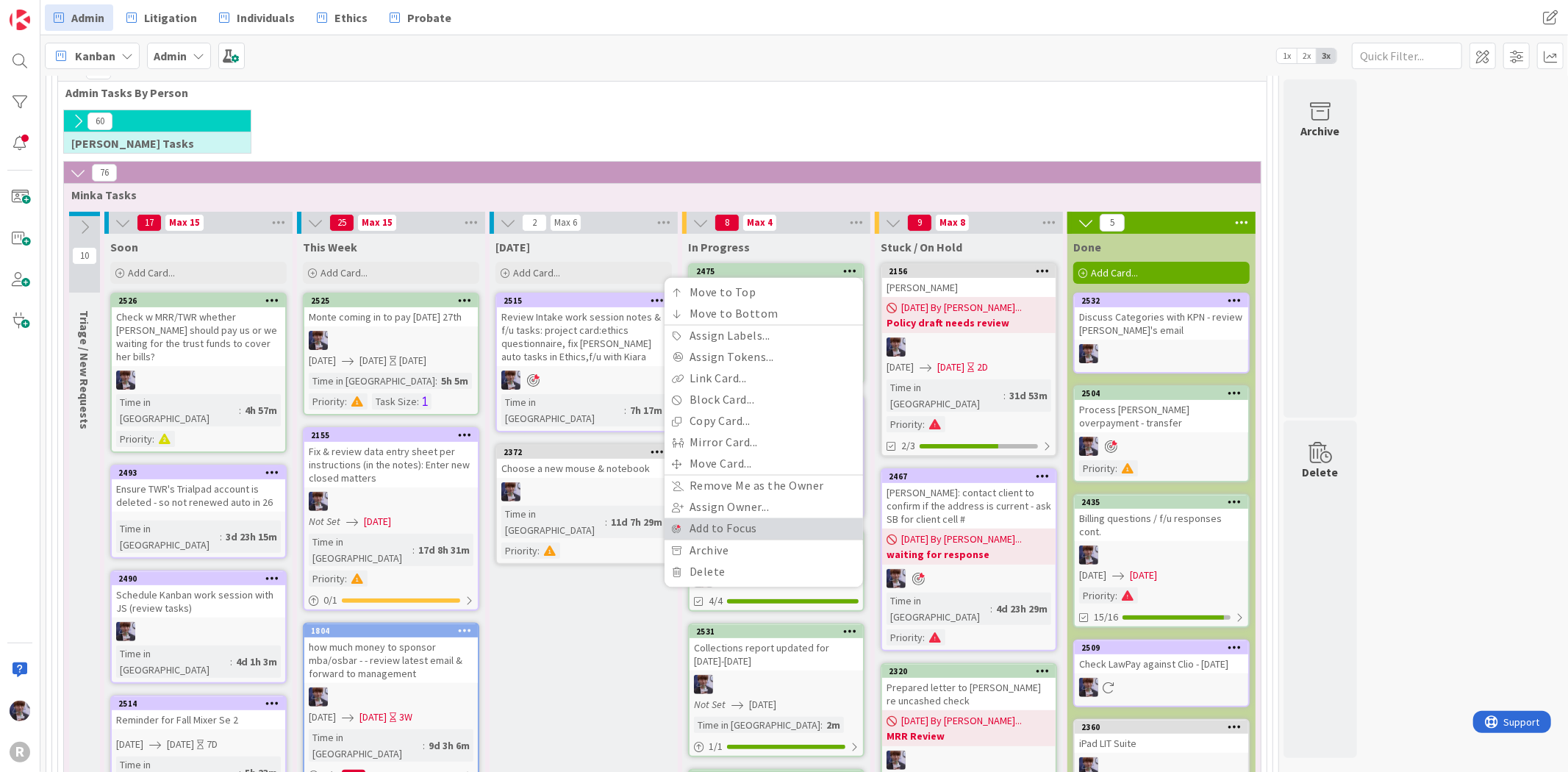
click at [715, 530] on link "Add to Focus" at bounding box center [763, 528] width 198 height 21
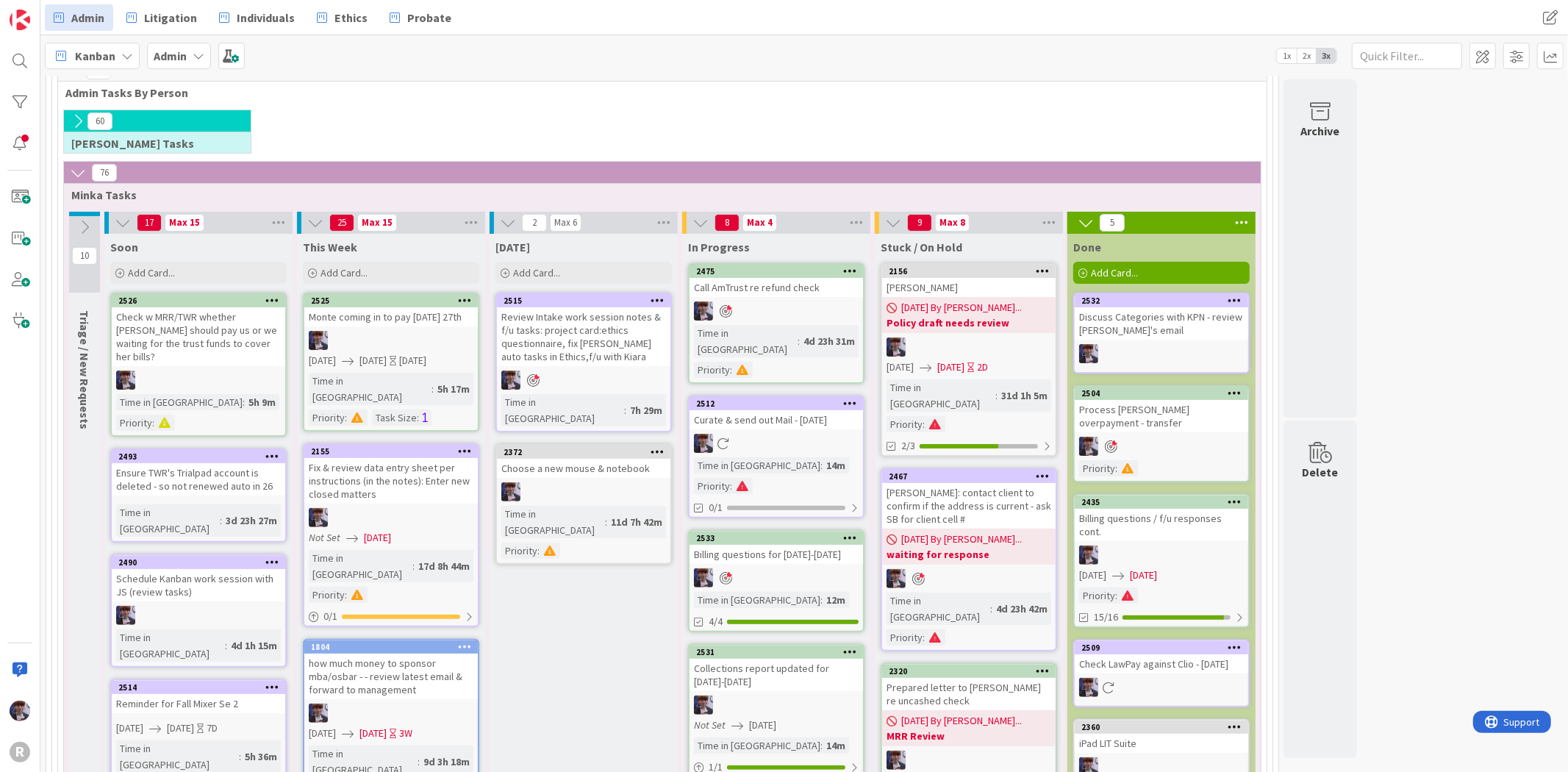
click at [796, 284] on div "Call AmTrust re refund check" at bounding box center [776, 287] width 173 height 19
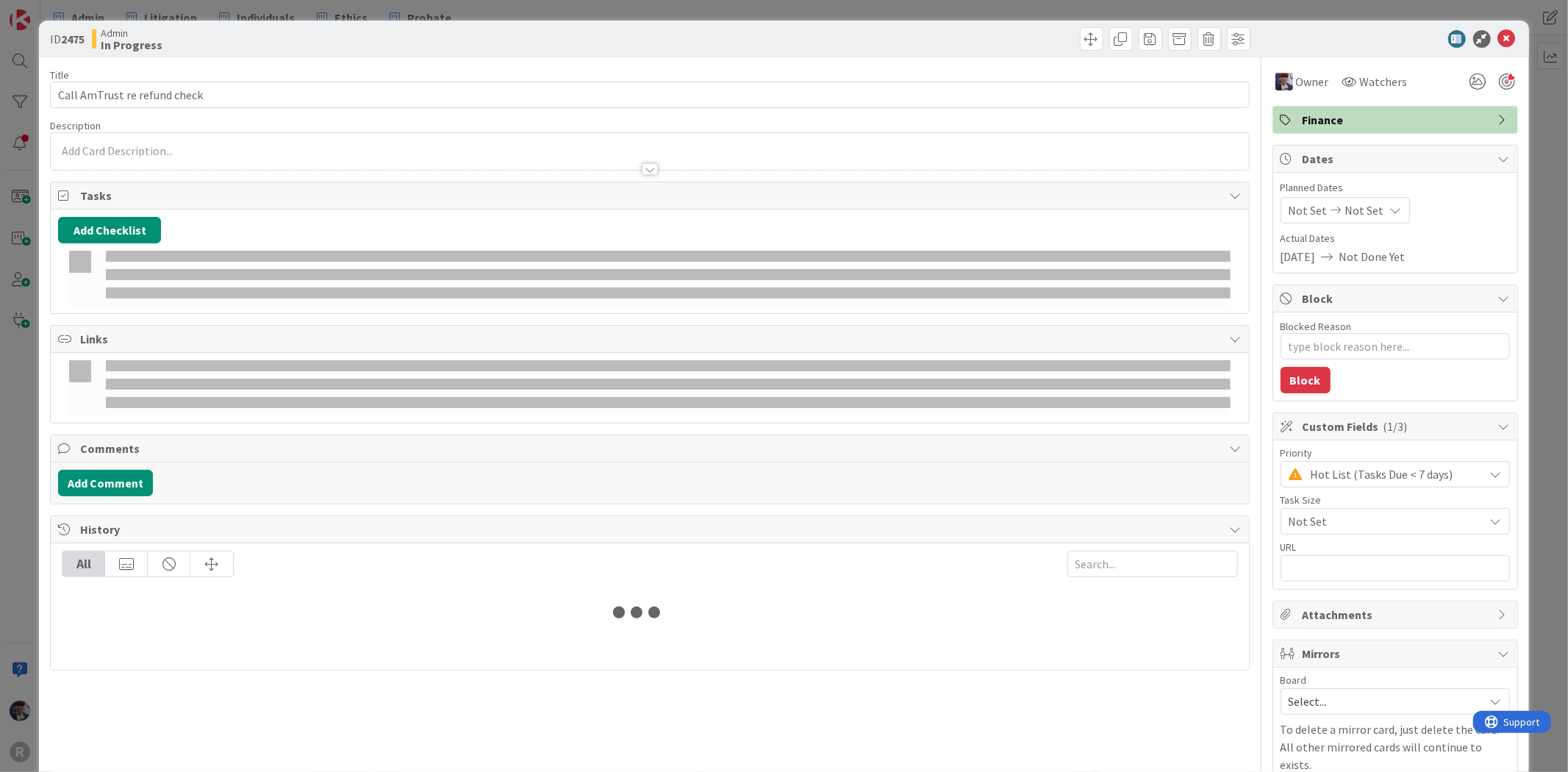
type textarea "x"
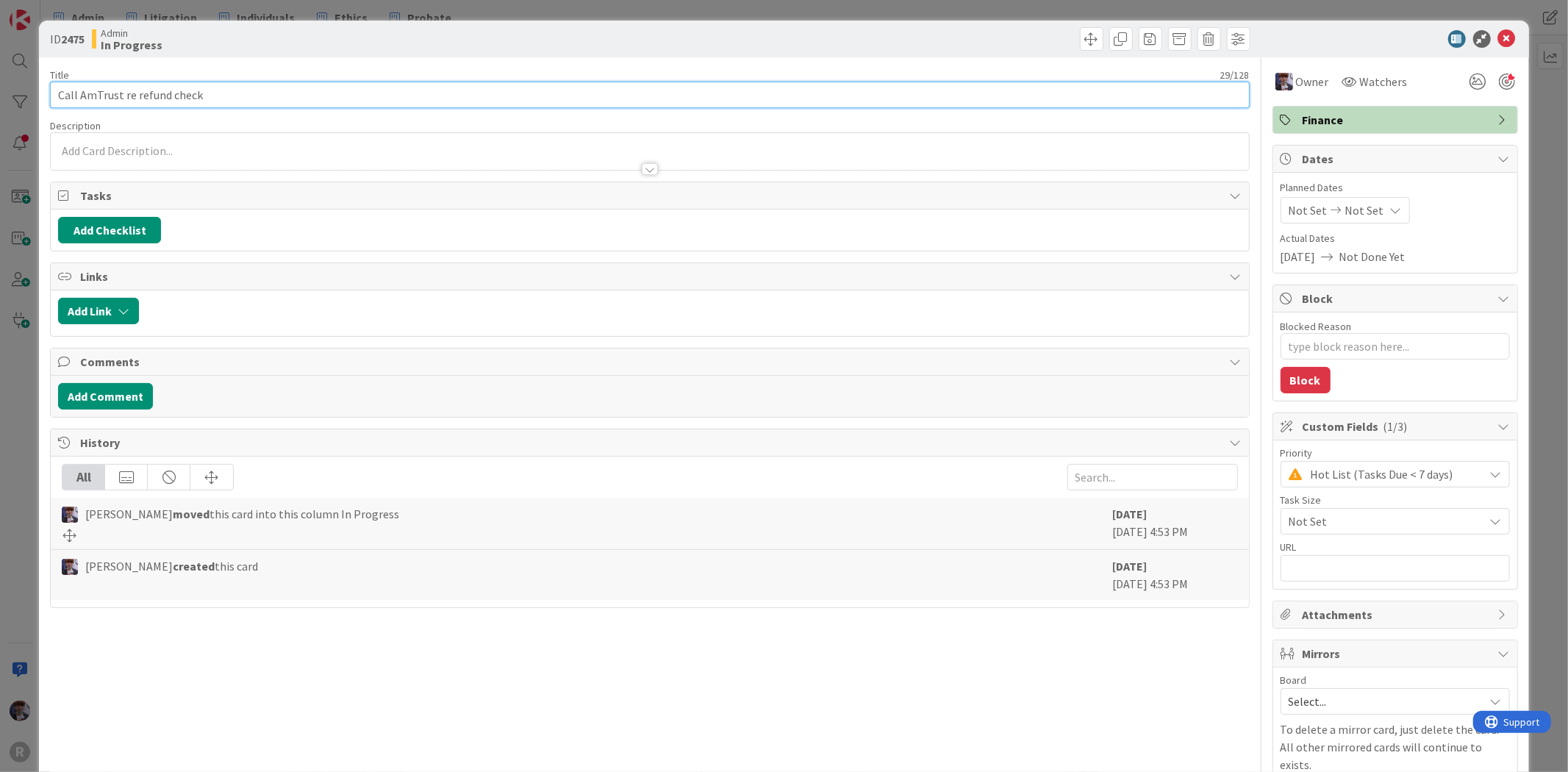
click at [398, 99] on input "Call AmTrust re refund check" at bounding box center [649, 95] width 1199 height 27
type input "Call AmTrust re refund check &"
type textarea "x"
type input "Call AmTrust re refund check & b"
type textarea "x"
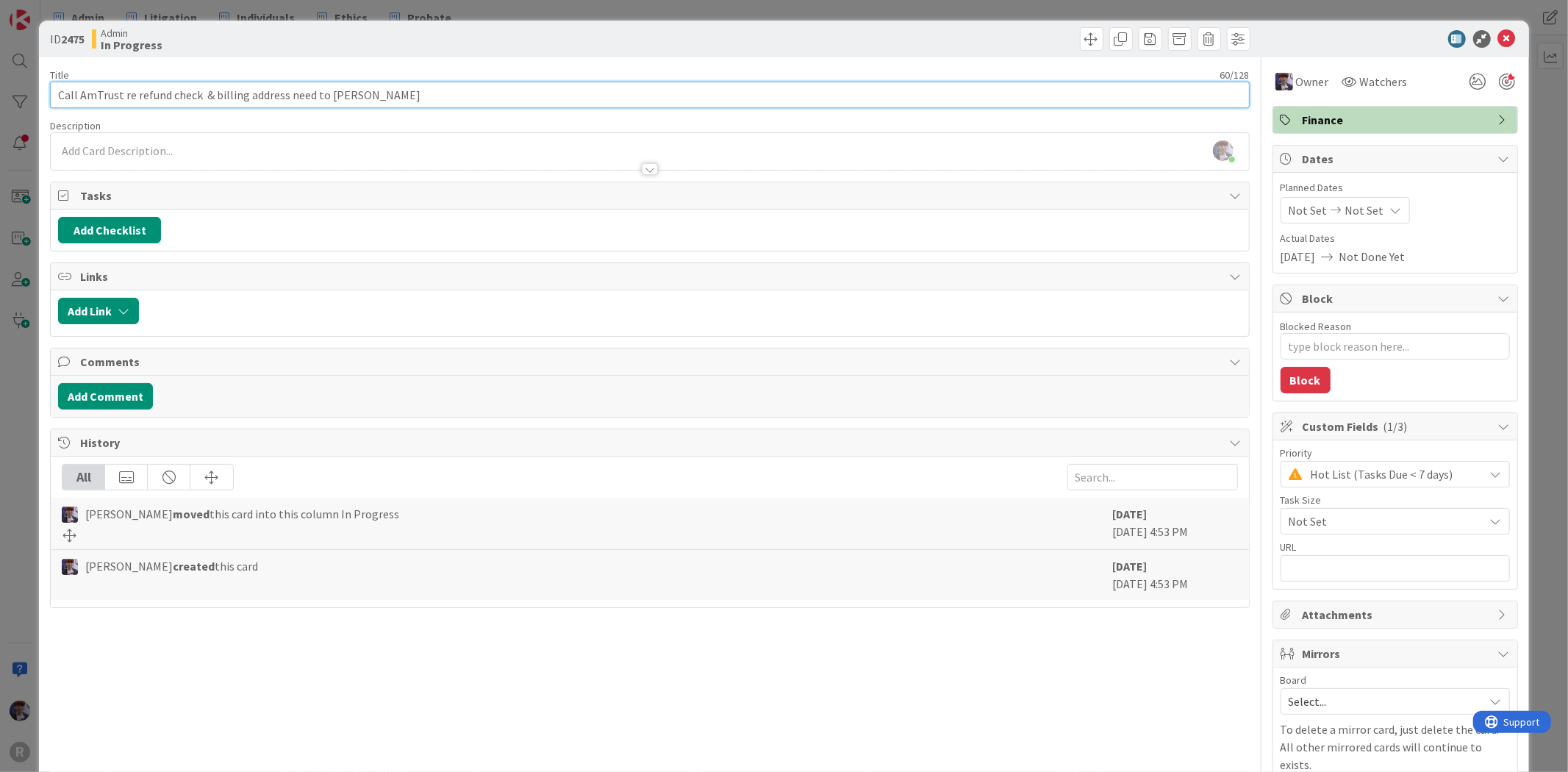
type input "Call AmTrust re refund check & billing address need to change"
type textarea "x"
type input "Call AmTrust re refund check & billing address need to change"
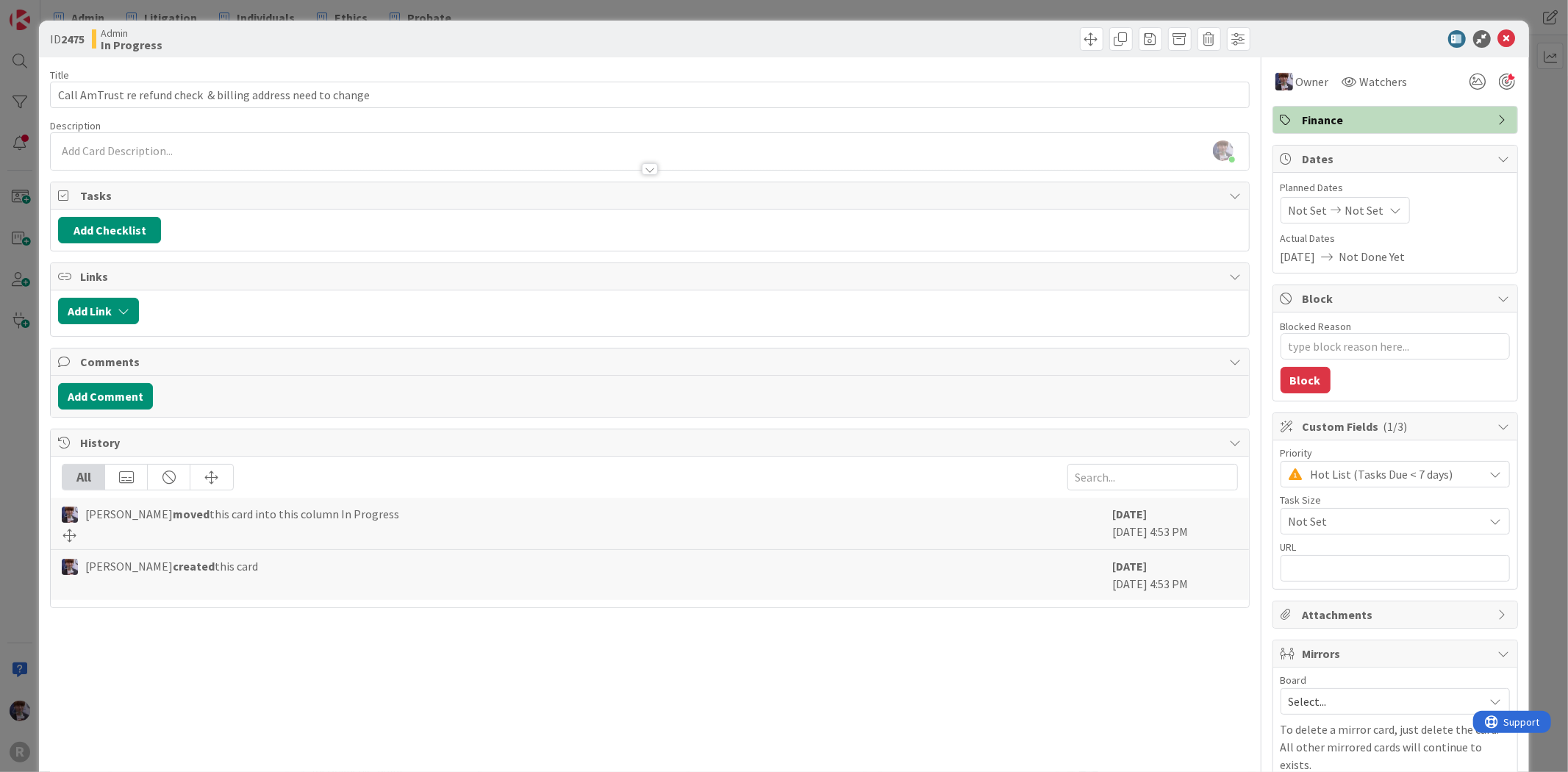
click at [32, 385] on div "ID 2475 Admin In Progress Title 62 / 128 Call AmTrust re refund check & billing…" at bounding box center [784, 386] width 1568 height 772
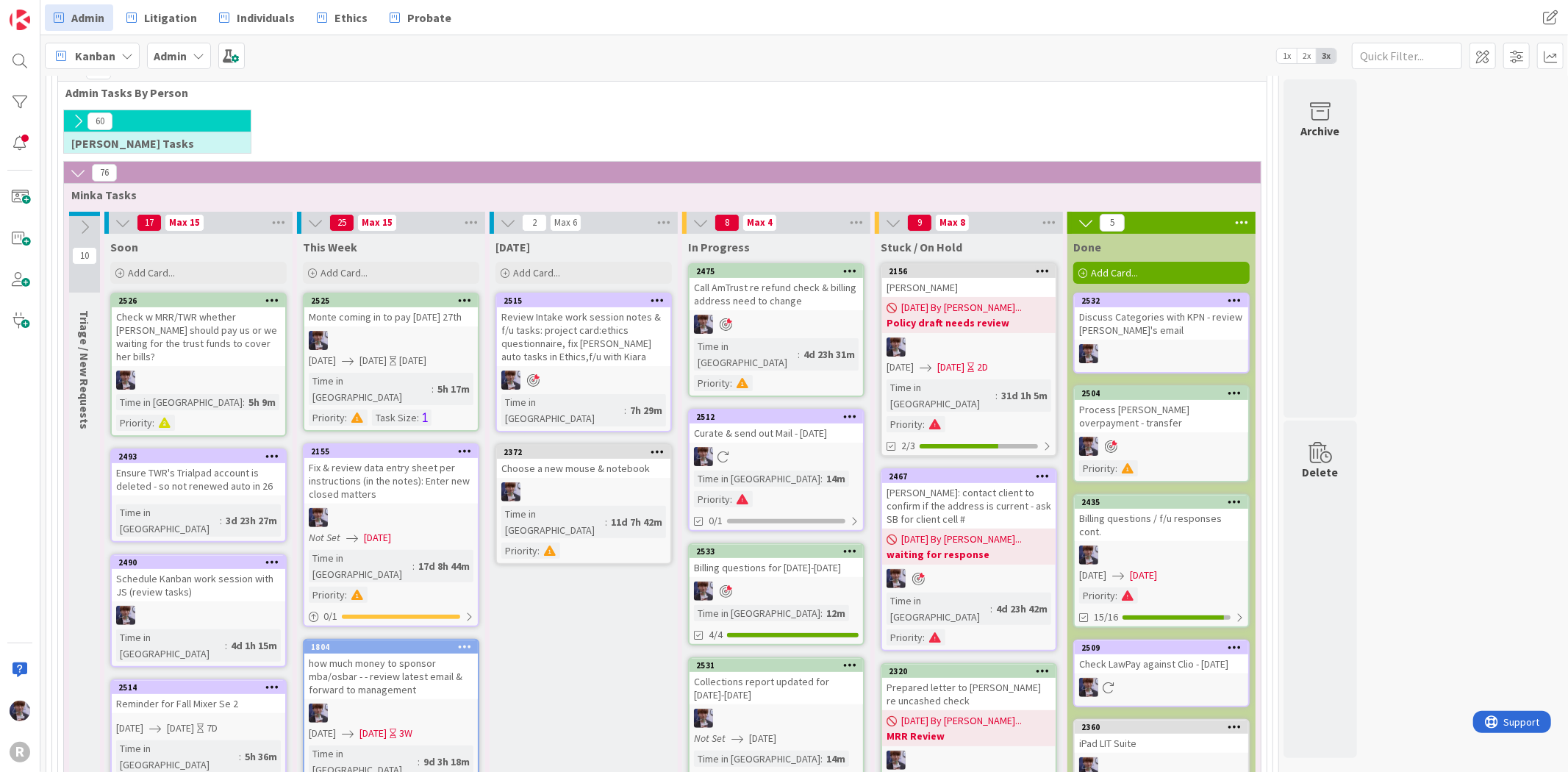
click at [568, 260] on div "[DATE] Add Card... Template Not Set Title 0 / 128 Label Management Management H…" at bounding box center [583, 260] width 188 height 53
click at [574, 269] on div "Add Card..." at bounding box center [583, 273] width 176 height 22
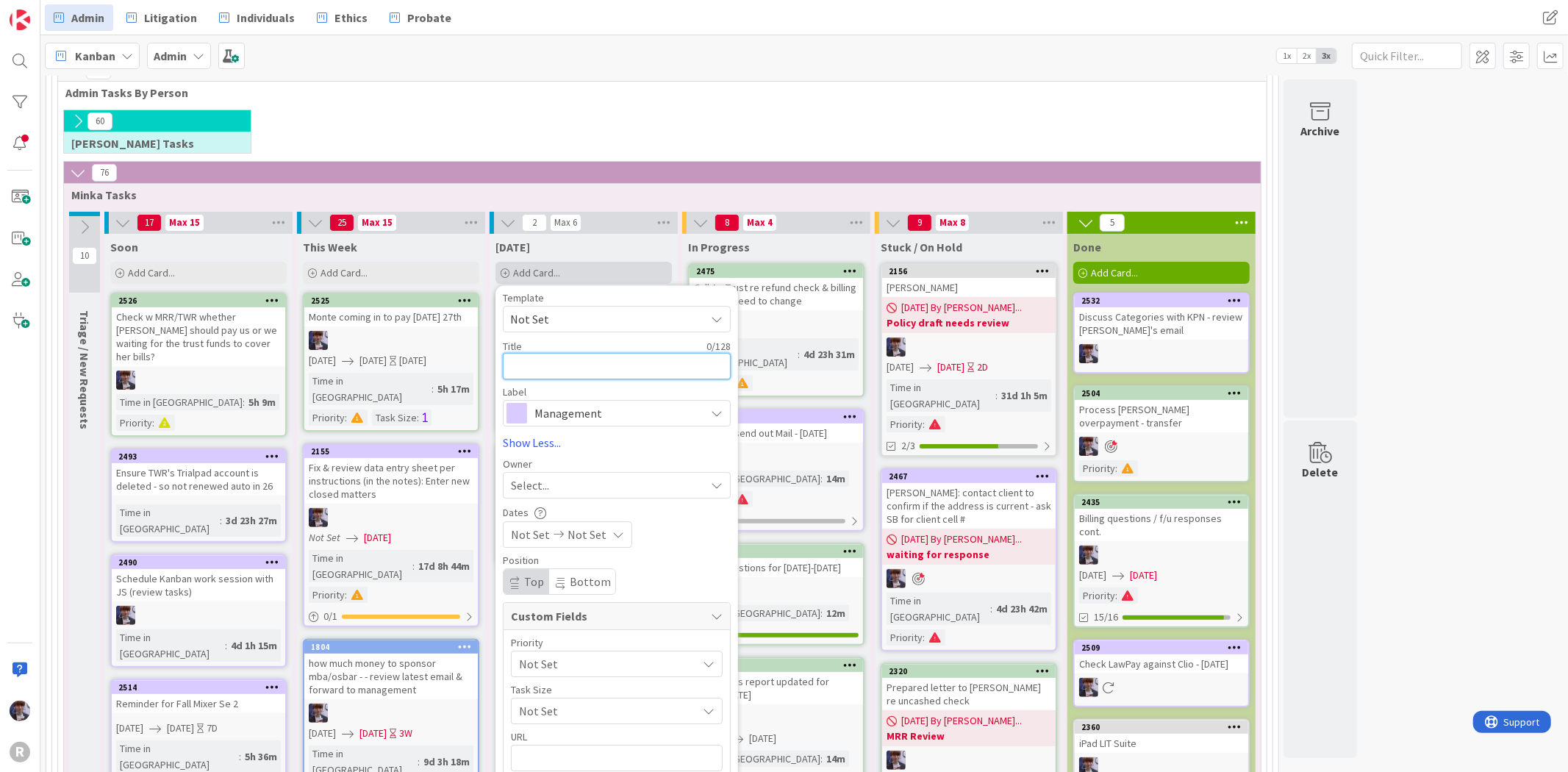
type textarea "x"
type textarea "T"
type textarea "x"
type textarea "Tr"
type textarea "x"
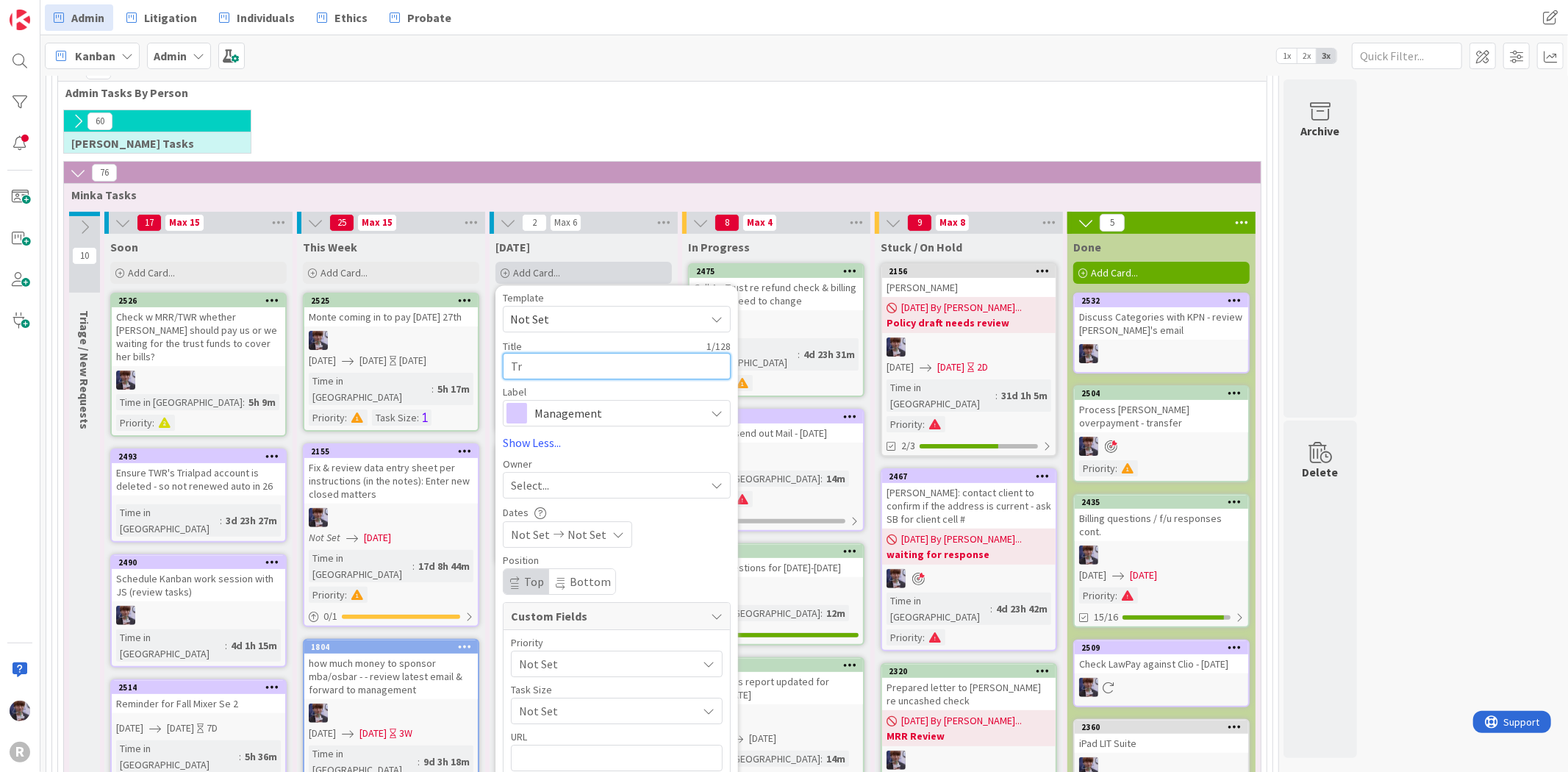
type textarea "Tra"
type textarea "x"
type textarea "Trace"
type textarea "x"
type textarea "Trace"
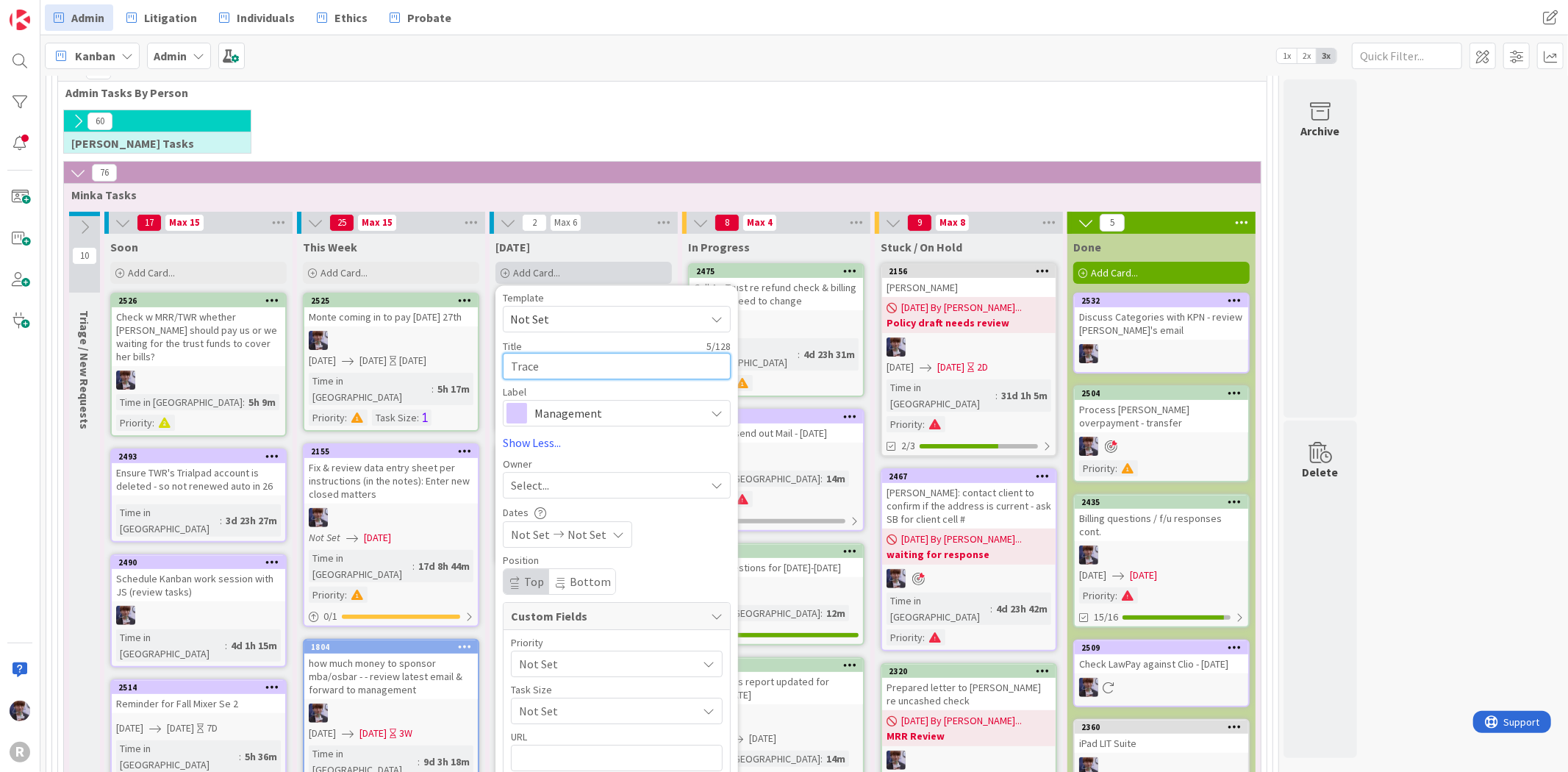
type textarea "x"
type textarea "Trace e"
type textarea "x"
type textarea "Trace em"
type textarea "x"
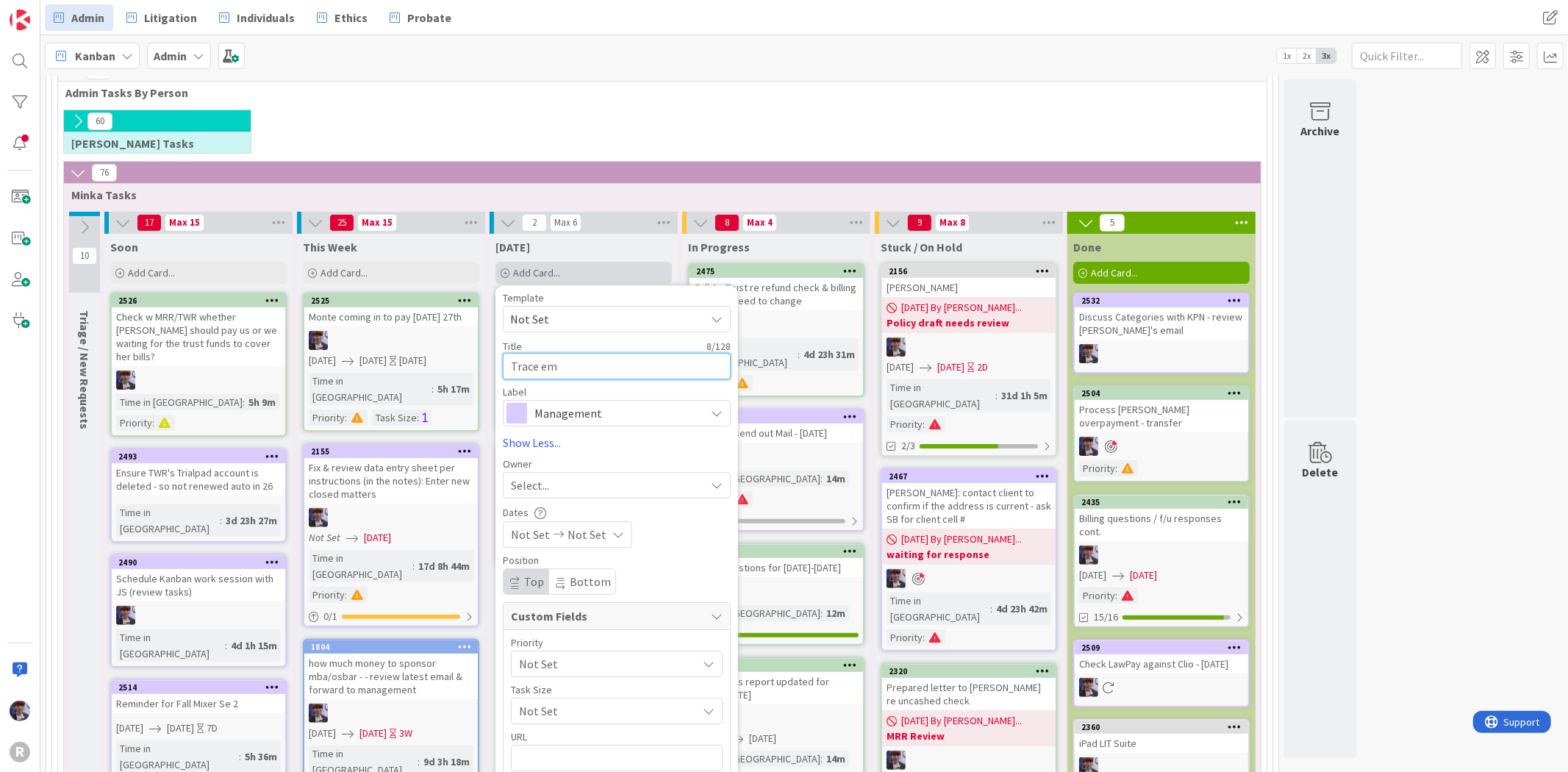
type textarea "Trace emp"
type textarea "x"
type textarea "Trace empl"
type textarea "x"
type textarea "Trace emplo"
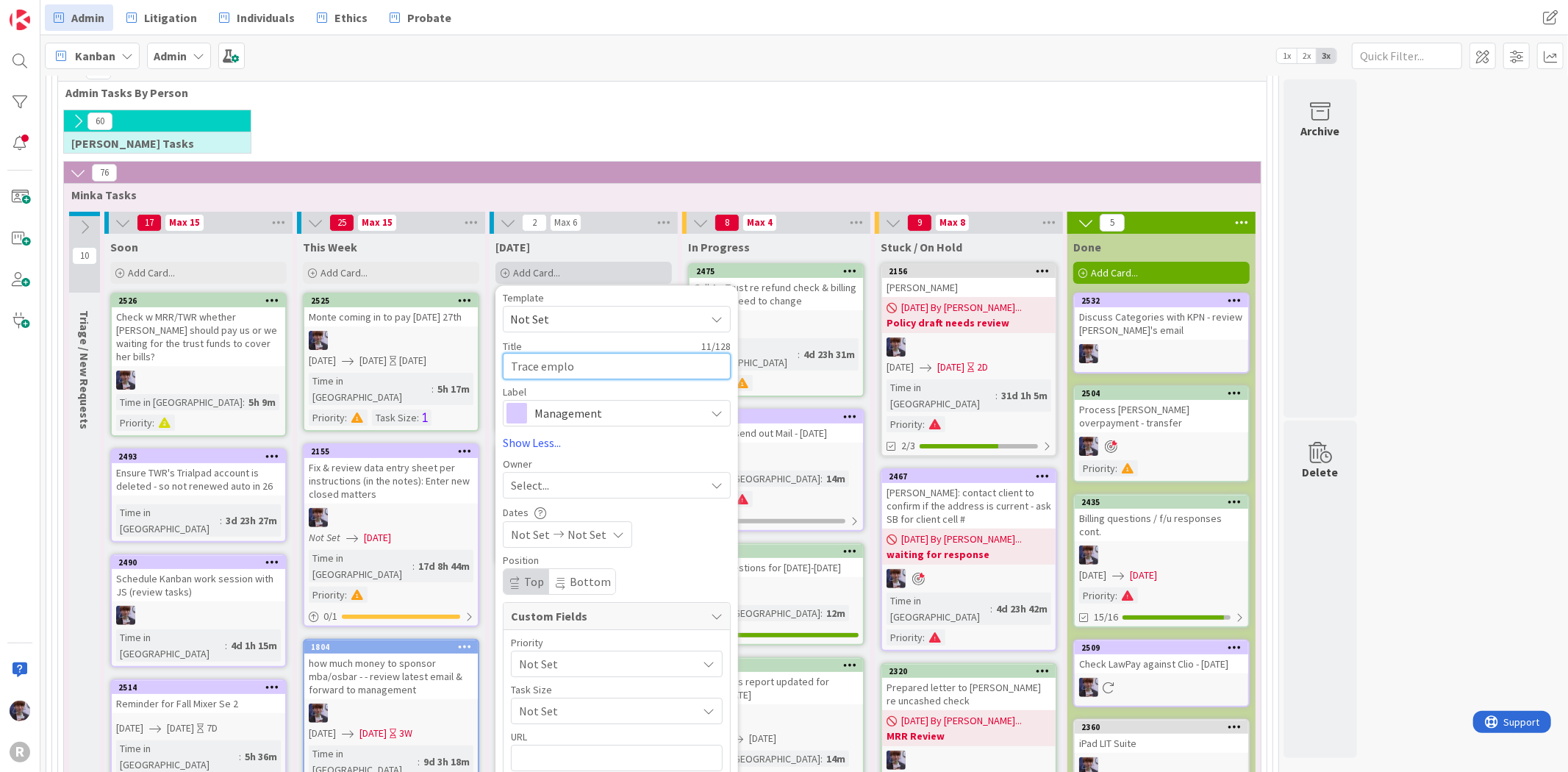
type textarea "x"
type textarea "Trace employ"
click at [623, 409] on span "Management" at bounding box center [615, 413] width 163 height 21
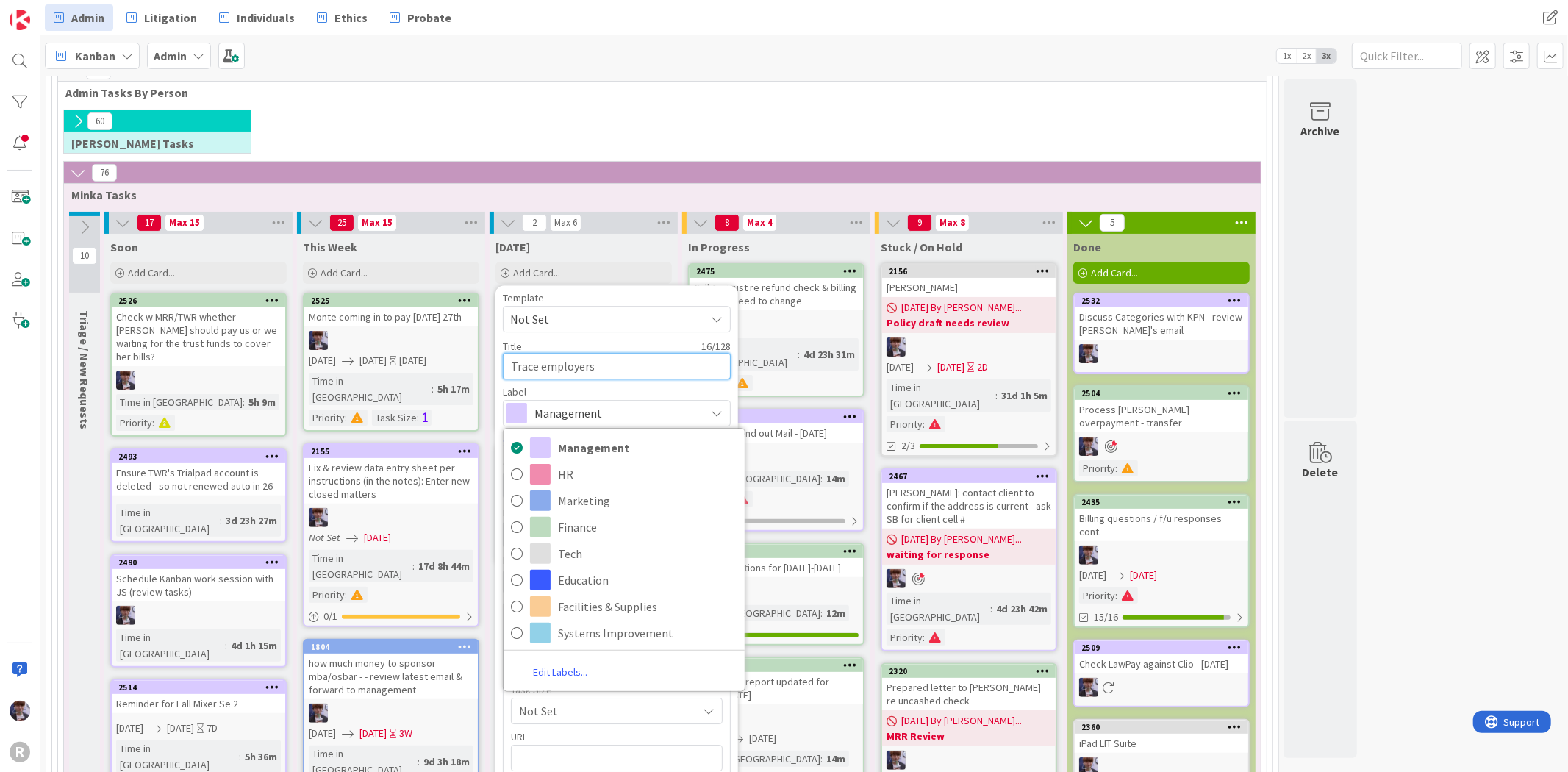
click at [626, 360] on textarea "Trace employers" at bounding box center [616, 366] width 228 height 27
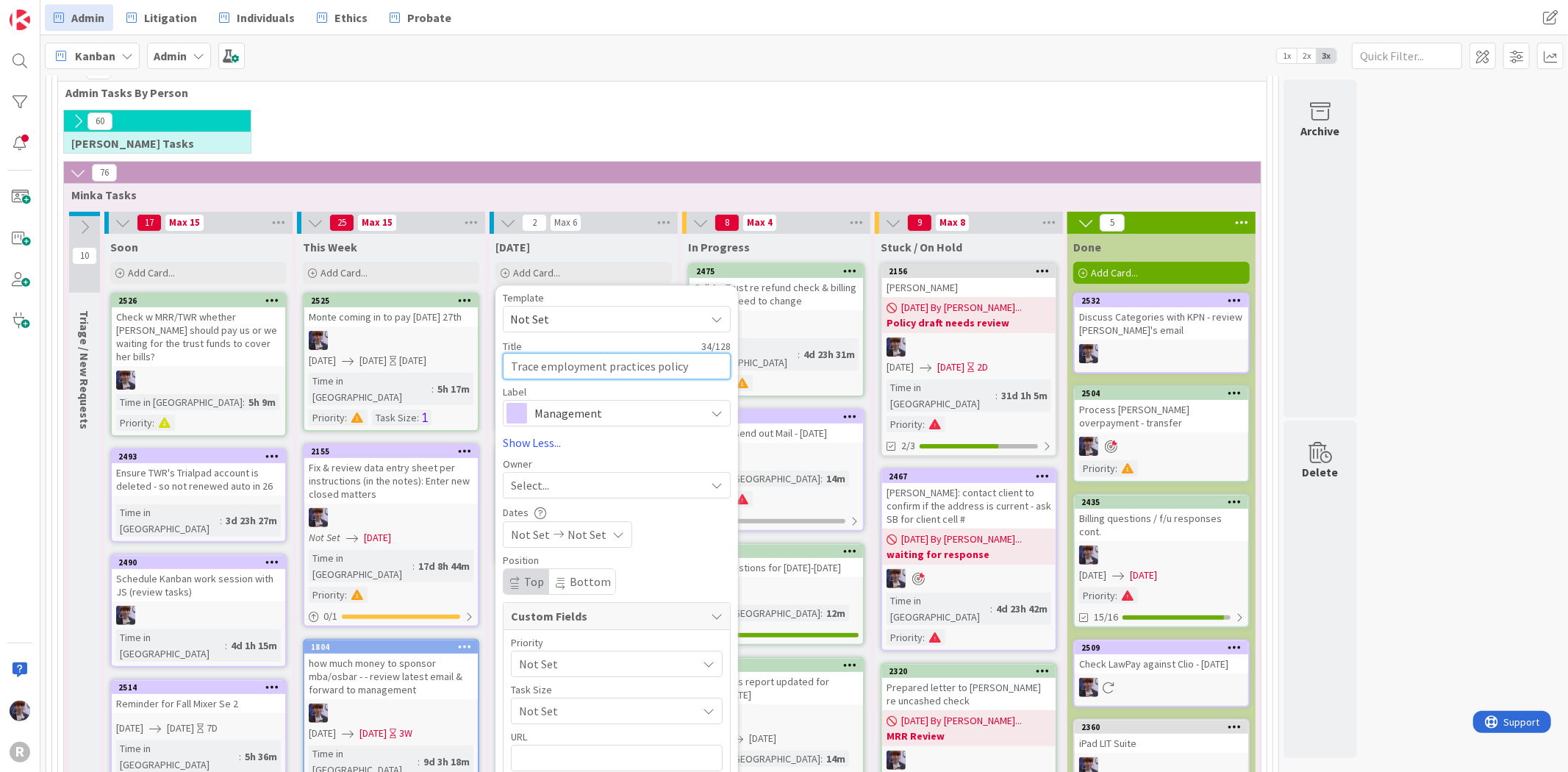
click at [648, 363] on textarea "Trace employment practices policy" at bounding box center [616, 366] width 228 height 27
click at [630, 395] on textarea "Trace employment practices insurance policy" at bounding box center [616, 375] width 228 height 44
click at [611, 434] on span "Management" at bounding box center [615, 431] width 163 height 21
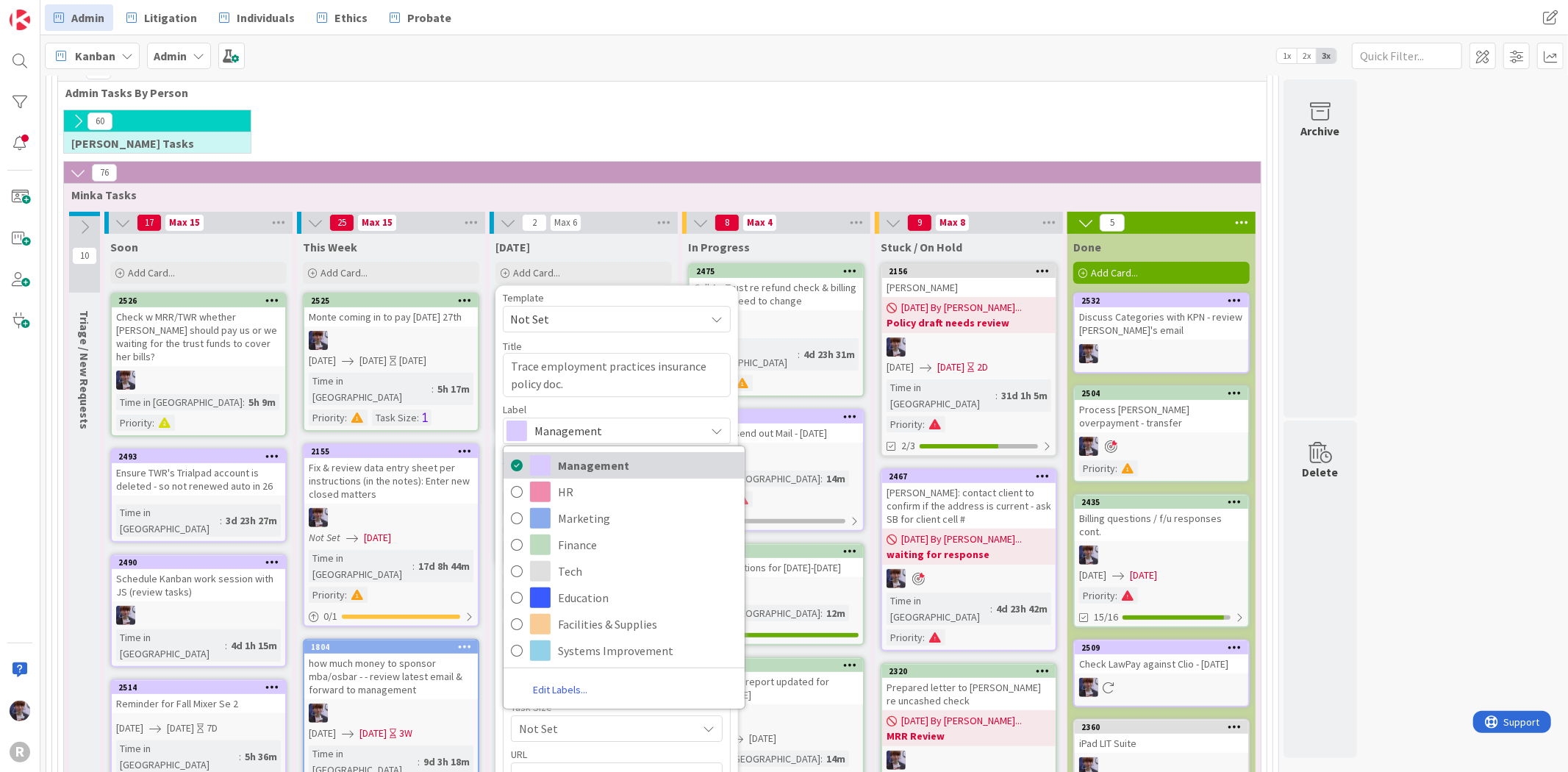
click at [614, 468] on span "Management" at bounding box center [647, 466] width 179 height 22
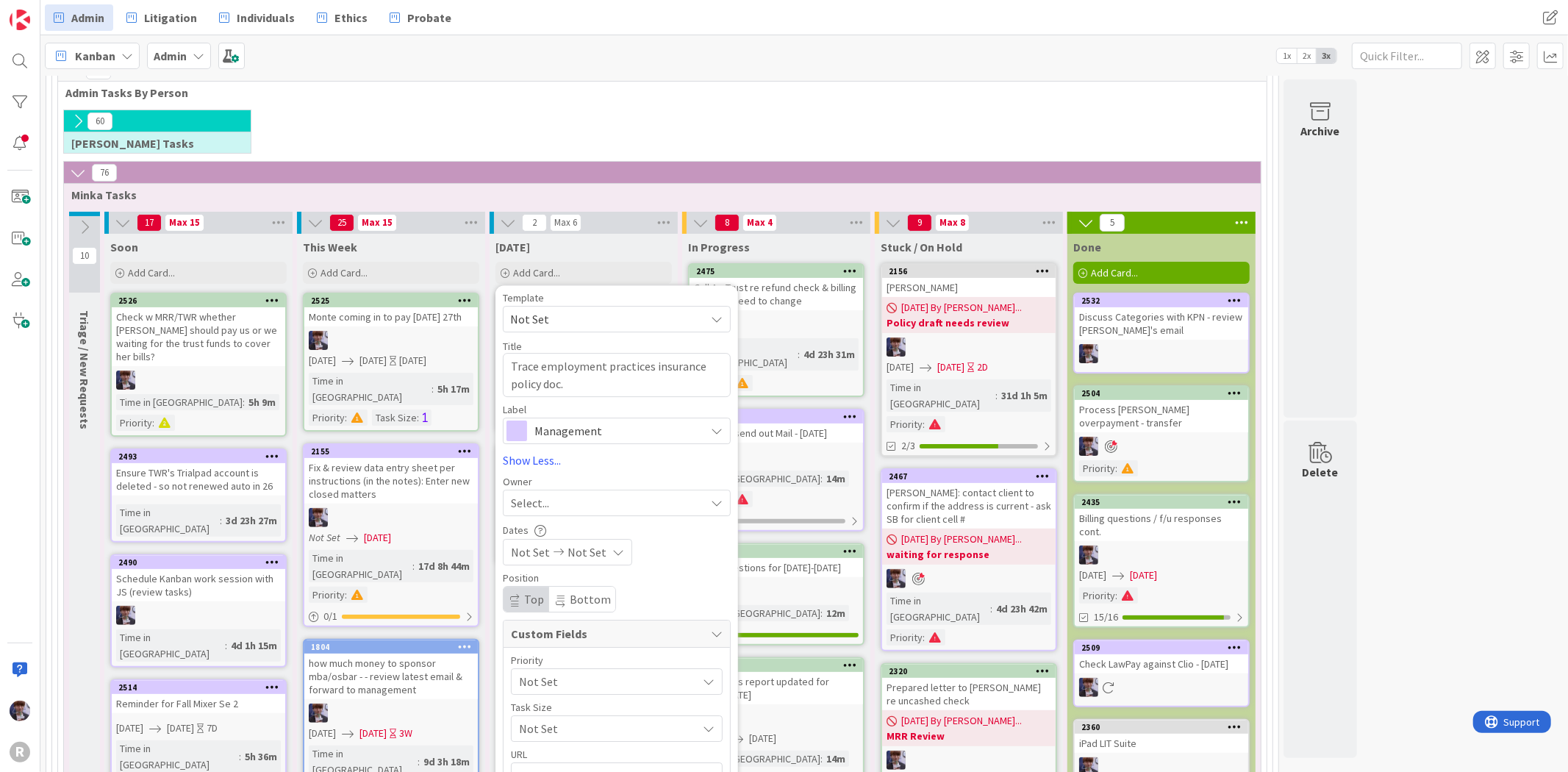
click at [555, 494] on div "Select..." at bounding box center [607, 502] width 194 height 18
click at [592, 622] on span "[PERSON_NAME]" at bounding box center [595, 626] width 71 height 22
click at [573, 663] on div "Priority" at bounding box center [616, 660] width 211 height 10
click at [570, 673] on span "Not Set" at bounding box center [603, 681] width 170 height 21
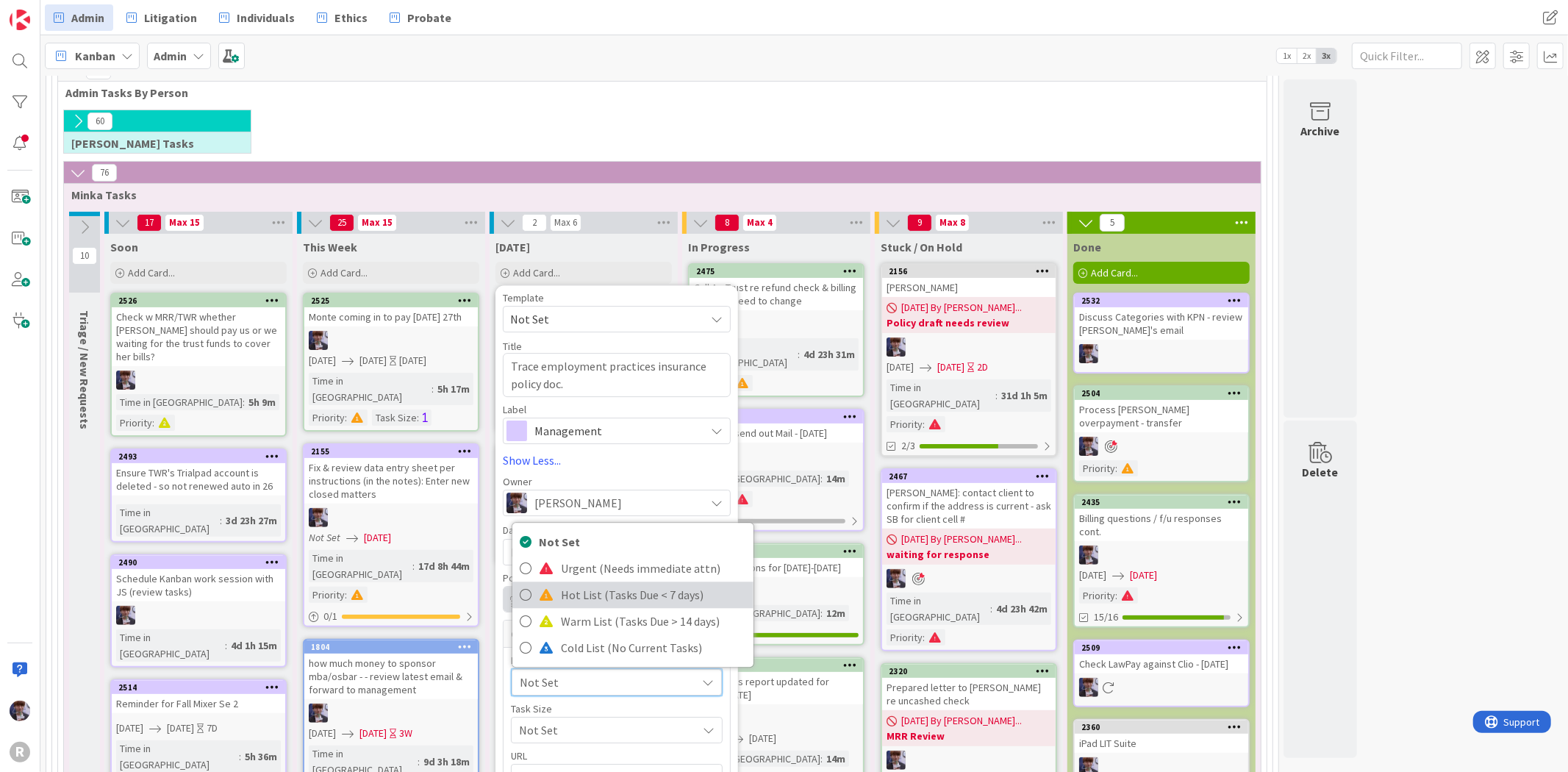
click at [575, 598] on span "Hot List (Tasks Due < 7 days)" at bounding box center [653, 595] width 185 height 22
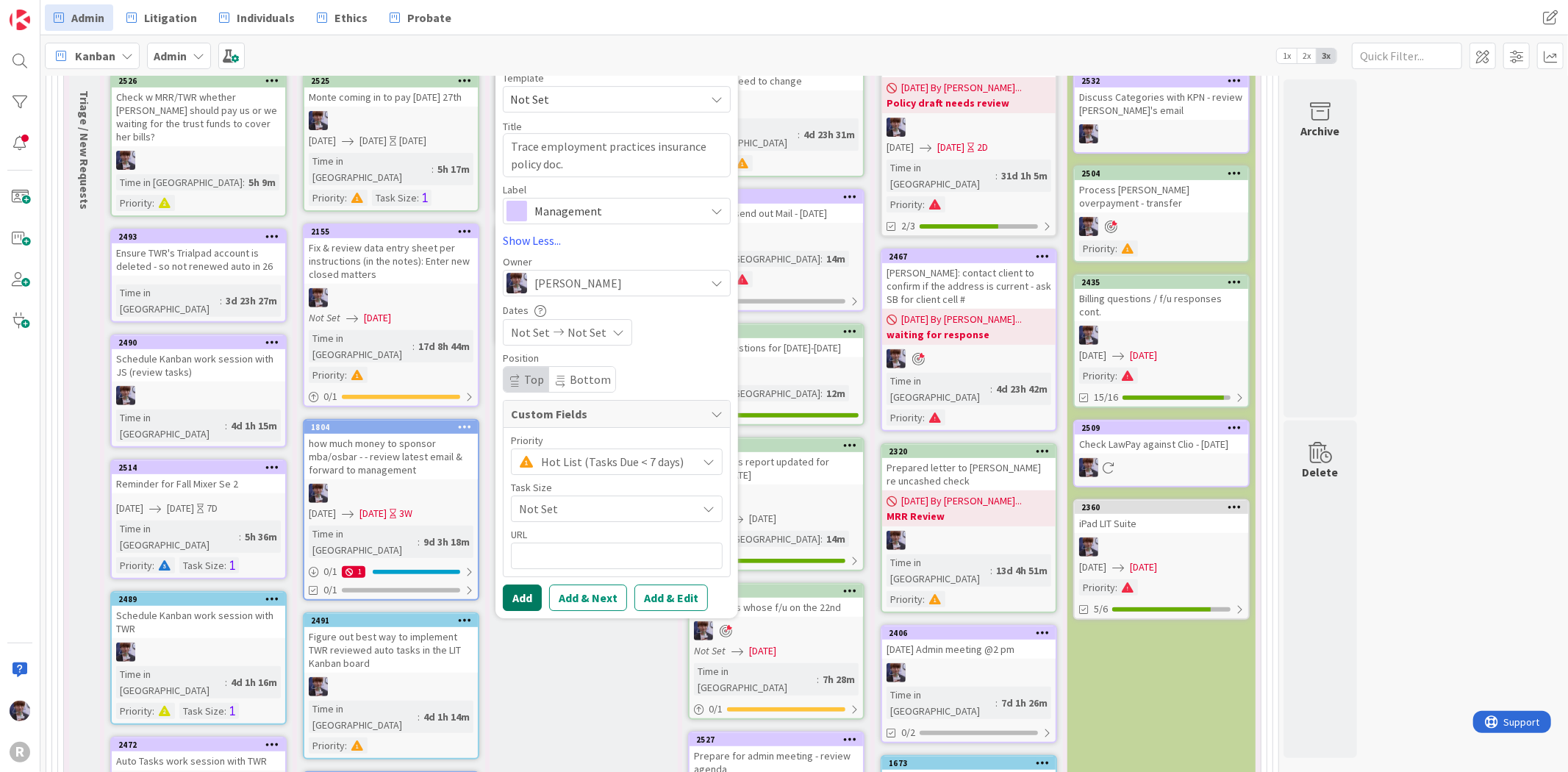
scroll to position [419, 0]
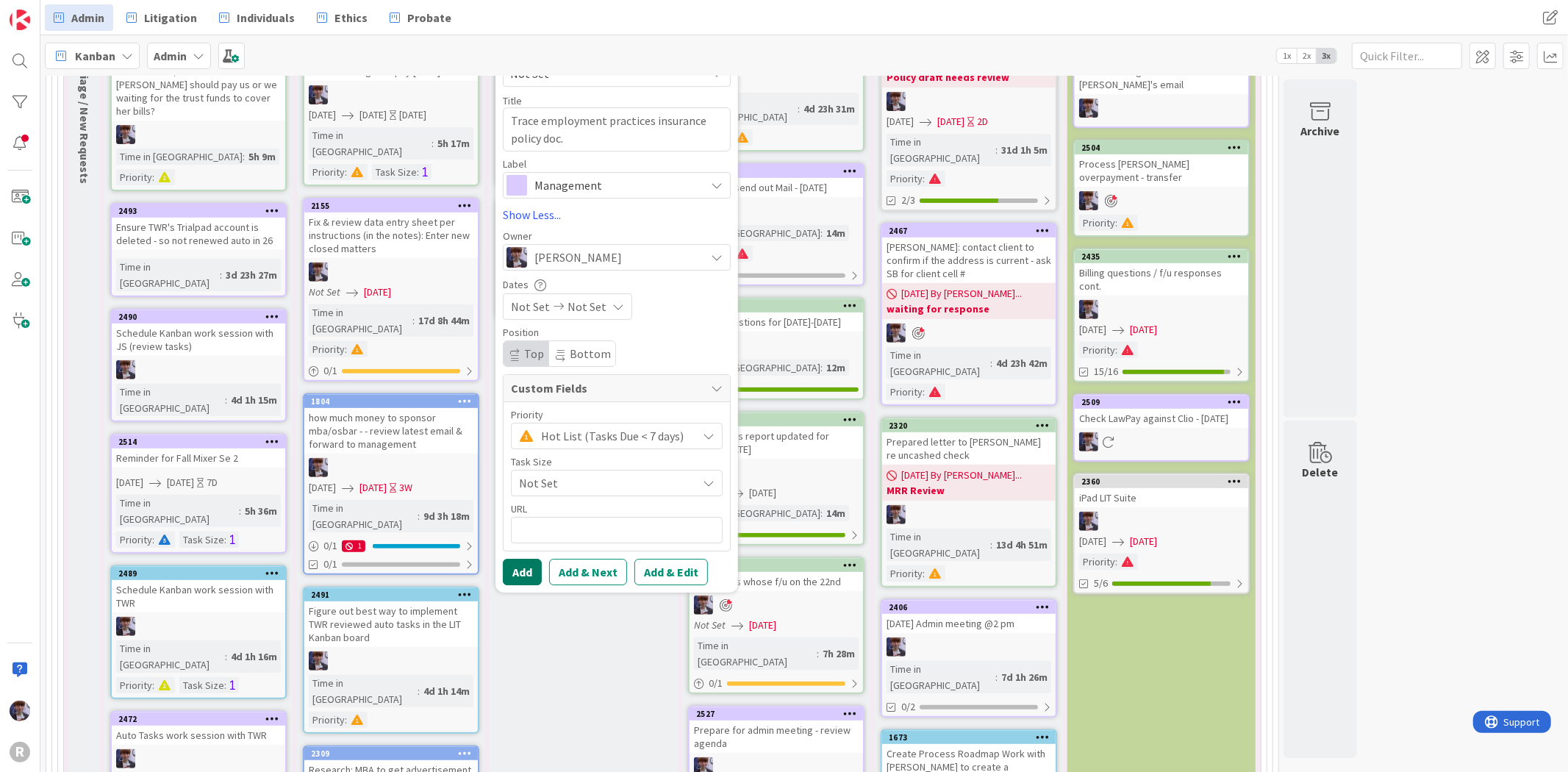
click at [517, 568] on button "Add" at bounding box center [522, 572] width 39 height 27
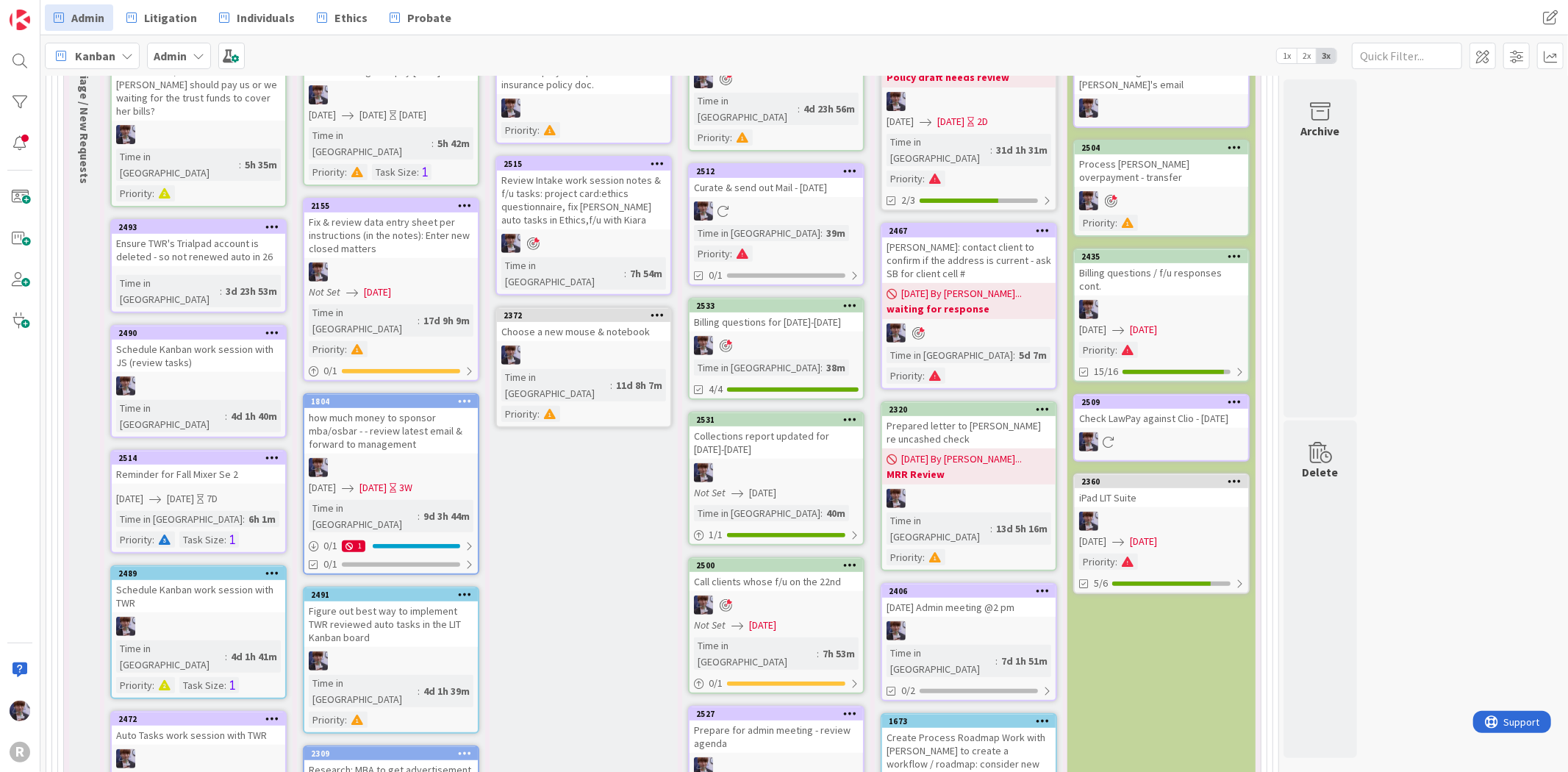
scroll to position [92, 0]
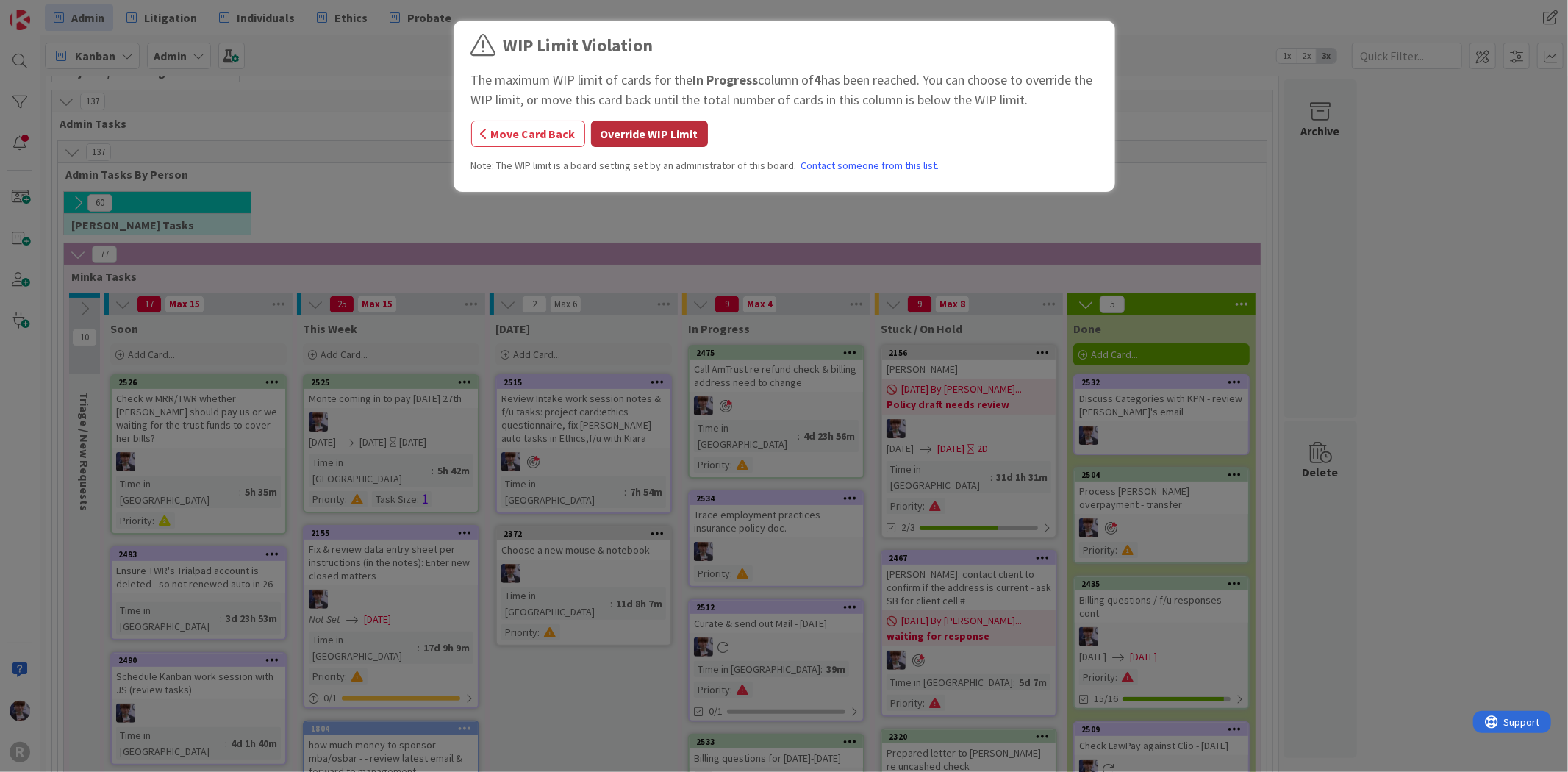
click at [682, 140] on button "Override WIP Limit" at bounding box center [649, 134] width 117 height 27
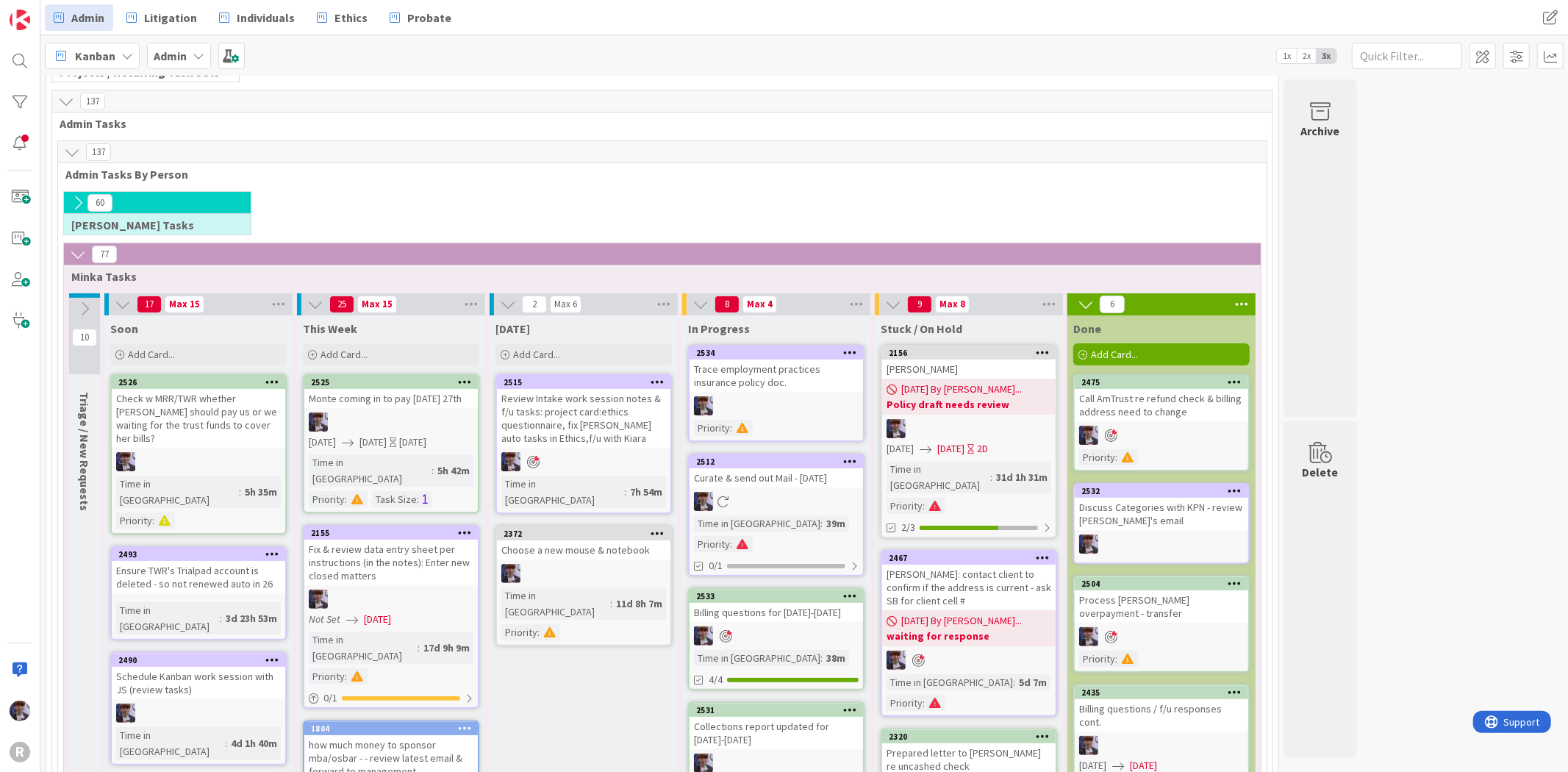
click at [1175, 416] on div "Call AmTrust re refund check & billing address need to change" at bounding box center [1161, 405] width 173 height 32
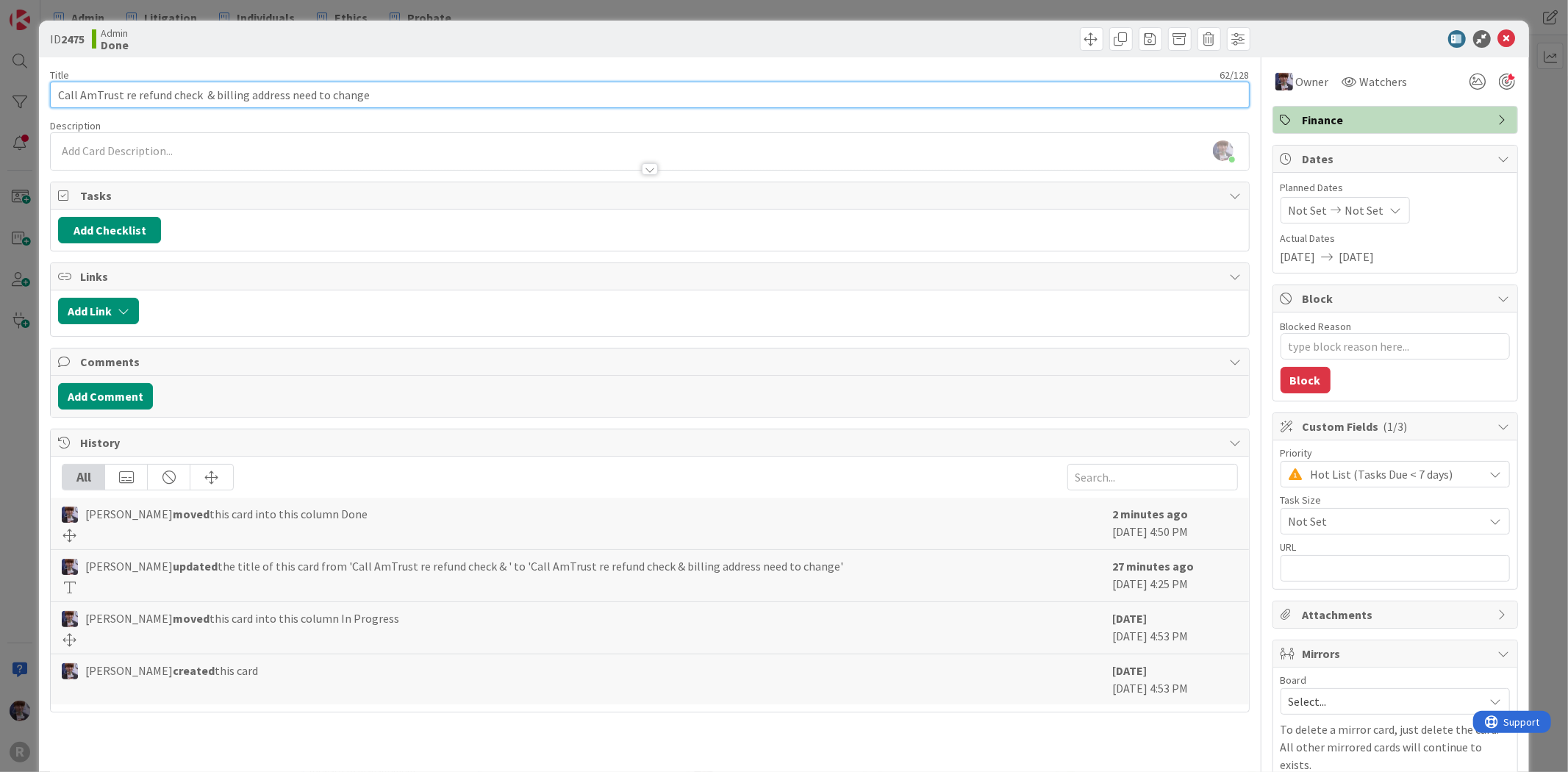
drag, startPoint x: 430, startPoint y: 93, endPoint x: 213, endPoint y: 81, distance: 217.3
click at [213, 82] on input "Call AmTrust re refund check & billing address need to change" at bounding box center [649, 95] width 1199 height 27
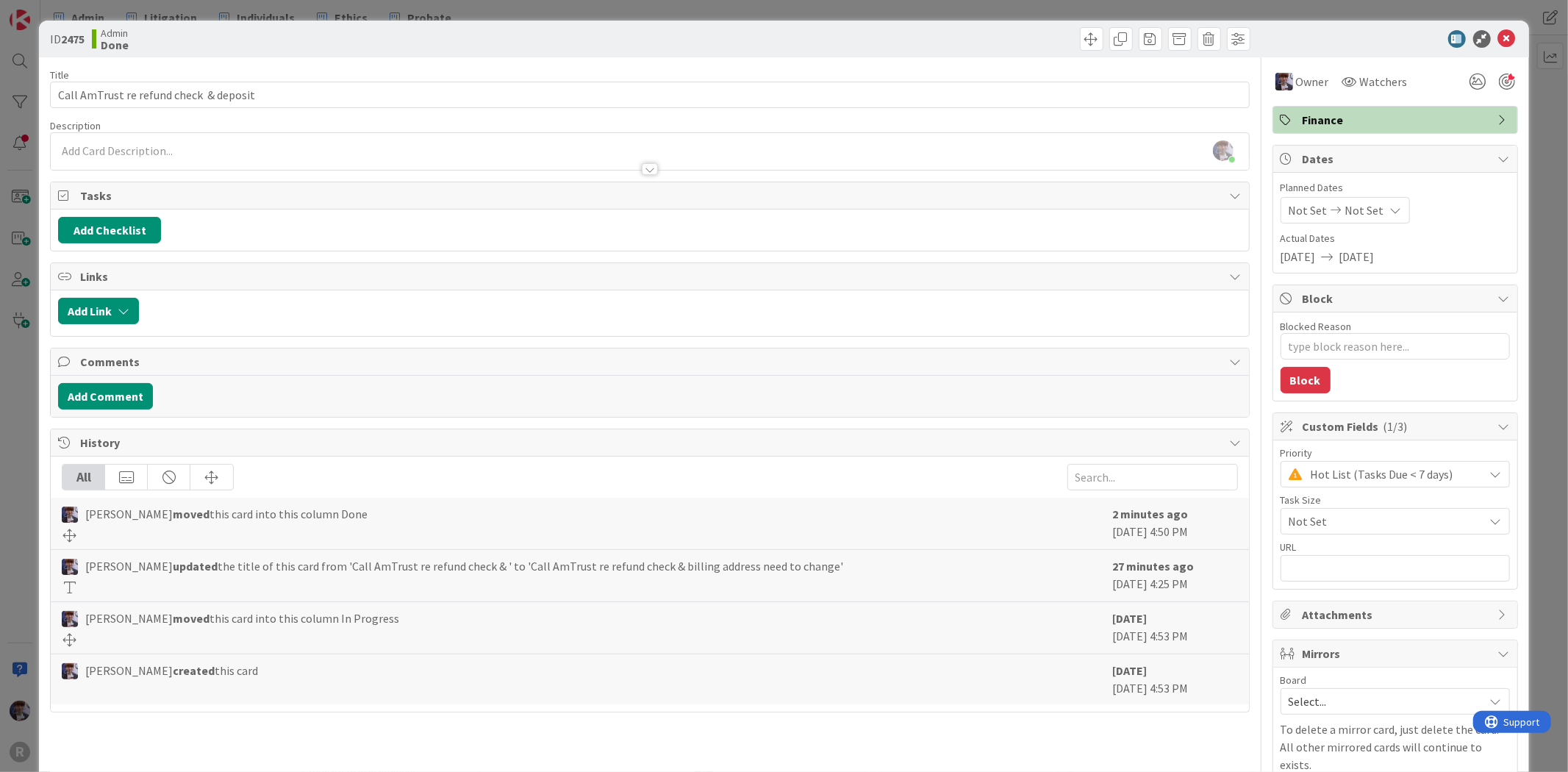
click at [28, 302] on div "ID 2475 Admin Done Title 39 / 128 Call AmTrust re refund check & deposit Descri…" at bounding box center [784, 386] width 1568 height 772
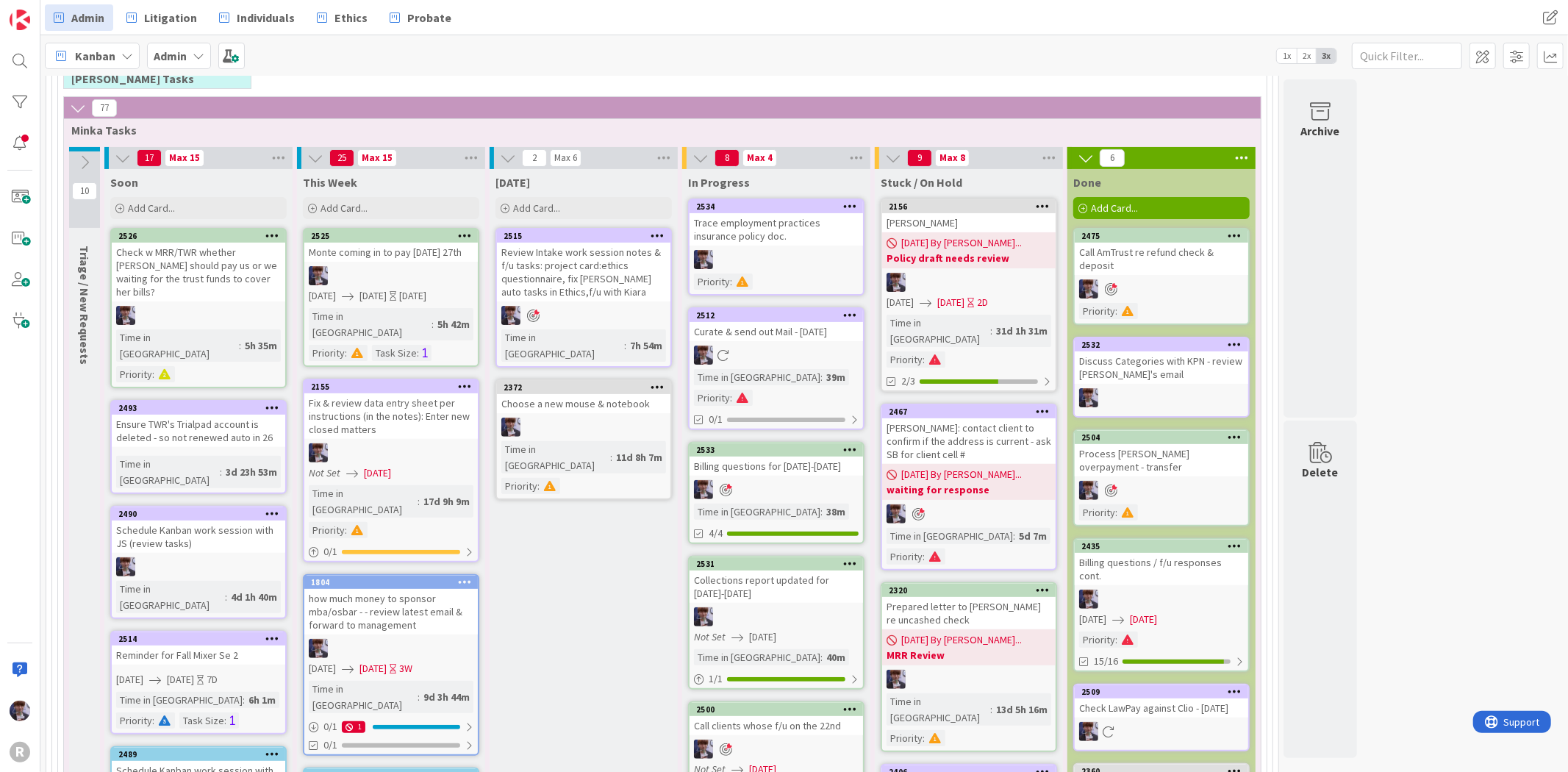
scroll to position [255, 0]
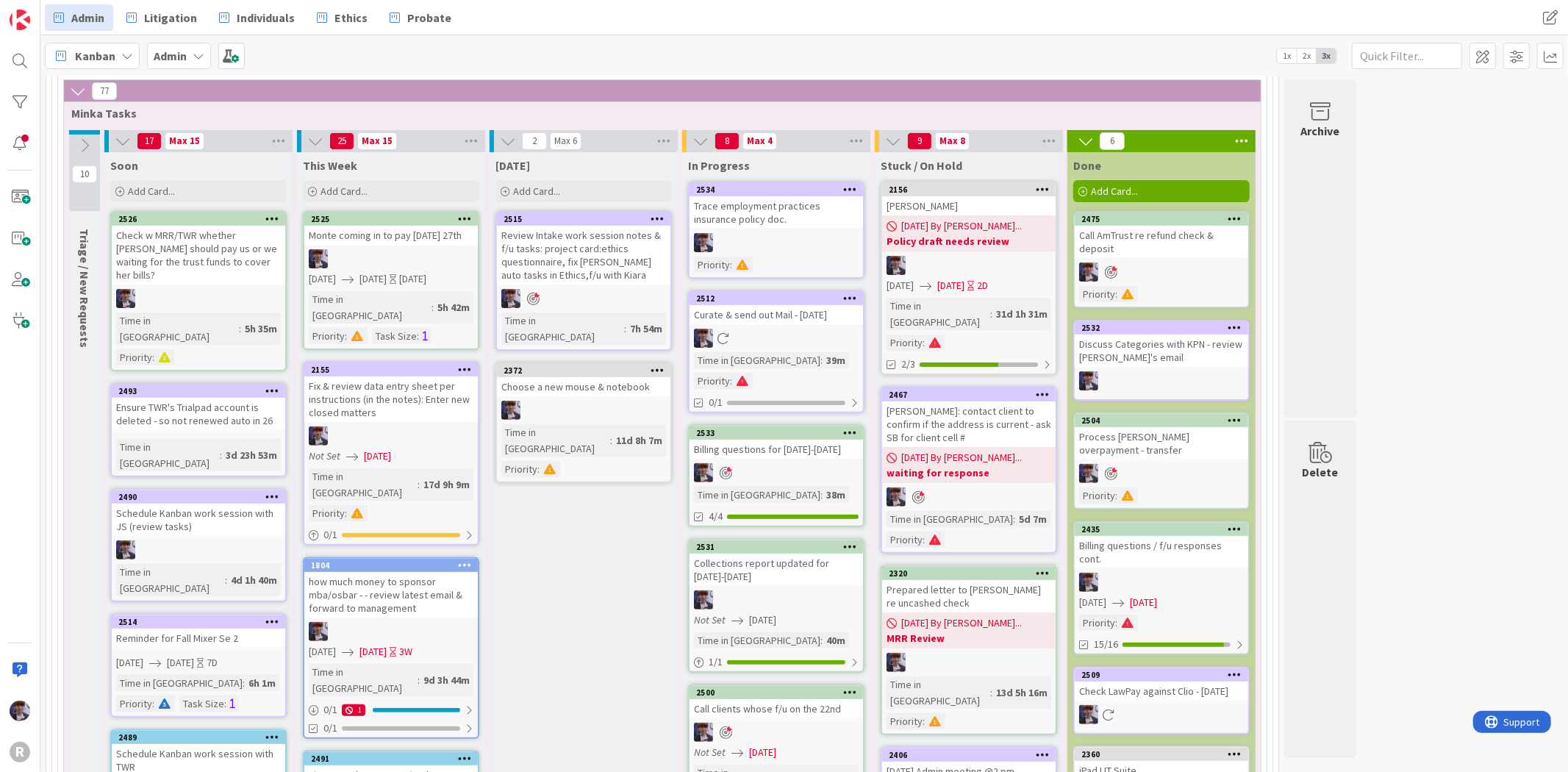
click at [773, 317] on div "Curate & send out Mail - [DATE]" at bounding box center [776, 315] width 173 height 19
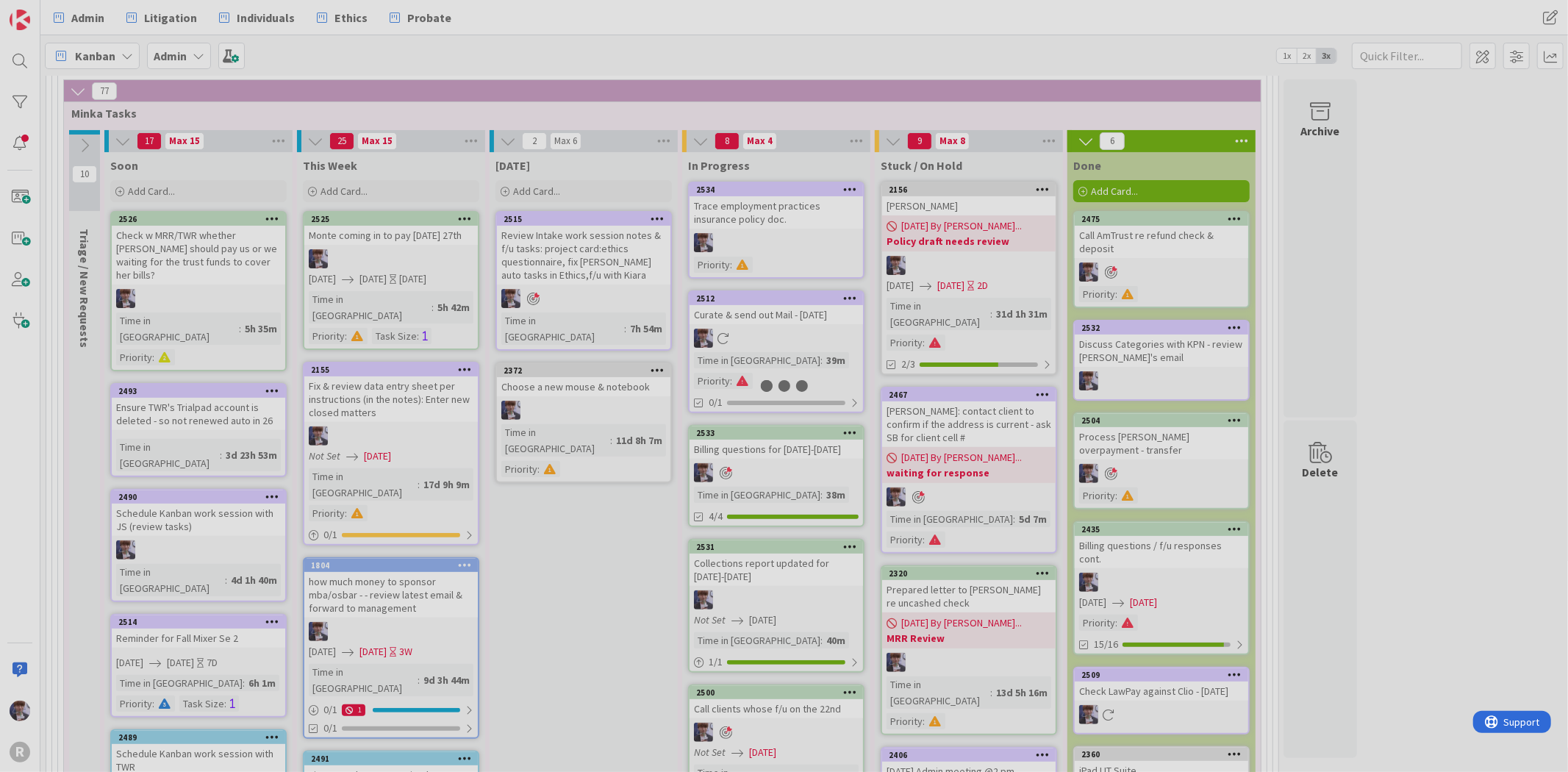
click at [773, 317] on div at bounding box center [784, 386] width 1568 height 772
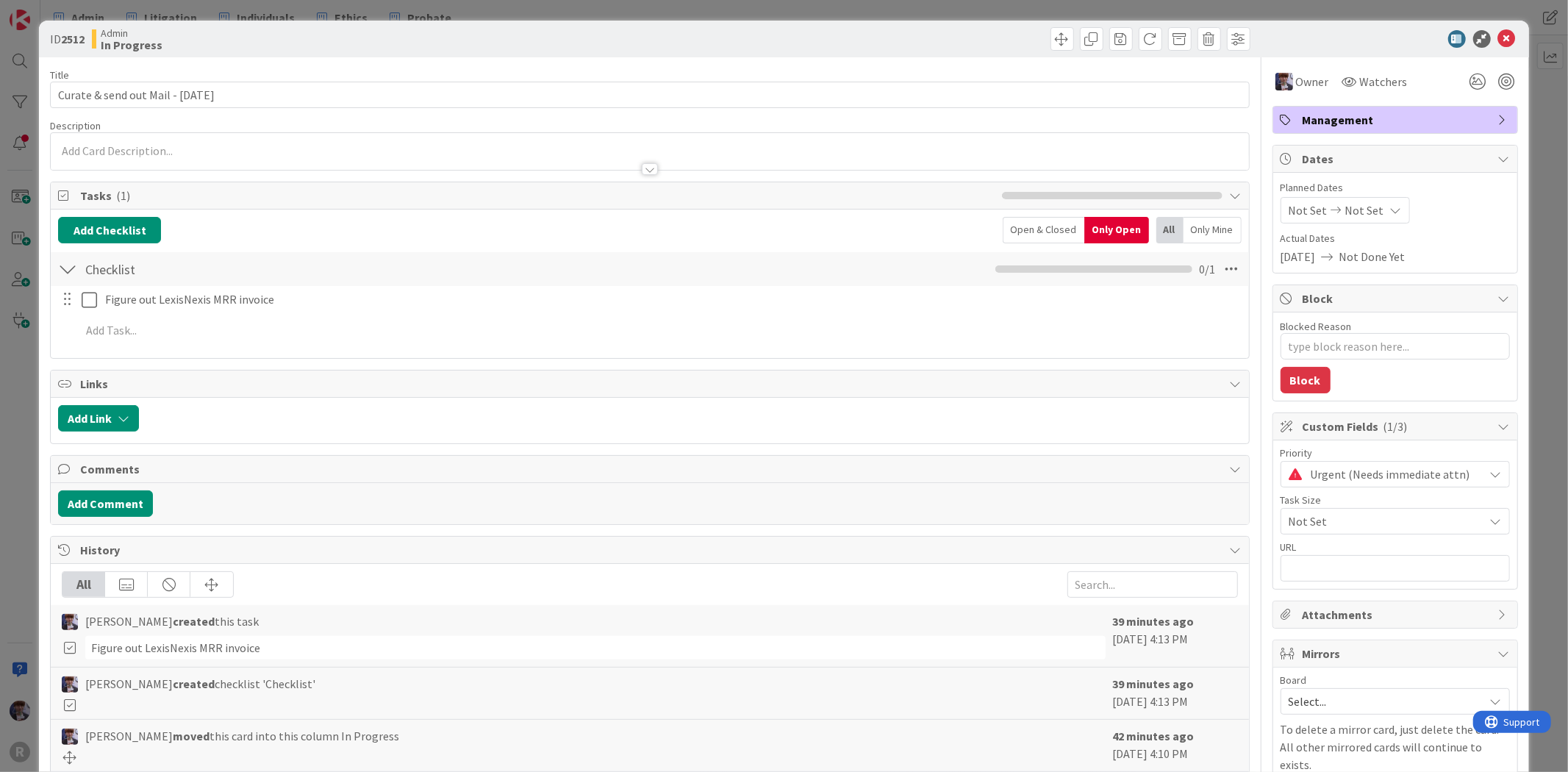
click at [29, 408] on div "ID 2512 Admin In Progress Title 35 / 128 Curate & send out Mail - [DATE] Descri…" at bounding box center [784, 386] width 1568 height 772
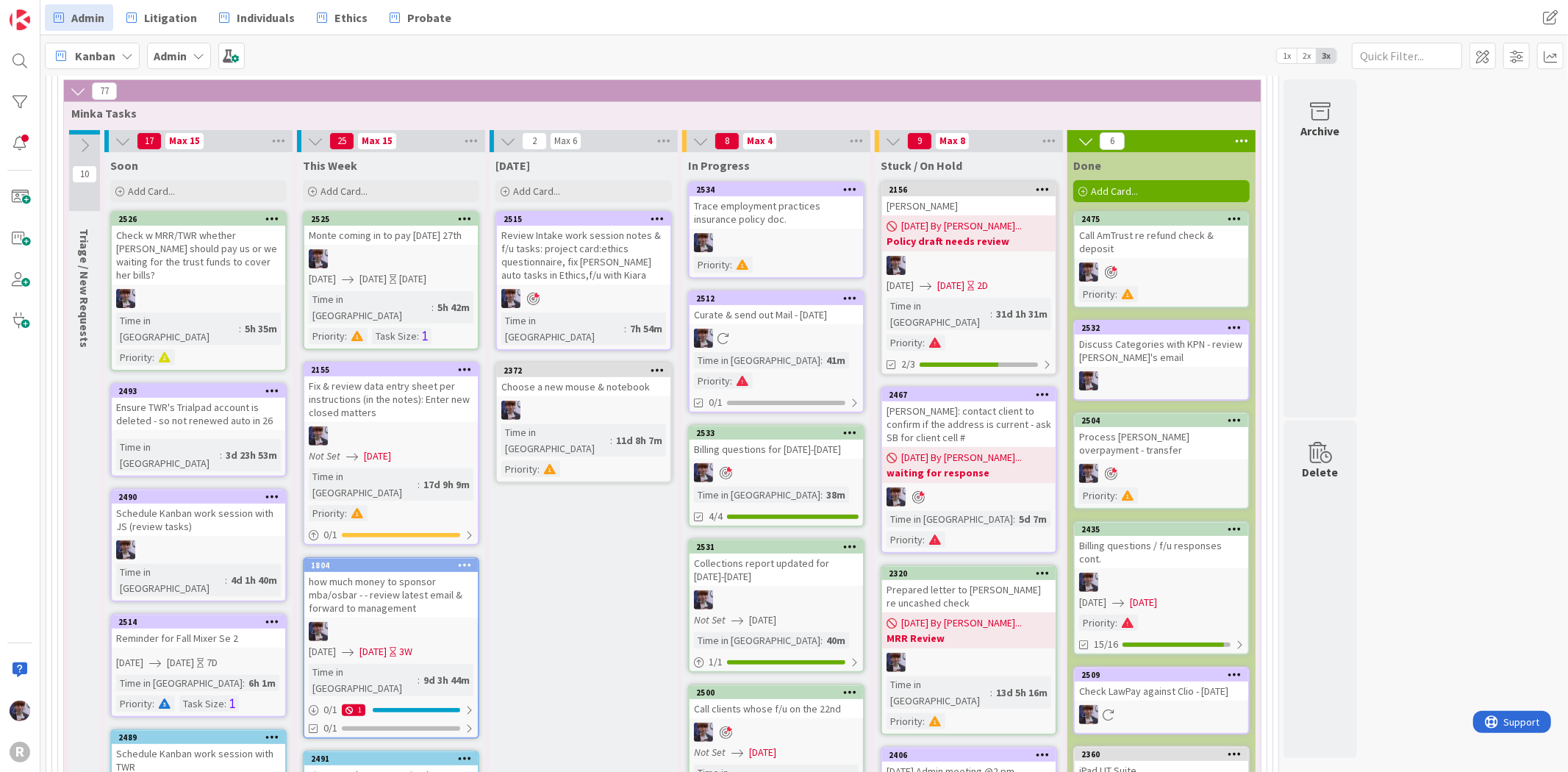
click at [29, 408] on div "R" at bounding box center [20, 386] width 41 height 772
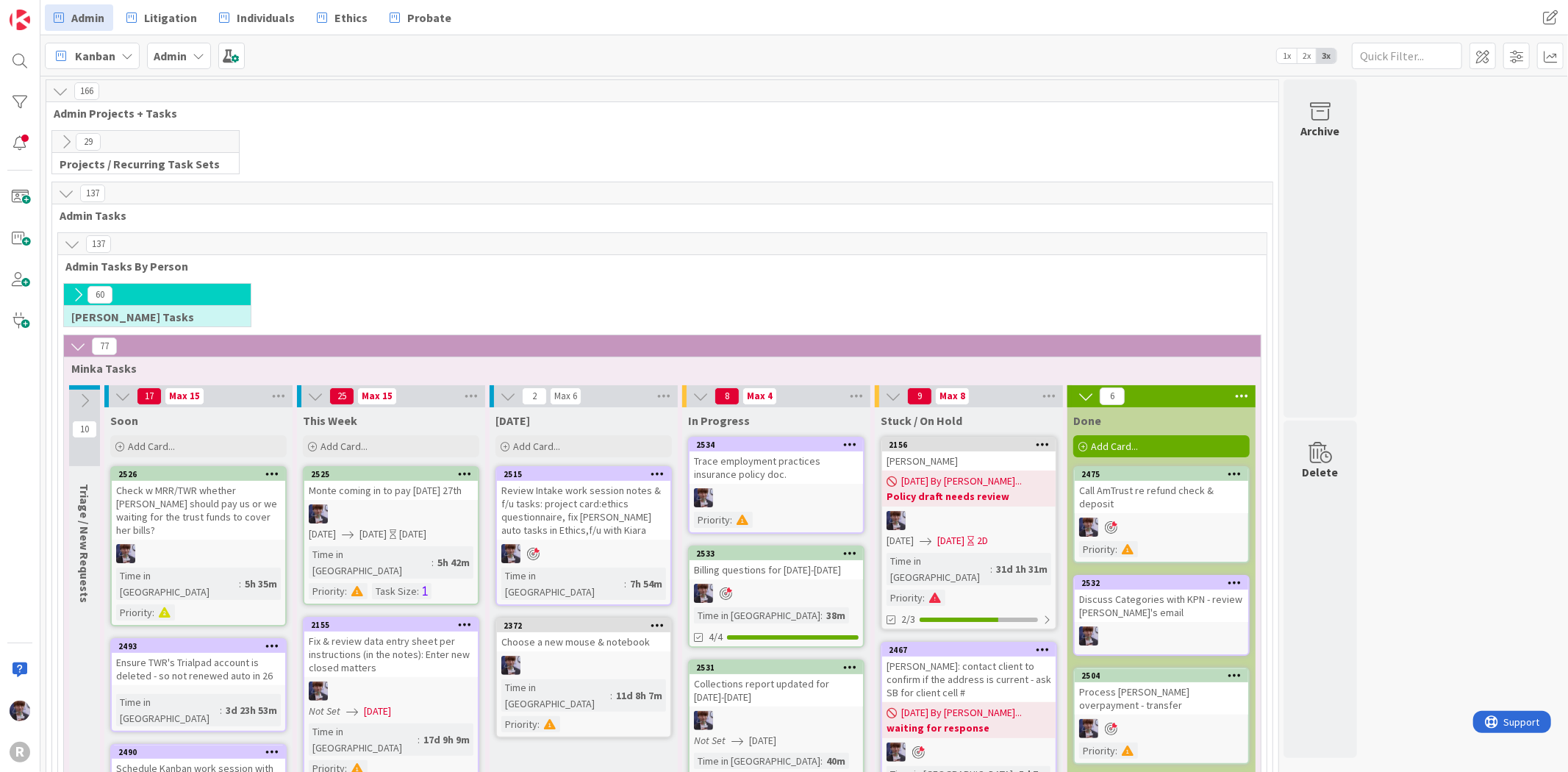
click at [625, 292] on div "60 [PERSON_NAME] Tasks" at bounding box center [662, 309] width 1203 height 52
